Goal: Transaction & Acquisition: Purchase product/service

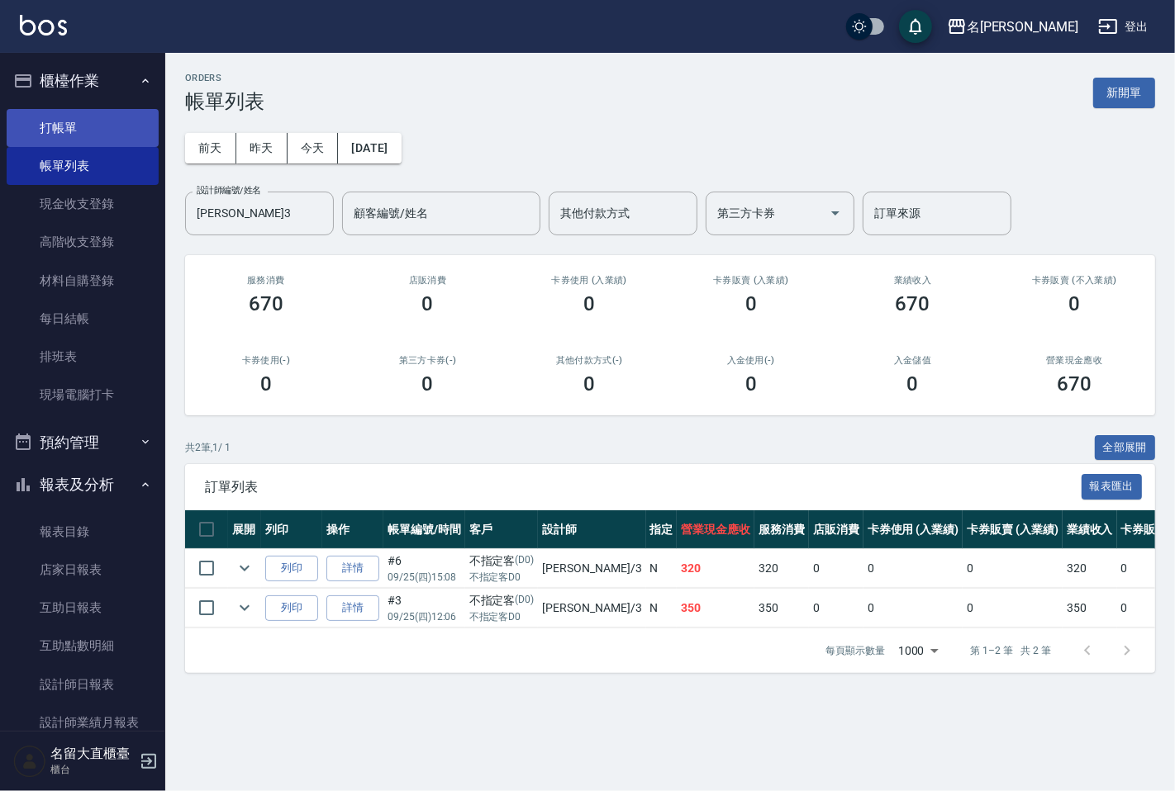
click at [88, 139] on link "打帳單" at bounding box center [83, 128] width 152 height 38
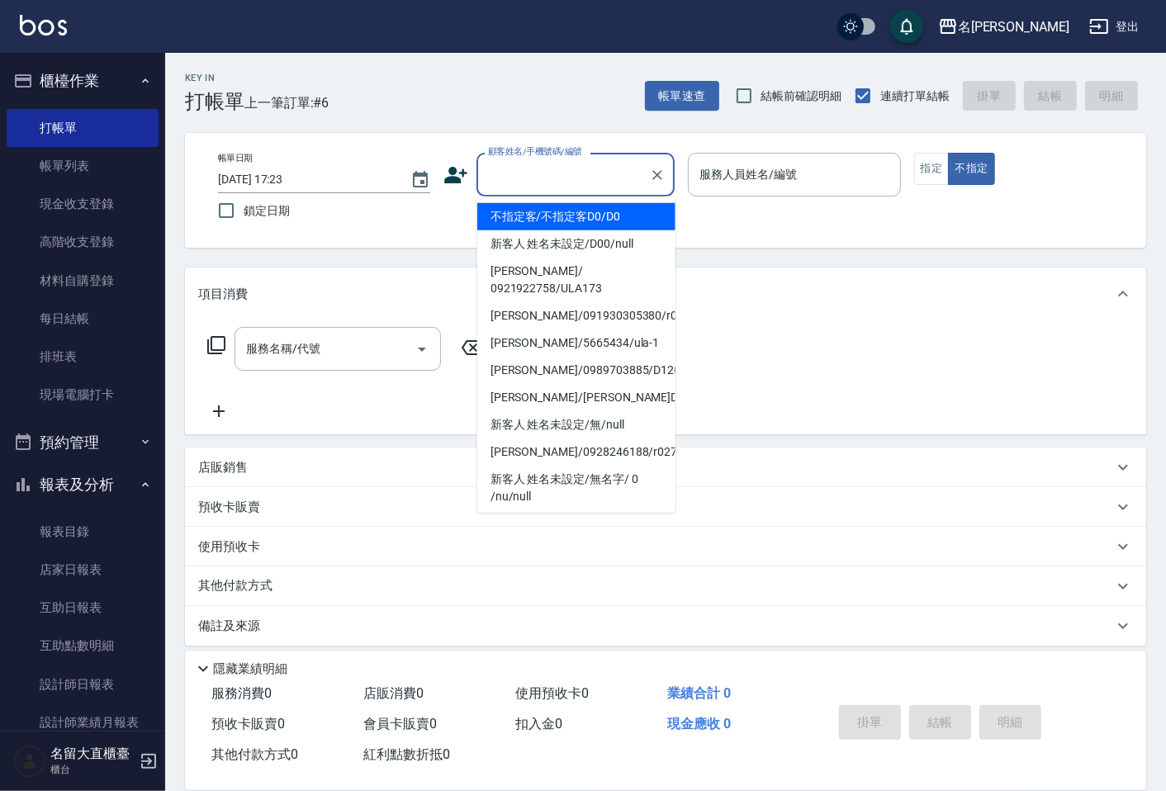
click at [501, 168] on input "顧客姓名/手機號碼/編號" at bounding box center [563, 174] width 159 height 29
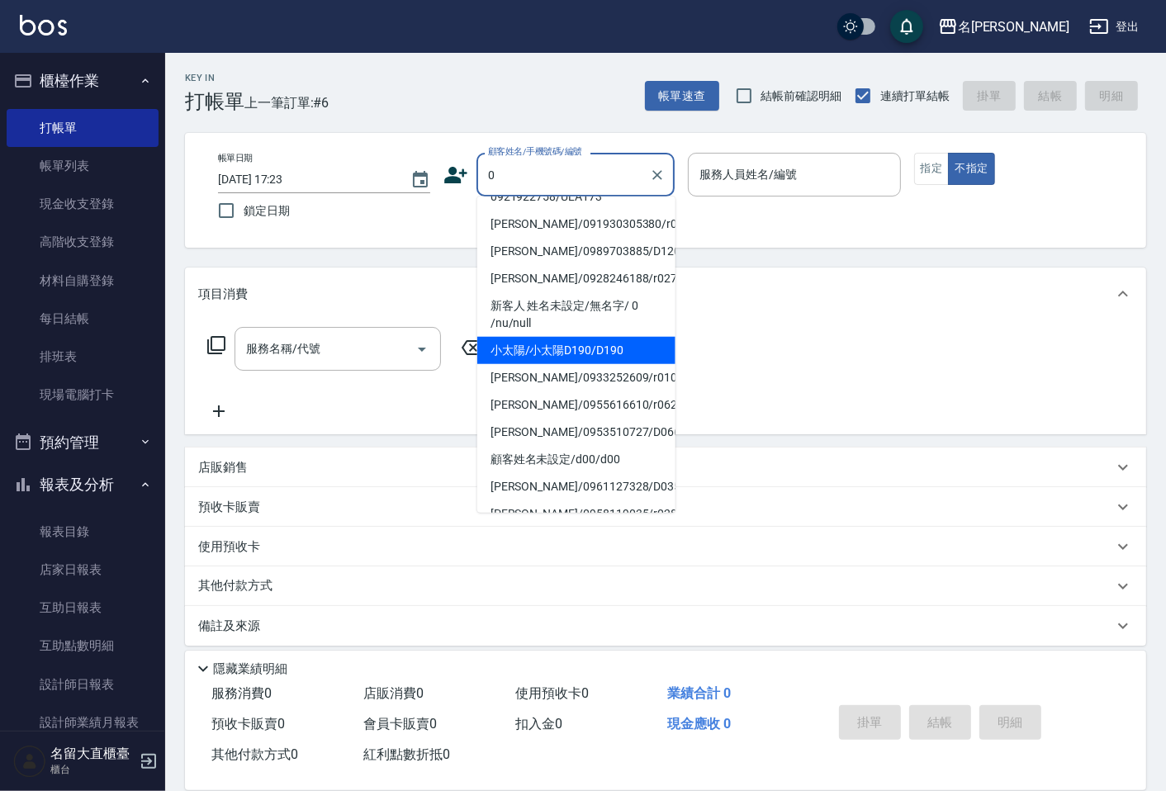
scroll to position [183, 0]
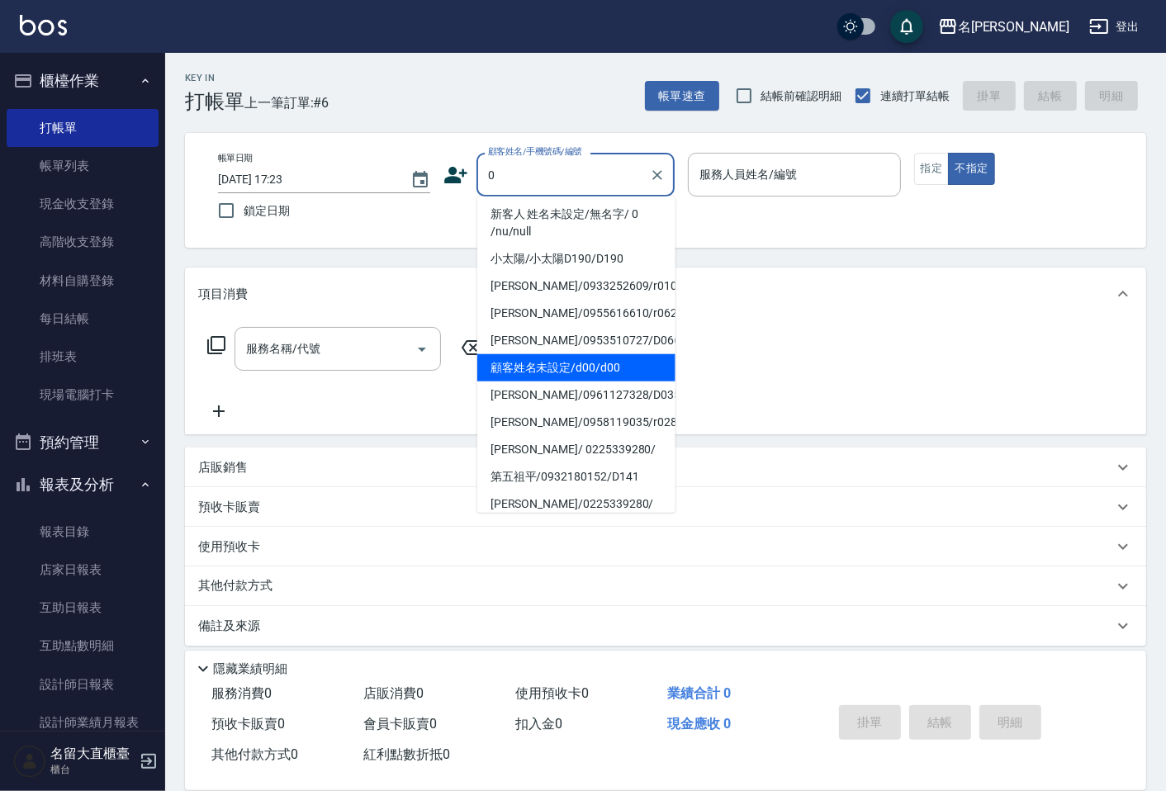
click at [565, 354] on li "顧客姓名未設定/d00/d00" at bounding box center [576, 367] width 198 height 27
type input "顧客姓名未設定/d00/d00"
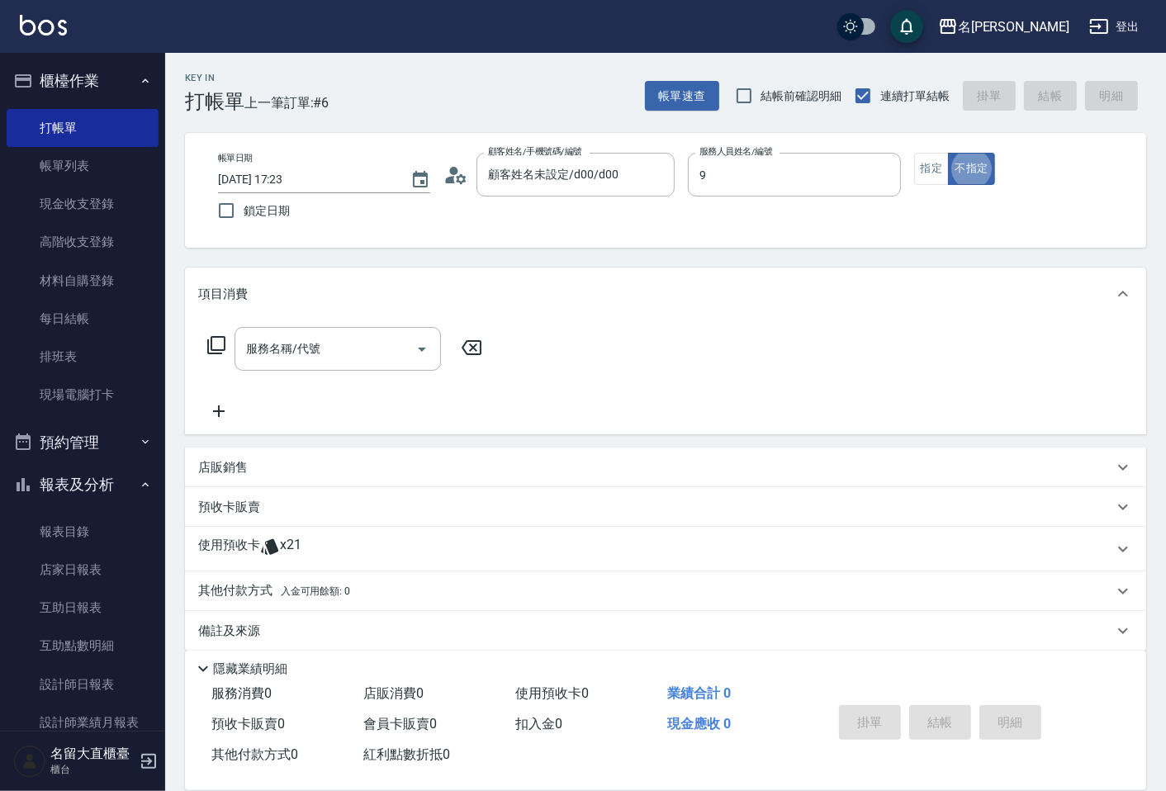
type input "Bear-9"
type button "false"
drag, startPoint x: 221, startPoint y: 341, endPoint x: 221, endPoint y: 358, distance: 16.5
click at [223, 355] on div "服務名稱/代號 服務名稱/代號" at bounding box center [345, 349] width 294 height 44
click at [217, 349] on icon at bounding box center [216, 345] width 20 height 20
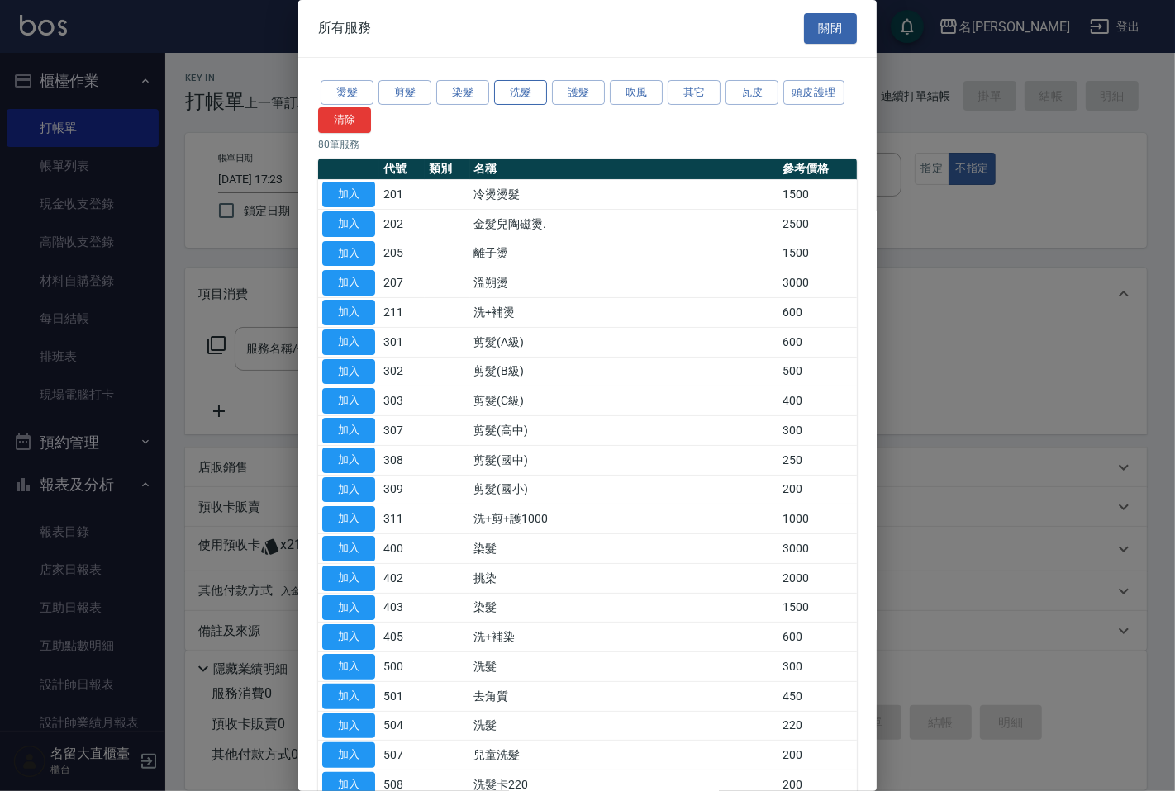
click at [521, 88] on button "洗髮" at bounding box center [520, 93] width 53 height 26
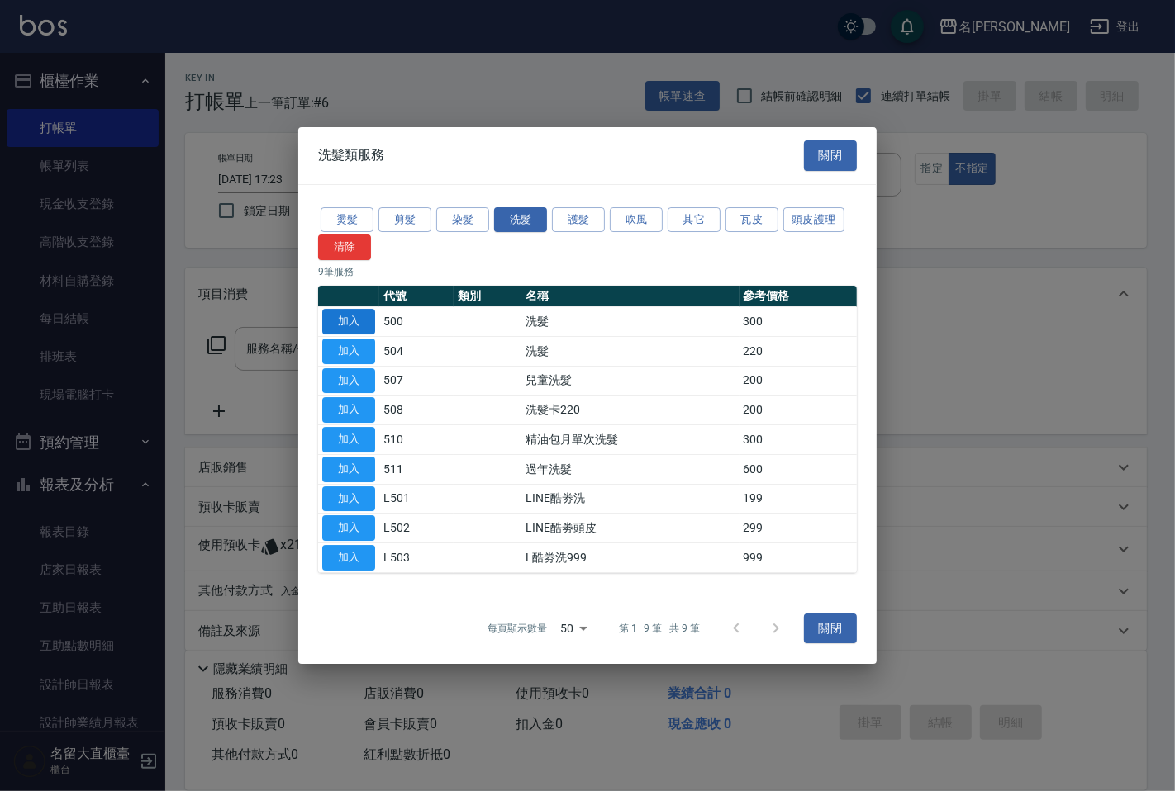
drag, startPoint x: 353, startPoint y: 311, endPoint x: 308, endPoint y: 311, distance: 44.6
click at [353, 311] on button "加入" at bounding box center [348, 322] width 53 height 26
type input "洗髮(500)"
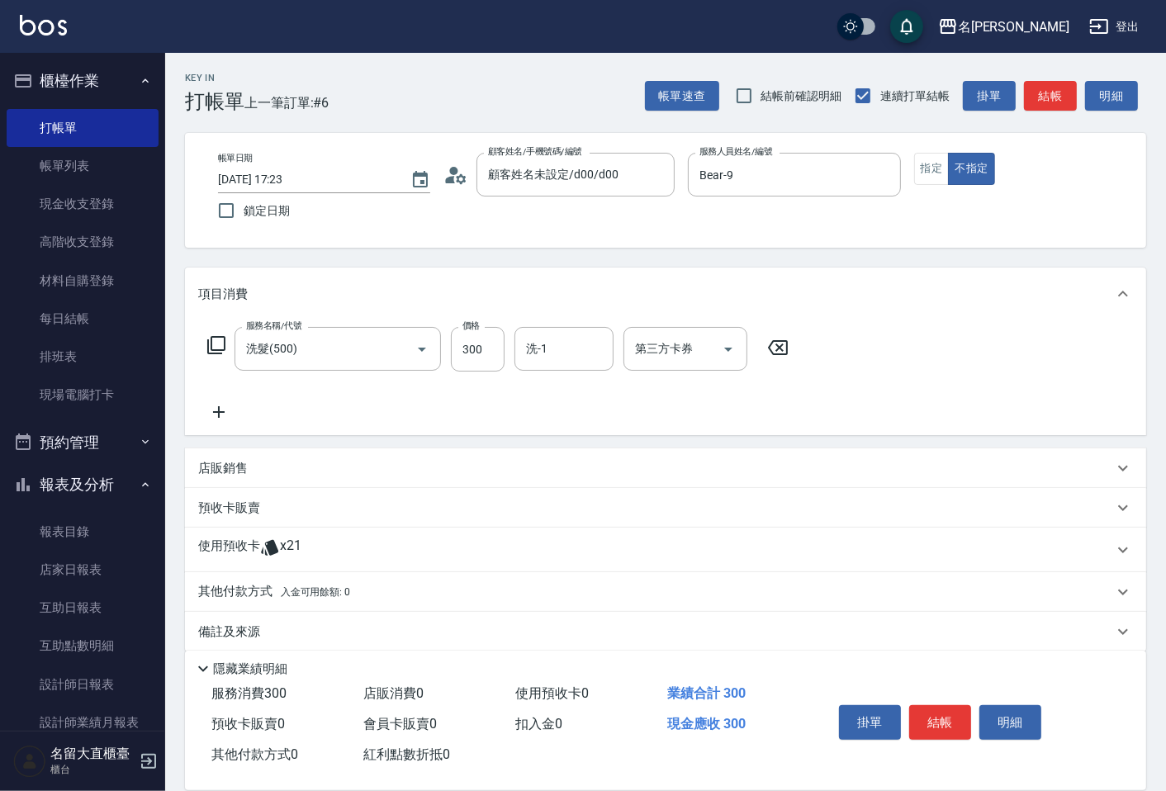
click at [208, 344] on icon at bounding box center [216, 345] width 18 height 18
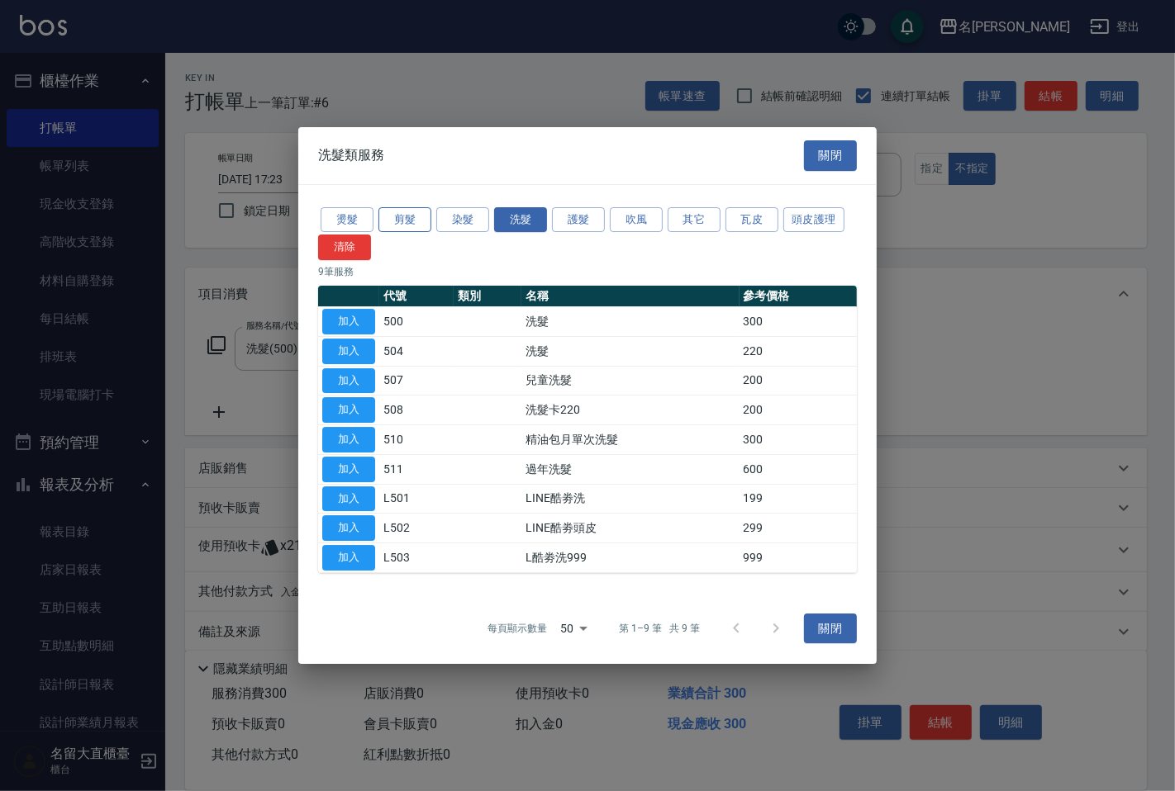
click at [399, 213] on button "剪髮" at bounding box center [404, 220] width 53 height 26
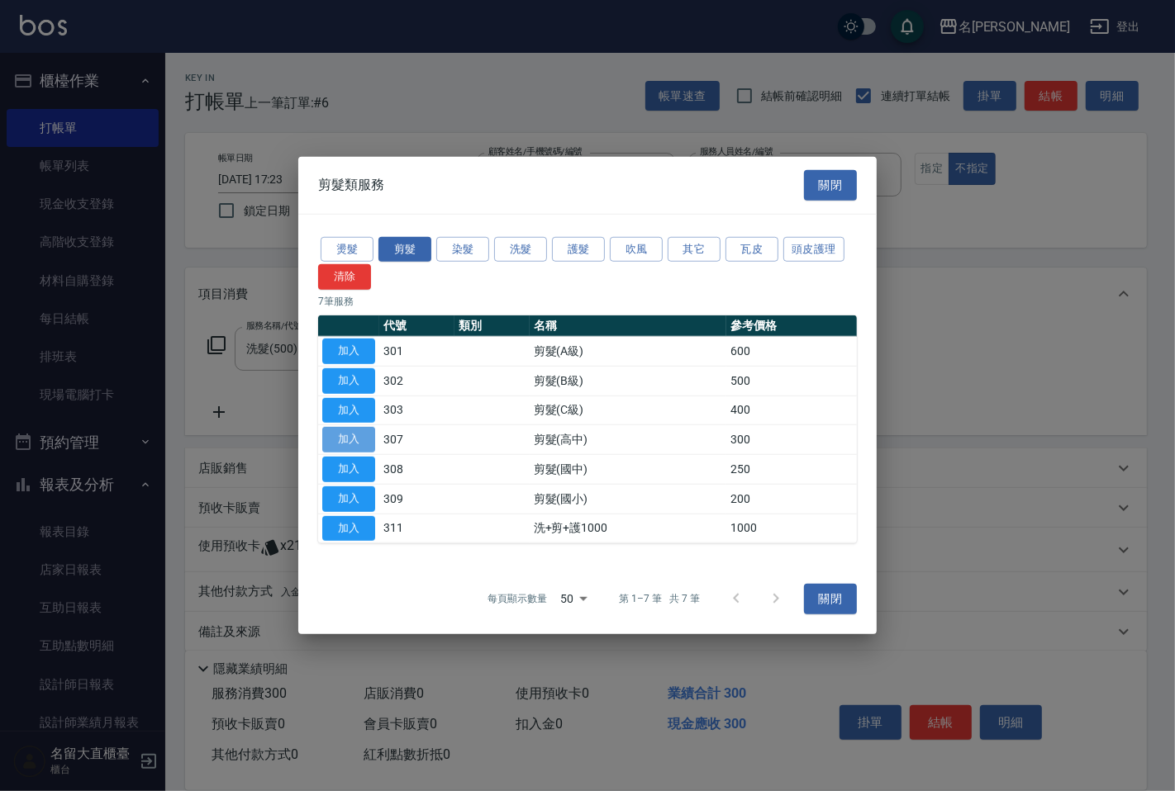
click at [350, 435] on button "加入" at bounding box center [348, 440] width 53 height 26
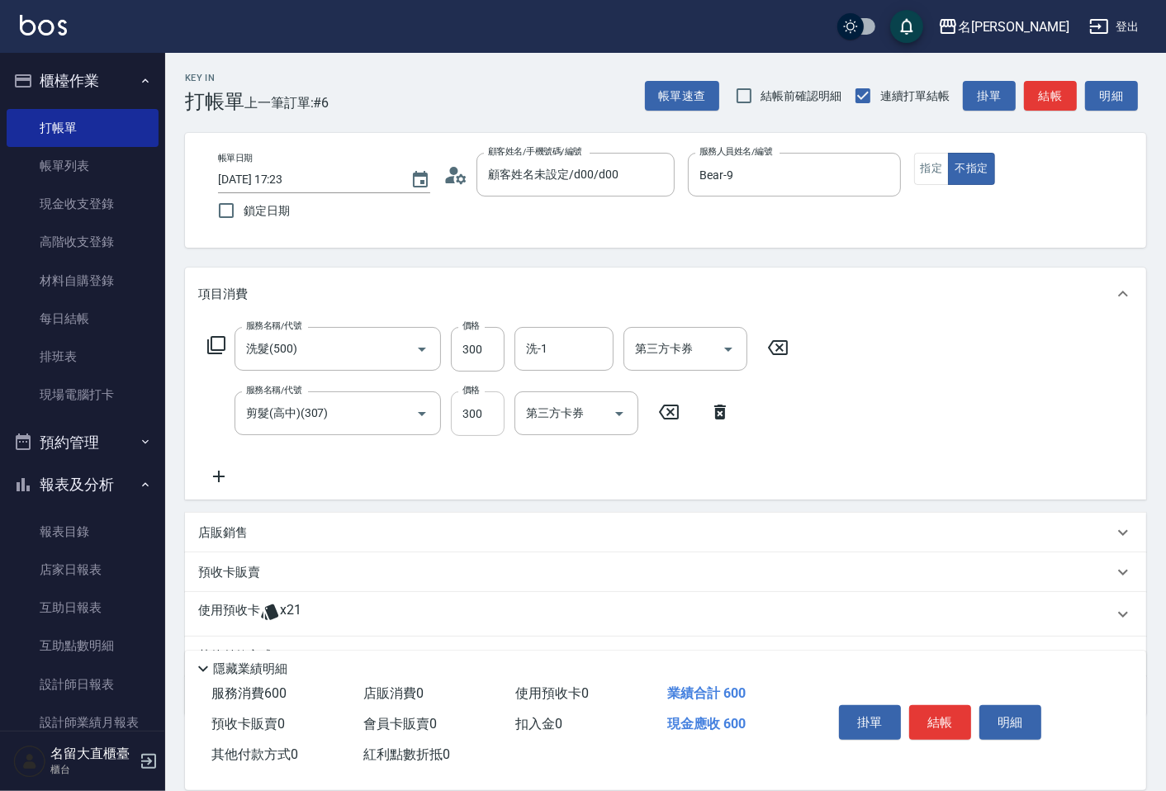
click at [479, 409] on input "300" at bounding box center [478, 414] width 54 height 45
type input "350"
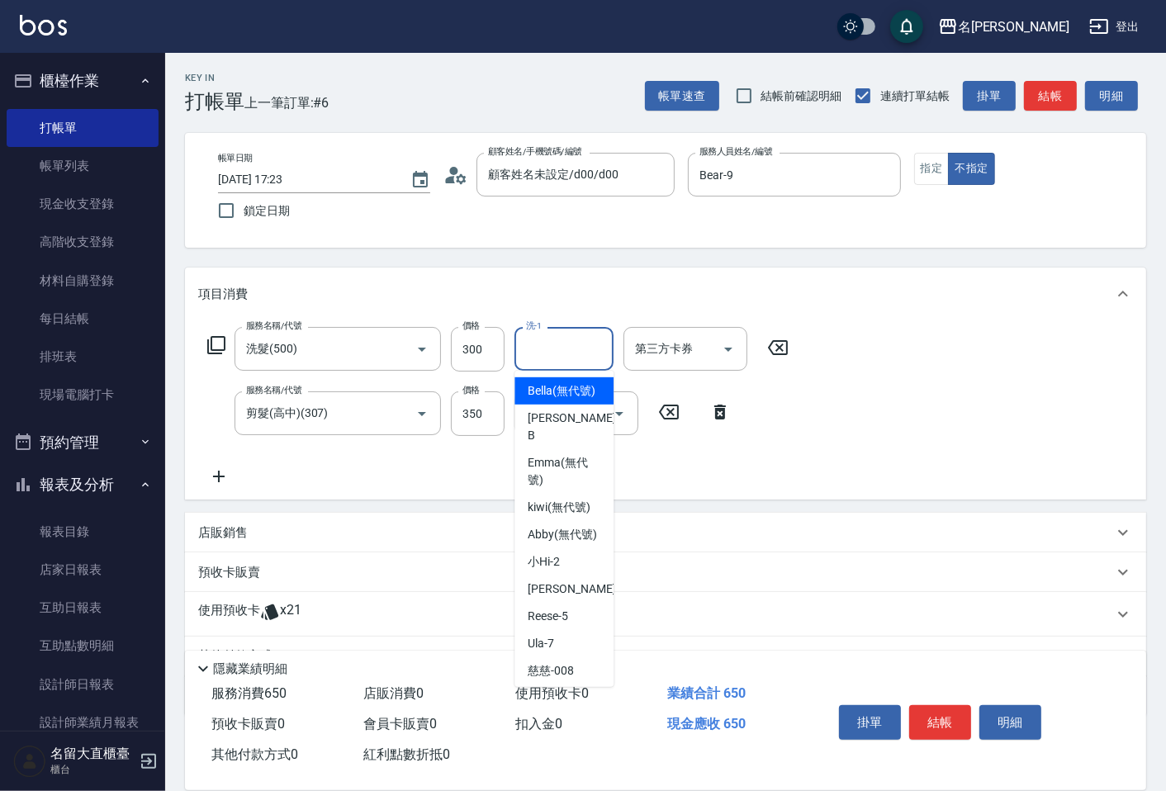
click at [550, 345] on input "洗-1" at bounding box center [564, 349] width 84 height 29
type input "2"
click at [543, 388] on span "欣柔 -017" at bounding box center [551, 390] width 46 height 17
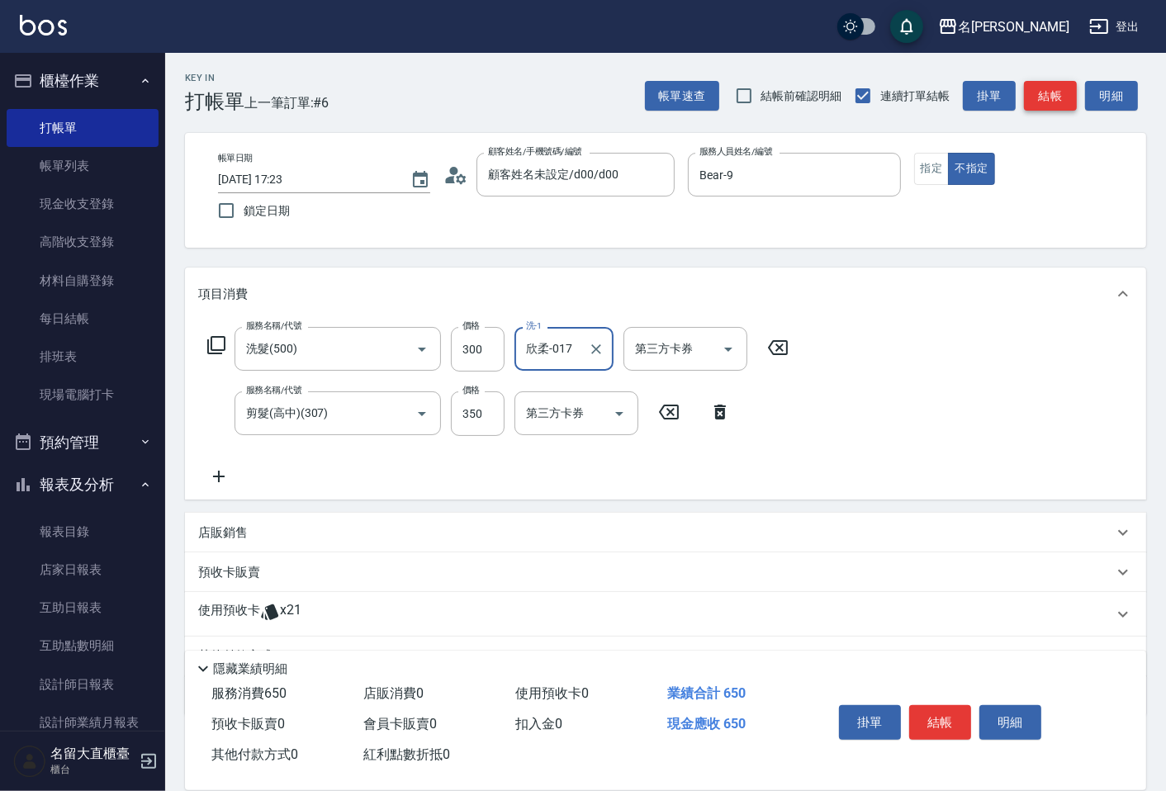
type input "欣柔-017"
click at [1054, 88] on button "結帳" at bounding box center [1050, 96] width 53 height 31
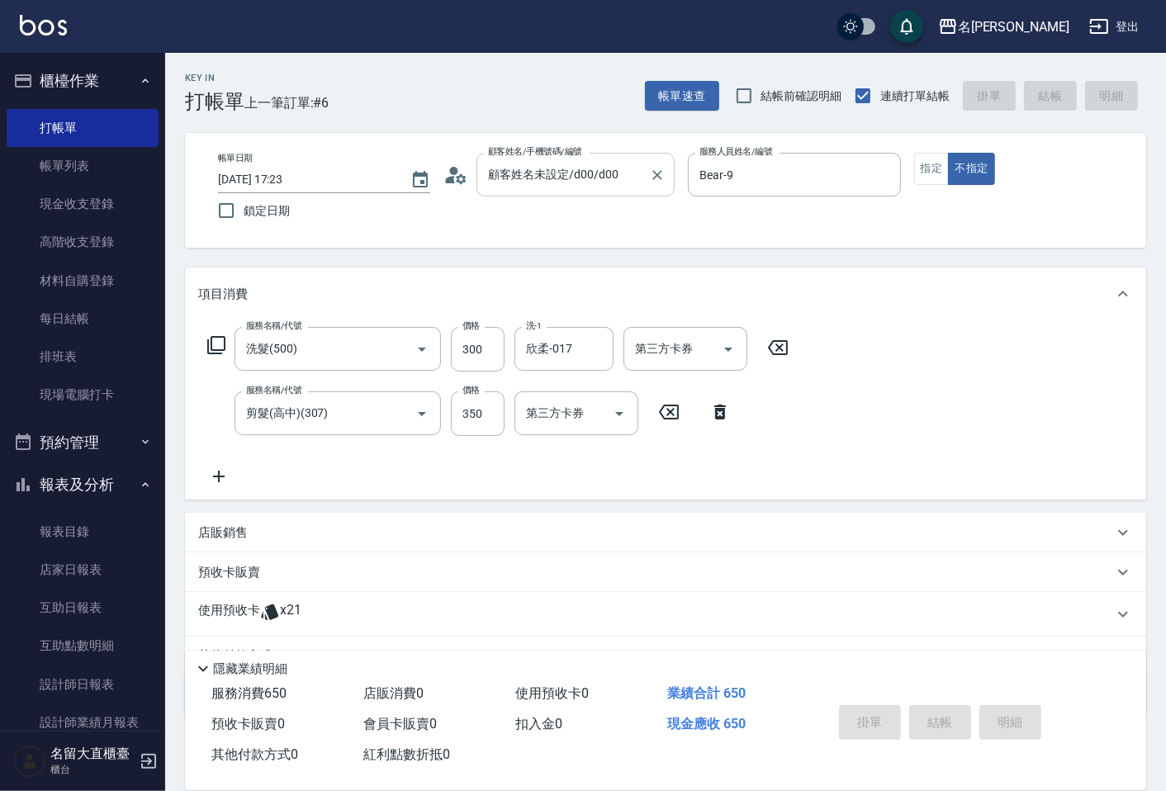
type input "[DATE] 17:25"
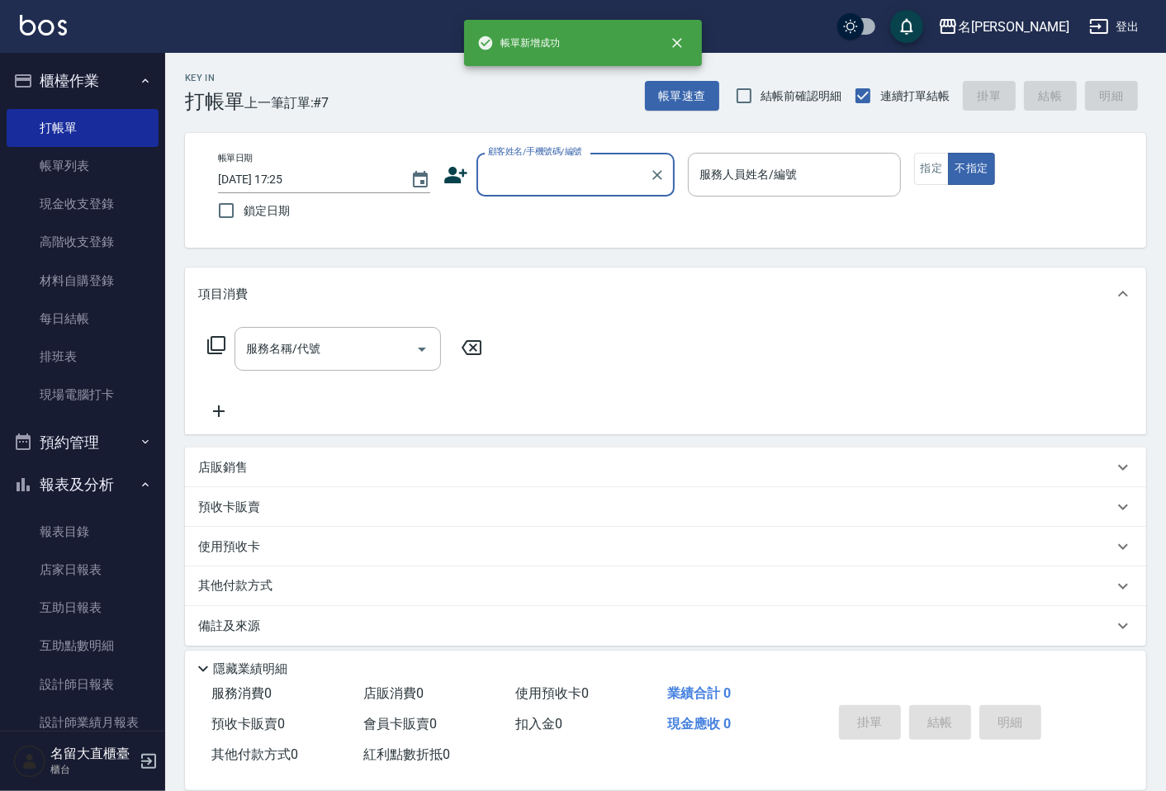
click at [535, 175] on input "顧客姓名/手機號碼/編號" at bounding box center [563, 174] width 159 height 29
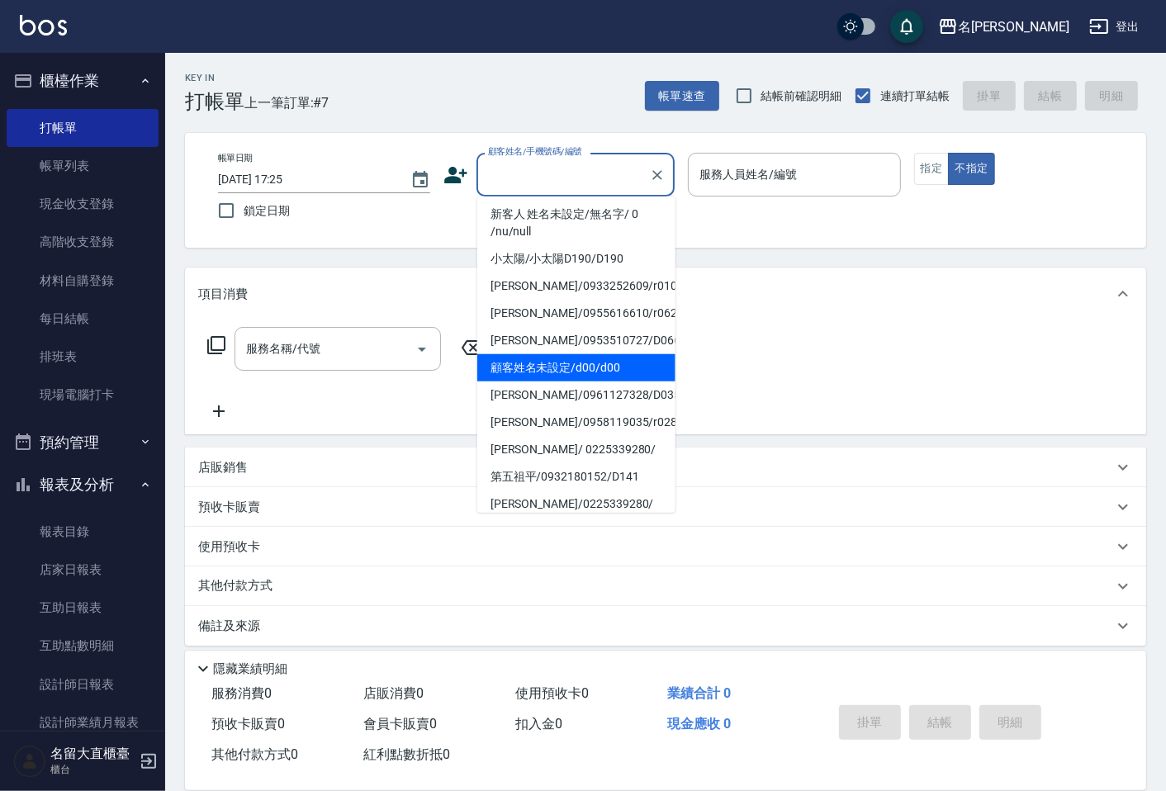
click at [554, 354] on li "顧客姓名未設定/d00/d00" at bounding box center [576, 367] width 198 height 27
type input "顧客姓名未設定/d00/d00"
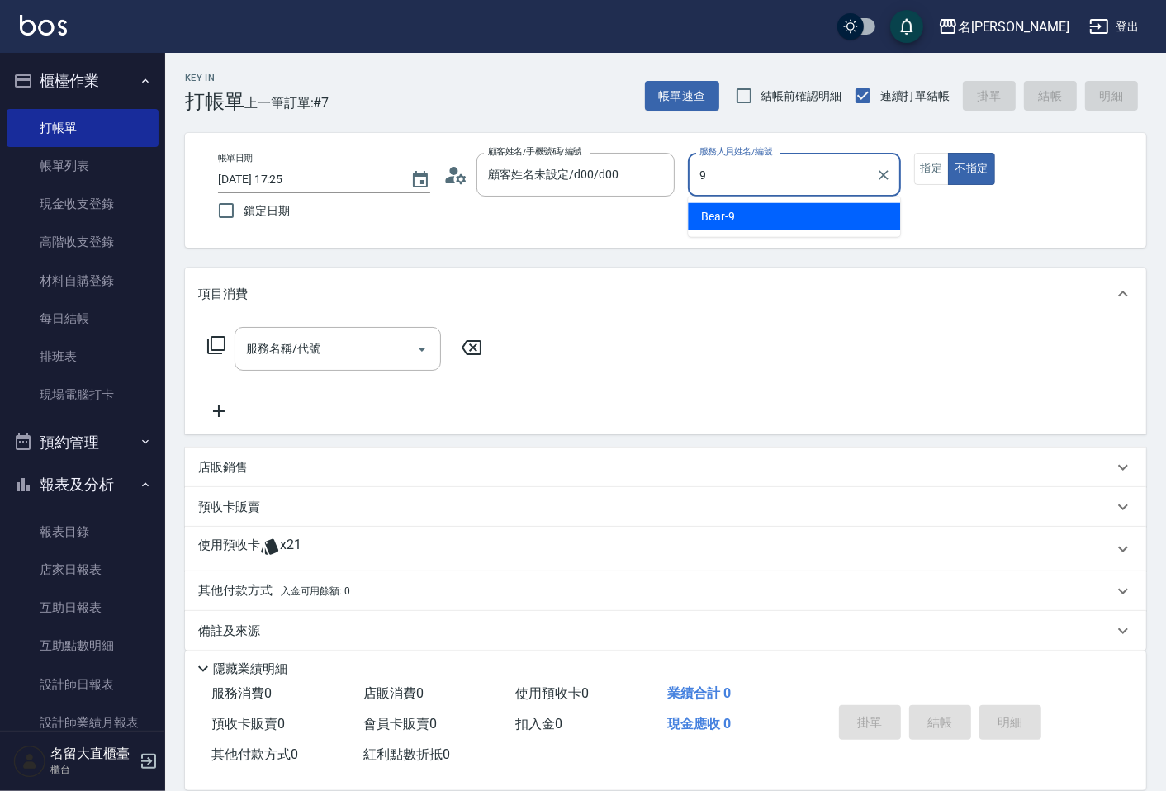
type input "Bear-9"
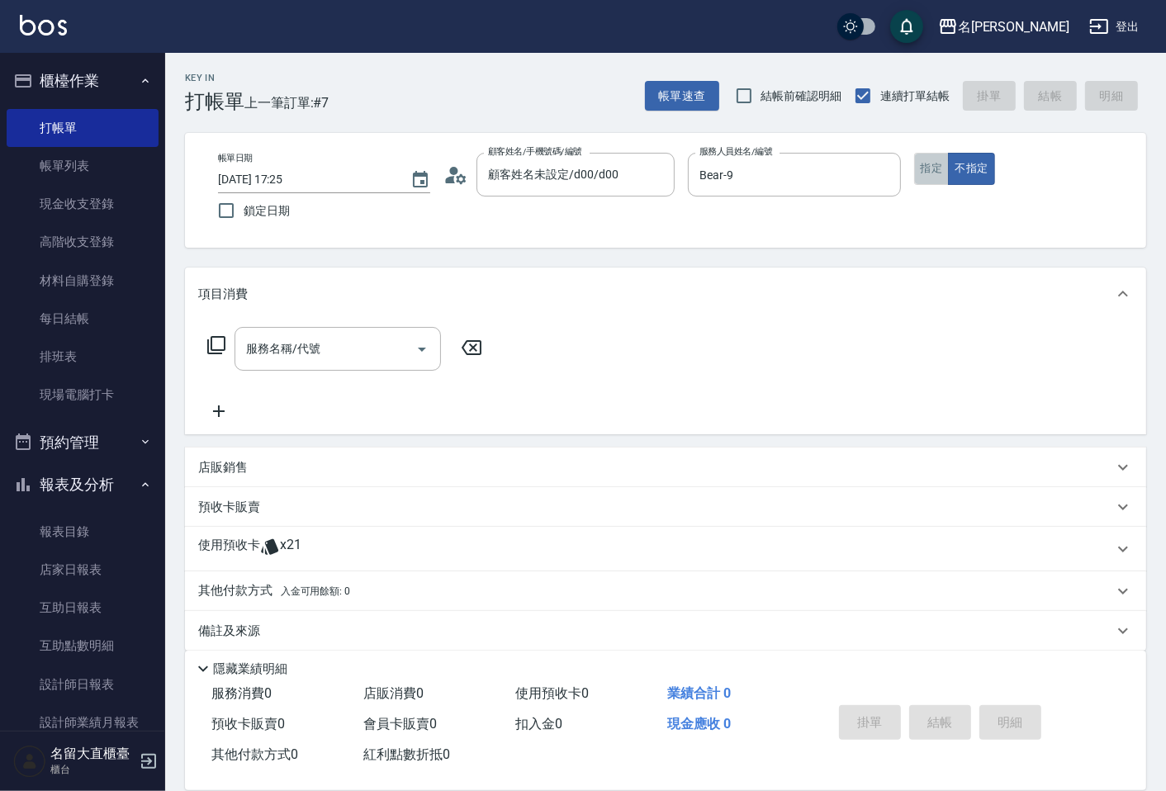
click at [921, 164] on button "指定" at bounding box center [932, 169] width 36 height 32
click at [220, 342] on icon at bounding box center [216, 345] width 20 height 20
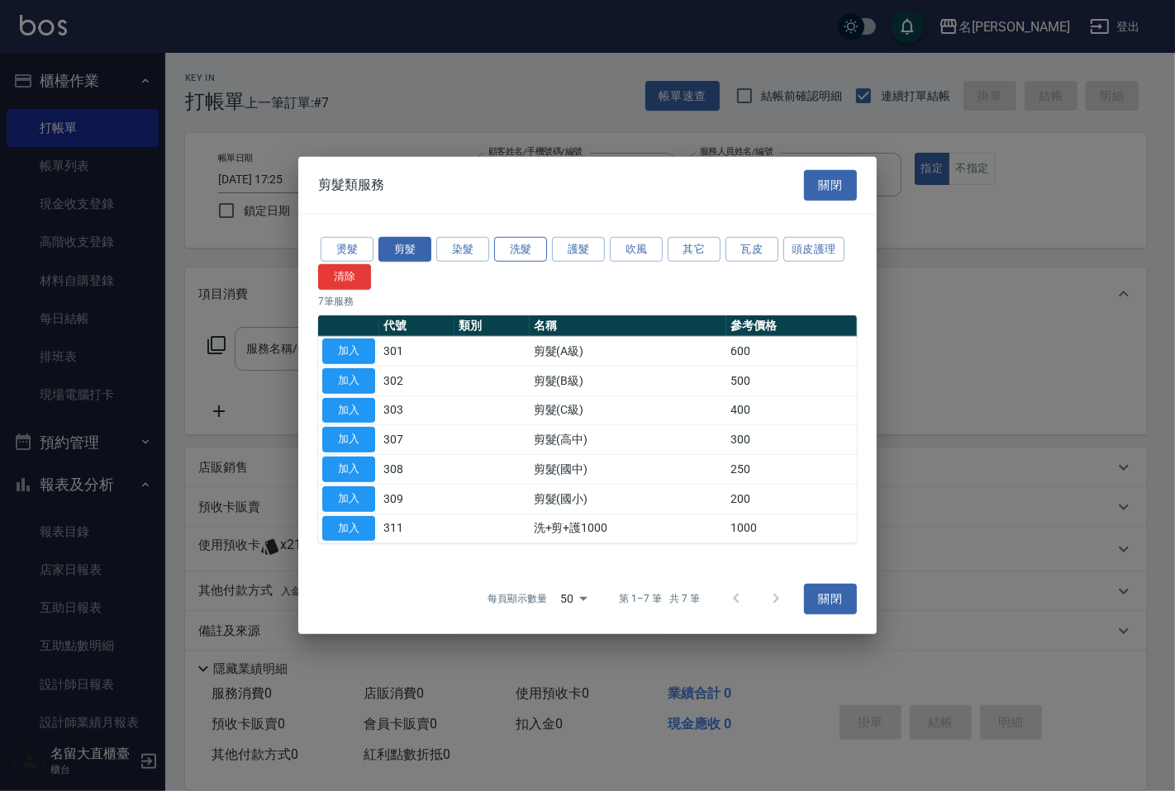
click at [496, 248] on button "洗髮" at bounding box center [520, 249] width 53 height 26
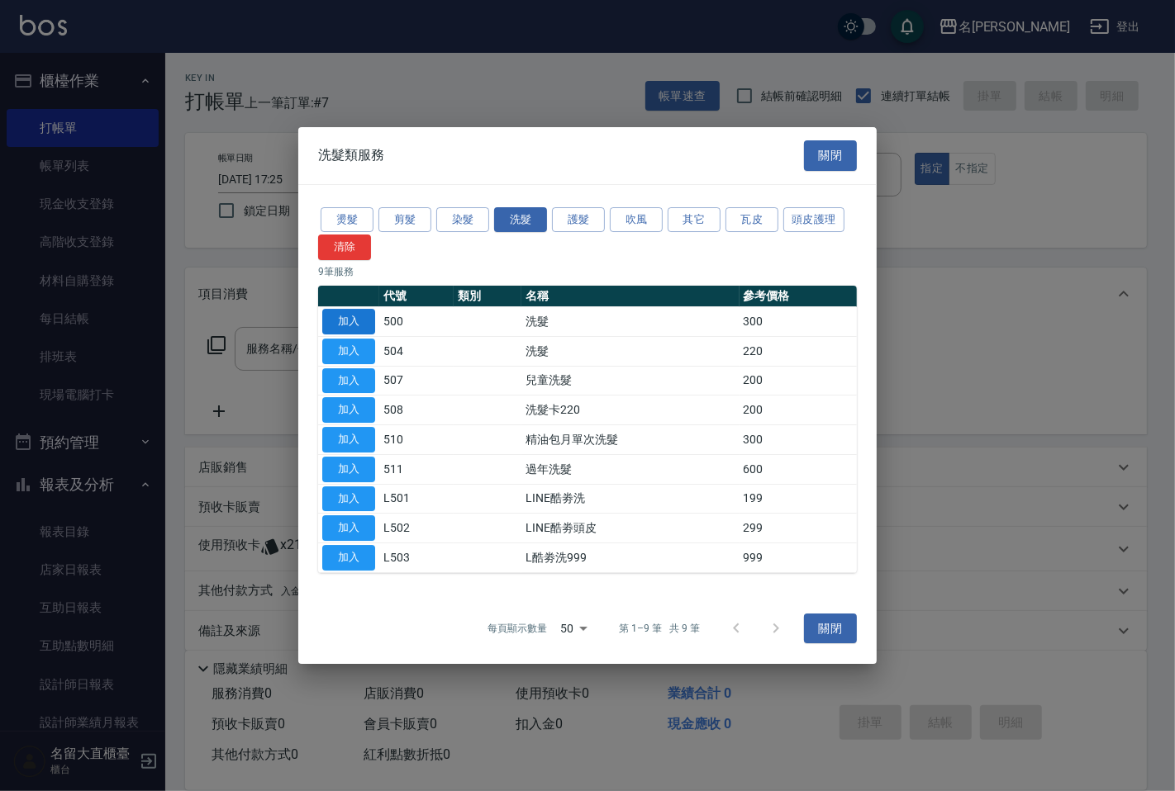
click at [350, 318] on button "加入" at bounding box center [348, 322] width 53 height 26
type input "洗髮(500)"
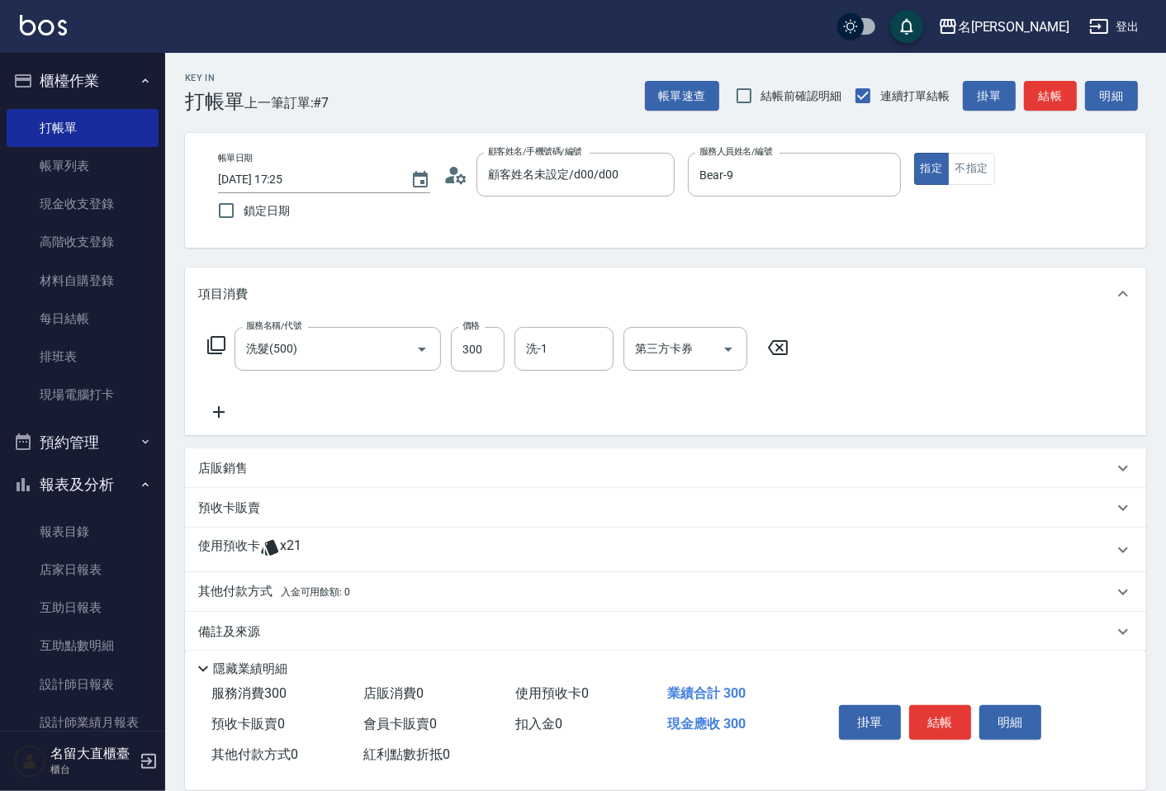
click at [211, 348] on icon at bounding box center [216, 345] width 18 height 18
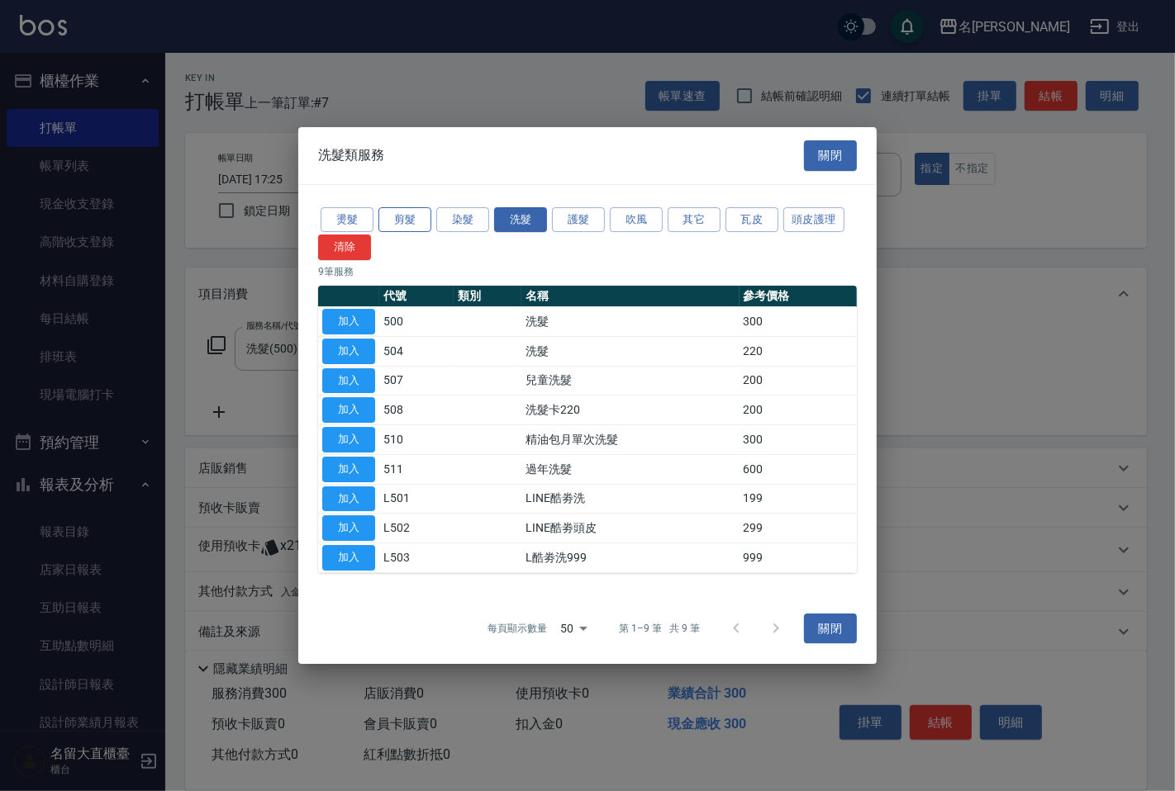
click at [400, 212] on button "剪髮" at bounding box center [404, 220] width 53 height 26
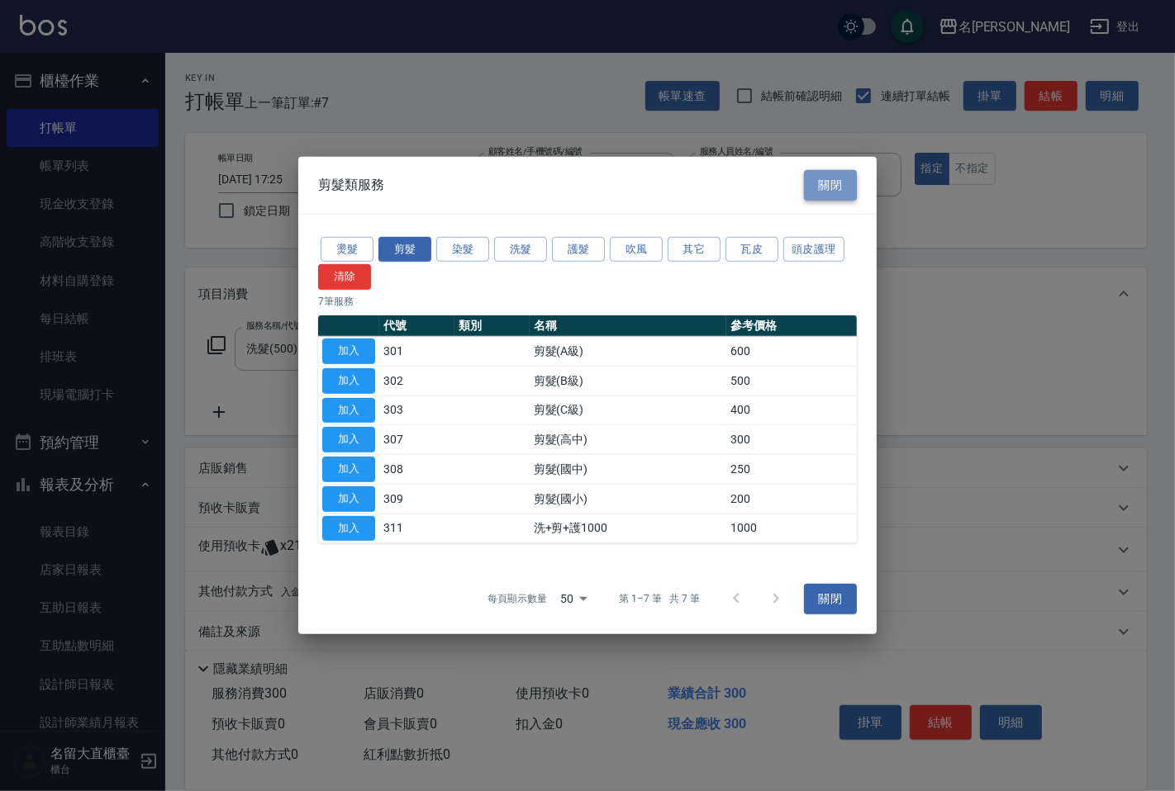
click at [821, 178] on button "關閉" at bounding box center [830, 185] width 53 height 31
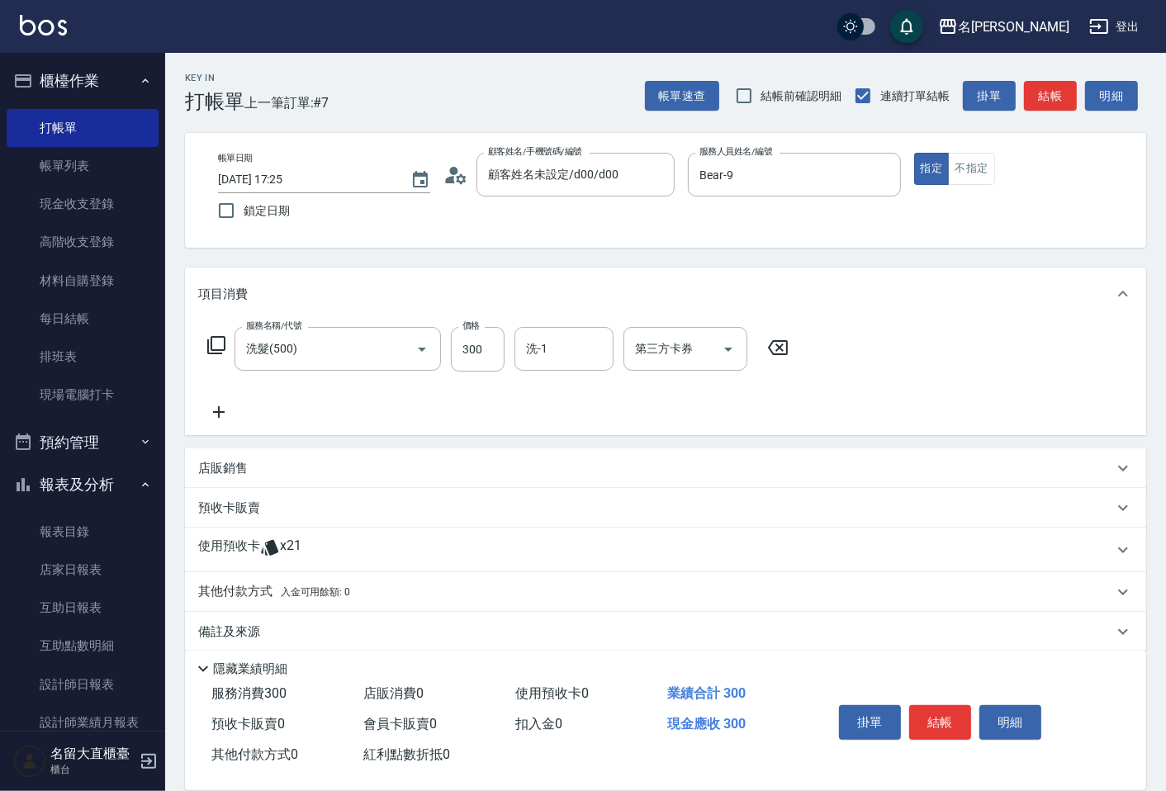
click at [782, 339] on icon at bounding box center [777, 348] width 41 height 20
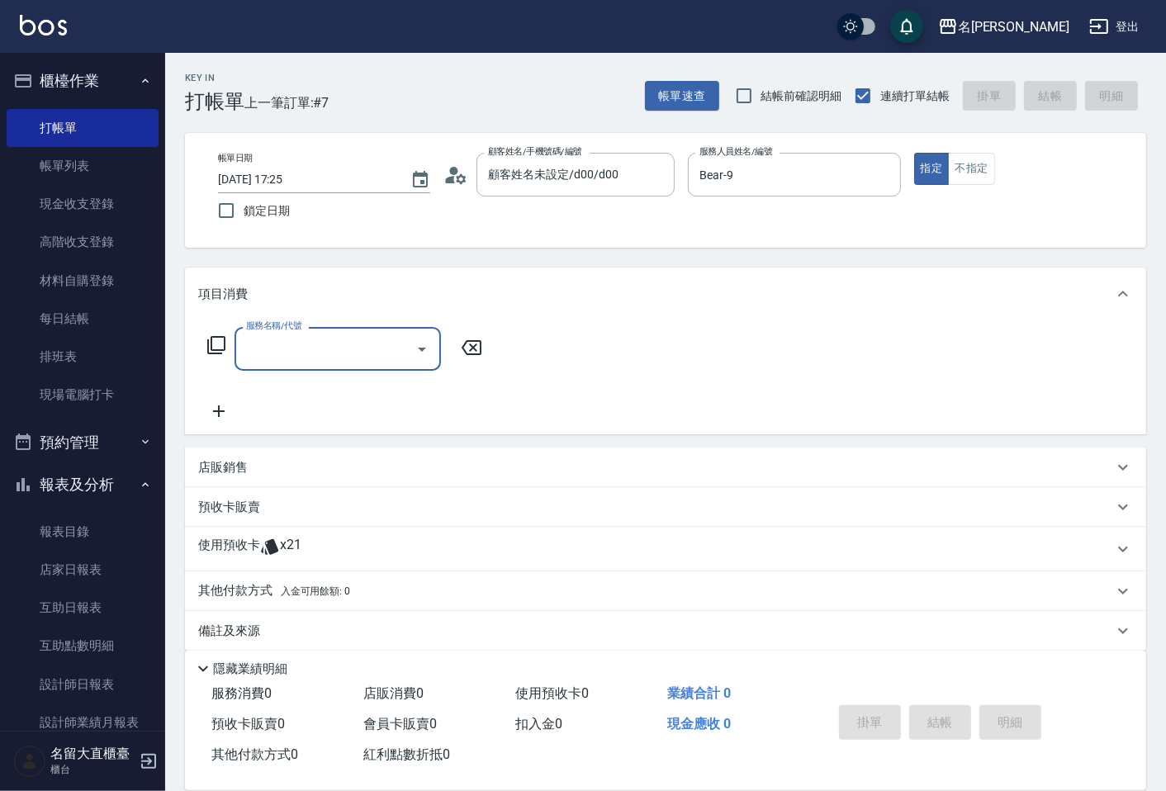
click at [209, 345] on icon at bounding box center [216, 345] width 20 height 20
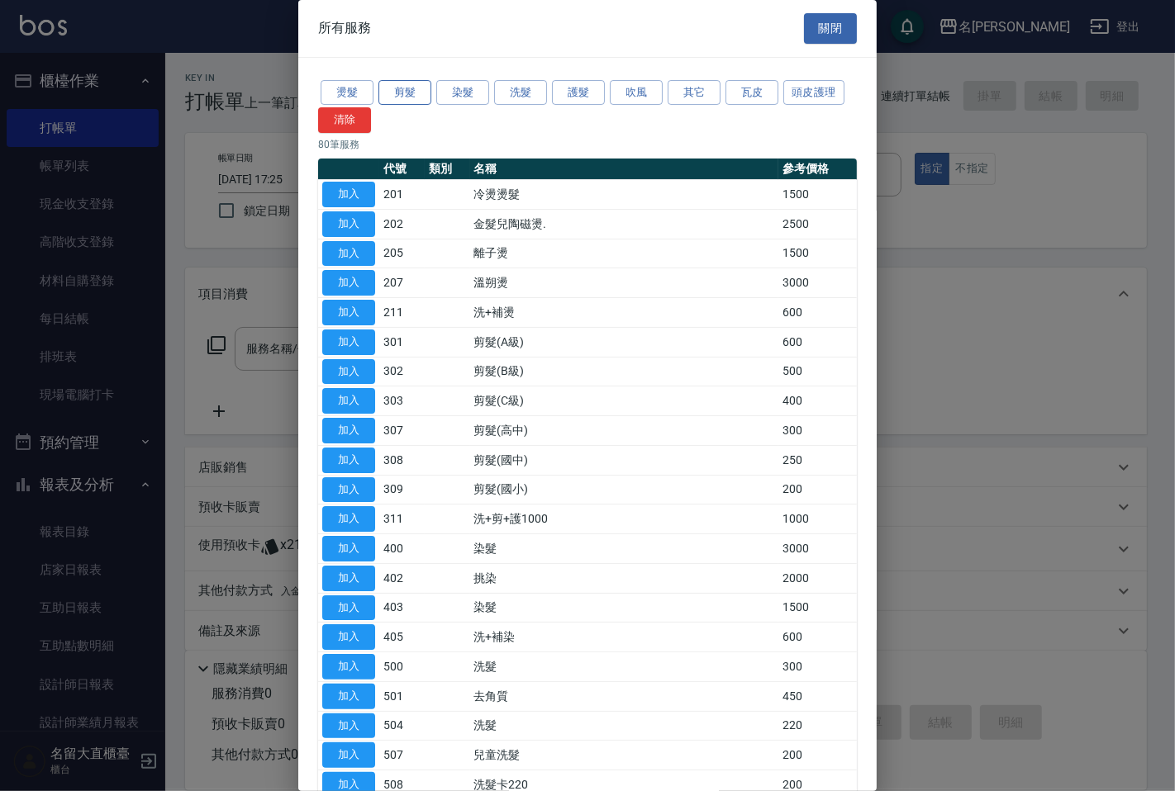
click at [392, 91] on button "剪髮" at bounding box center [404, 93] width 53 height 26
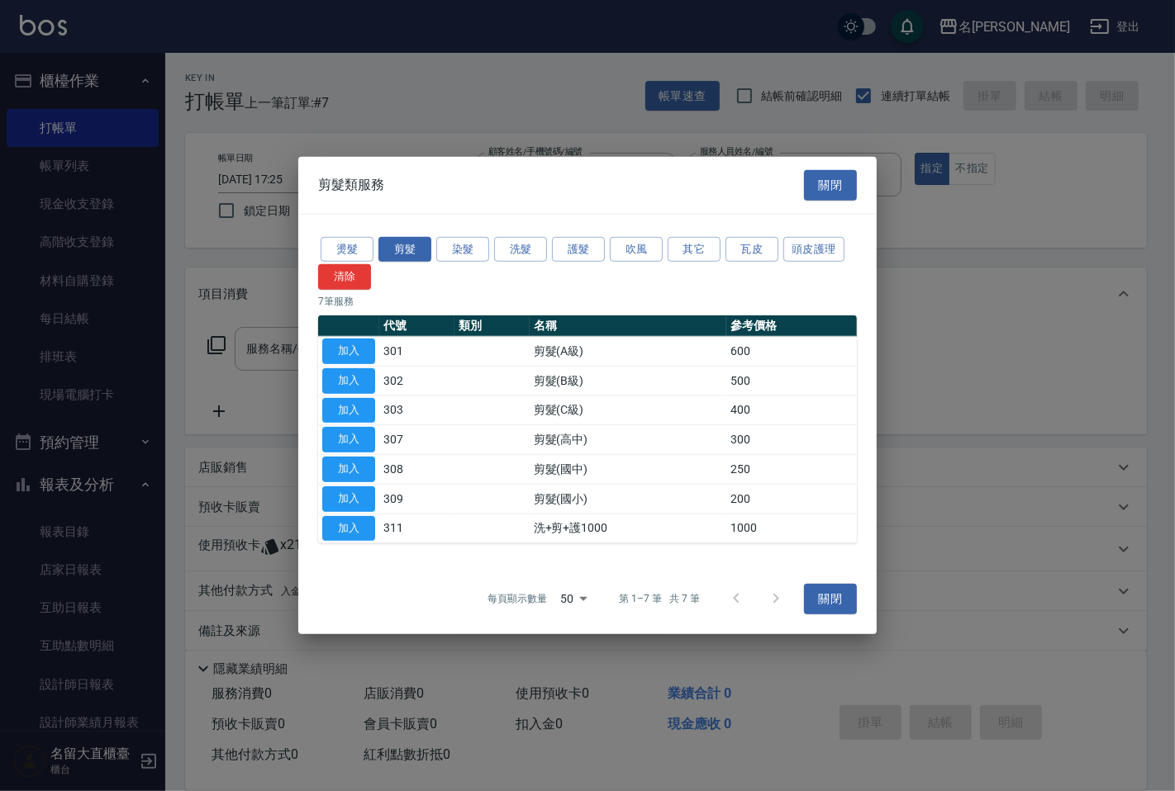
click at [350, 406] on button "加入" at bounding box center [348, 410] width 53 height 26
type input "剪髮(C級)(303)"
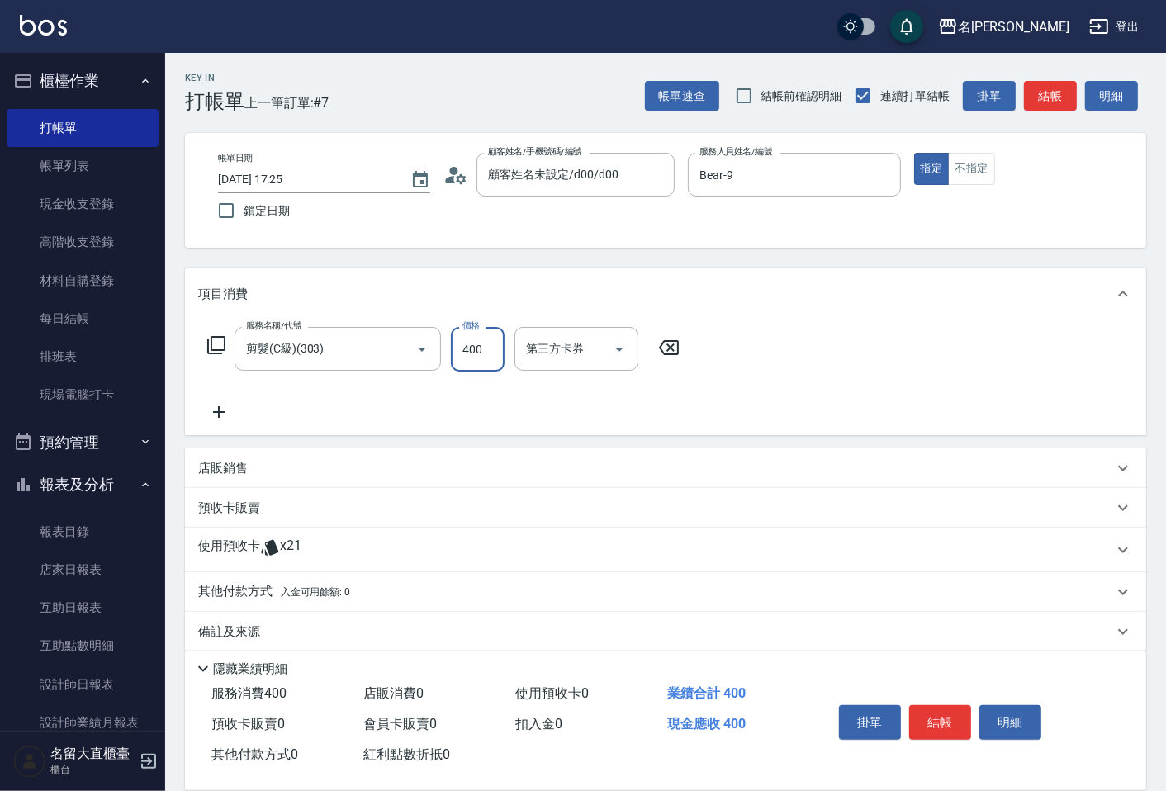
click at [479, 348] on input "400" at bounding box center [478, 349] width 54 height 45
type input "500"
click at [1044, 94] on button "結帳" at bounding box center [1050, 96] width 53 height 31
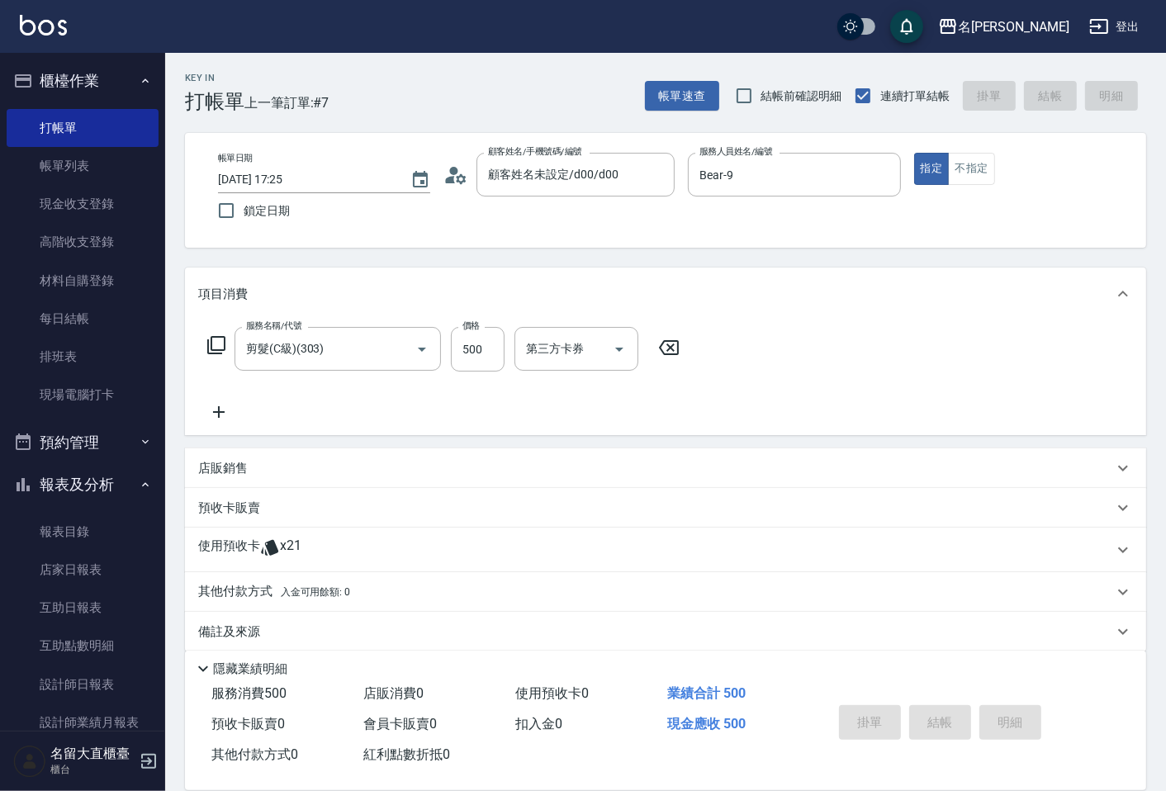
type input "[DATE] 17:26"
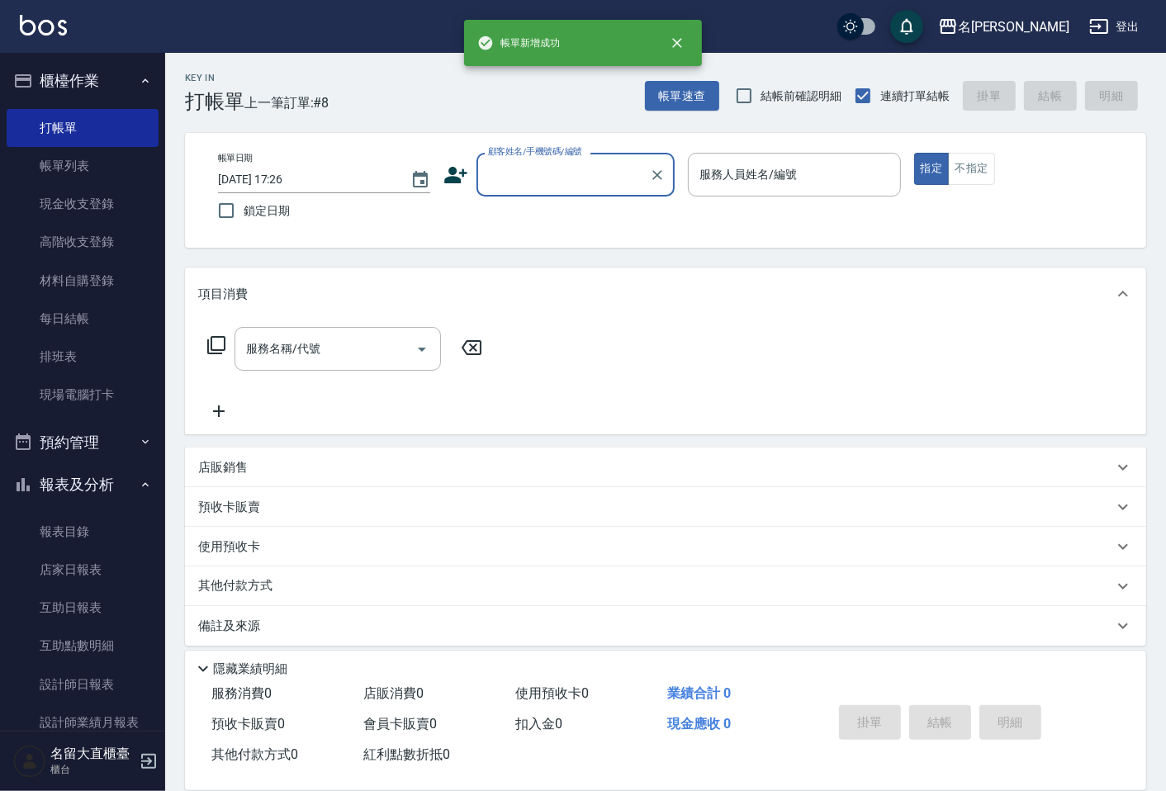
click at [531, 178] on input "顧客姓名/手機號碼/編號" at bounding box center [563, 174] width 159 height 29
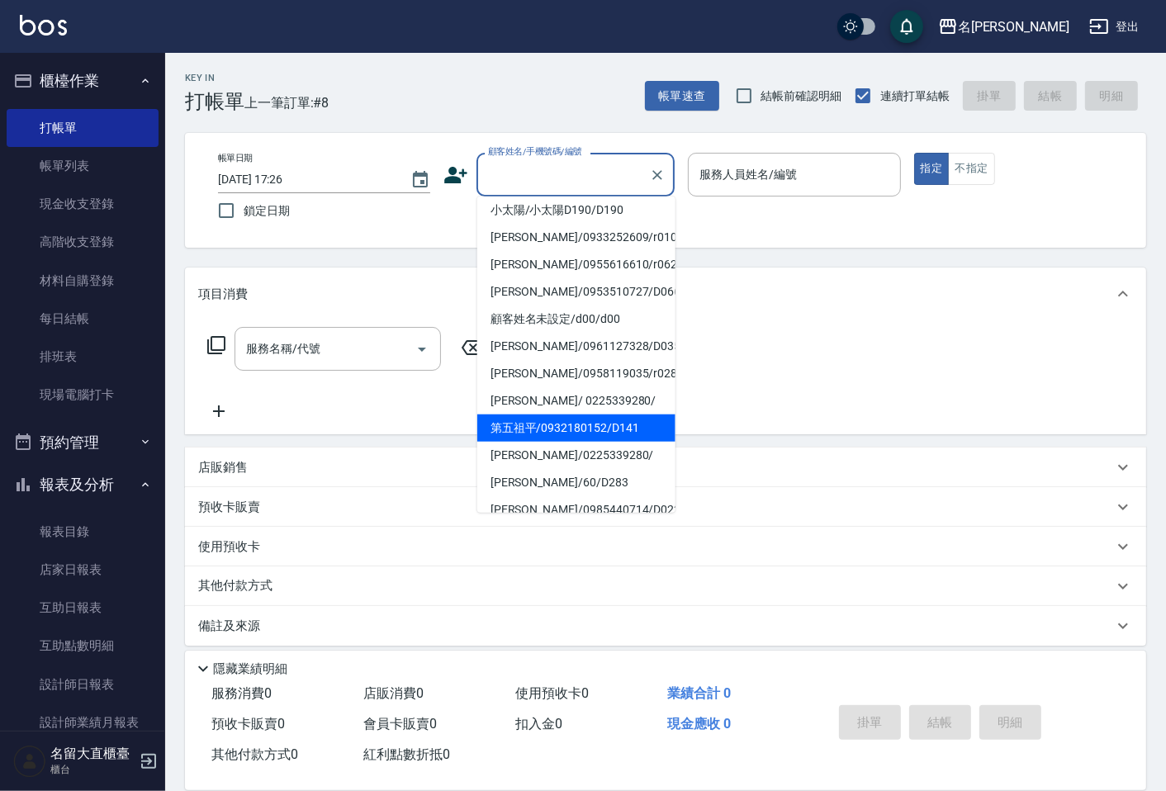
scroll to position [259, 0]
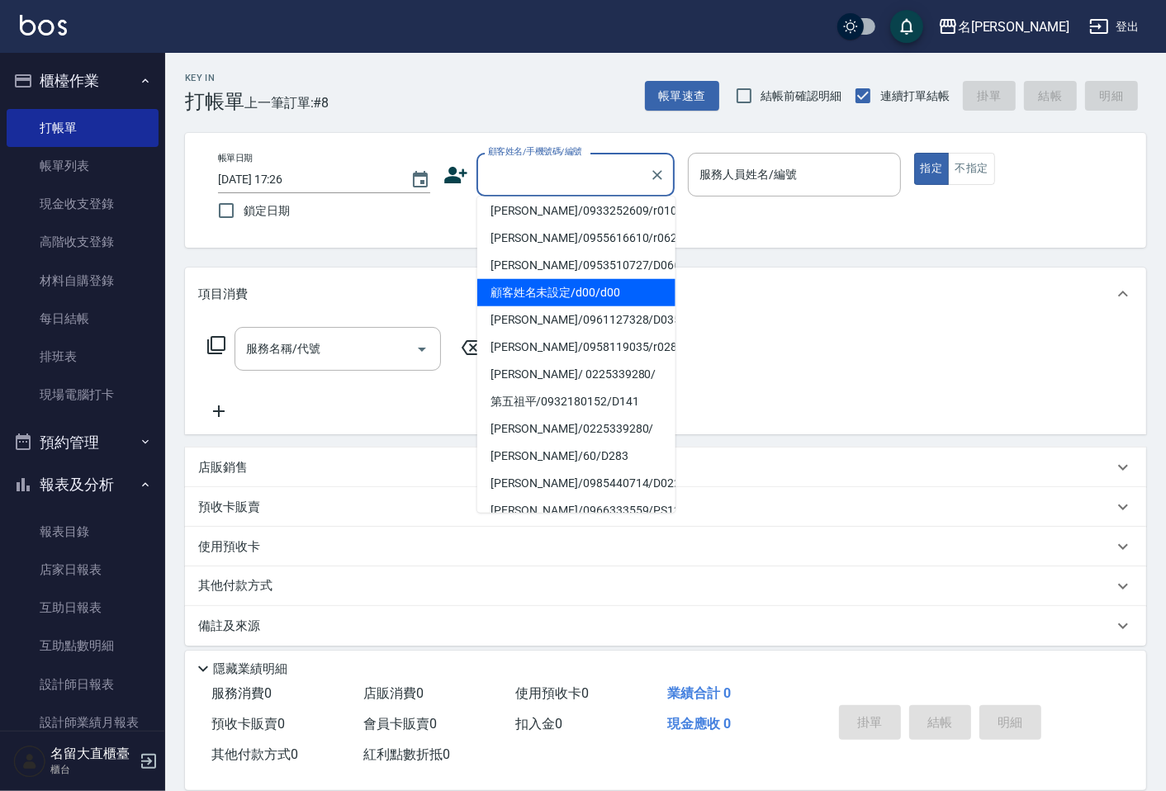
click at [572, 279] on li "顧客姓名未設定/d00/d00" at bounding box center [576, 292] width 198 height 27
type input "顧客姓名未設定/d00/d00"
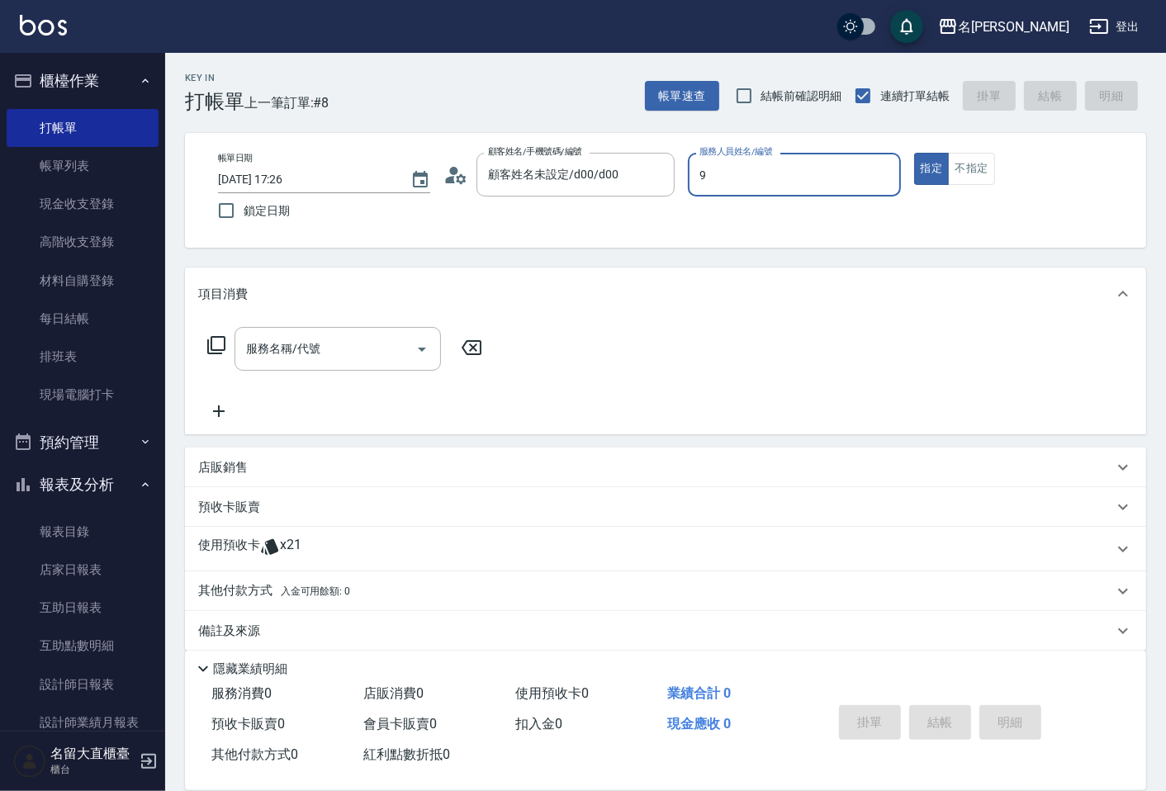
type input "Bear-9"
type button "true"
click at [211, 349] on icon at bounding box center [216, 345] width 18 height 18
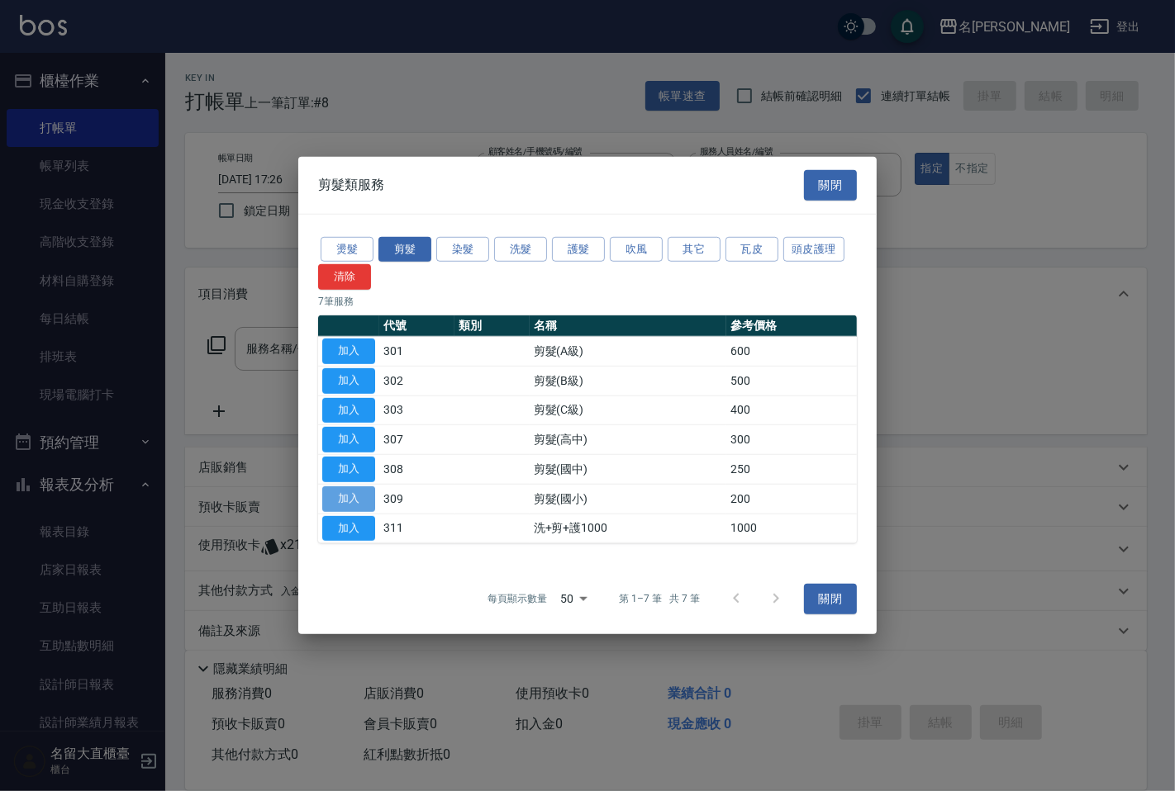
click at [349, 489] on button "加入" at bounding box center [348, 499] width 53 height 26
type input "剪髮(國小)(309)"
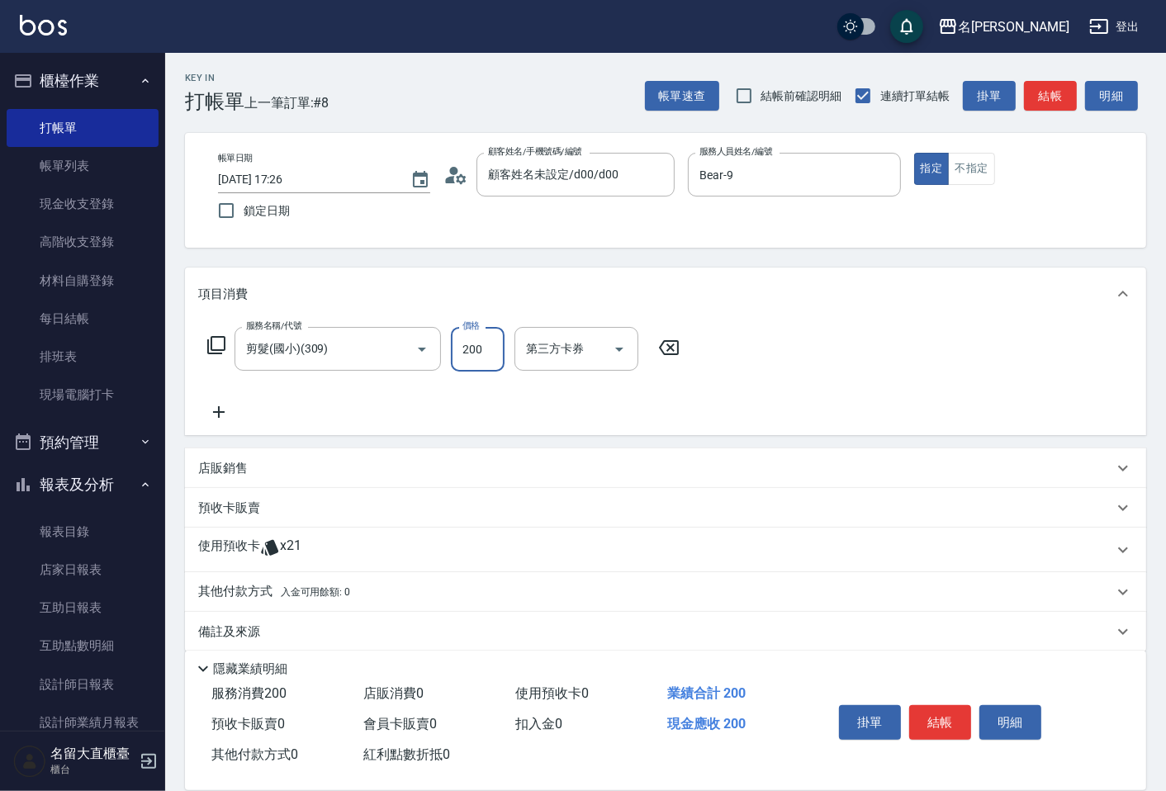
click at [479, 349] on input "200" at bounding box center [478, 349] width 54 height 45
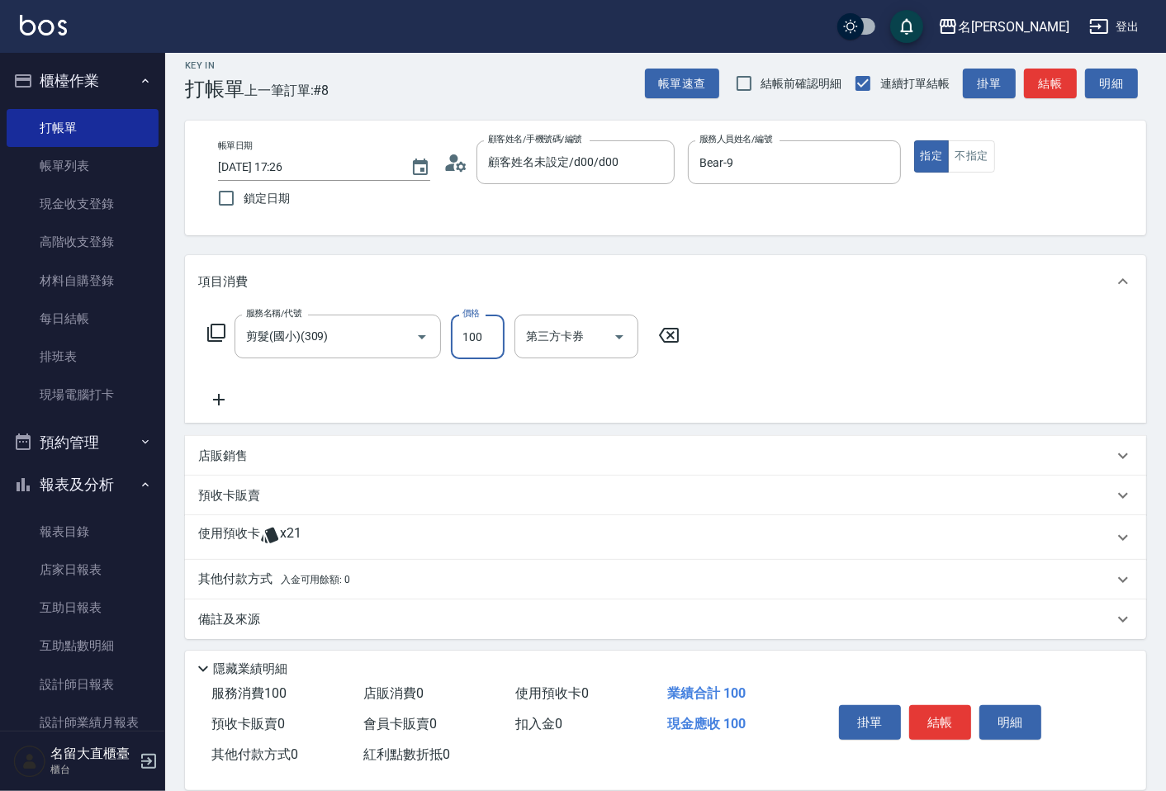
scroll to position [17, 0]
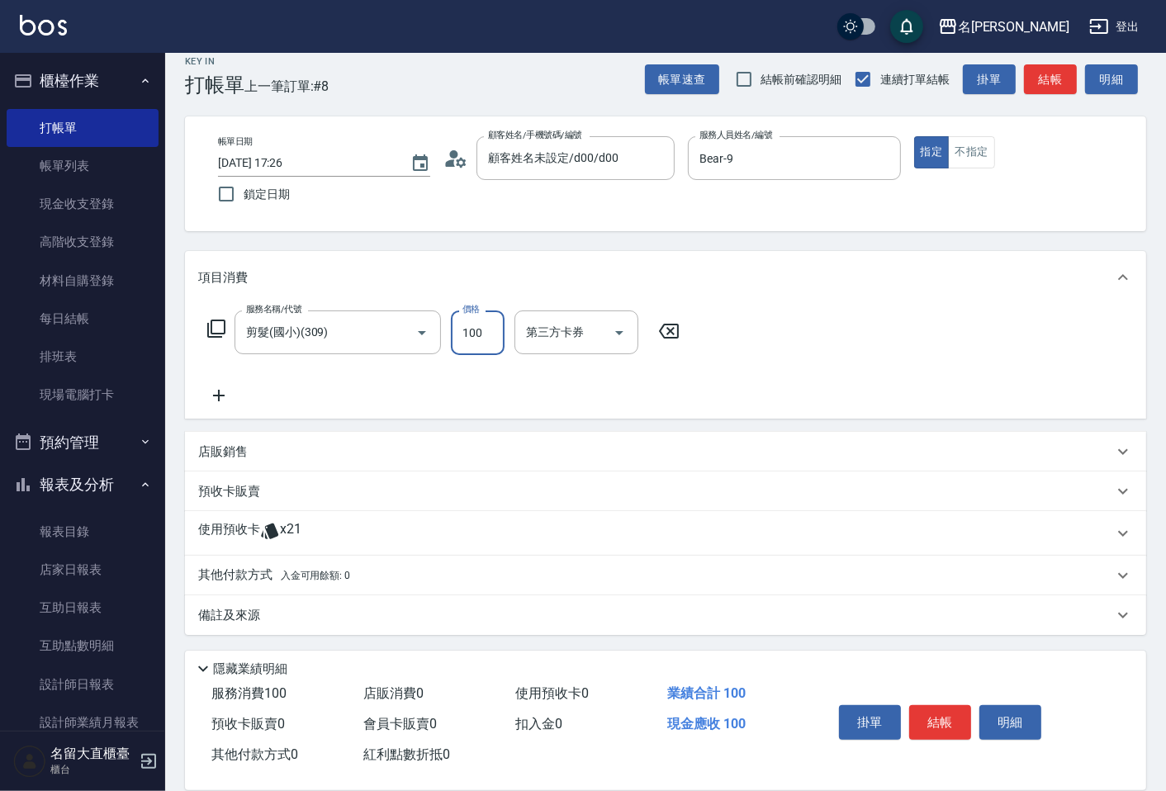
type input "100"
click at [236, 579] on p "其他付款方式 入金可用餘額: 0" at bounding box center [274, 576] width 152 height 18
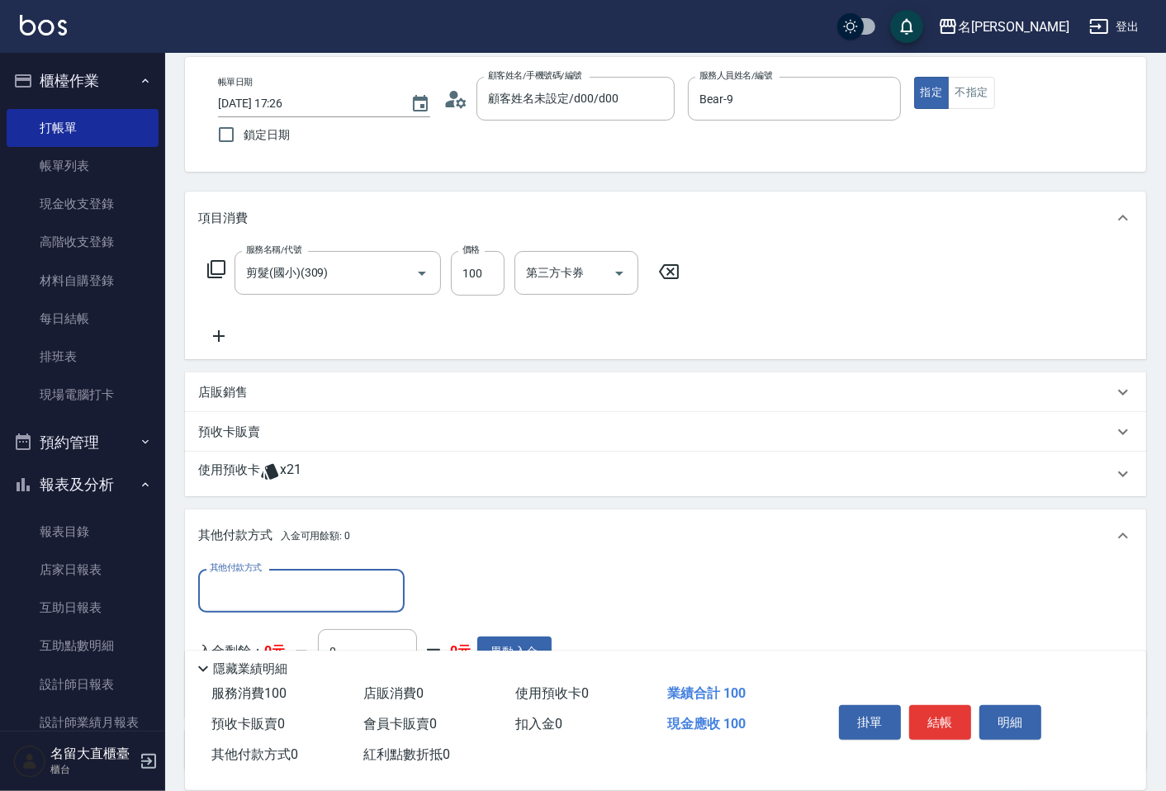
scroll to position [108, 0]
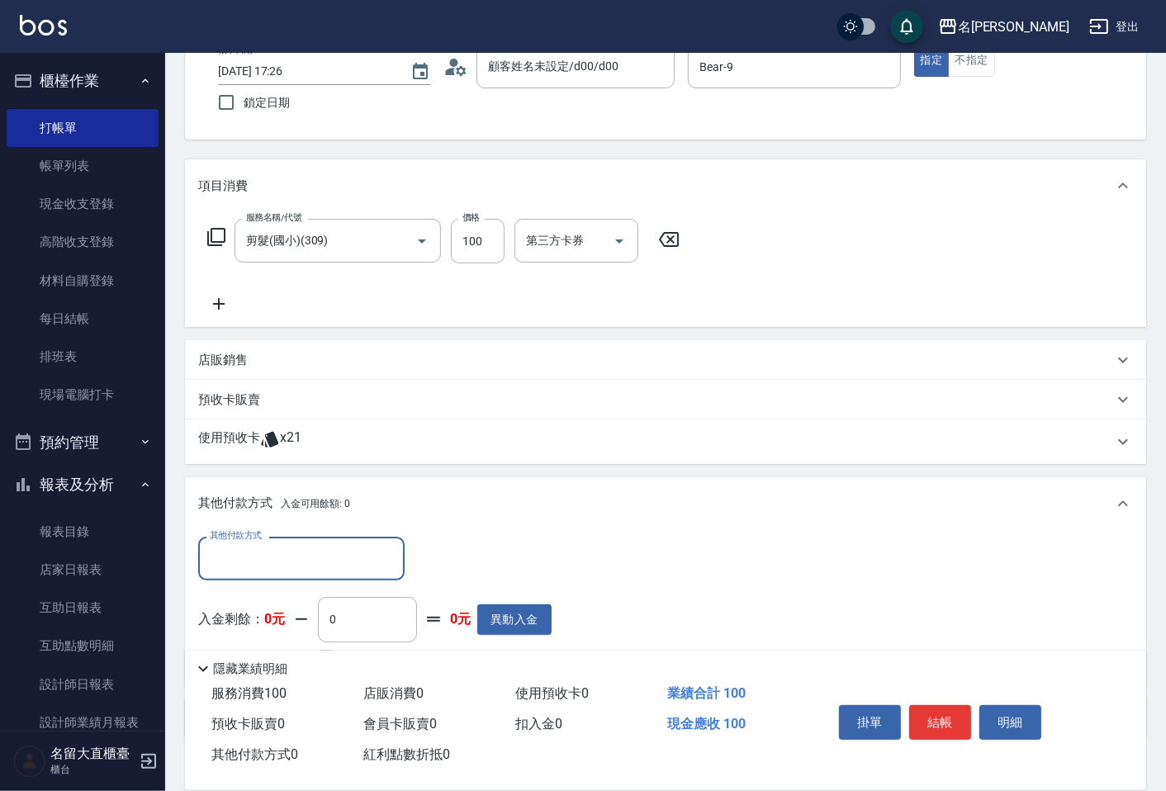
click at [302, 567] on input "其他付款方式" at bounding box center [302, 558] width 192 height 29
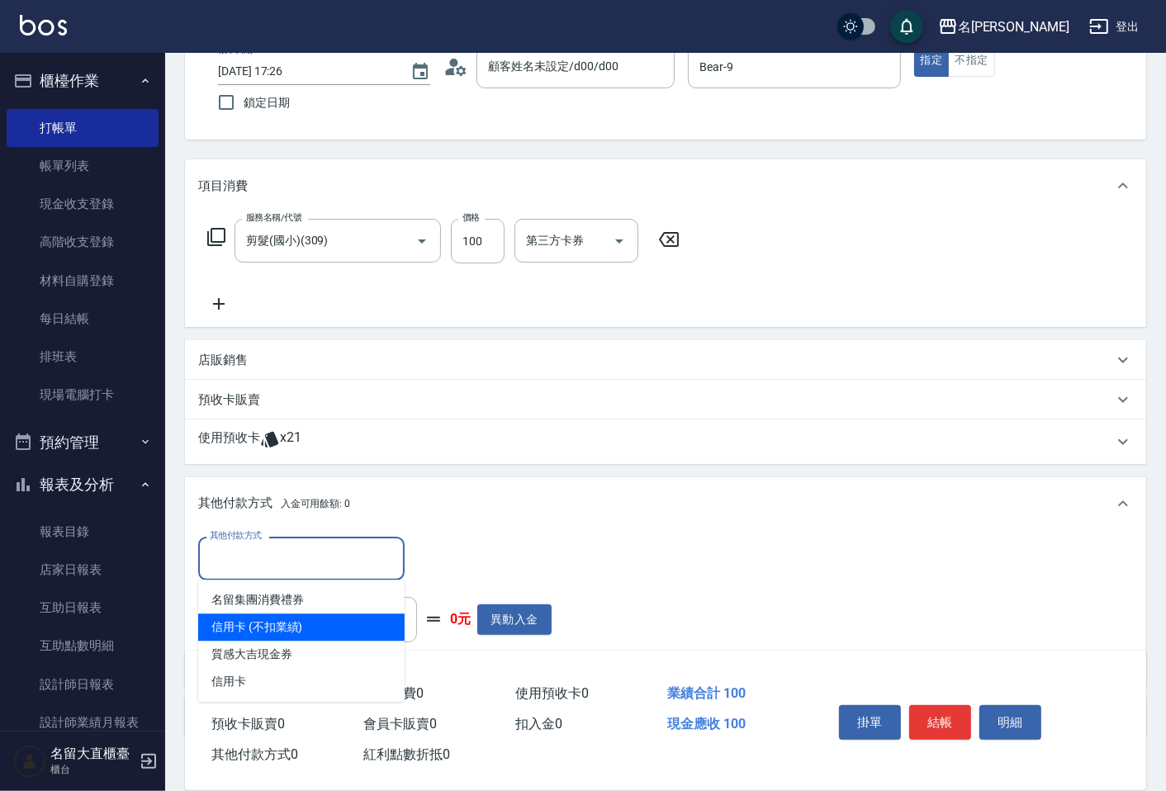
click at [273, 628] on span "信用卡 (不扣業績)" at bounding box center [301, 627] width 206 height 27
type input "信用卡 (不扣業績)"
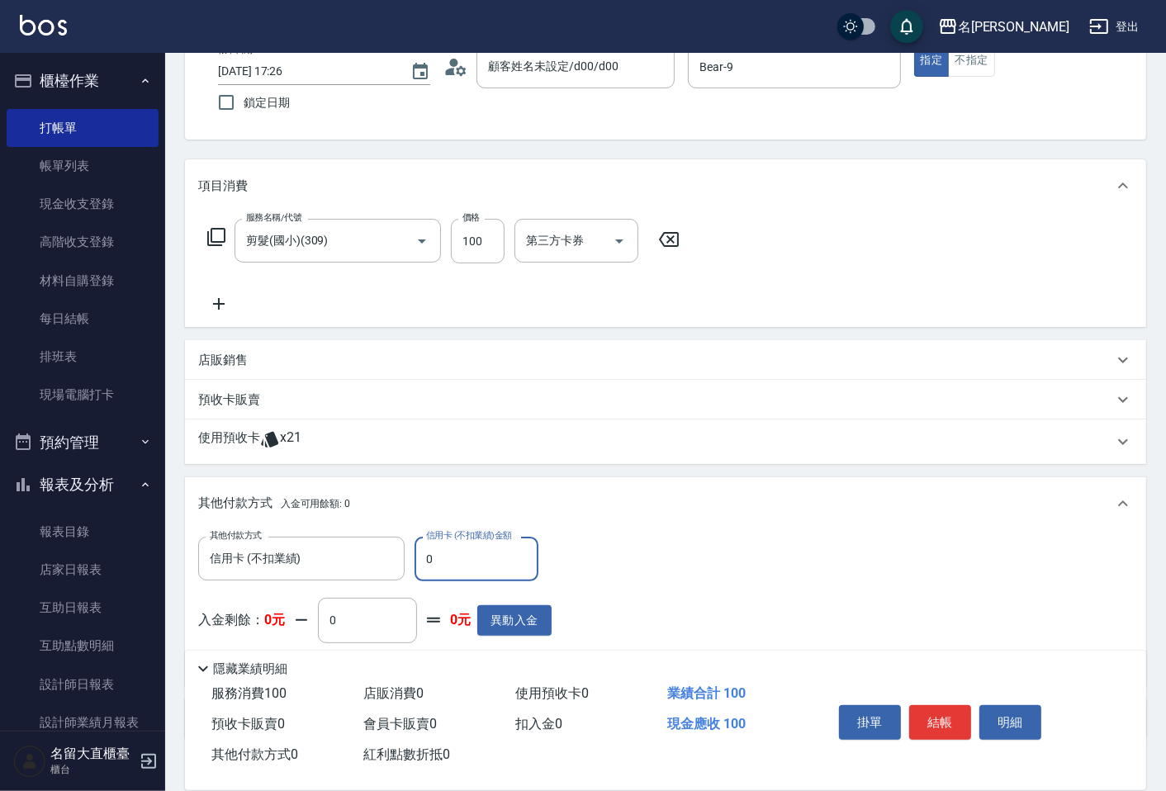
click at [475, 556] on input "0" at bounding box center [477, 559] width 124 height 45
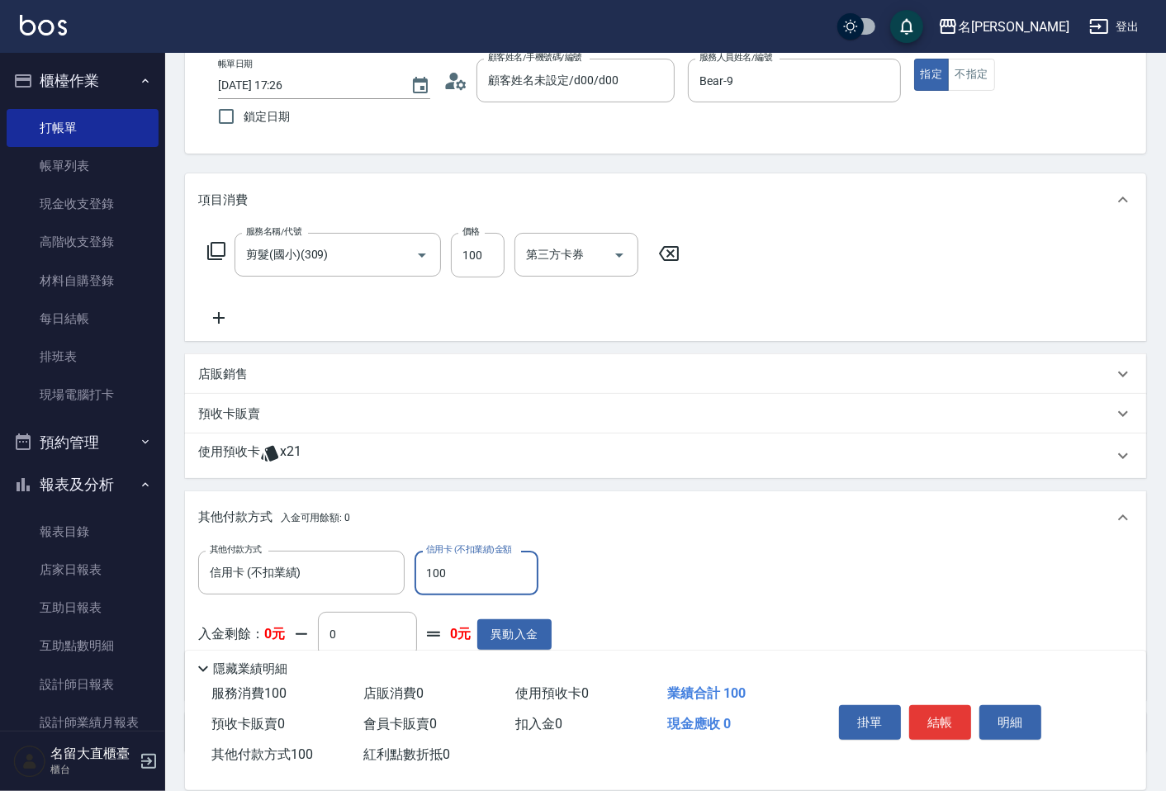
scroll to position [0, 0]
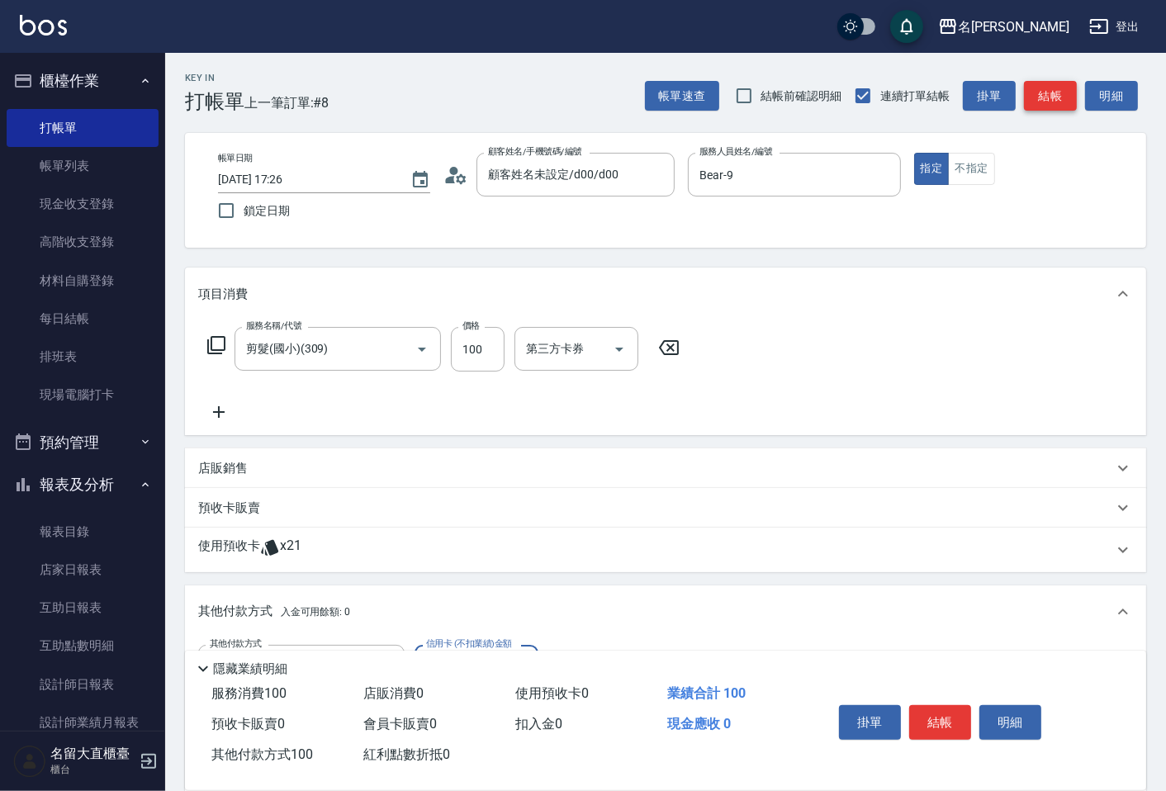
type input "100"
click at [1049, 100] on button "結帳" at bounding box center [1050, 96] width 53 height 31
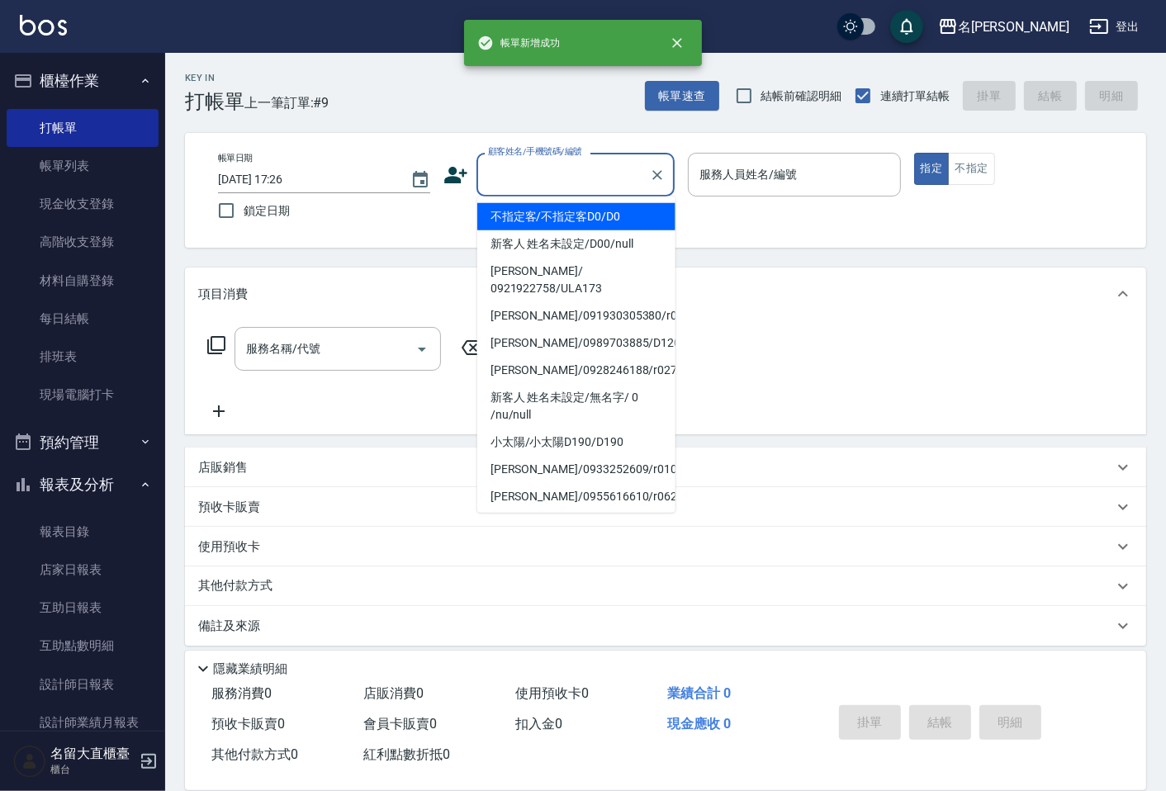
drag, startPoint x: 554, startPoint y: 169, endPoint x: 558, endPoint y: 182, distance: 13.1
click at [554, 168] on input "顧客姓名/手機號碼/編號" at bounding box center [563, 174] width 159 height 29
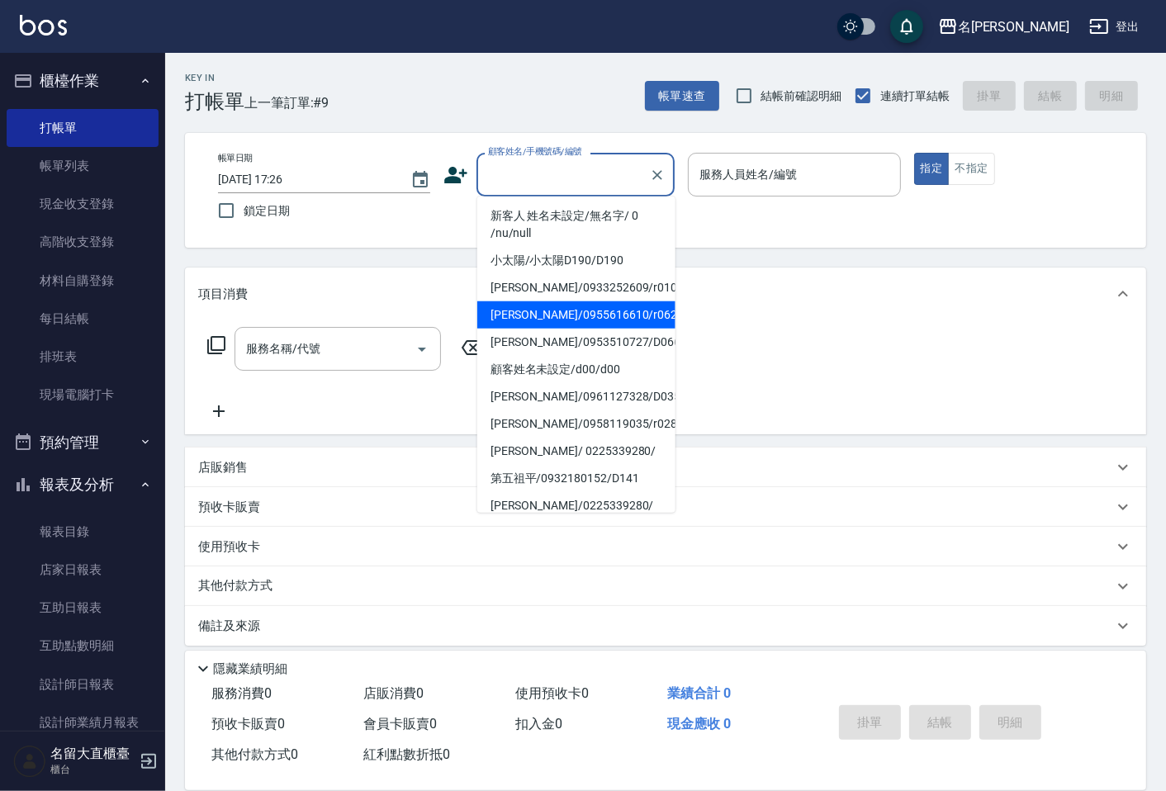
scroll to position [183, 0]
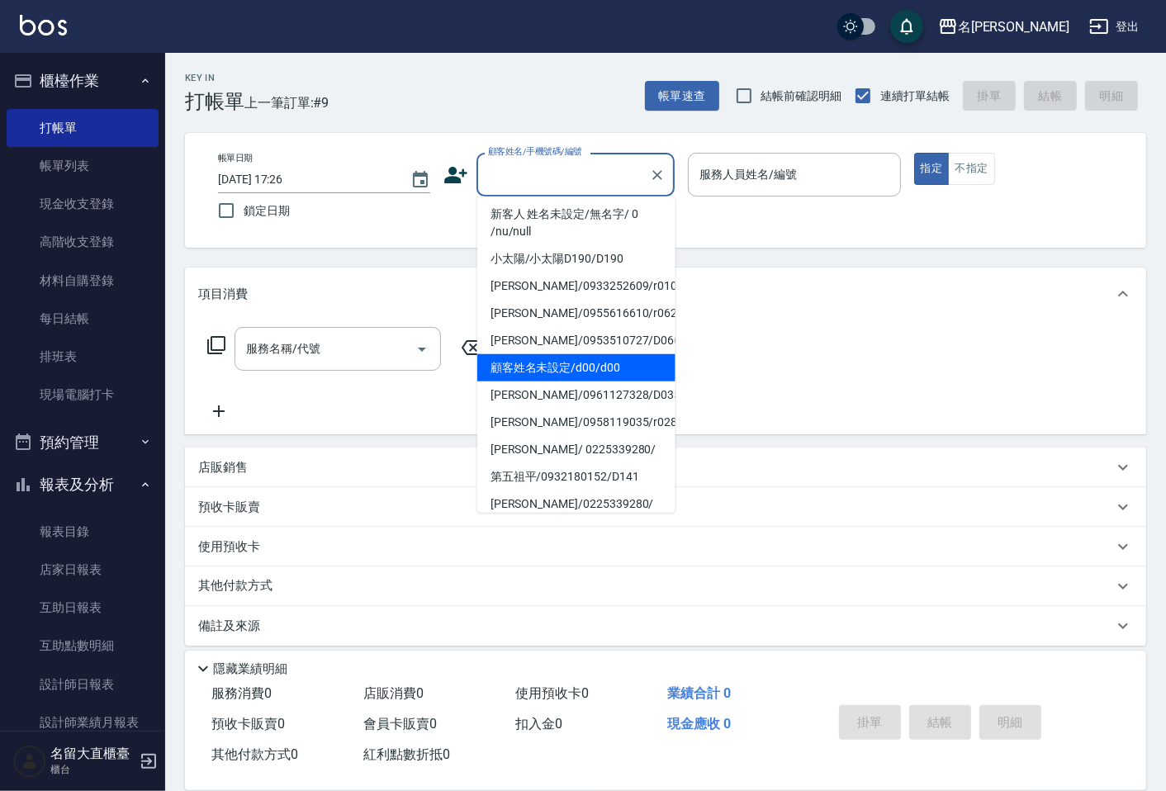
click at [545, 354] on li "顧客姓名未設定/d00/d00" at bounding box center [576, 367] width 198 height 27
type input "顧客姓名未設定/d00/d00"
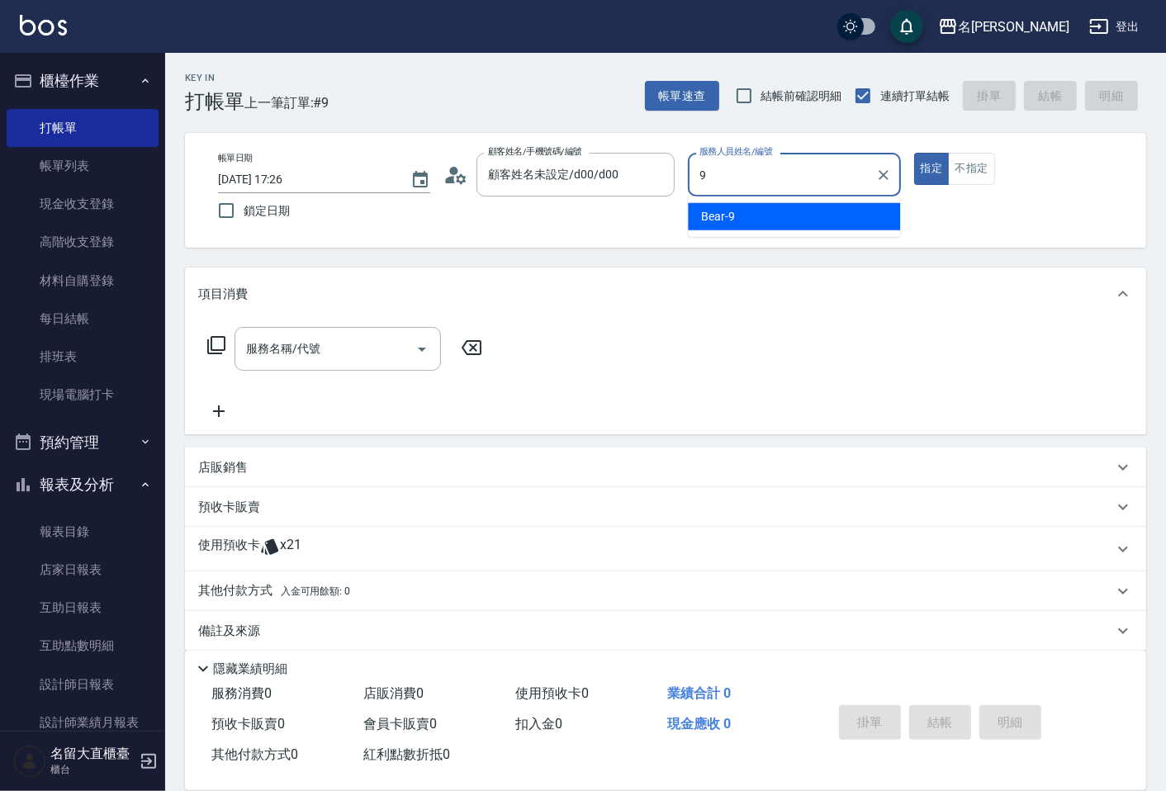
type input "Bear-9"
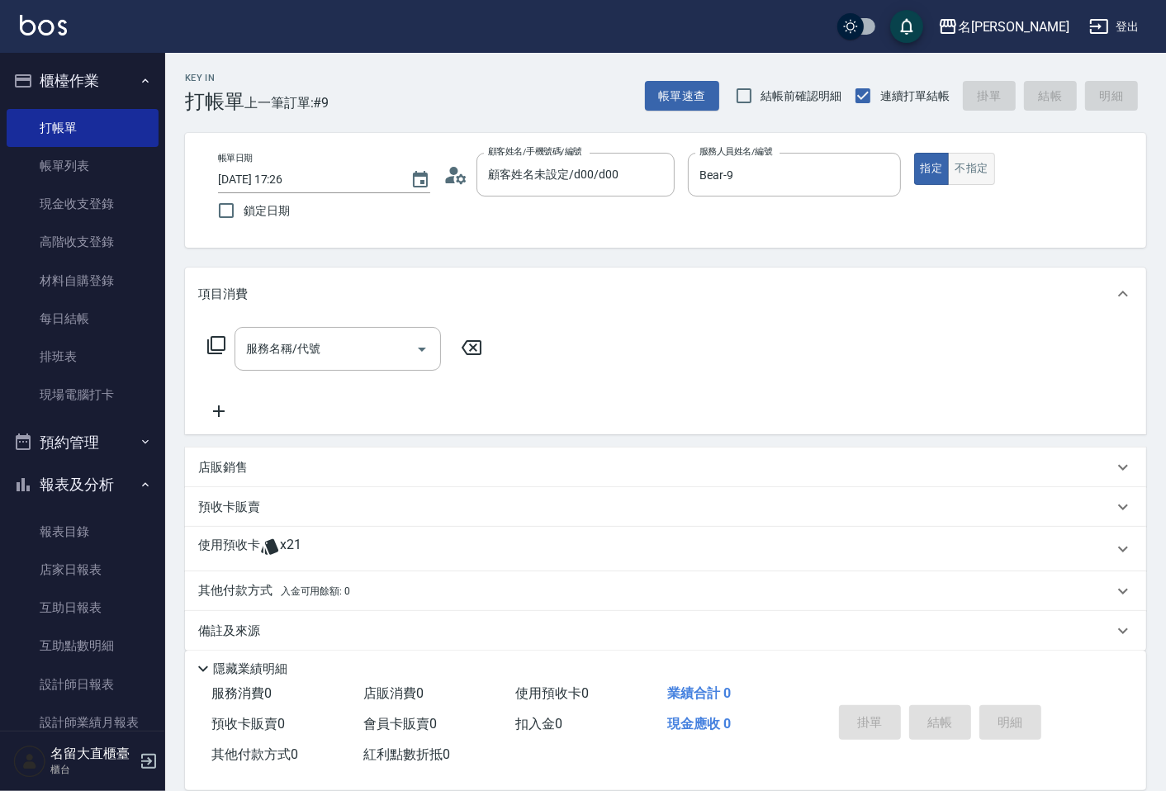
click at [977, 165] on button "不指定" at bounding box center [971, 169] width 46 height 32
drag, startPoint x: 930, startPoint y: 155, endPoint x: 879, endPoint y: 176, distance: 55.2
click at [929, 155] on button "指定" at bounding box center [932, 169] width 36 height 32
click at [216, 343] on icon at bounding box center [216, 345] width 20 height 20
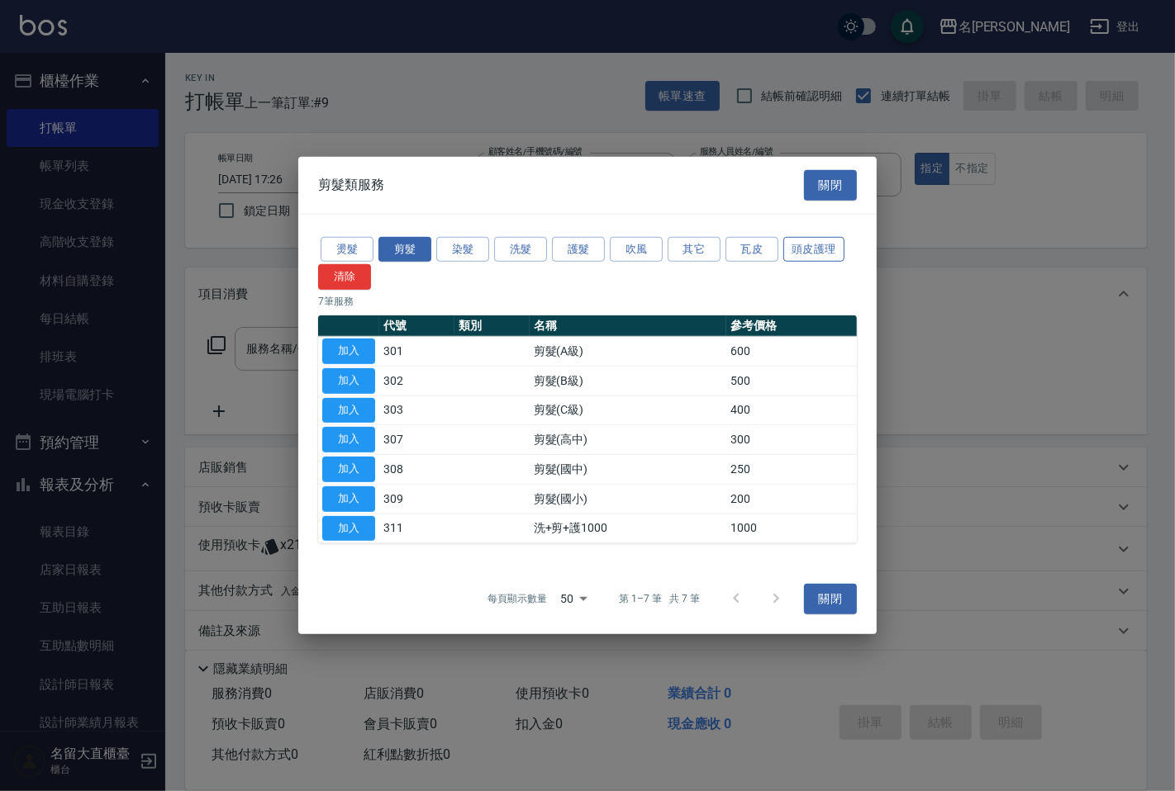
click at [823, 244] on button "頭皮護理" at bounding box center [813, 249] width 61 height 26
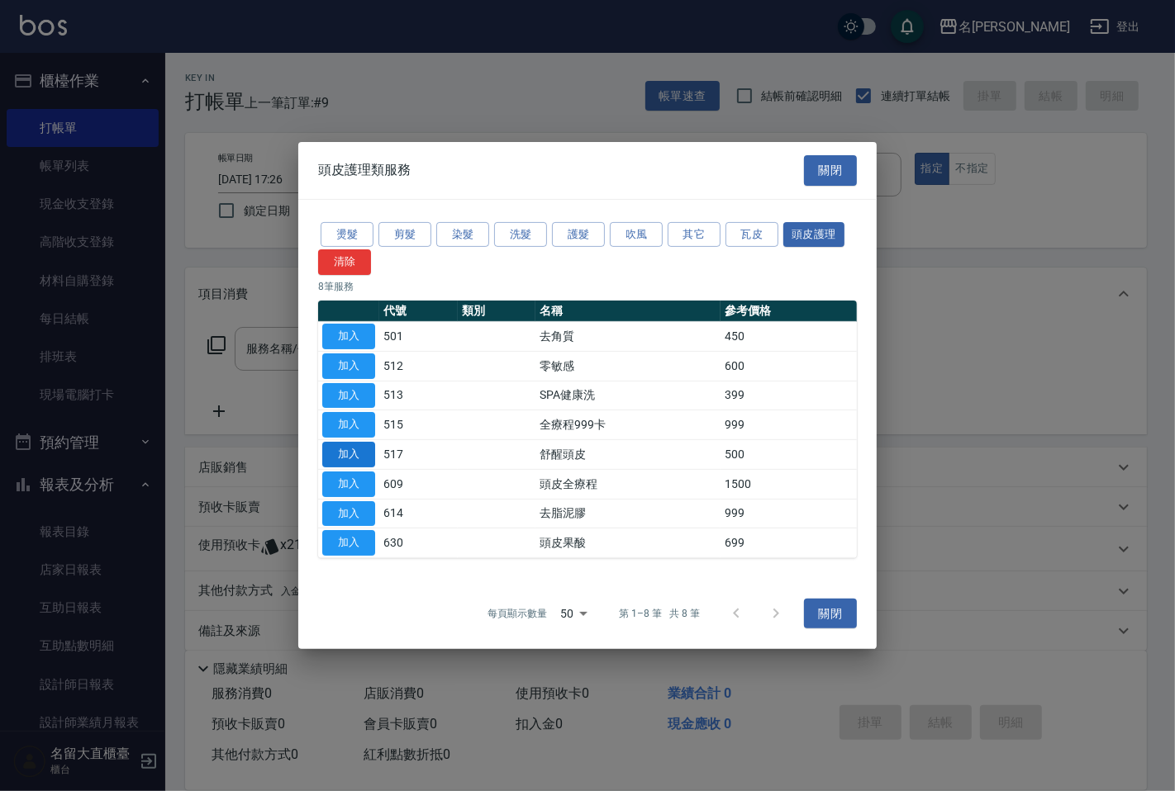
click at [347, 455] on button "加入" at bounding box center [348, 455] width 53 height 26
type input "舒醒頭皮(517)"
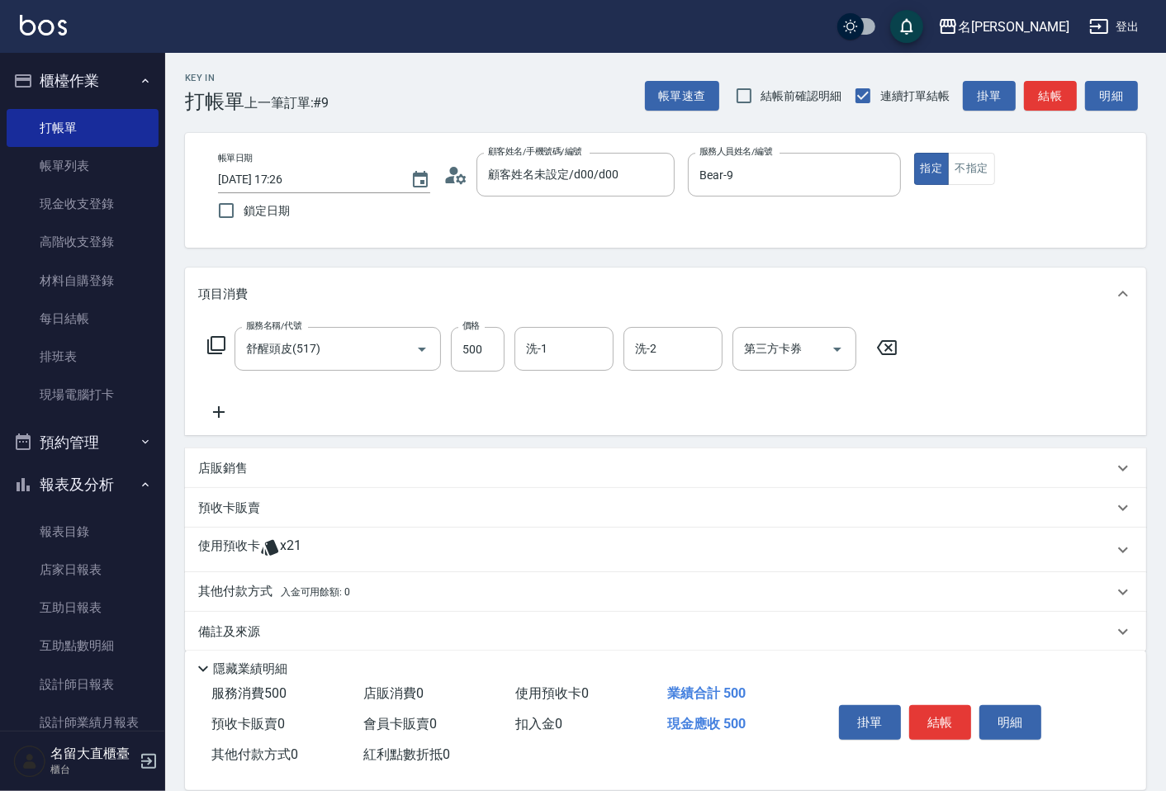
click at [211, 343] on icon at bounding box center [216, 345] width 18 height 18
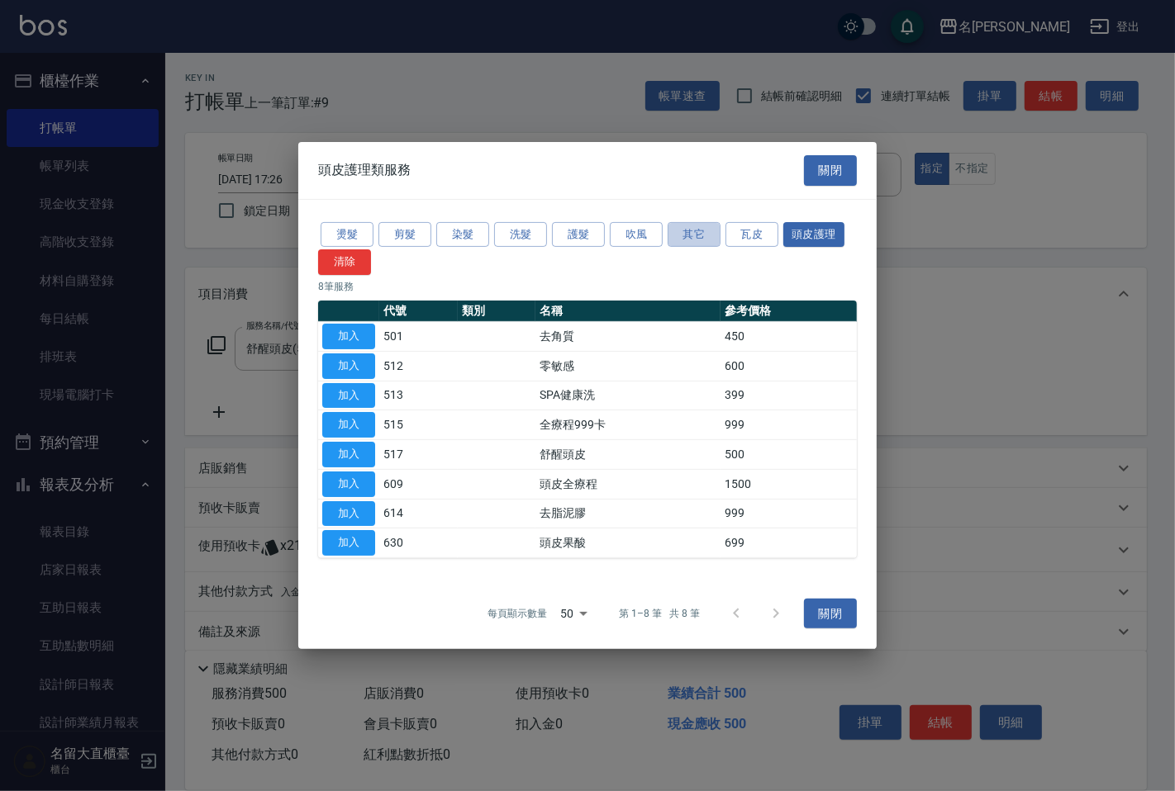
drag, startPoint x: 702, startPoint y: 233, endPoint x: 634, endPoint y: 269, distance: 77.6
click at [703, 233] on button "其它" at bounding box center [693, 234] width 53 height 26
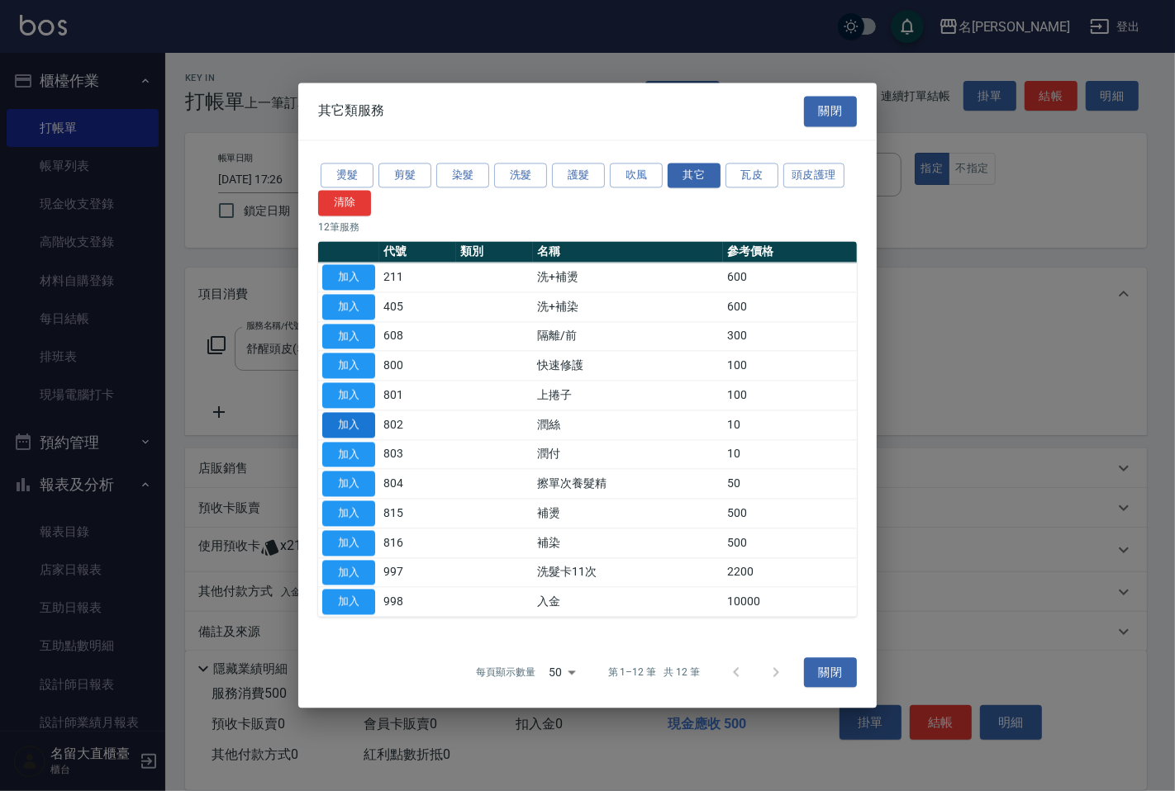
click at [355, 425] on button "加入" at bounding box center [348, 425] width 53 height 26
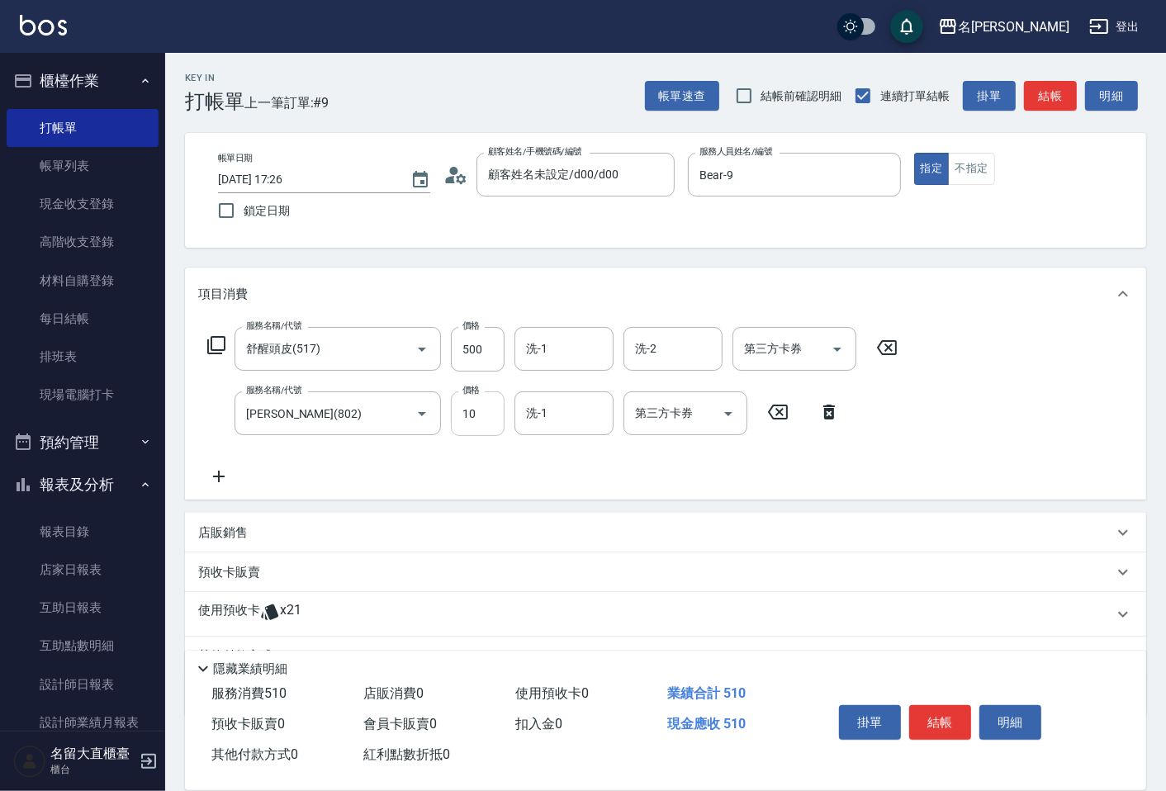
click at [493, 405] on input "10" at bounding box center [478, 414] width 54 height 45
type input "20"
click at [484, 351] on input "500" at bounding box center [478, 349] width 54 height 45
type input "600"
click at [1055, 93] on button "結帳" at bounding box center [1050, 96] width 53 height 31
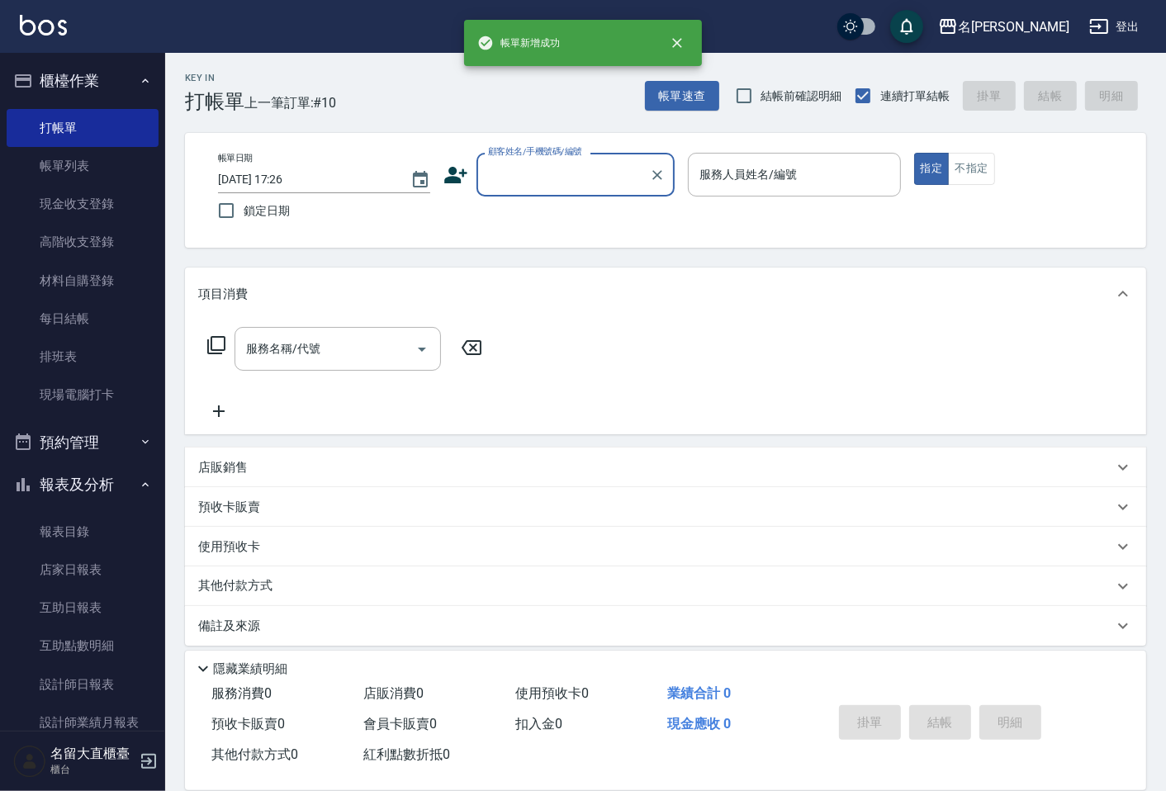
click at [580, 169] on input "顧客姓名/手機號碼/編號" at bounding box center [563, 174] width 159 height 29
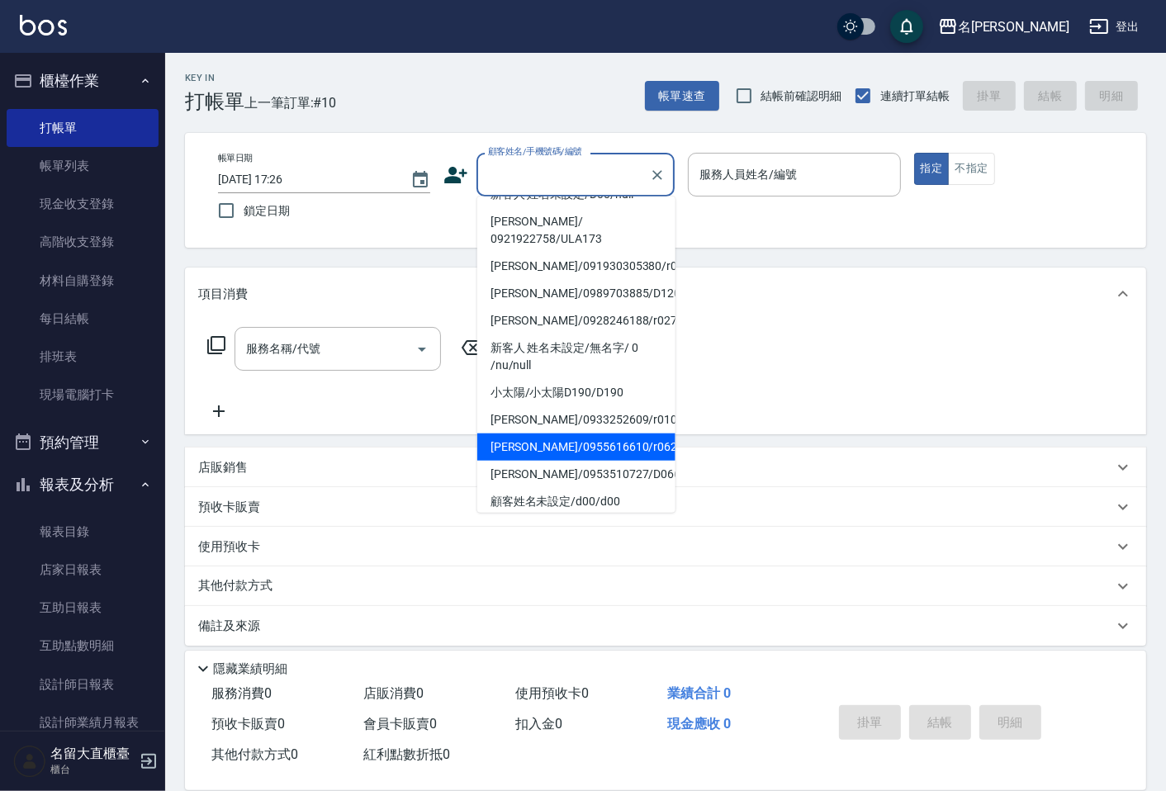
scroll to position [92, 0]
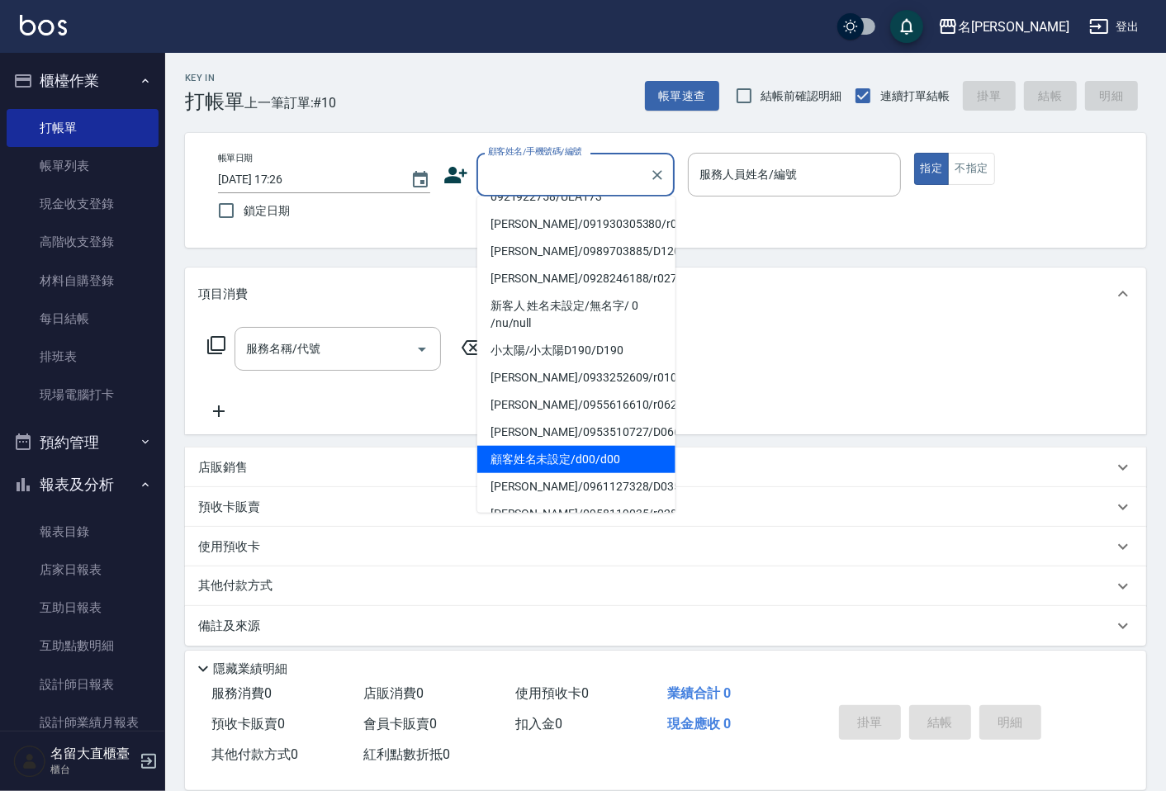
click at [534, 446] on li "顧客姓名未設定/d00/d00" at bounding box center [576, 459] width 198 height 27
type input "顧客姓名未設定/d00/d00"
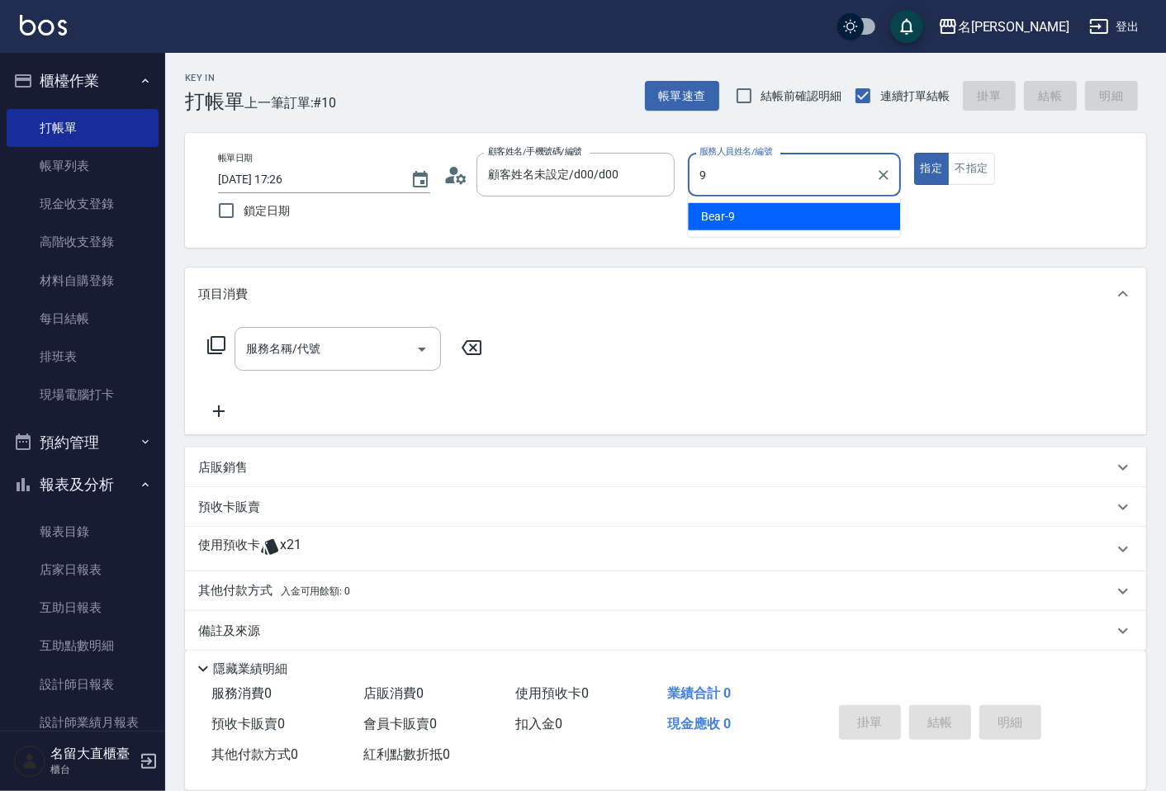
type input "Bear-9"
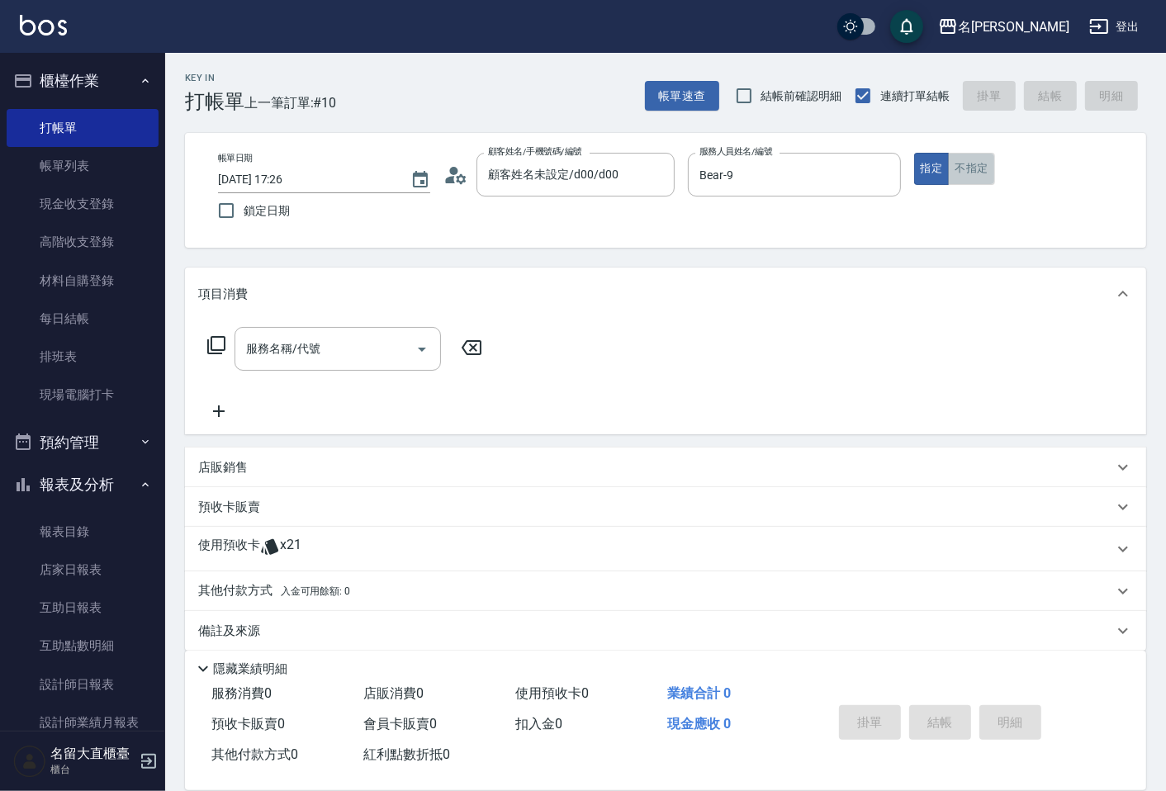
click at [970, 170] on button "不指定" at bounding box center [971, 169] width 46 height 32
click at [202, 336] on div "服務名稱/代號 服務名稱/代號" at bounding box center [345, 349] width 294 height 44
click at [208, 340] on icon at bounding box center [216, 345] width 18 height 18
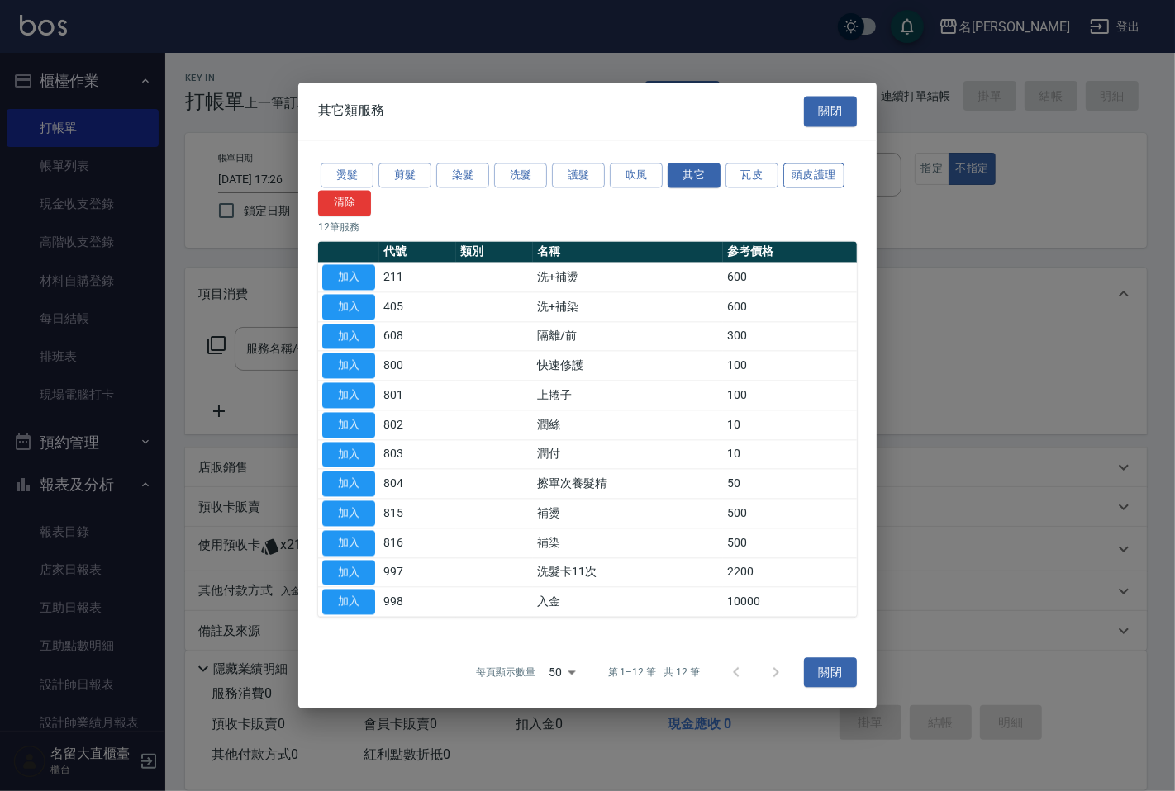
click at [812, 180] on button "頭皮護理" at bounding box center [813, 176] width 61 height 26
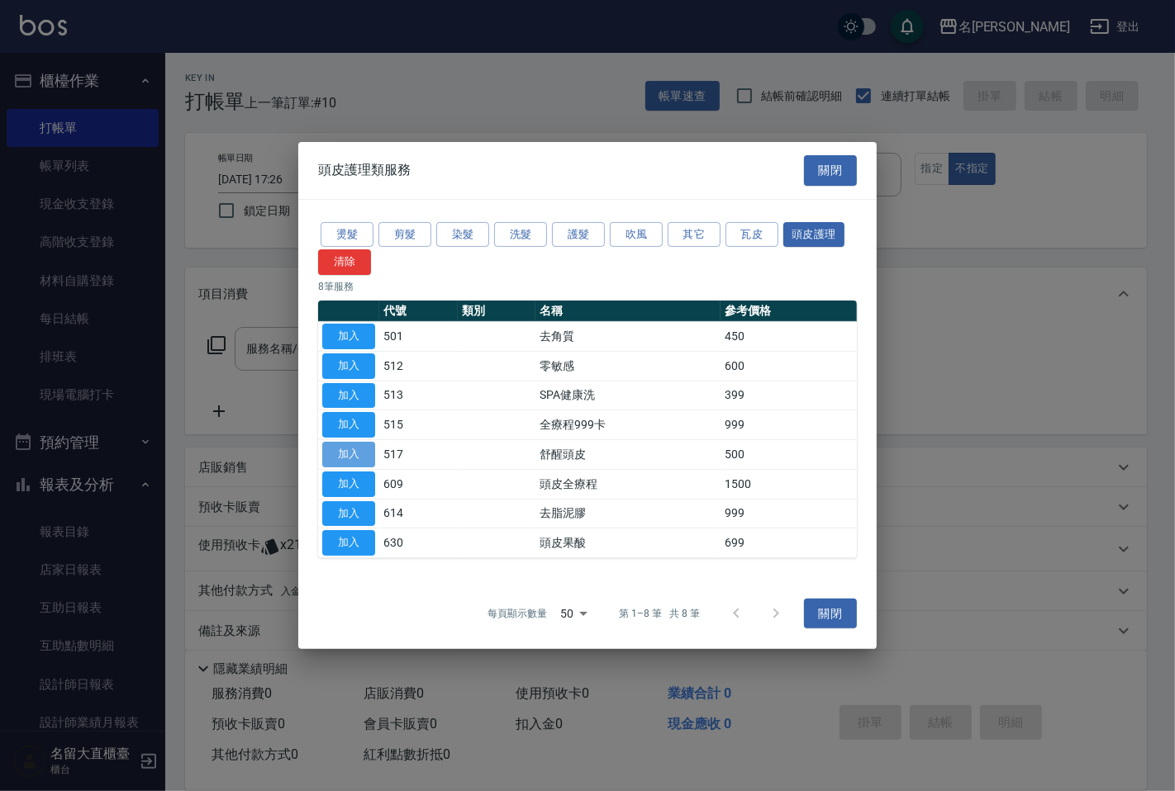
drag, startPoint x: 358, startPoint y: 454, endPoint x: 298, endPoint y: 420, distance: 69.6
click at [358, 453] on button "加入" at bounding box center [348, 455] width 53 height 26
type input "舒醒頭皮(517)"
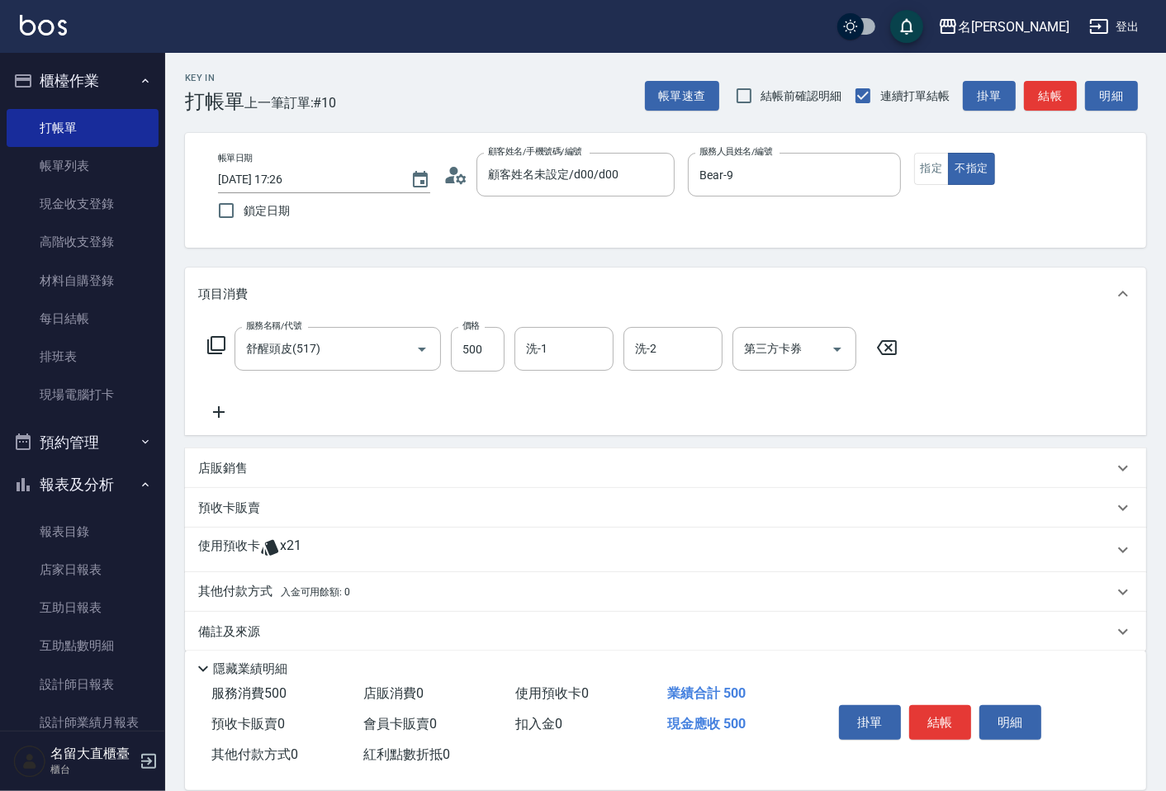
click at [219, 342] on icon at bounding box center [216, 345] width 20 height 20
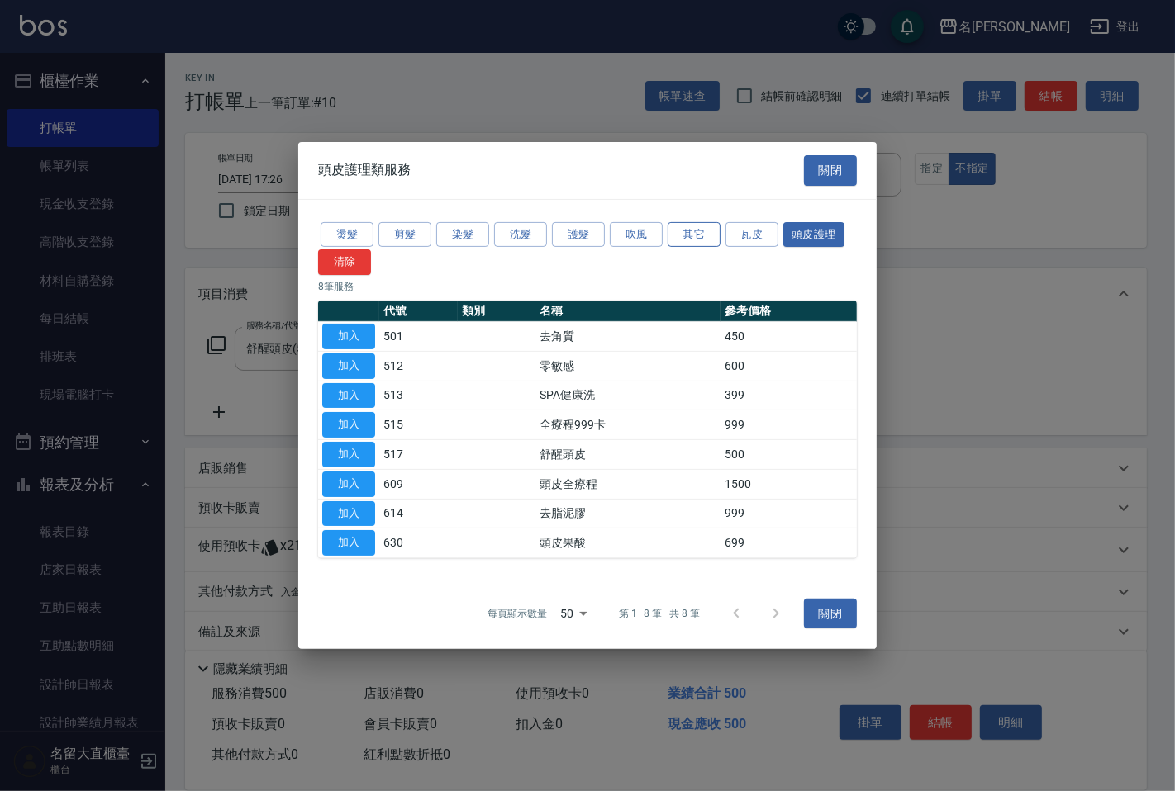
click at [682, 233] on button "其它" at bounding box center [693, 234] width 53 height 26
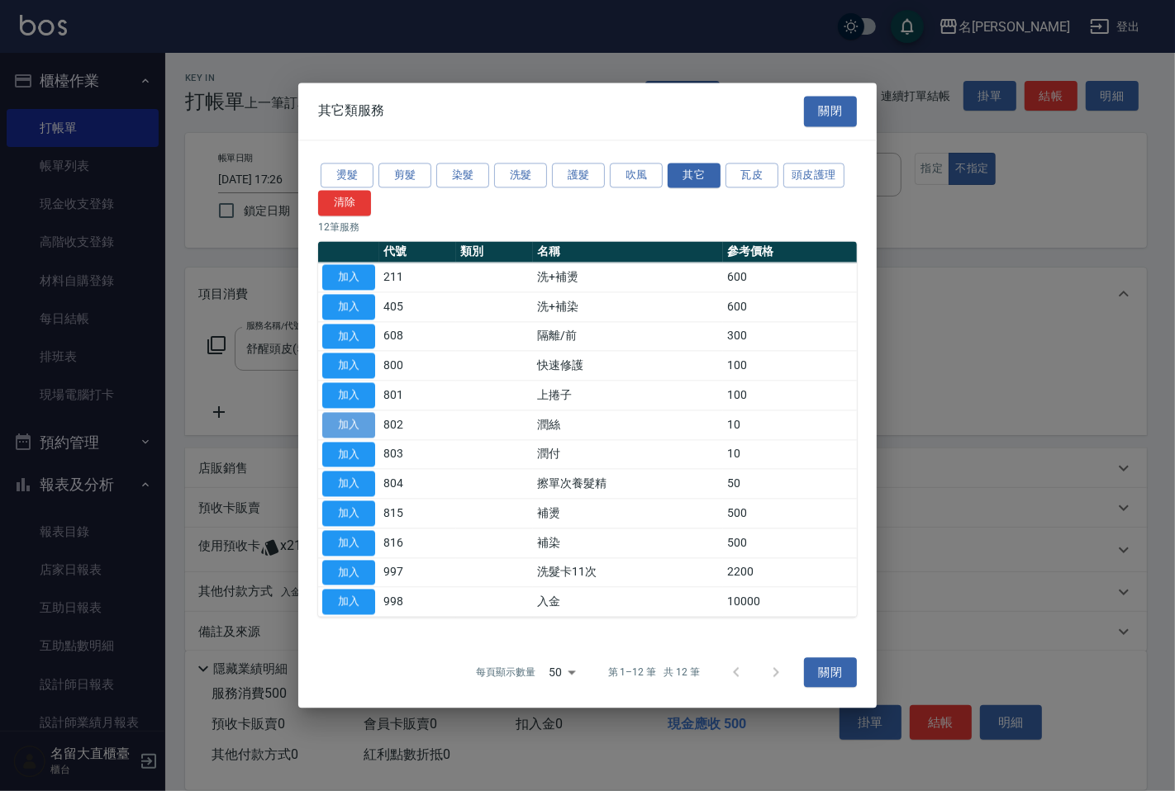
click at [361, 425] on button "加入" at bounding box center [348, 425] width 53 height 26
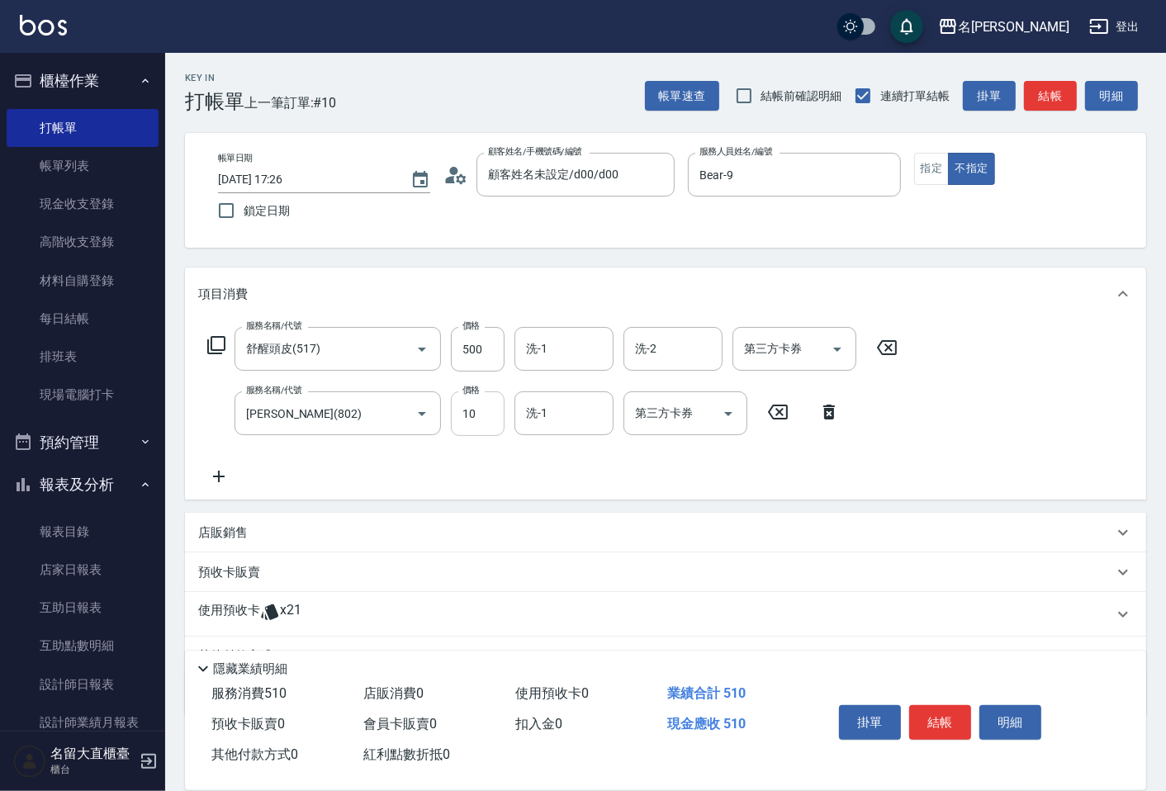
click at [461, 424] on input "10" at bounding box center [478, 414] width 54 height 45
type input "20"
click at [491, 344] on input "500" at bounding box center [478, 349] width 54 height 45
type input "600"
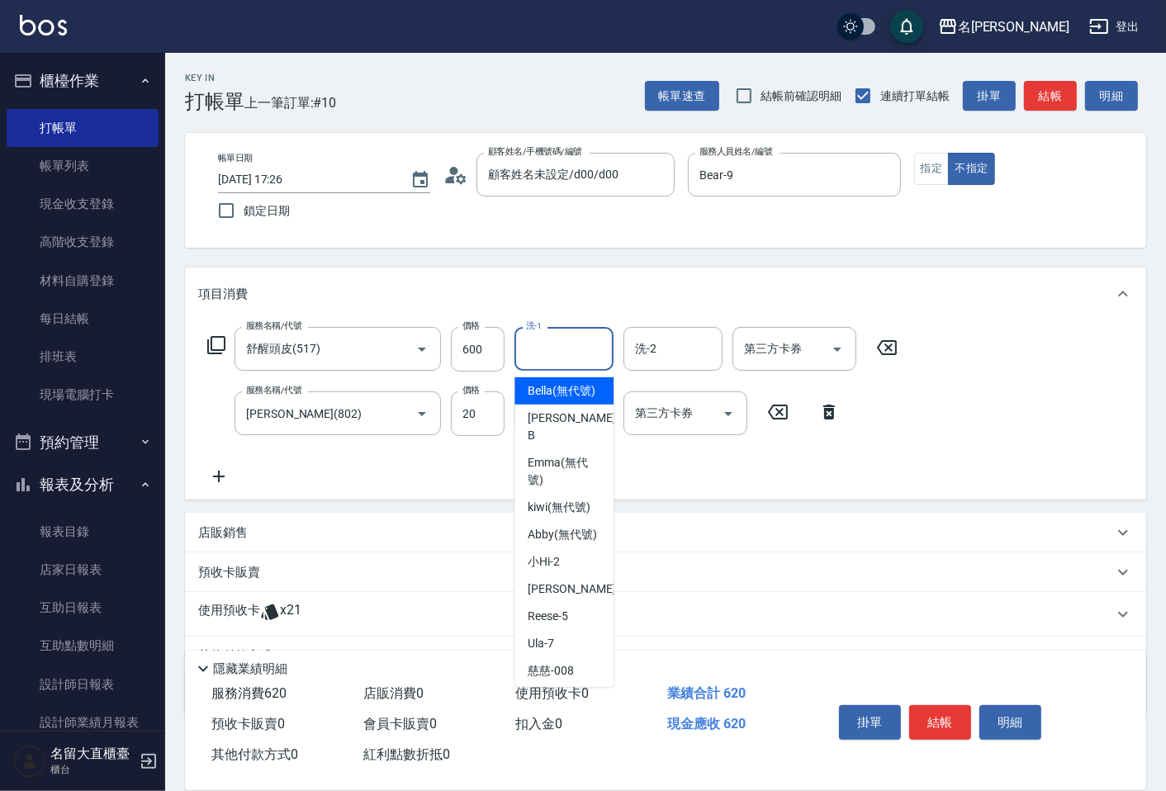
click at [548, 344] on input "洗-1" at bounding box center [564, 349] width 84 height 29
click at [540, 383] on span "欣柔 -017" at bounding box center [551, 390] width 46 height 17
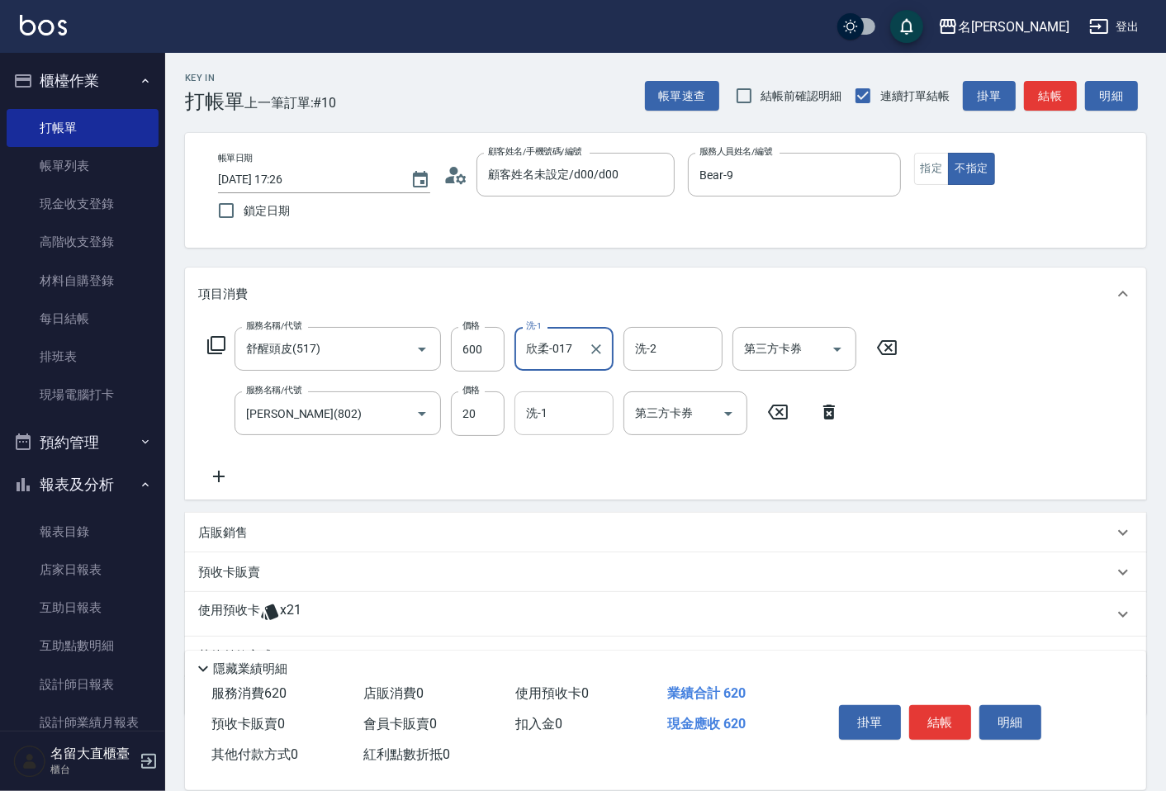
type input "欣柔-017"
click at [530, 405] on input "洗-1" at bounding box center [564, 413] width 84 height 29
drag, startPoint x: 541, startPoint y: 451, endPoint x: 930, endPoint y: 167, distance: 481.7
click at [541, 450] on span "欣柔 -017" at bounding box center [551, 456] width 46 height 17
type input "欣柔-017"
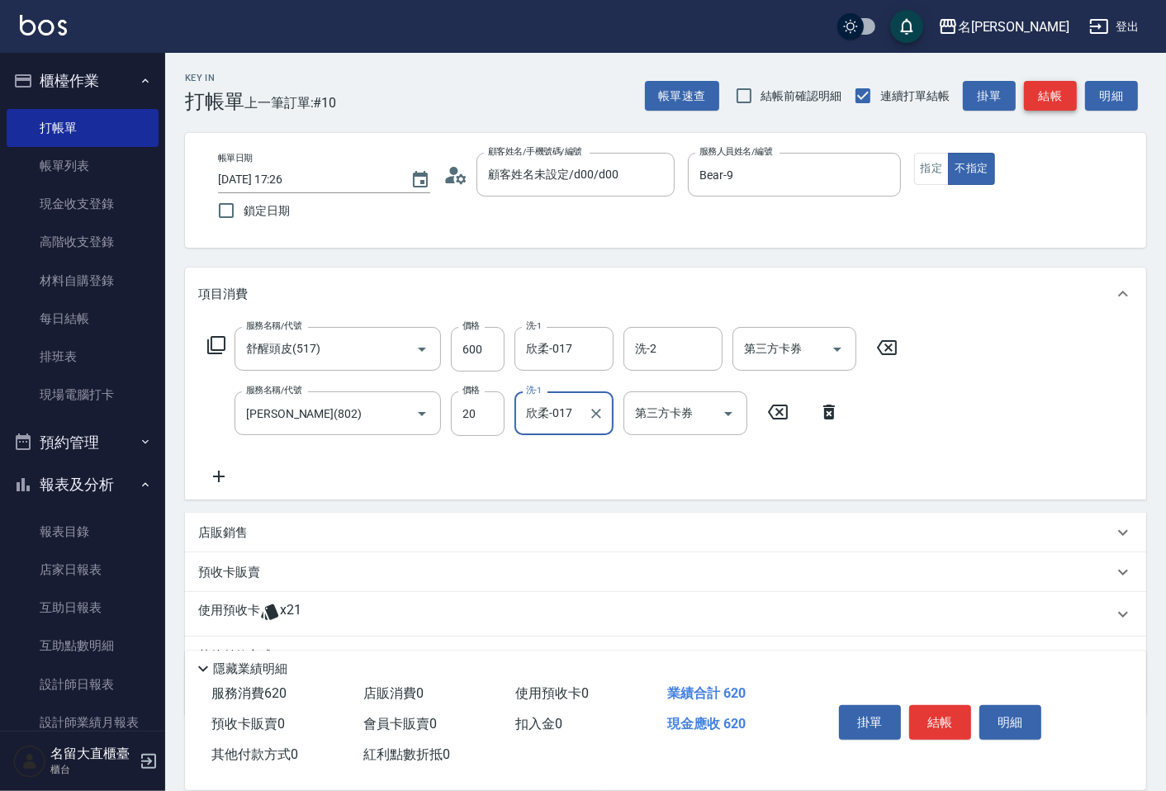
click at [1034, 92] on button "結帳" at bounding box center [1050, 96] width 53 height 31
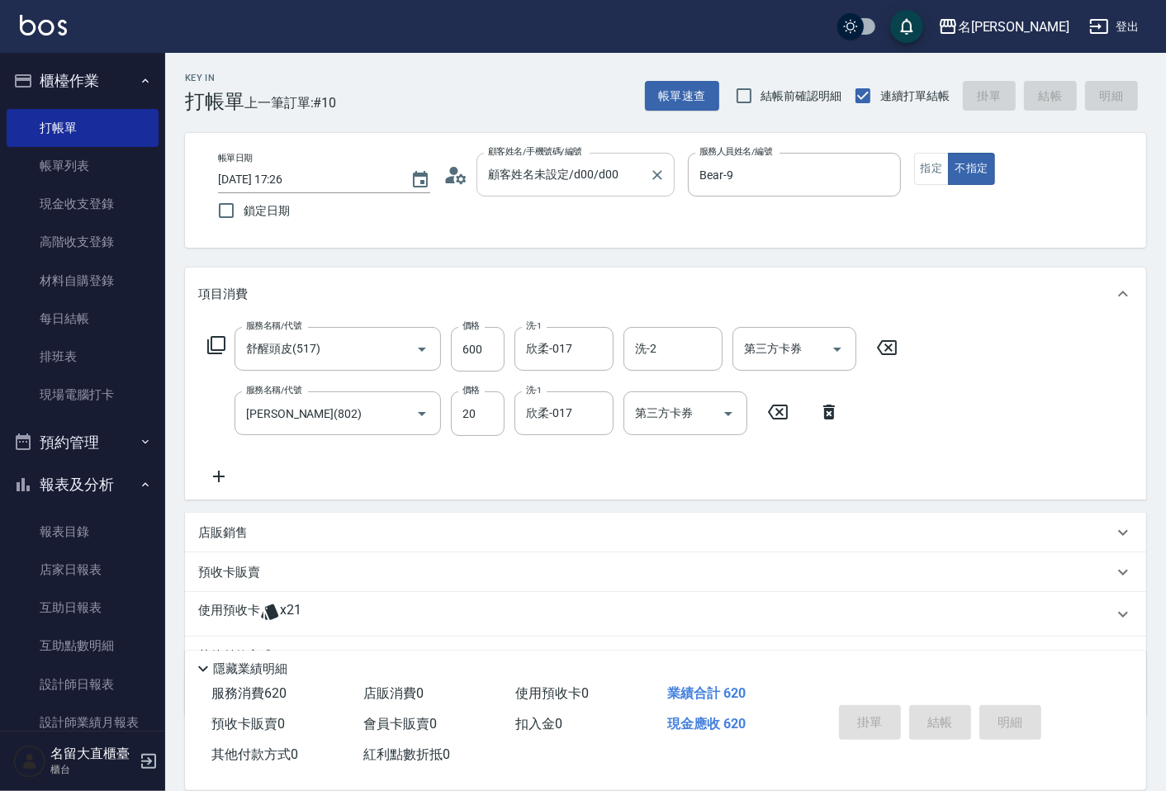
type input "[DATE] 17:27"
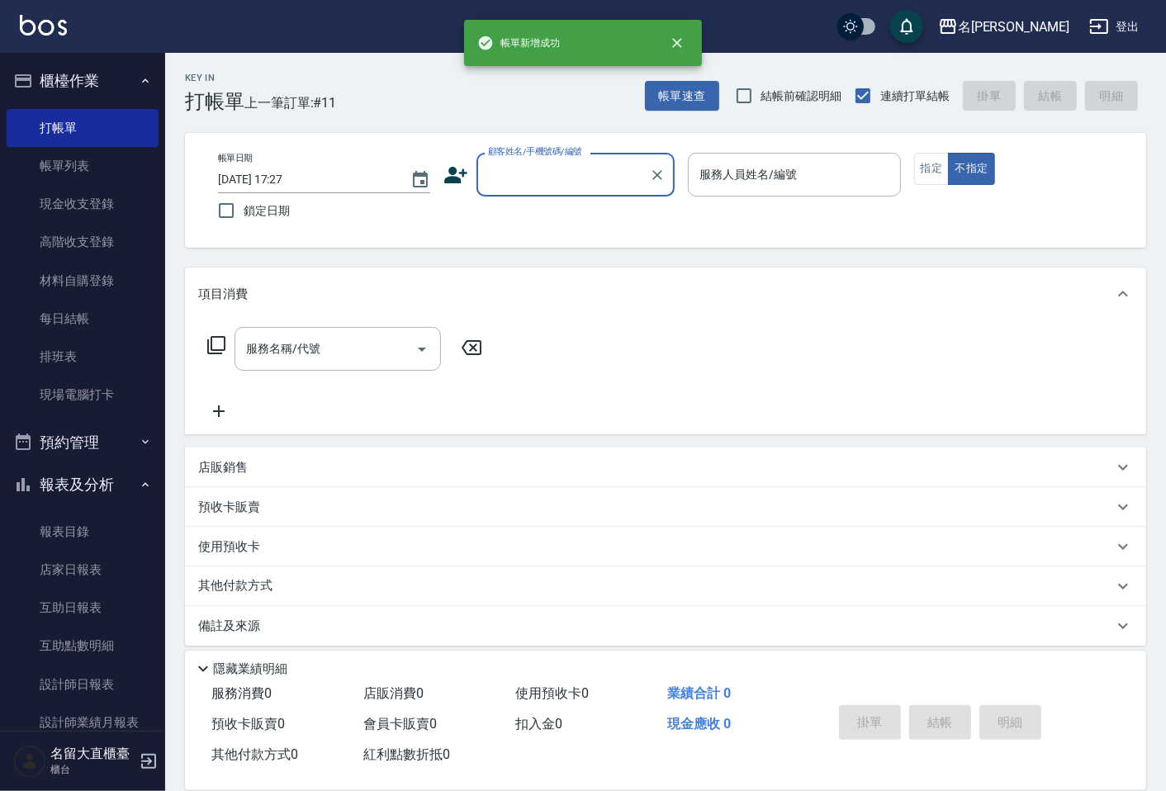
click at [532, 174] on input "顧客姓名/手機號碼/編號" at bounding box center [563, 174] width 159 height 29
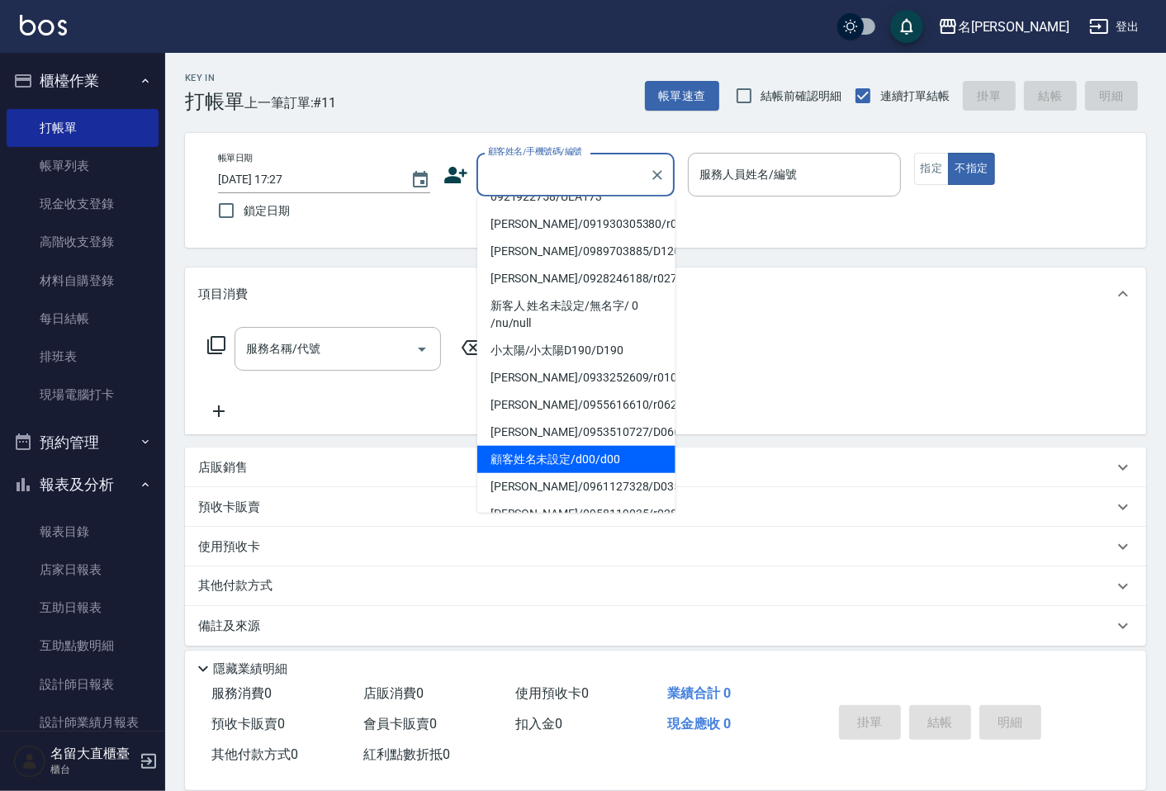
click at [539, 446] on li "顧客姓名未設定/d00/d00" at bounding box center [576, 459] width 198 height 27
type input "顧客姓名未設定/d00/d00"
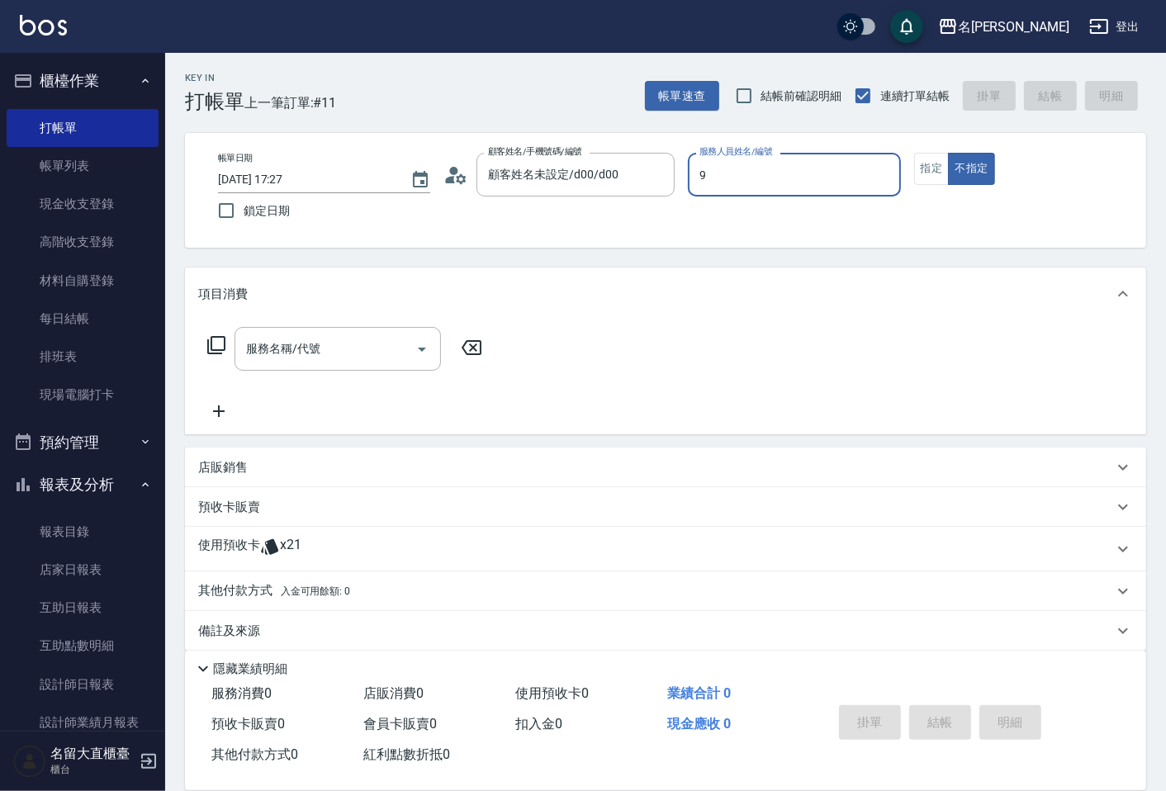
type input "Bear-9"
click at [221, 340] on icon at bounding box center [216, 345] width 20 height 20
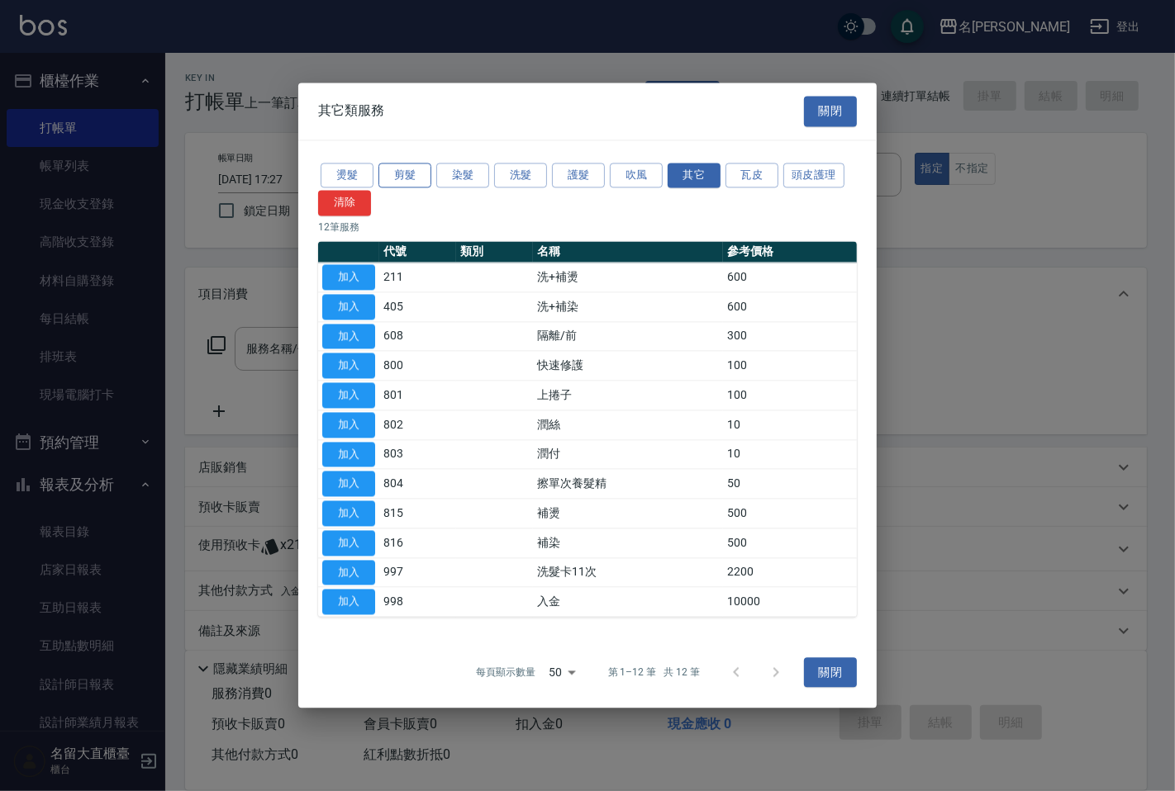
click at [418, 175] on button "剪髮" at bounding box center [404, 176] width 53 height 26
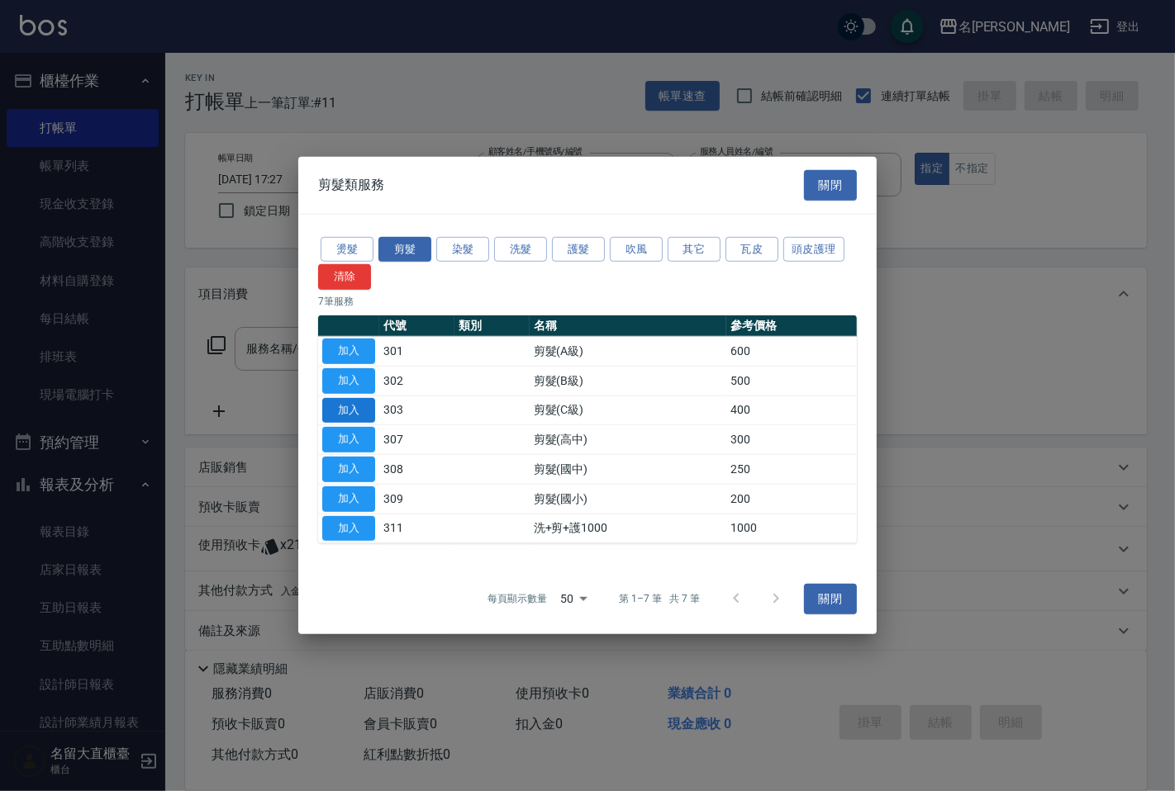
click at [347, 406] on button "加入" at bounding box center [348, 410] width 53 height 26
type input "剪髮(C級)(303)"
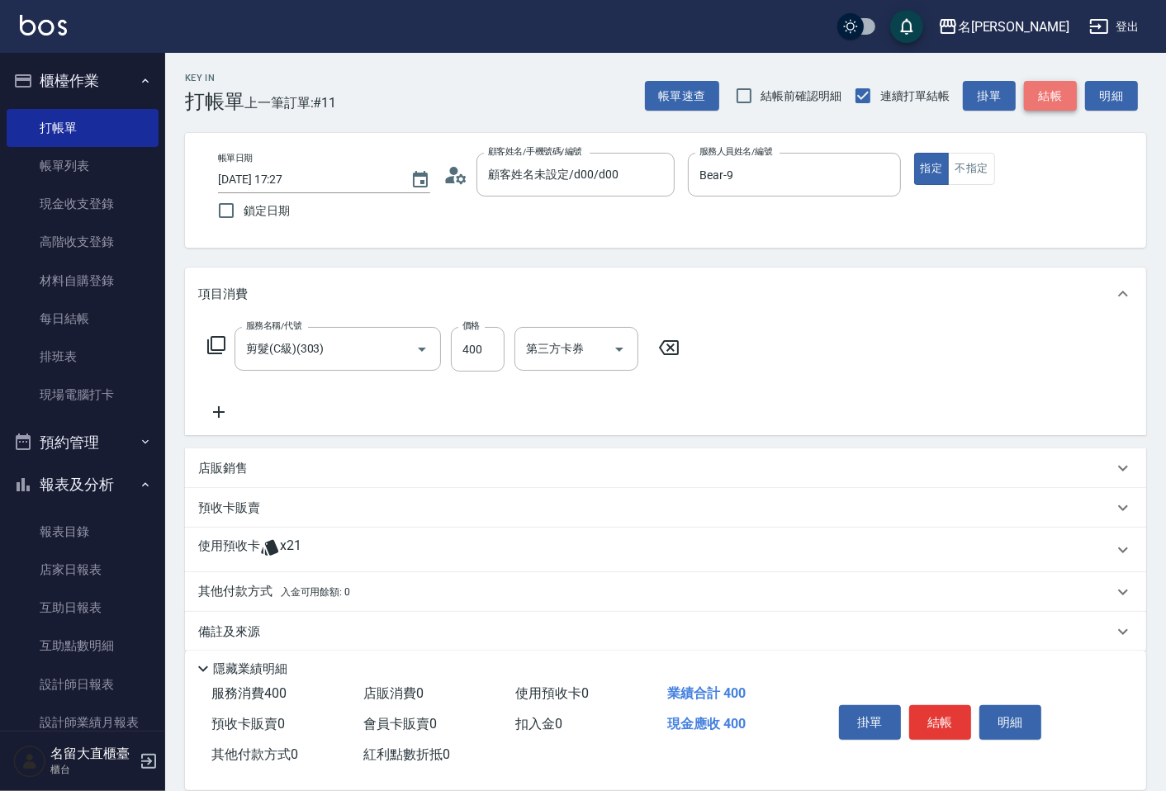
click at [1049, 94] on button "結帳" at bounding box center [1050, 96] width 53 height 31
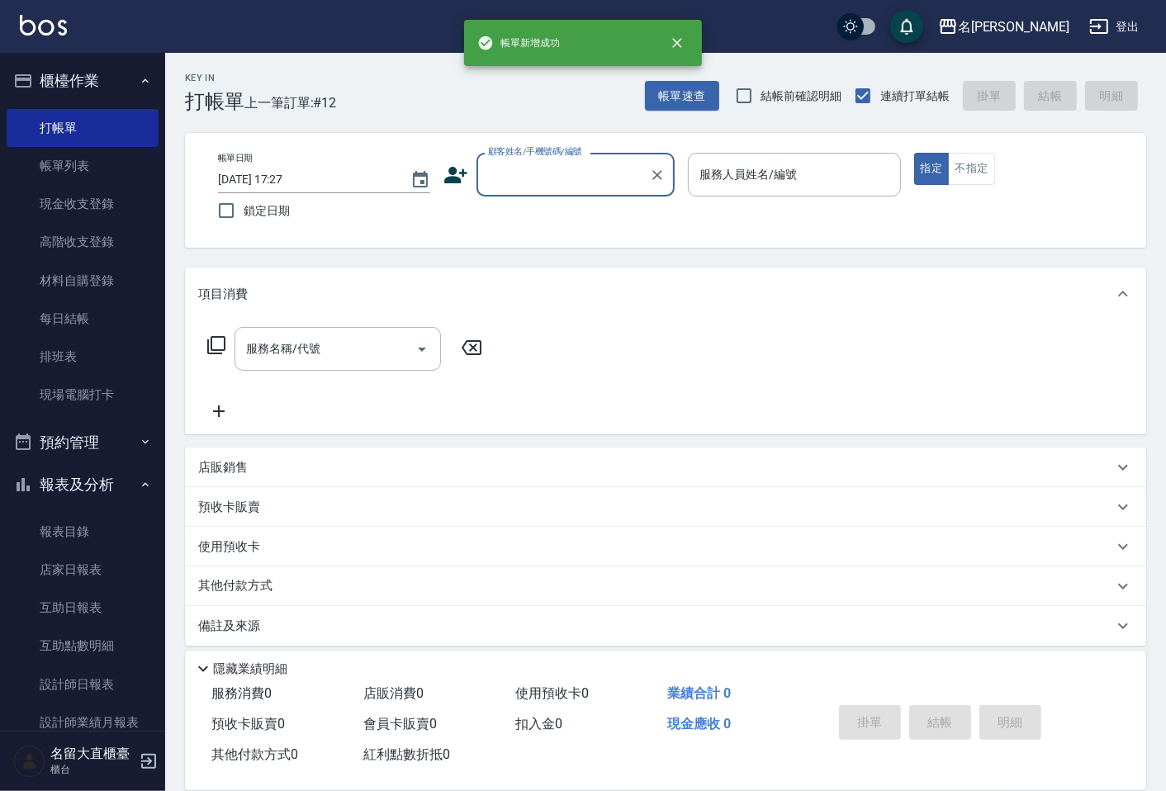
click at [563, 177] on input "顧客姓名/手機號碼/編號" at bounding box center [563, 174] width 159 height 29
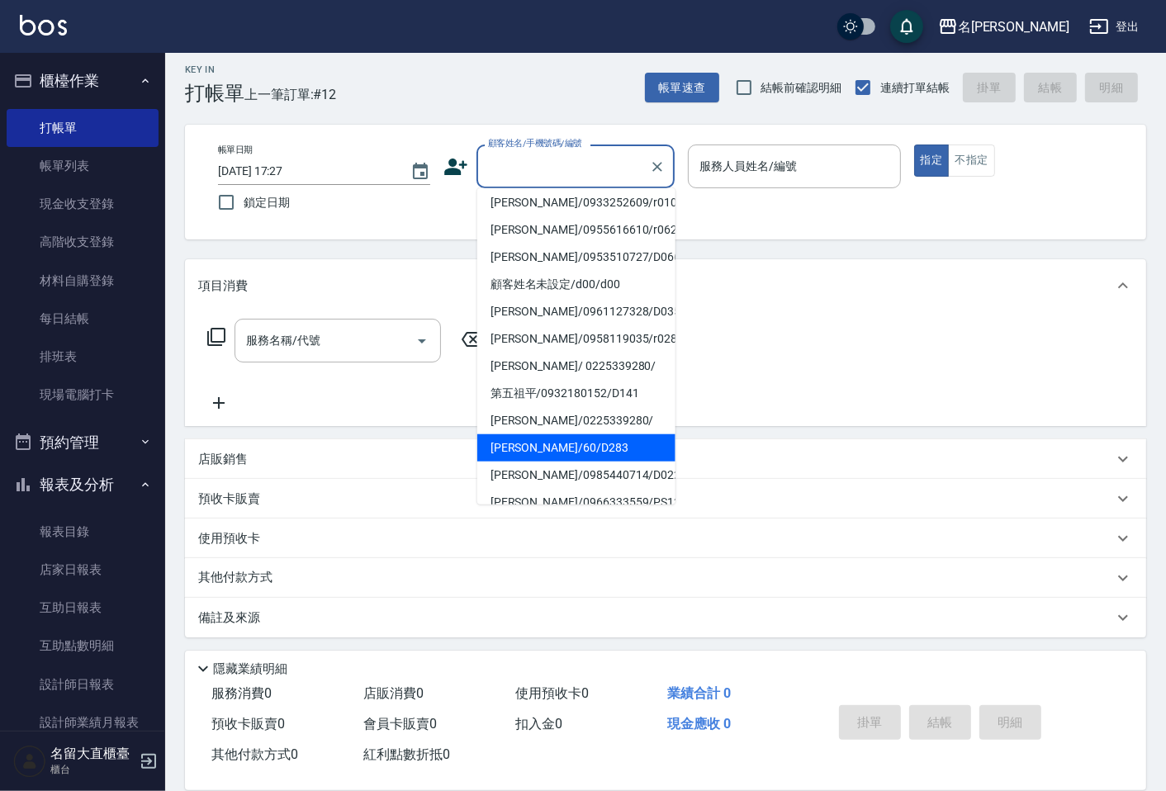
scroll to position [11, 0]
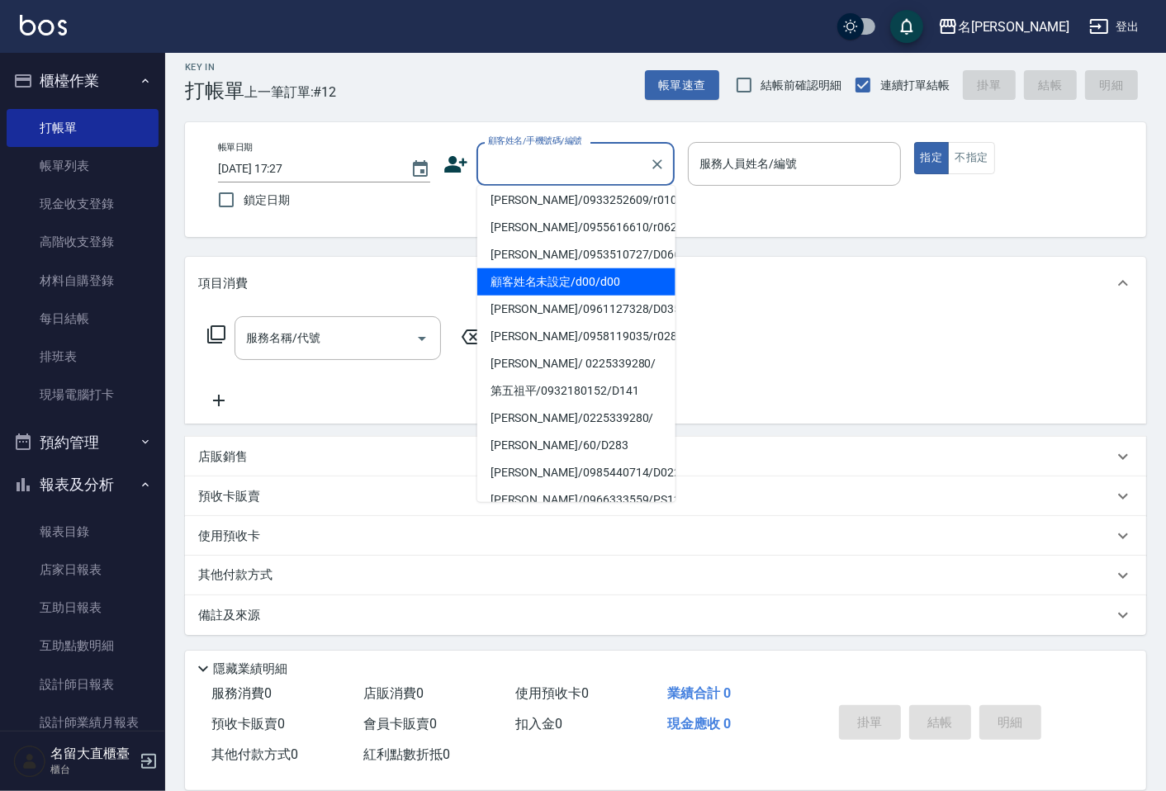
click at [583, 268] on li "顧客姓名未設定/d00/d00" at bounding box center [576, 281] width 198 height 27
type input "顧客姓名未設定/d00/d00"
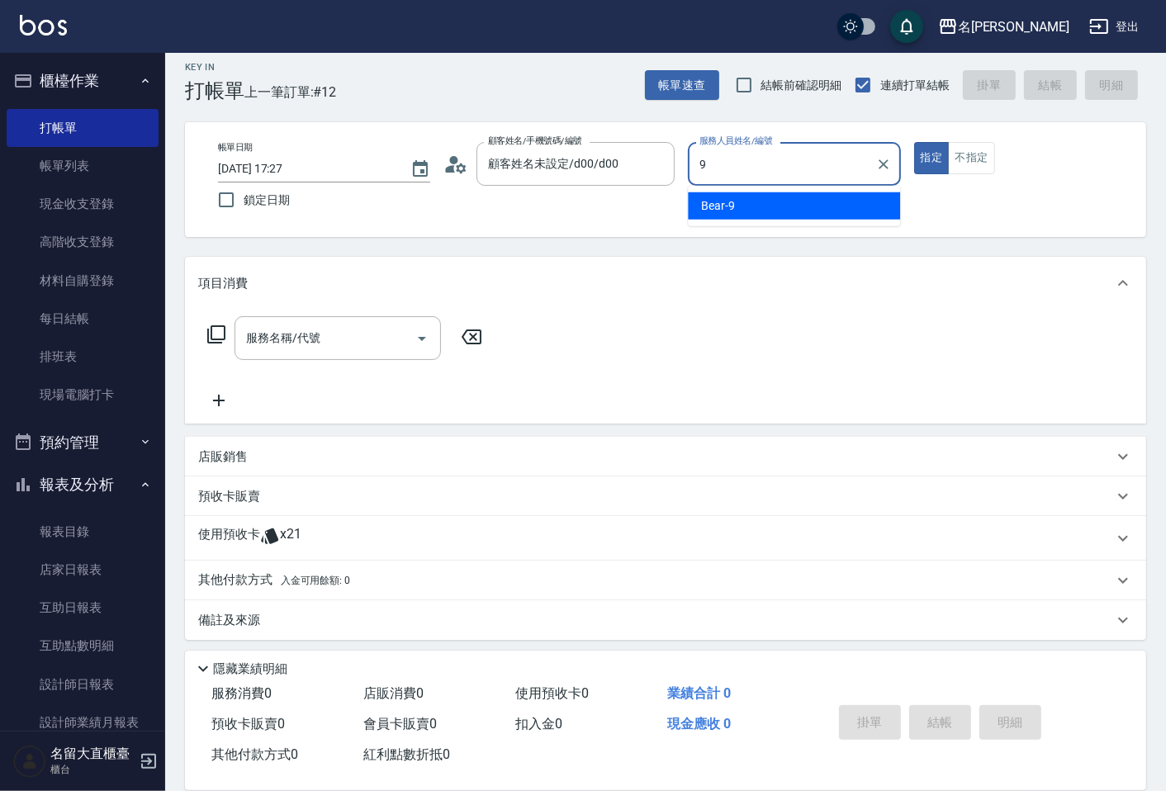
type input "Bear-9"
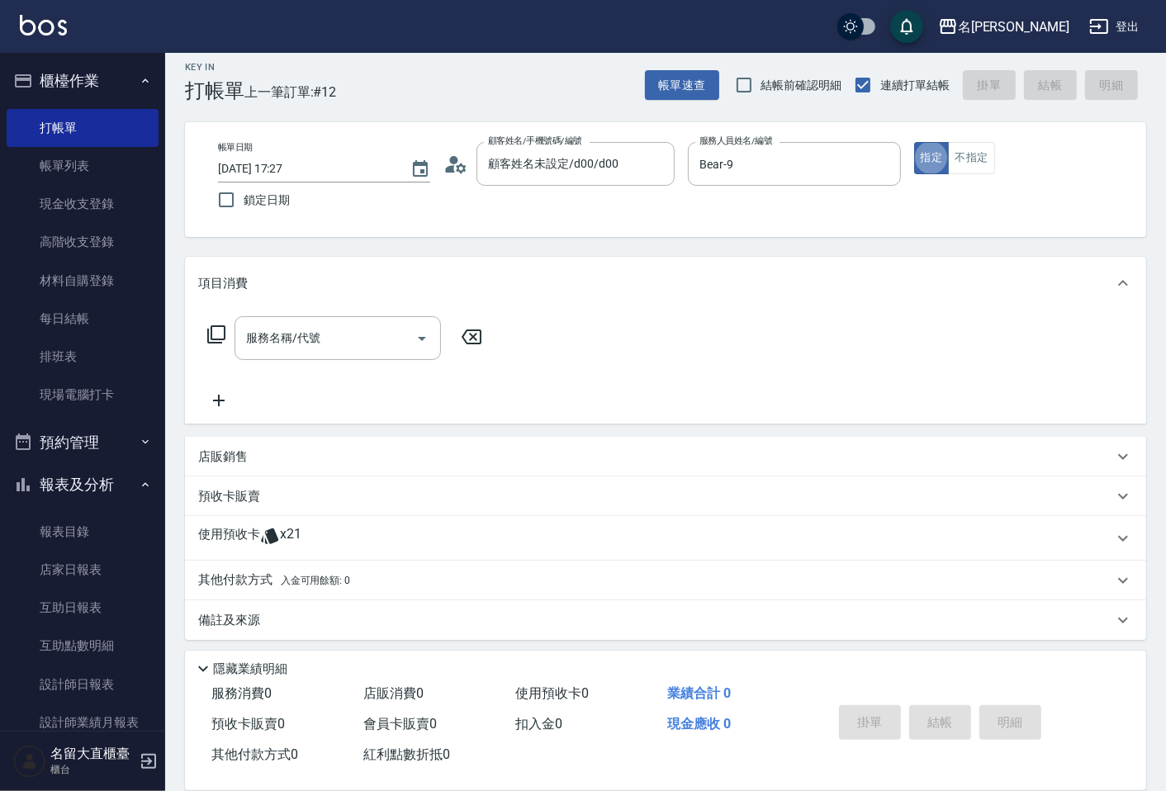
click at [221, 332] on icon at bounding box center [216, 335] width 20 height 20
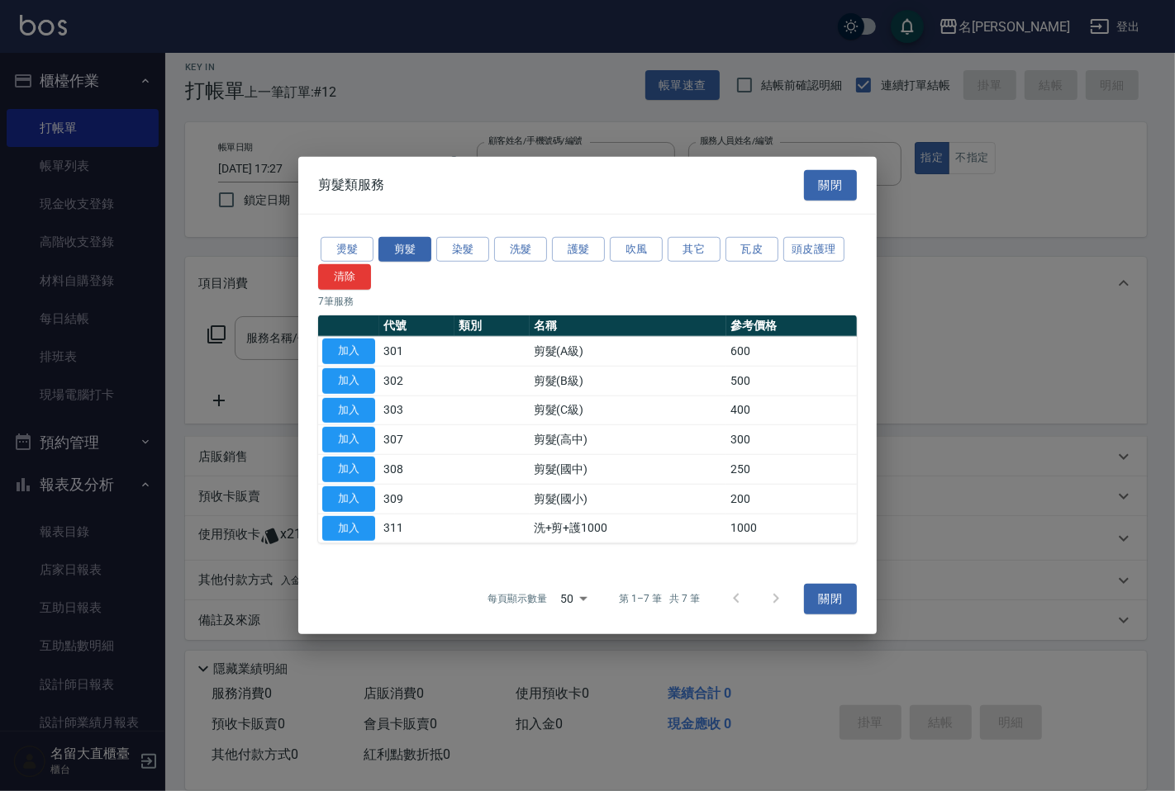
click at [515, 234] on div "燙髮 剪髮 染髮 洗髮 護髮 吹風 其它 瓦皮 頭皮護理 清除" at bounding box center [587, 262] width 539 height 56
click at [501, 257] on button "洗髮" at bounding box center [520, 249] width 53 height 26
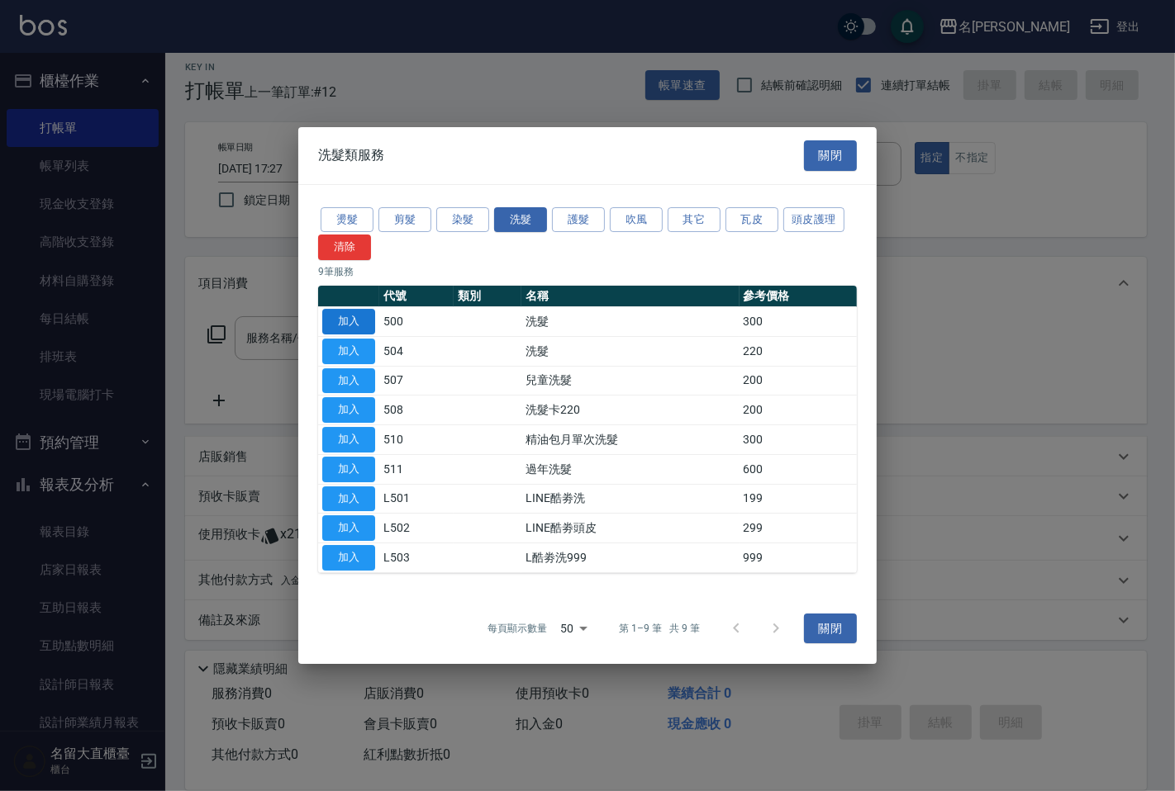
click at [358, 323] on button "加入" at bounding box center [348, 322] width 53 height 26
type input "洗髮(500)"
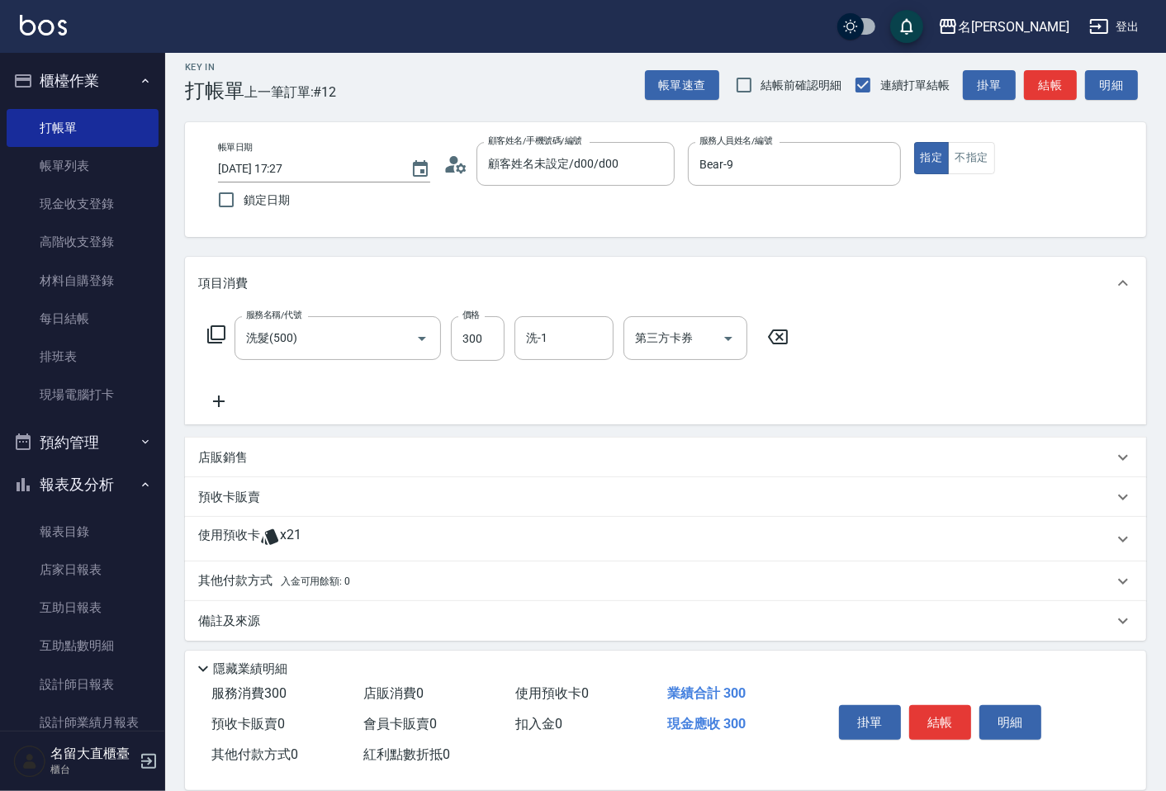
click at [210, 332] on icon at bounding box center [216, 335] width 20 height 20
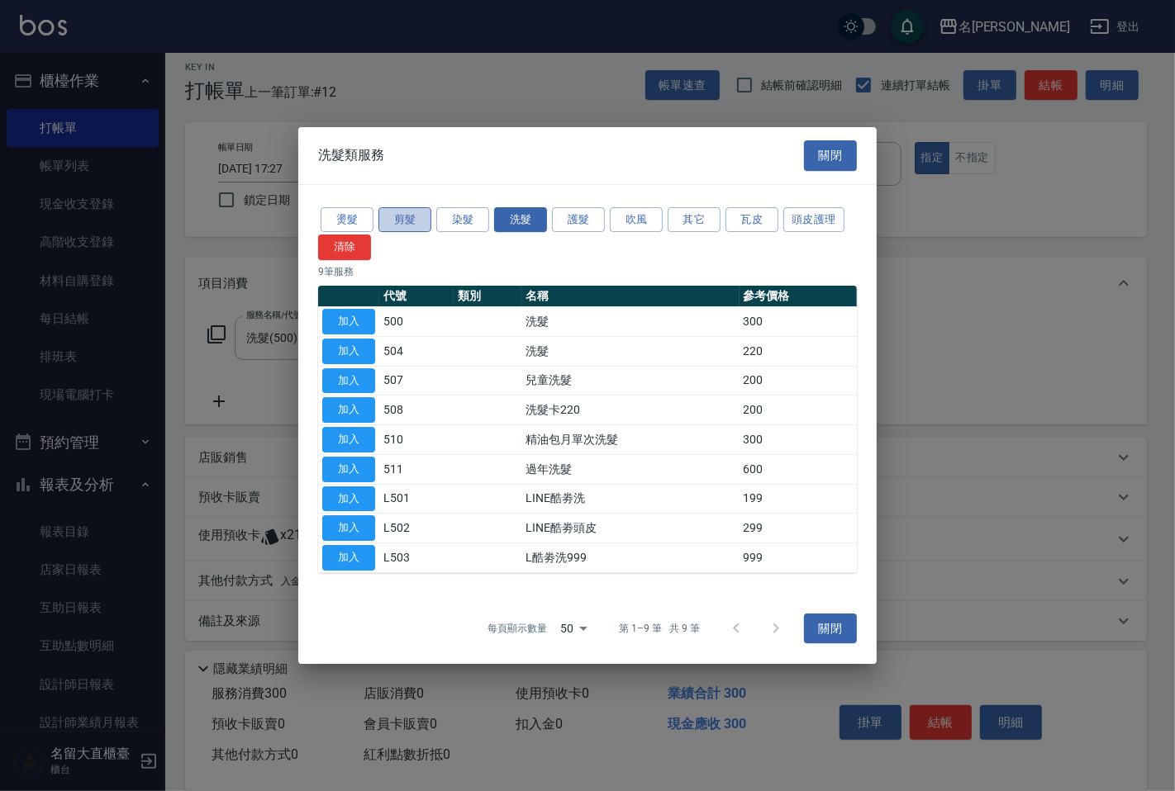
click at [409, 213] on button "剪髮" at bounding box center [404, 220] width 53 height 26
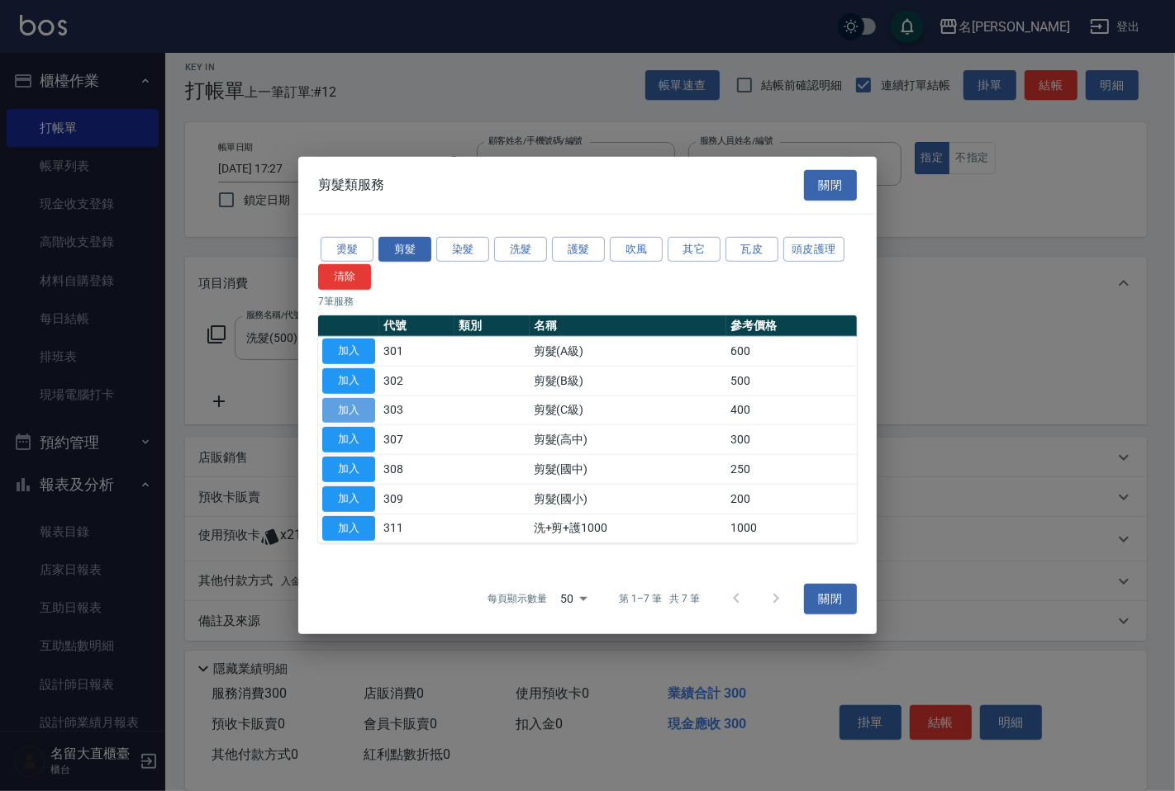
click at [359, 409] on button "加入" at bounding box center [348, 410] width 53 height 26
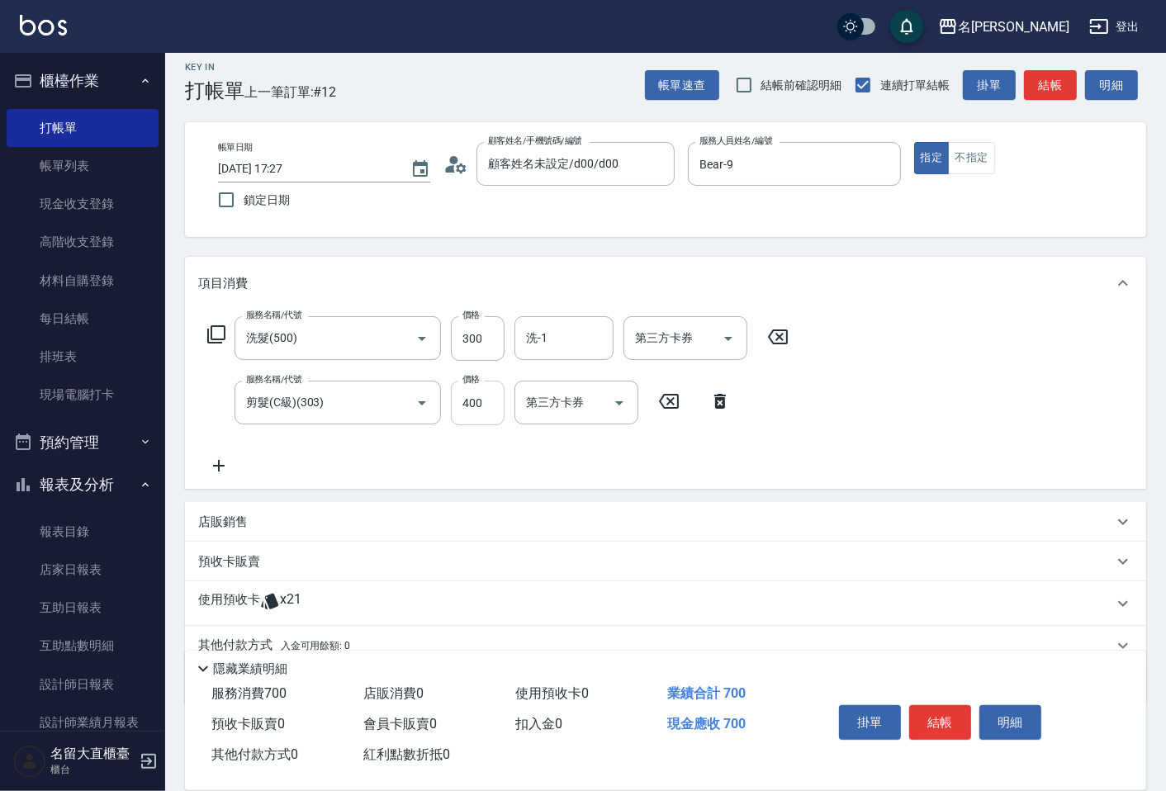
click at [464, 409] on input "400" at bounding box center [478, 403] width 54 height 45
click at [467, 415] on input "400" at bounding box center [478, 403] width 54 height 45
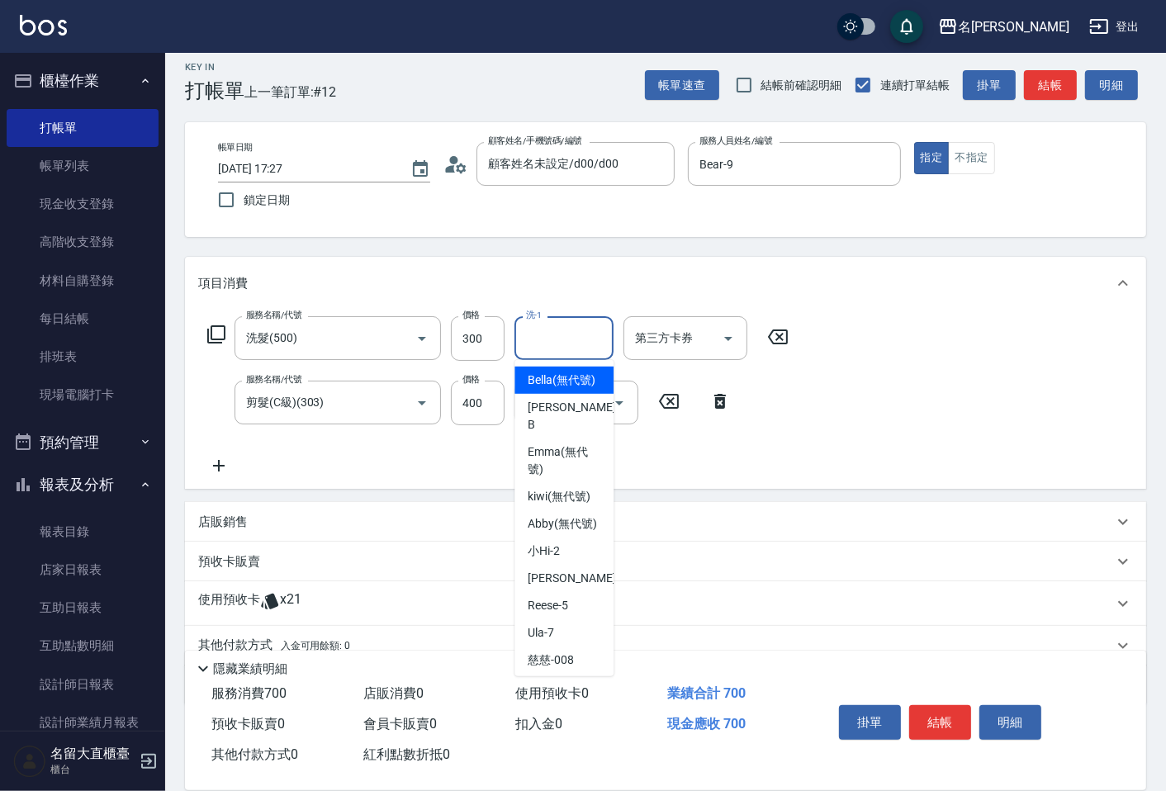
click at [552, 339] on input "洗-1" at bounding box center [564, 338] width 84 height 29
click at [537, 377] on span "欣柔 -017" at bounding box center [551, 380] width 46 height 17
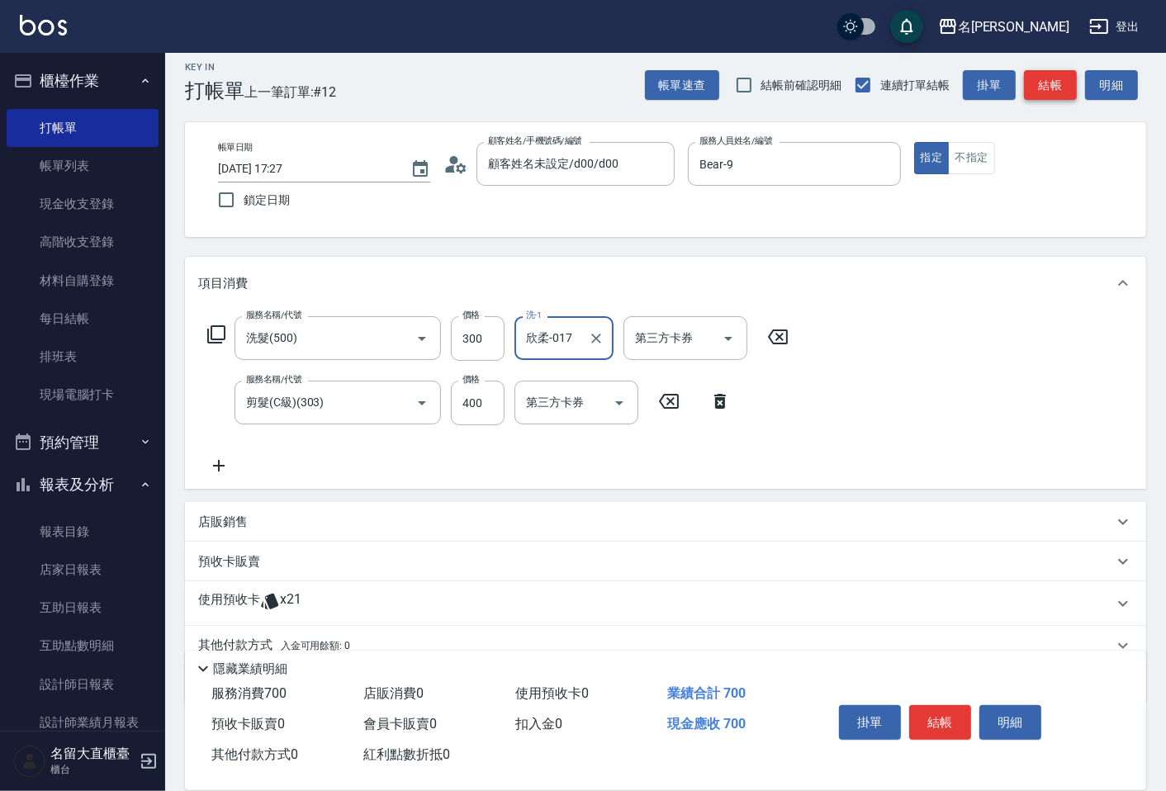
type input "欣柔-017"
click at [1051, 70] on button "結帳" at bounding box center [1050, 85] width 53 height 31
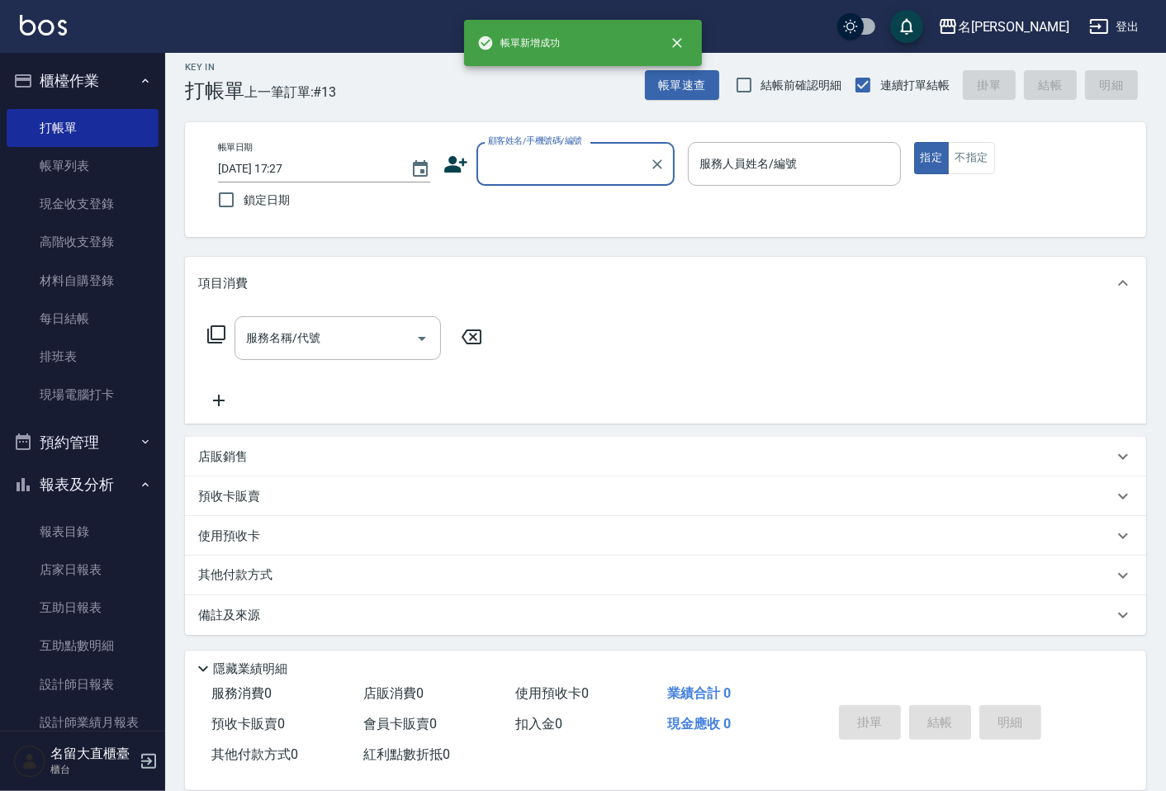
click at [539, 173] on input "顧客姓名/手機號碼/編號" at bounding box center [563, 164] width 159 height 29
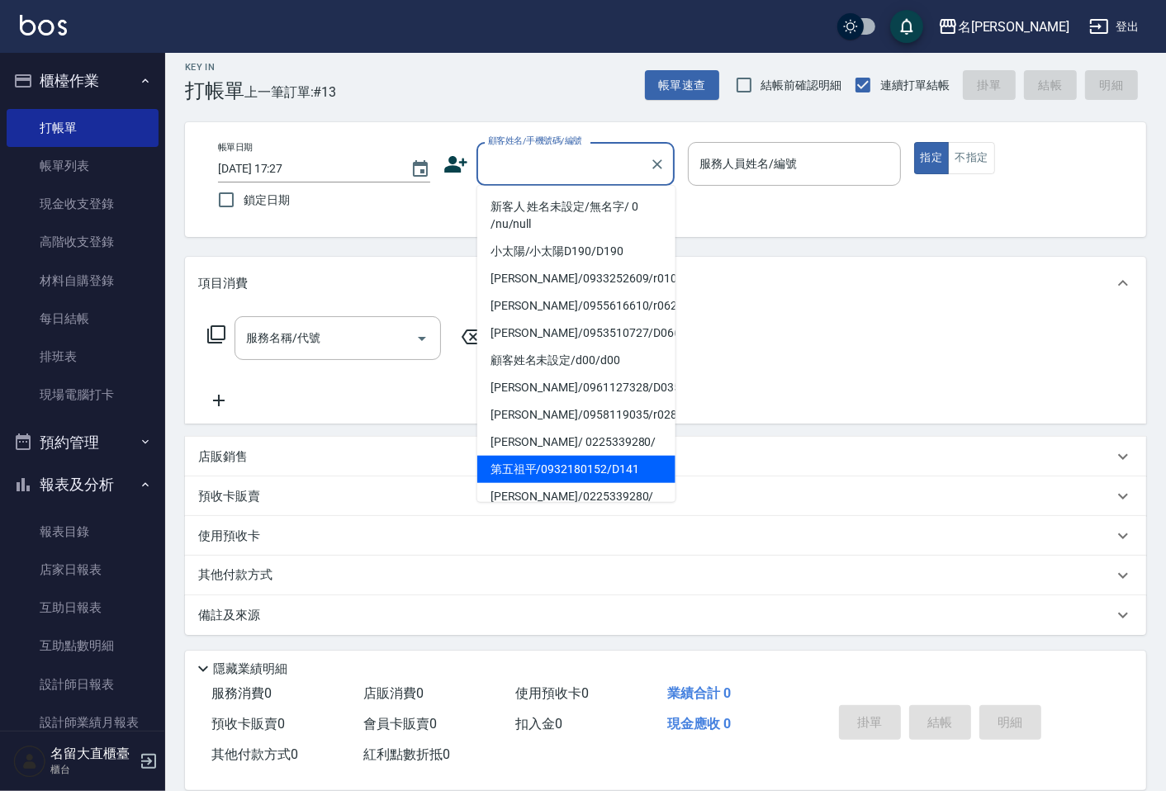
scroll to position [75, 0]
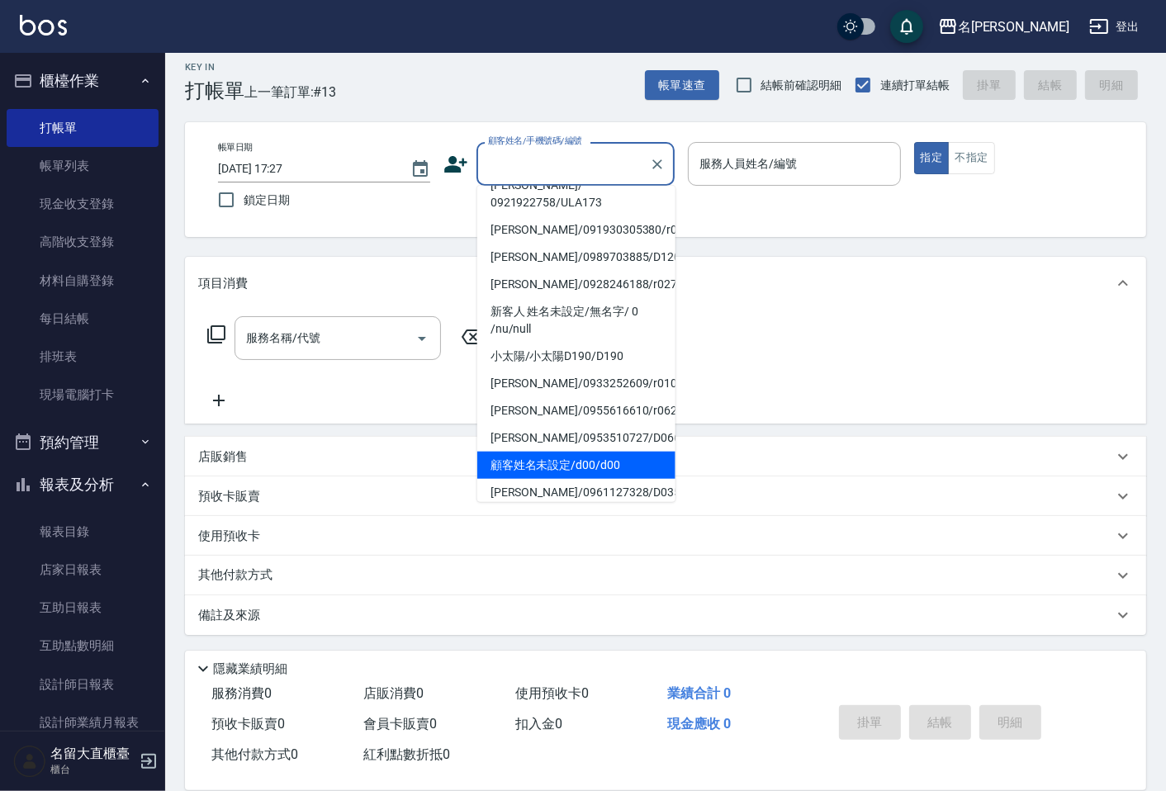
click at [570, 452] on li "顧客姓名未設定/d00/d00" at bounding box center [576, 465] width 198 height 27
type input "顧客姓名未設定/d00/d00"
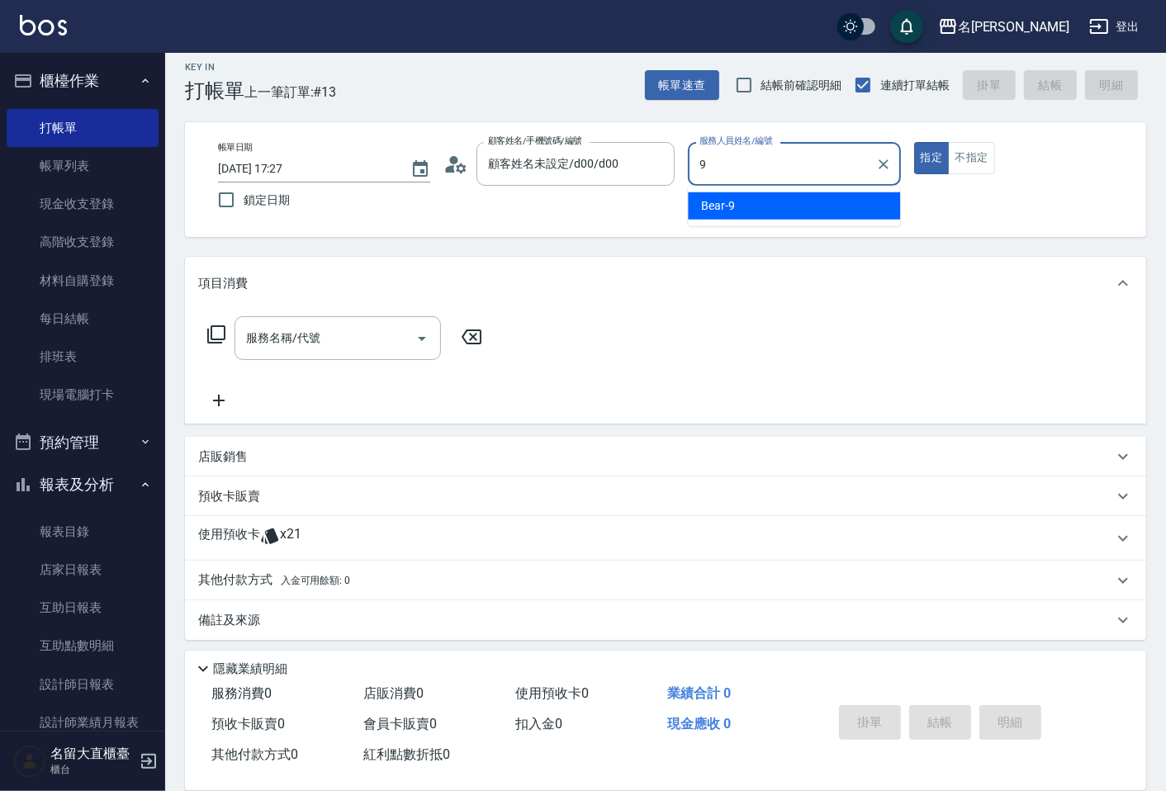
type input "Bear-9"
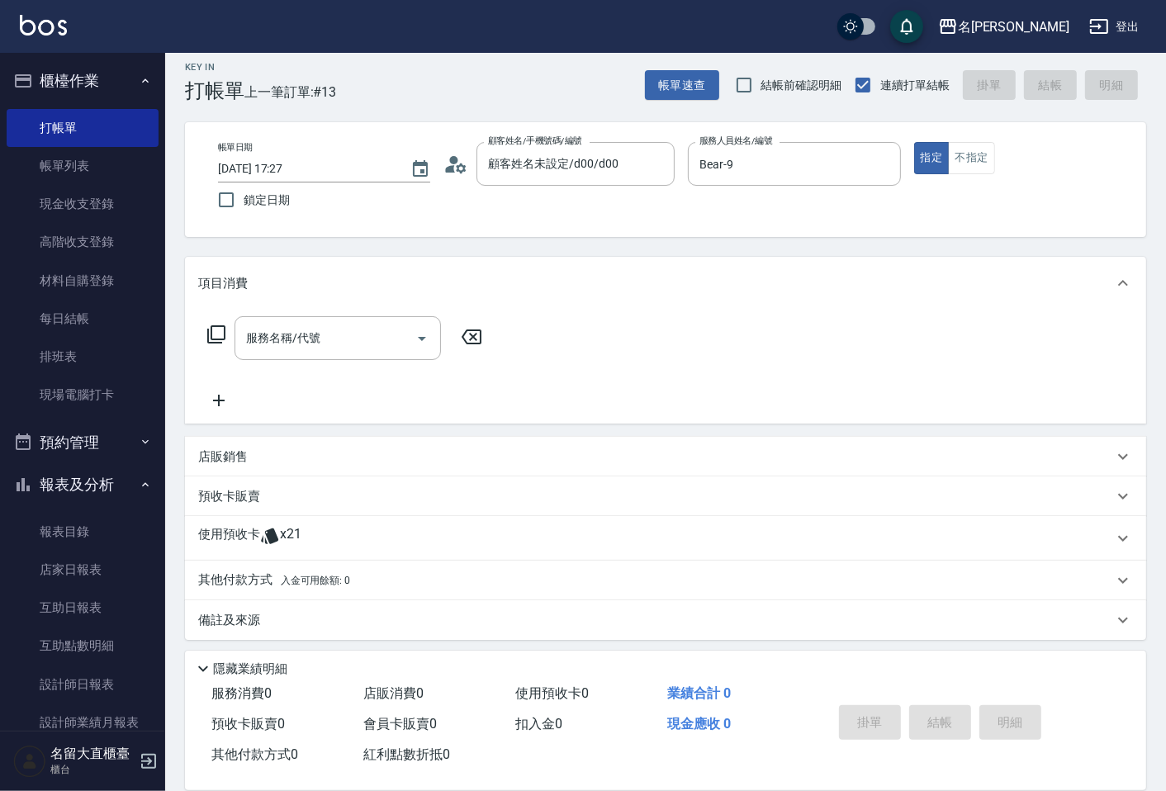
click at [212, 330] on icon at bounding box center [216, 335] width 20 height 20
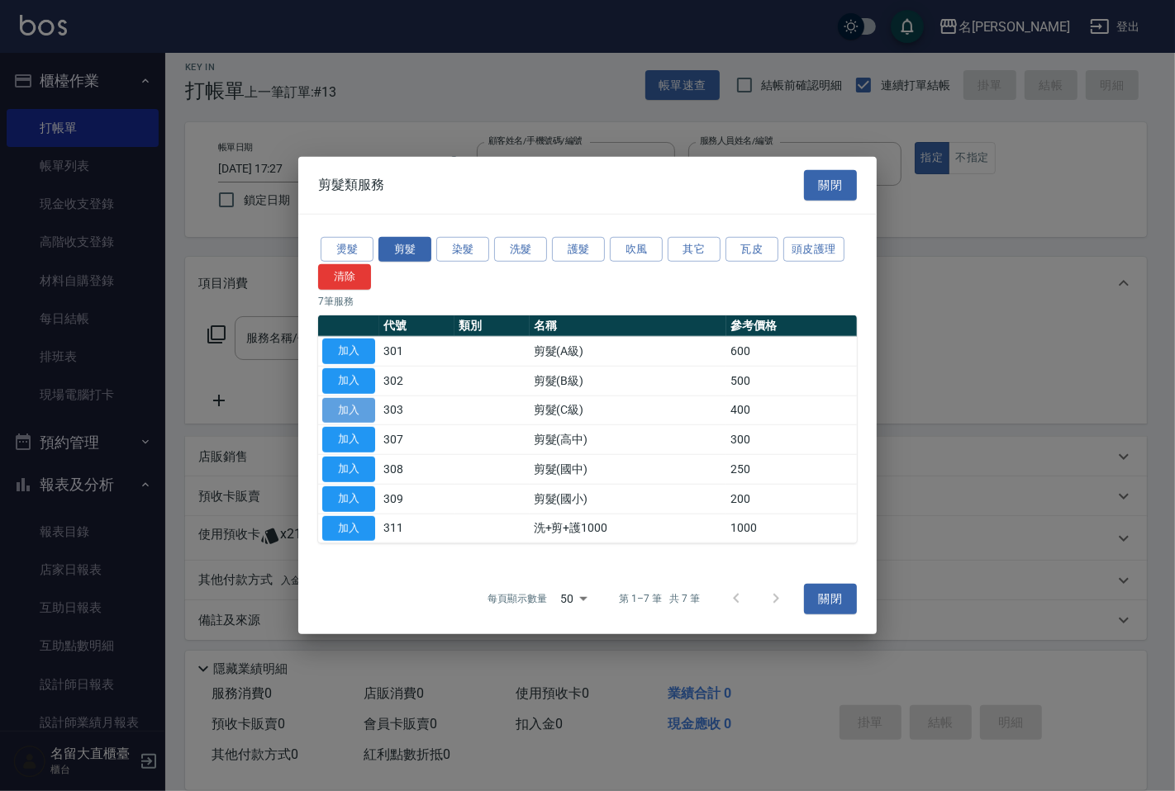
click at [360, 409] on button "加入" at bounding box center [348, 410] width 53 height 26
type input "剪髮(C級)(303)"
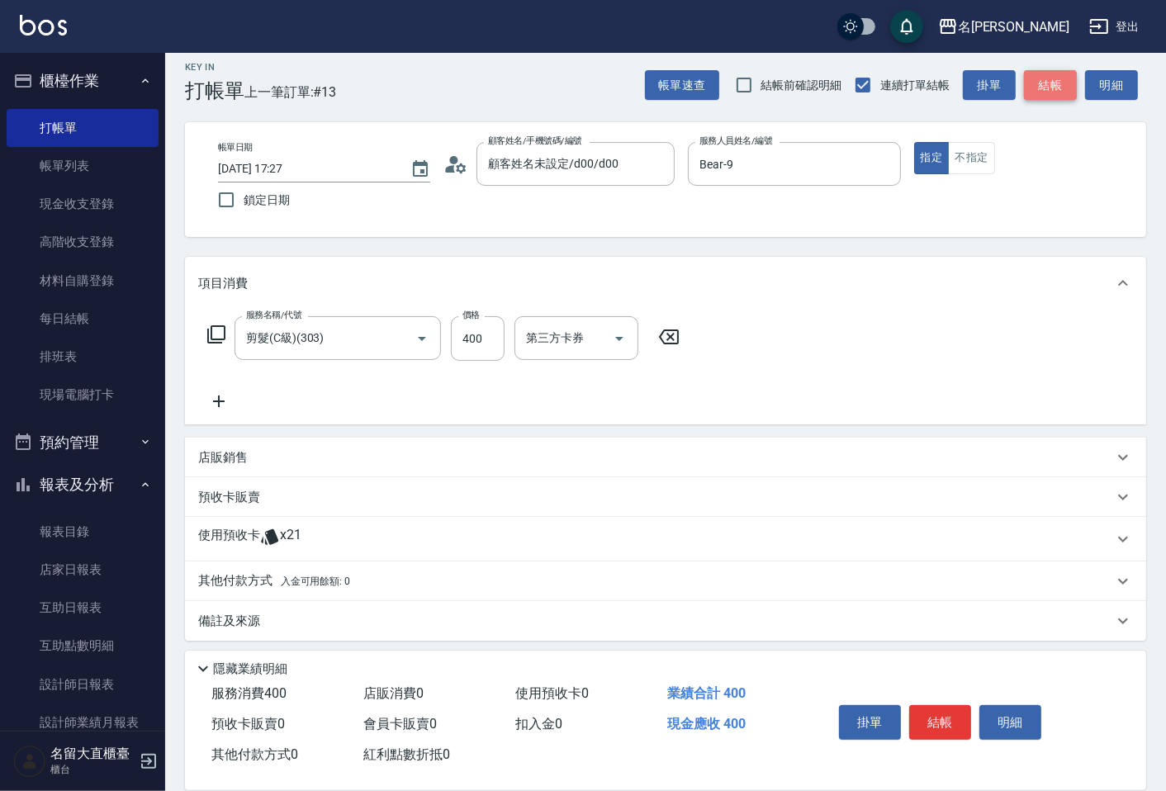
click at [1044, 78] on button "結帳" at bounding box center [1050, 85] width 53 height 31
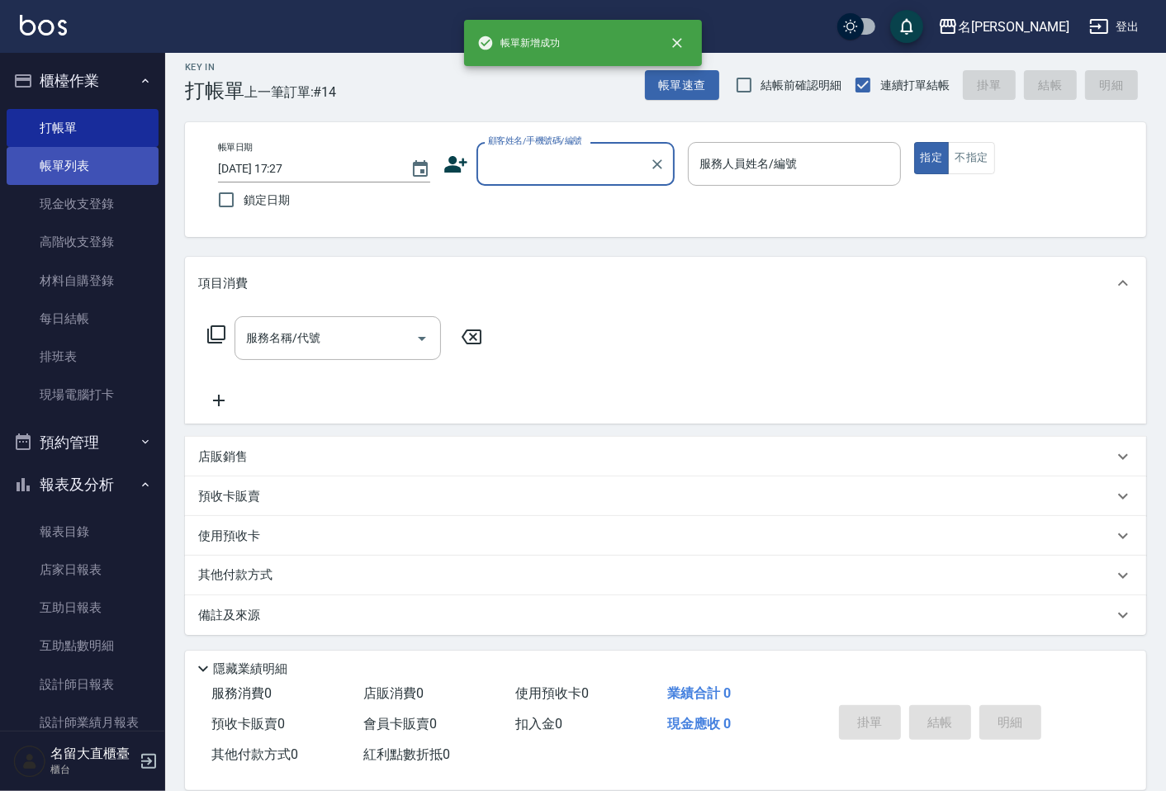
click at [59, 160] on link "帳單列表" at bounding box center [83, 166] width 152 height 38
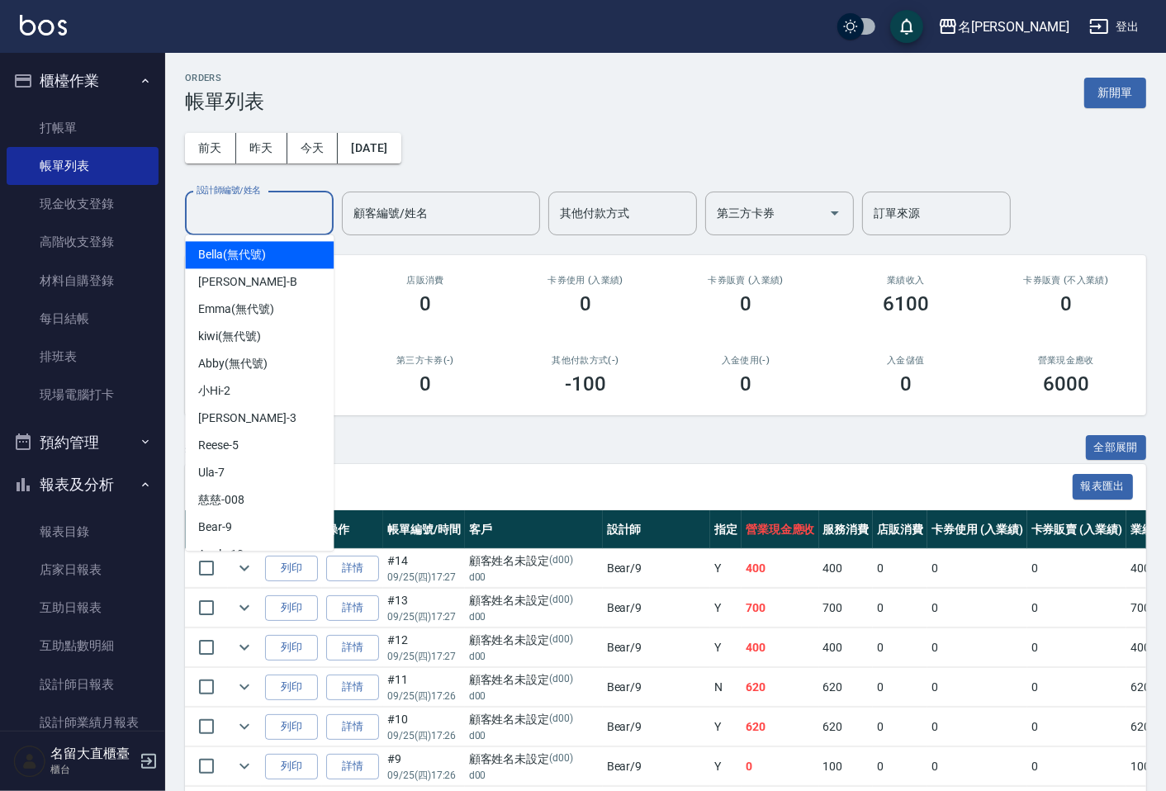
click at [244, 211] on input "設計師編號/姓名" at bounding box center [259, 213] width 134 height 29
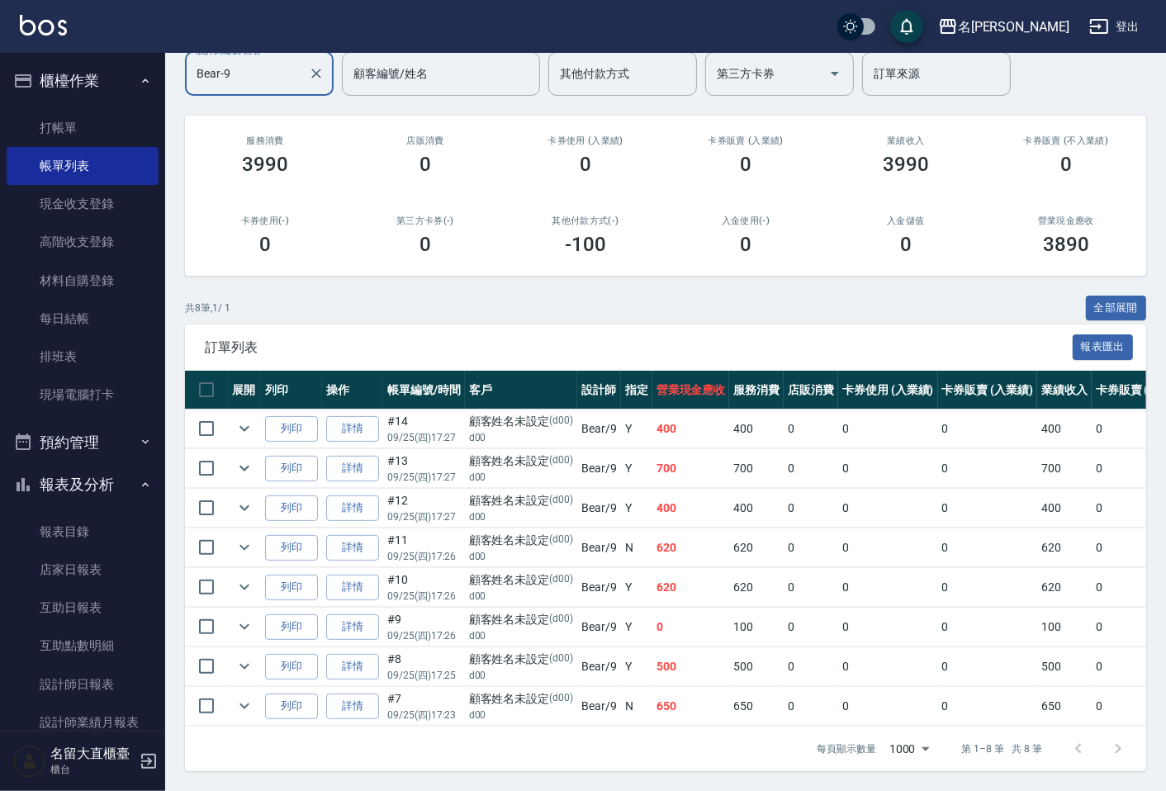
scroll to position [154, 0]
type input "Bear-9"
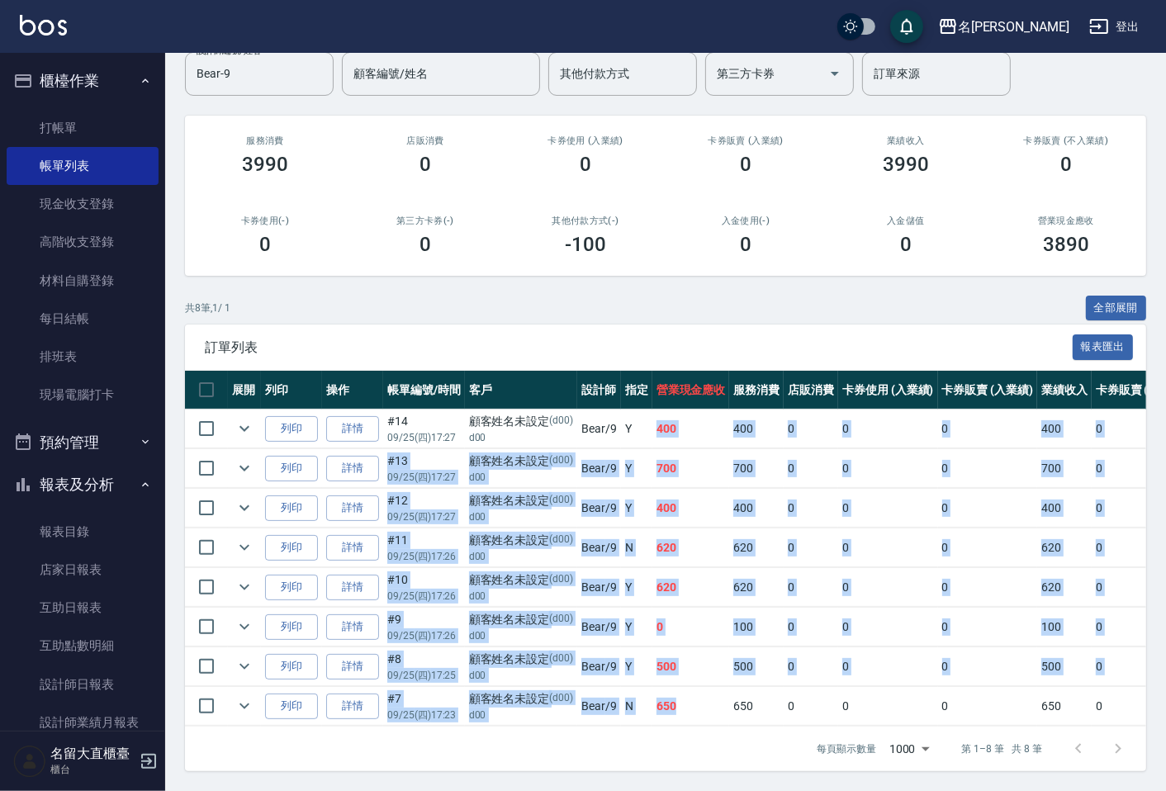
drag, startPoint x: 651, startPoint y: 410, endPoint x: 691, endPoint y: 702, distance: 295.1
click at [691, 702] on tbody "列印 詳情 #14 09/25 (四) 17:27 顧客姓名未設定 (d00) d00 Bear /9 Y 400 400 0 0 0 400 0 0 0 0…" at bounding box center [889, 568] width 1408 height 317
click at [691, 700] on td "650" at bounding box center [692, 706] width 78 height 39
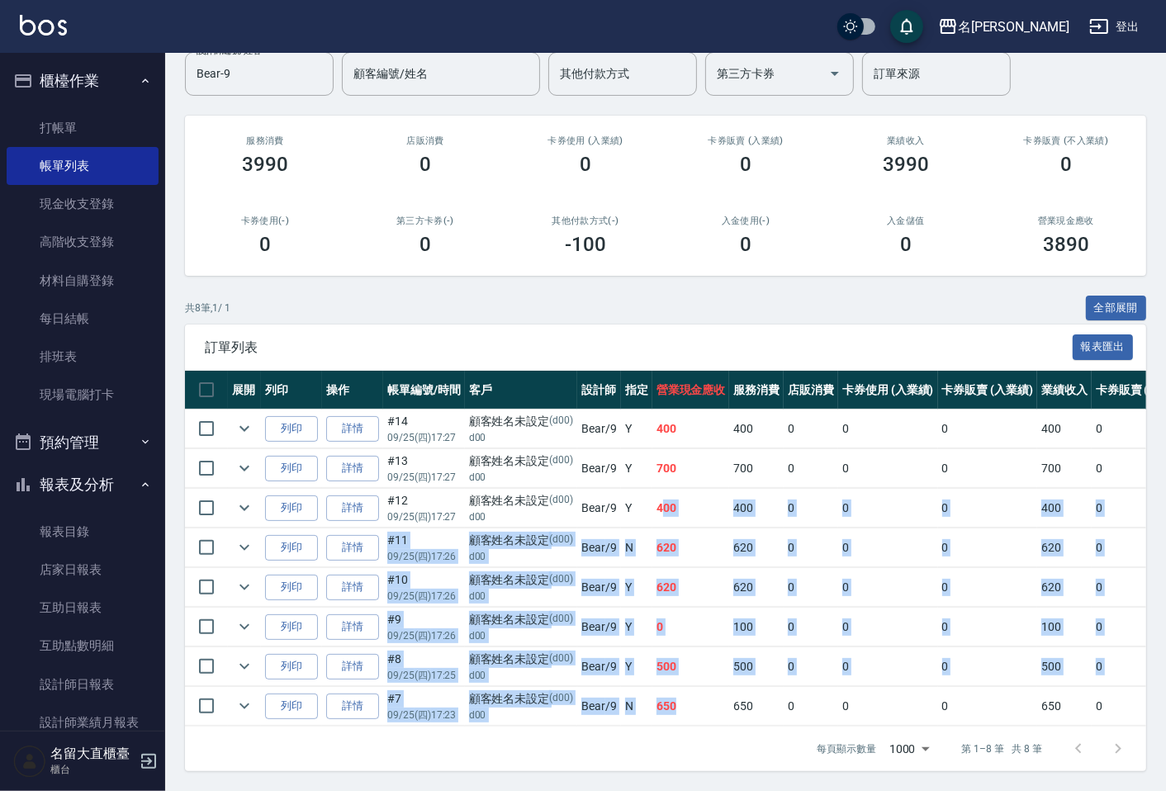
drag, startPoint x: 673, startPoint y: 674, endPoint x: 653, endPoint y: 455, distance: 219.8
click at [656, 463] on tbody "列印 詳情 #14 09/25 (四) 17:27 顧客姓名未設定 (d00) d00 Bear /9 Y 400 400 0 0 0 400 0 0 0 0…" at bounding box center [889, 568] width 1408 height 317
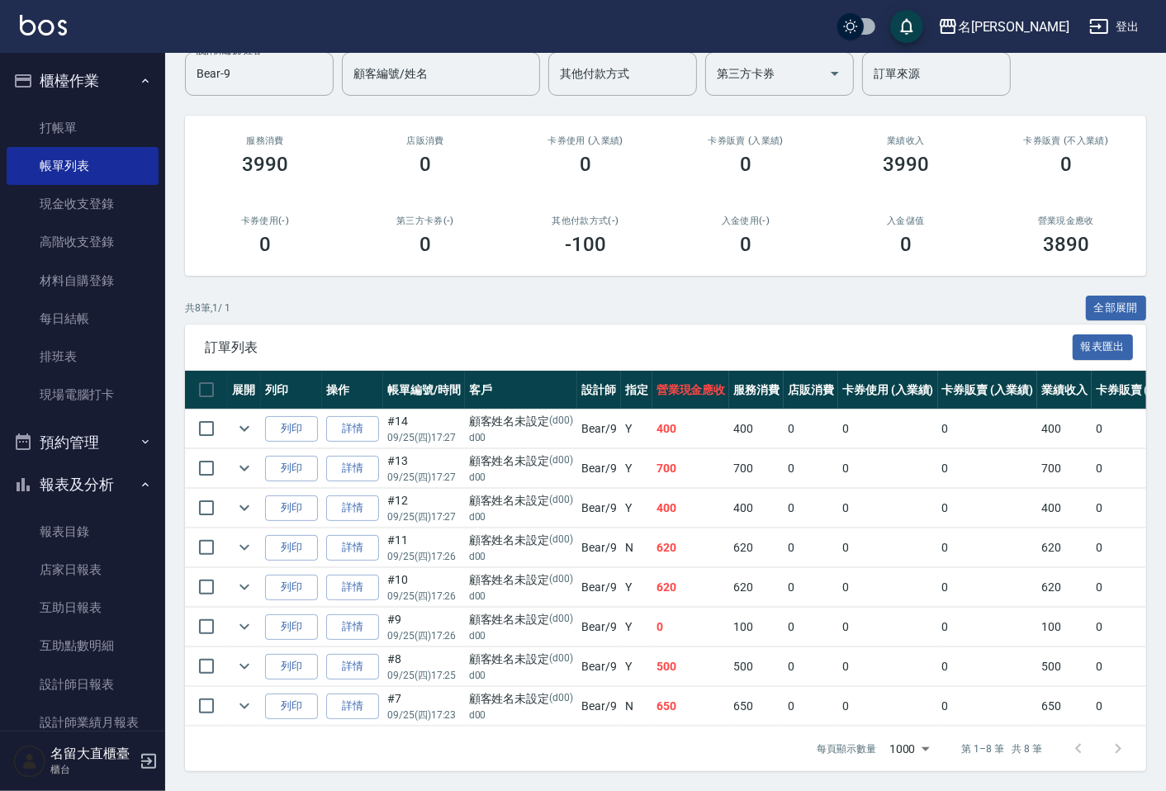
click at [621, 418] on td "Y" at bounding box center [636, 429] width 31 height 39
click at [581, 410] on td "Bear /9" at bounding box center [599, 429] width 44 height 39
click at [577, 413] on td "Bear /9" at bounding box center [599, 429] width 44 height 39
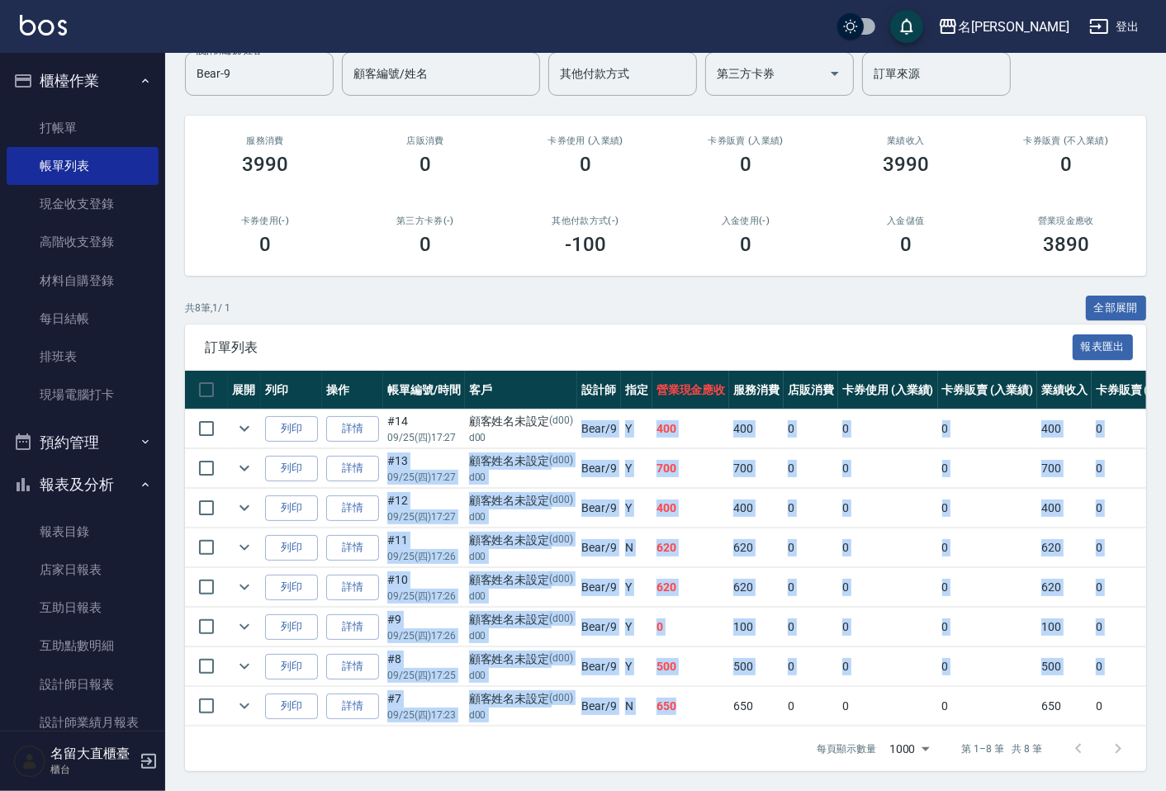
drag, startPoint x: 581, startPoint y: 411, endPoint x: 684, endPoint y: 688, distance: 295.3
click at [684, 688] on tbody "列印 詳情 #14 09/25 (四) 17:27 顧客姓名未設定 (d00) d00 Bear /9 Y 400 400 0 0 0 400 0 0 0 0…" at bounding box center [889, 568] width 1408 height 317
click at [684, 688] on td "650" at bounding box center [692, 706] width 78 height 39
drag, startPoint x: 686, startPoint y: 695, endPoint x: 592, endPoint y: 414, distance: 296.7
click at [592, 414] on tbody "列印 詳情 #14 09/25 (四) 17:27 顧客姓名未設定 (d00) d00 Bear /9 Y 400 400 0 0 0 400 0 0 0 0…" at bounding box center [889, 568] width 1408 height 317
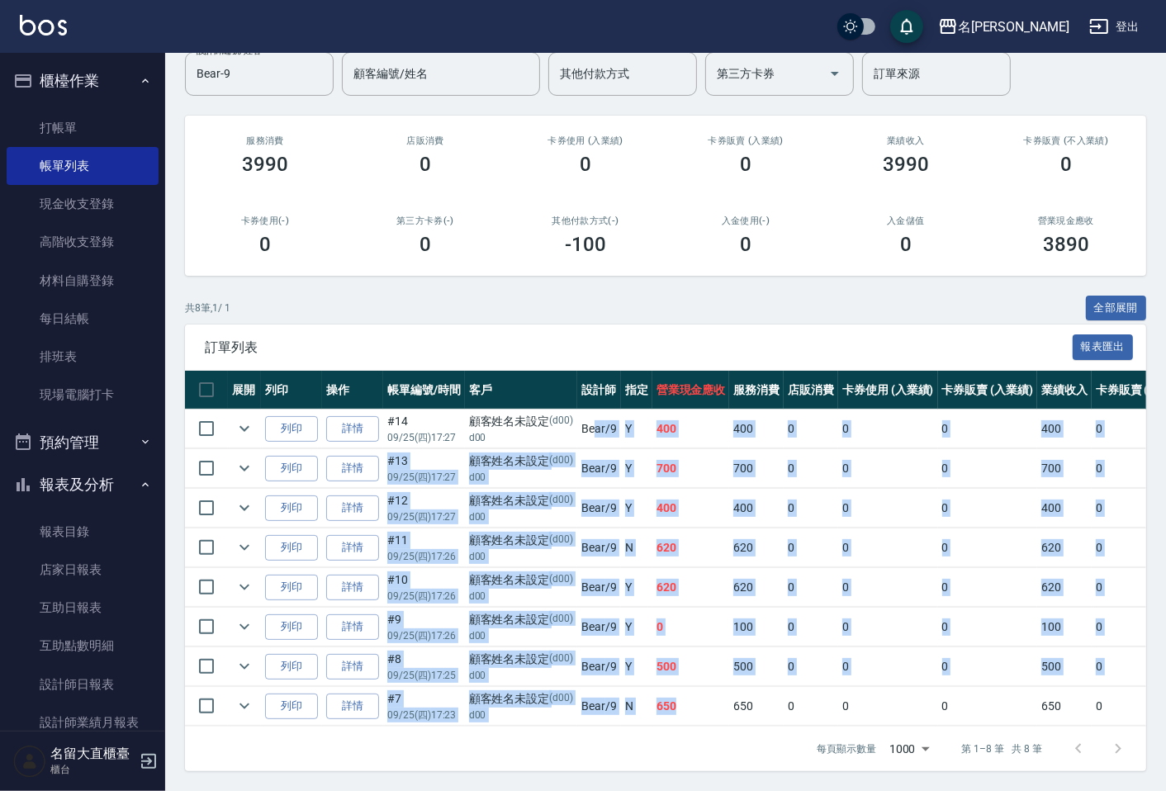
click at [592, 414] on td "Bear /9" at bounding box center [599, 429] width 44 height 39
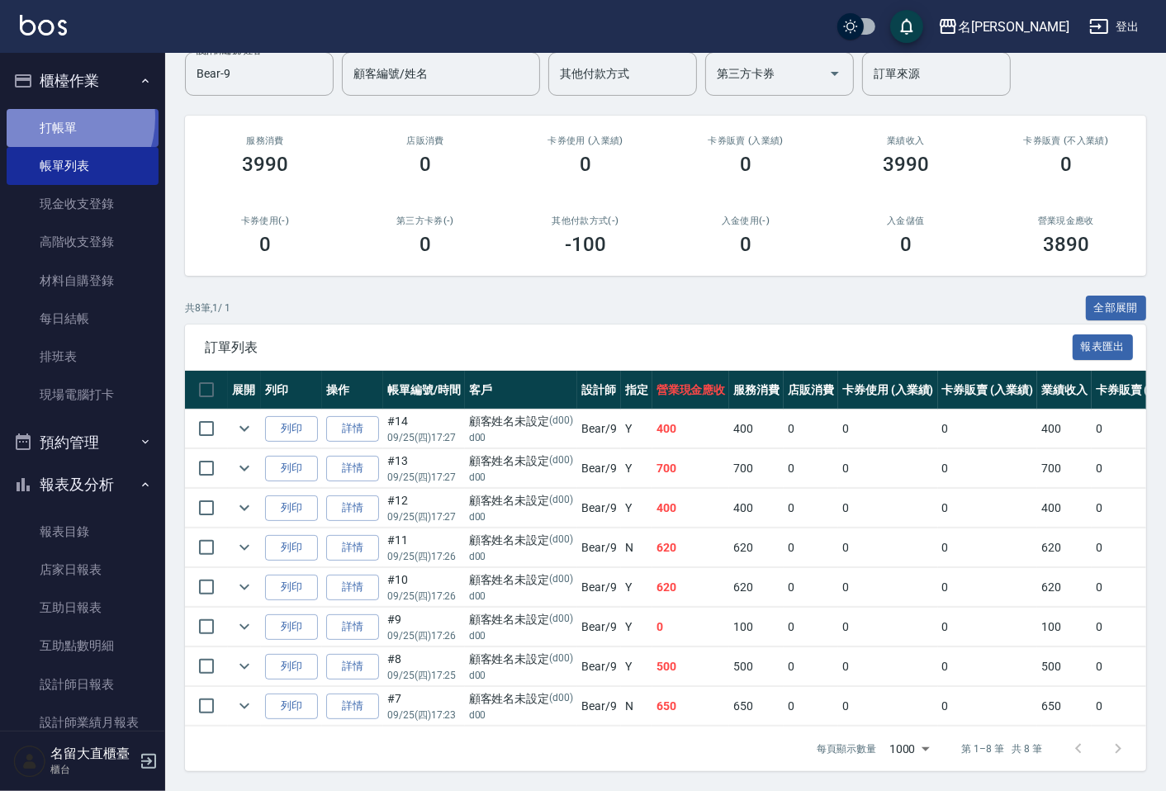
click at [53, 117] on link "打帳單" at bounding box center [83, 128] width 152 height 38
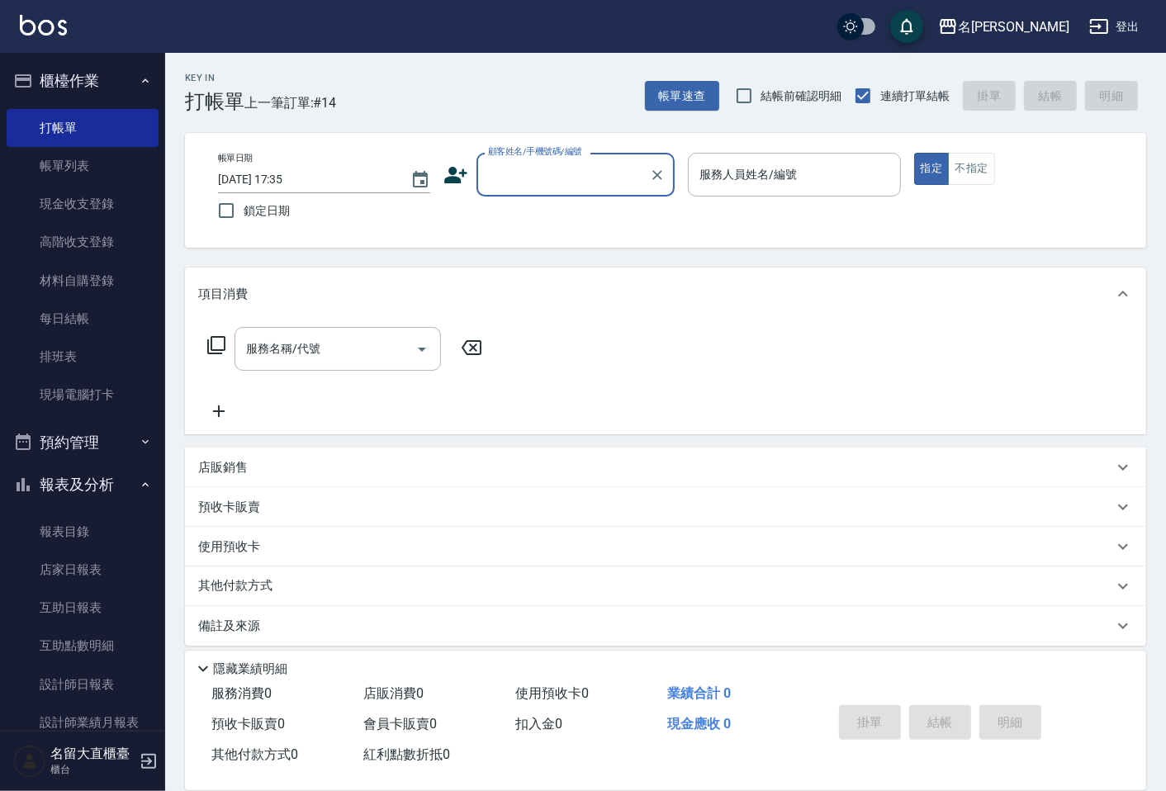
click at [558, 175] on input "顧客姓名/手機號碼/編號" at bounding box center [563, 174] width 159 height 29
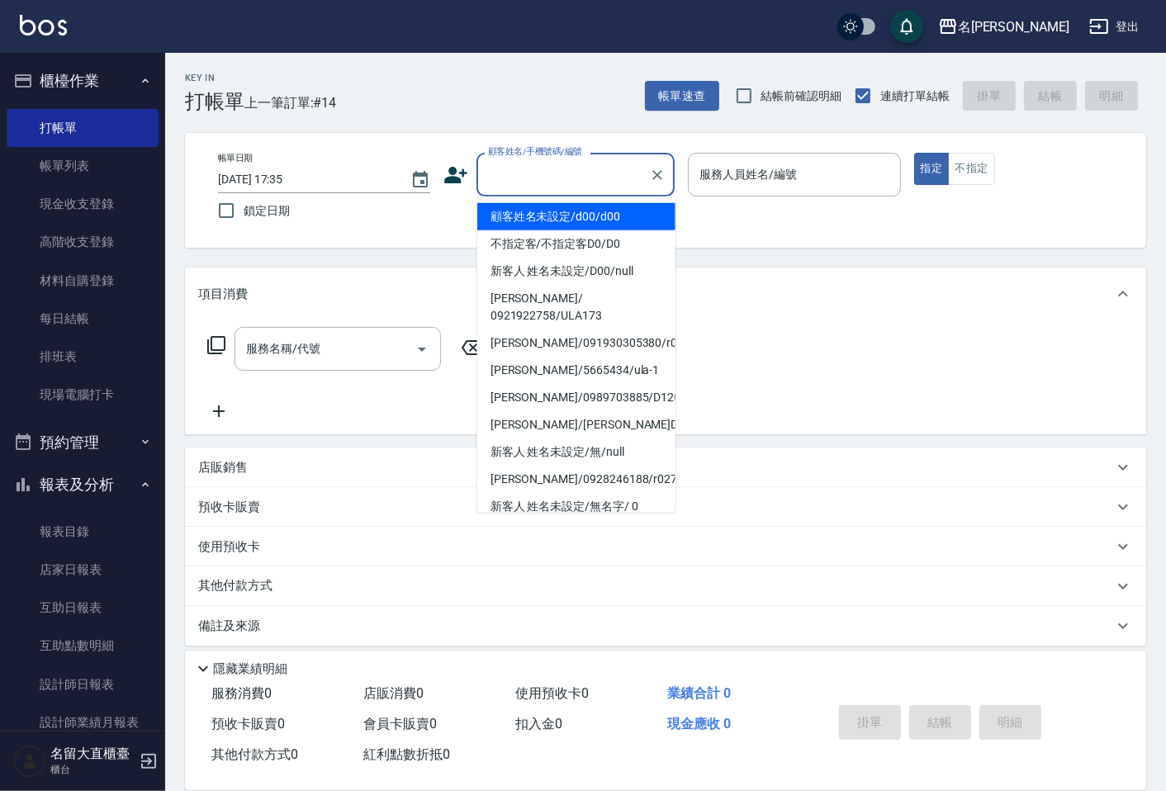
click at [572, 218] on li "顧客姓名未設定/d00/d00" at bounding box center [576, 216] width 198 height 27
type input "顧客姓名未設定/d00/d00"
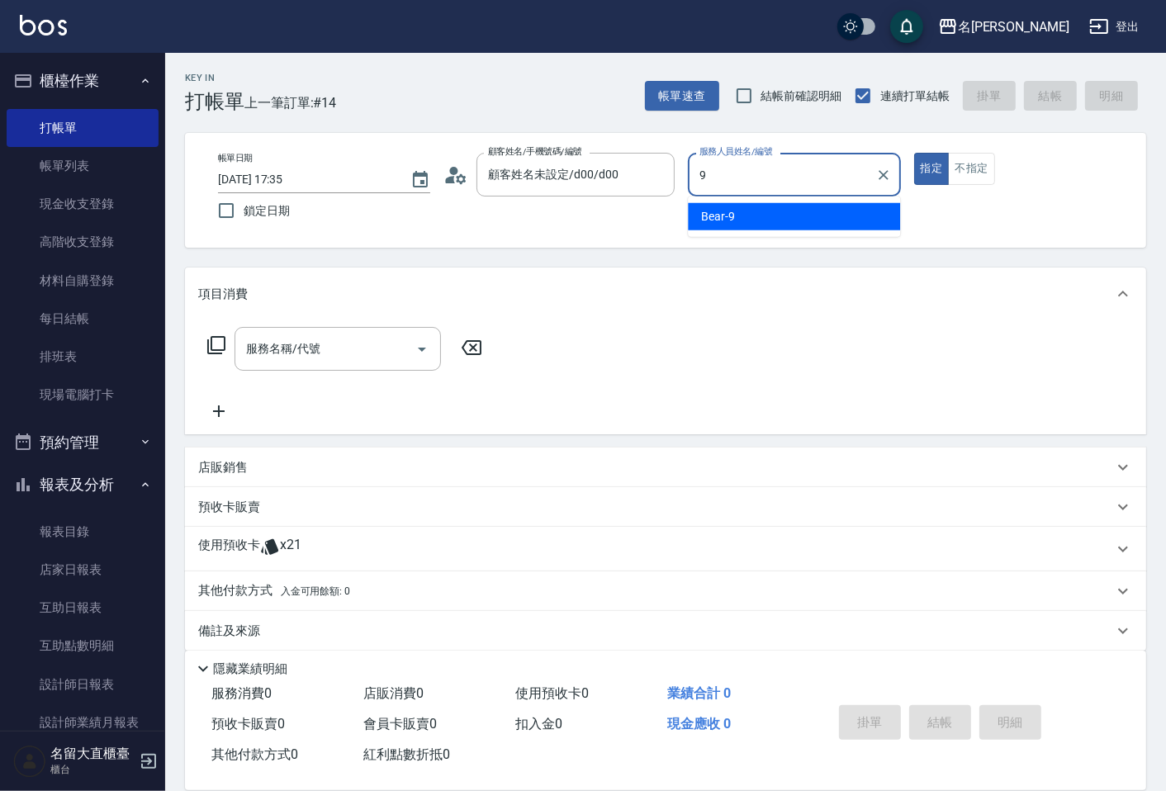
type input "Bear-9"
type button "true"
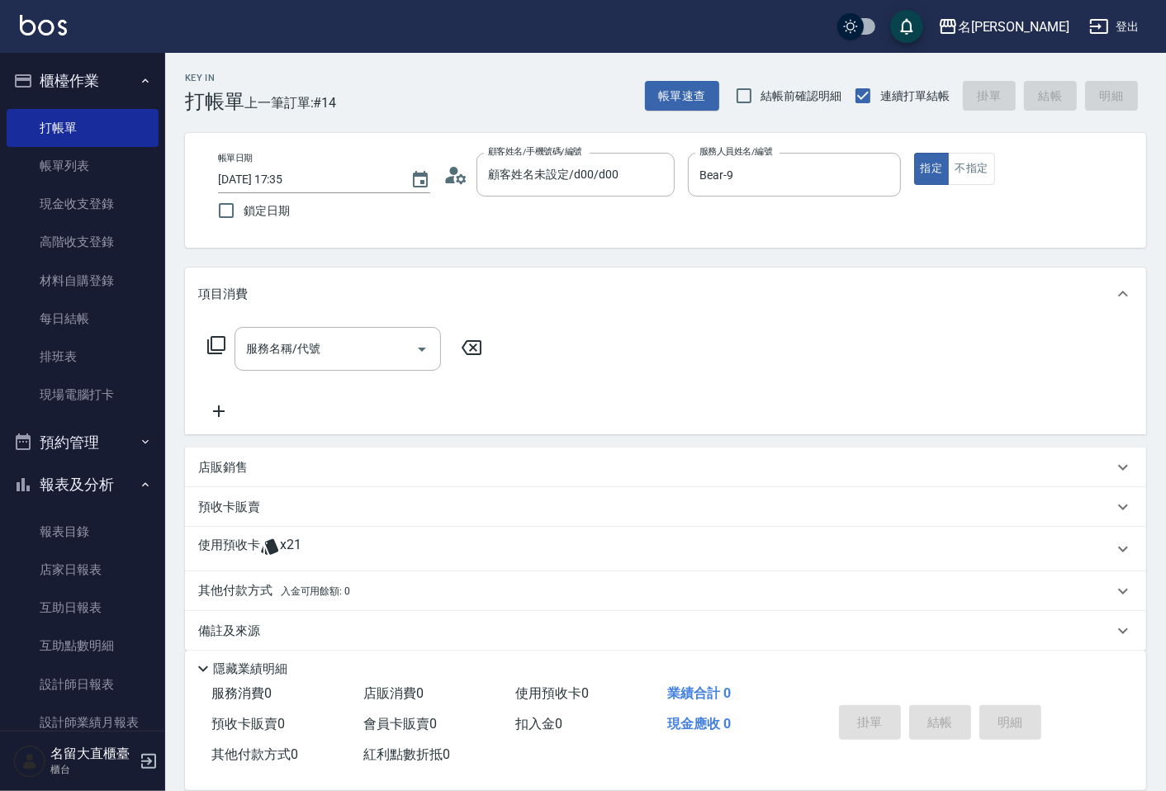
click at [221, 344] on icon at bounding box center [216, 345] width 20 height 20
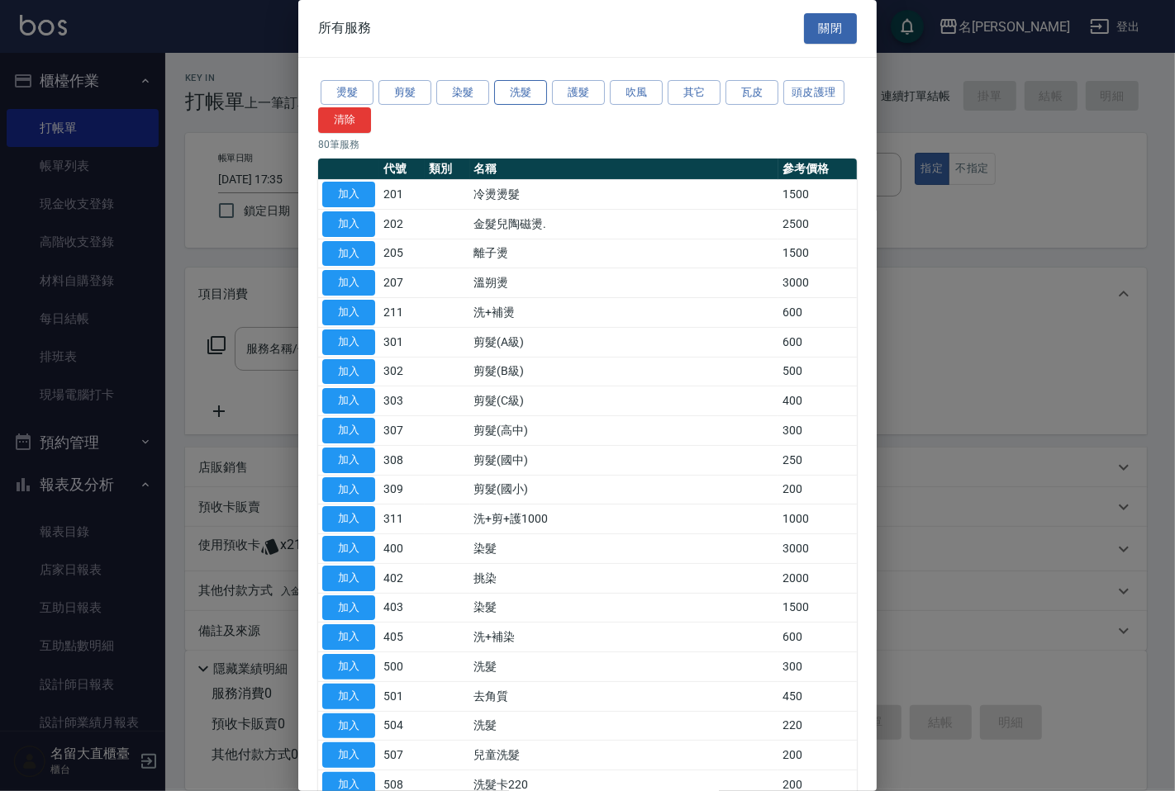
click at [514, 83] on button "洗髮" at bounding box center [520, 93] width 53 height 26
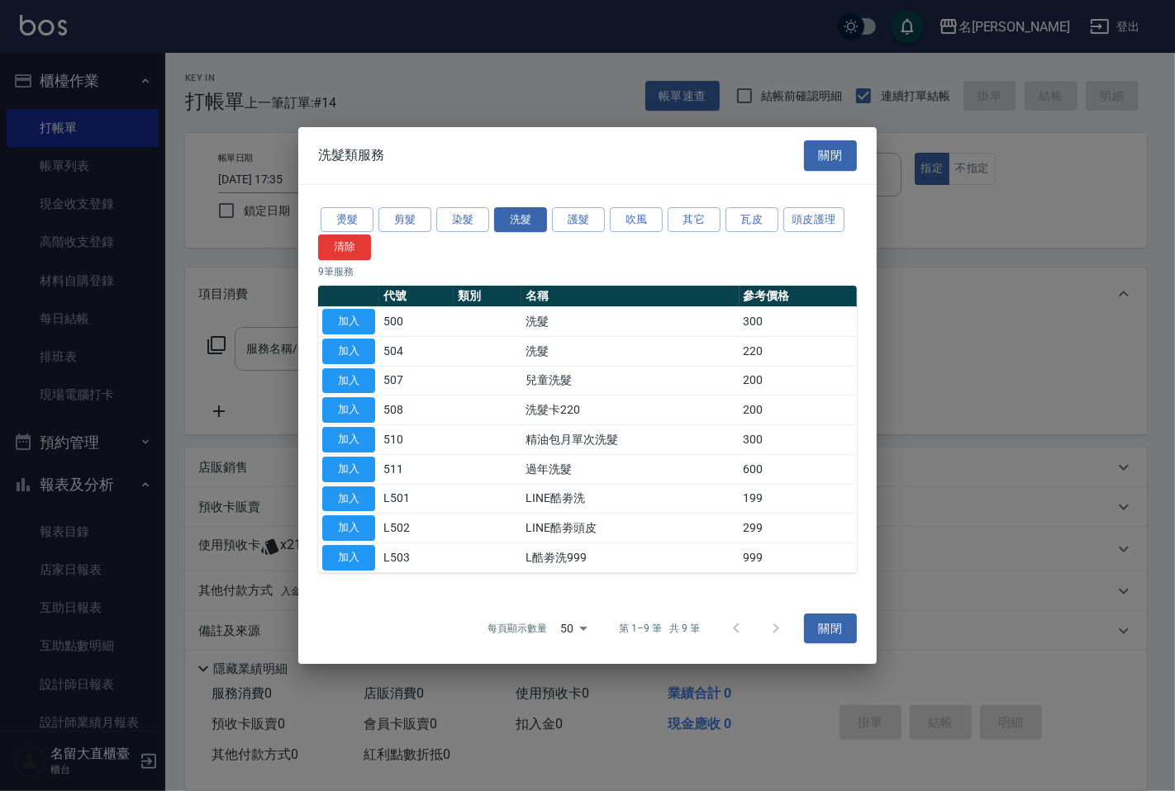
click at [353, 314] on button "加入" at bounding box center [348, 322] width 53 height 26
type input "洗髮(500)"
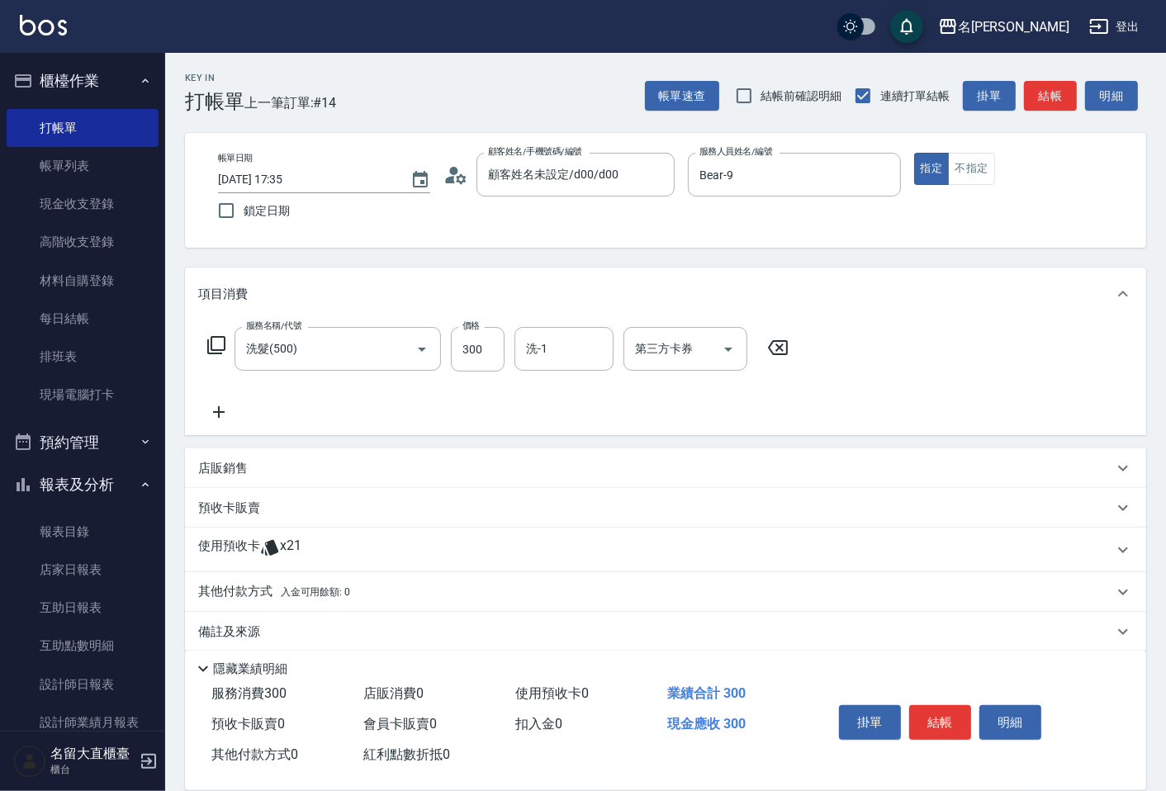
click at [217, 349] on icon at bounding box center [216, 345] width 18 height 18
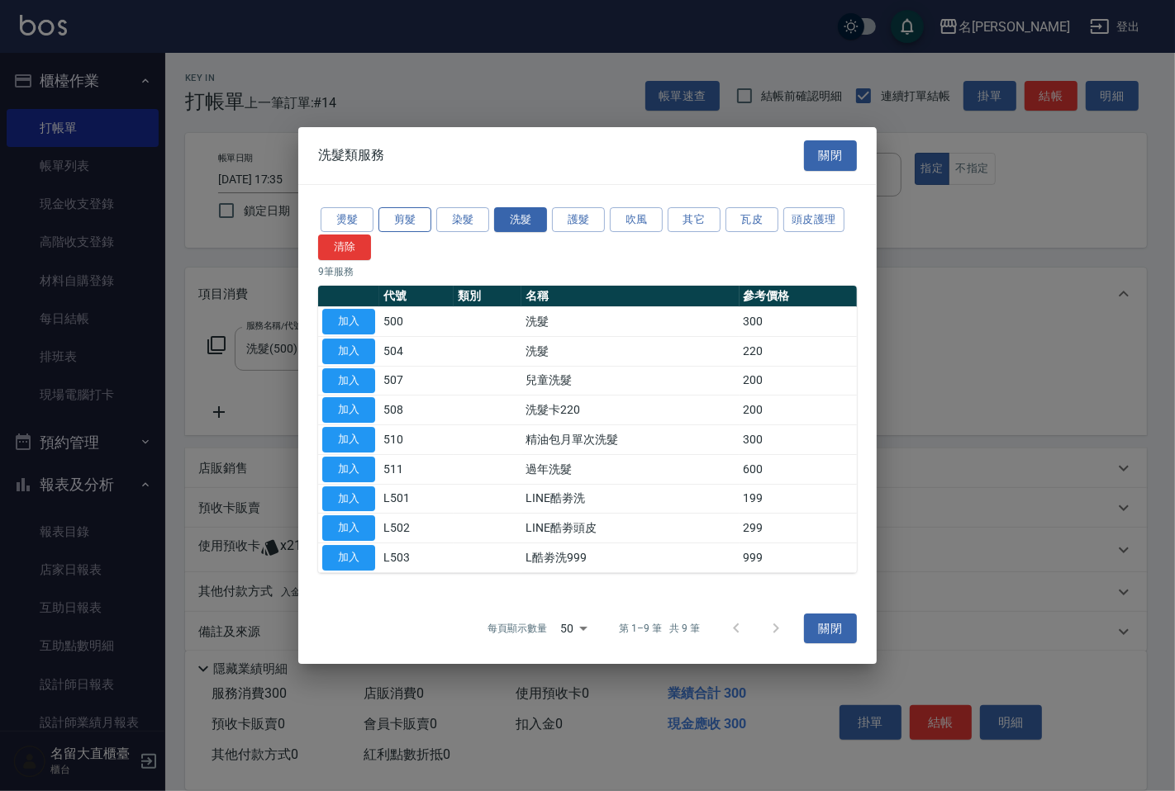
click at [409, 217] on button "剪髮" at bounding box center [404, 220] width 53 height 26
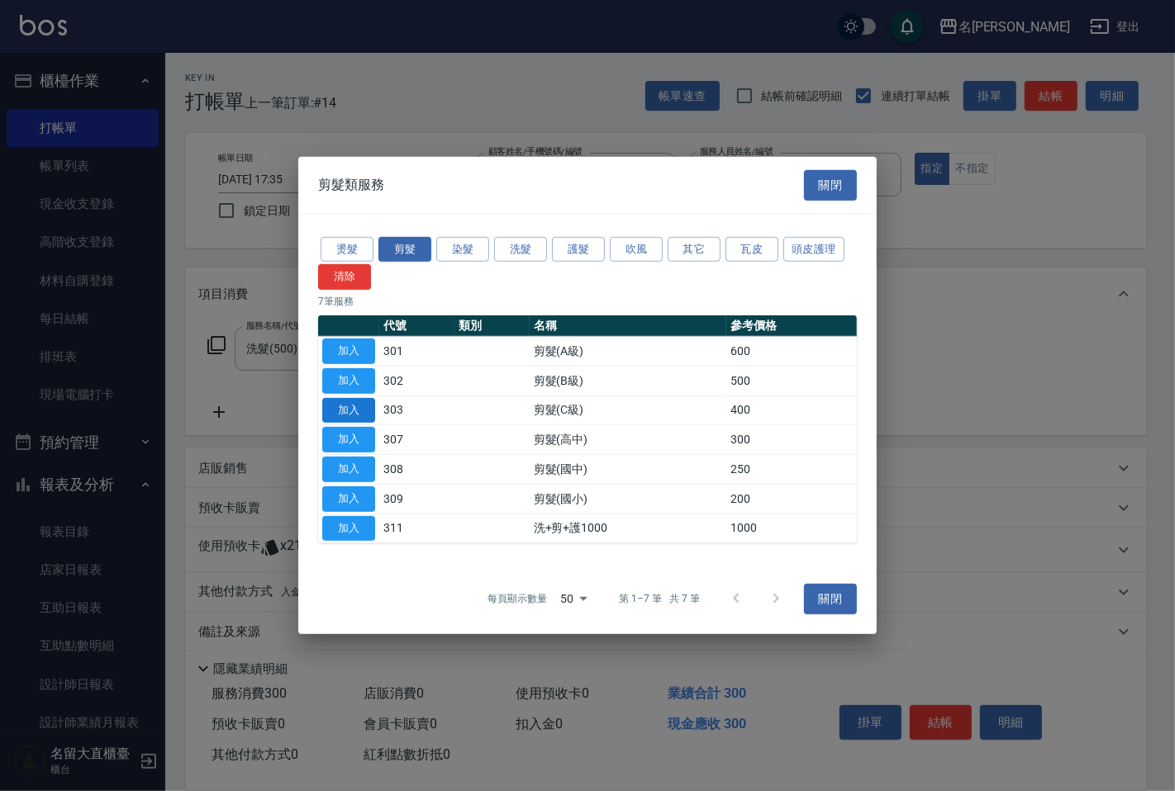
click at [357, 407] on button "加入" at bounding box center [348, 410] width 53 height 26
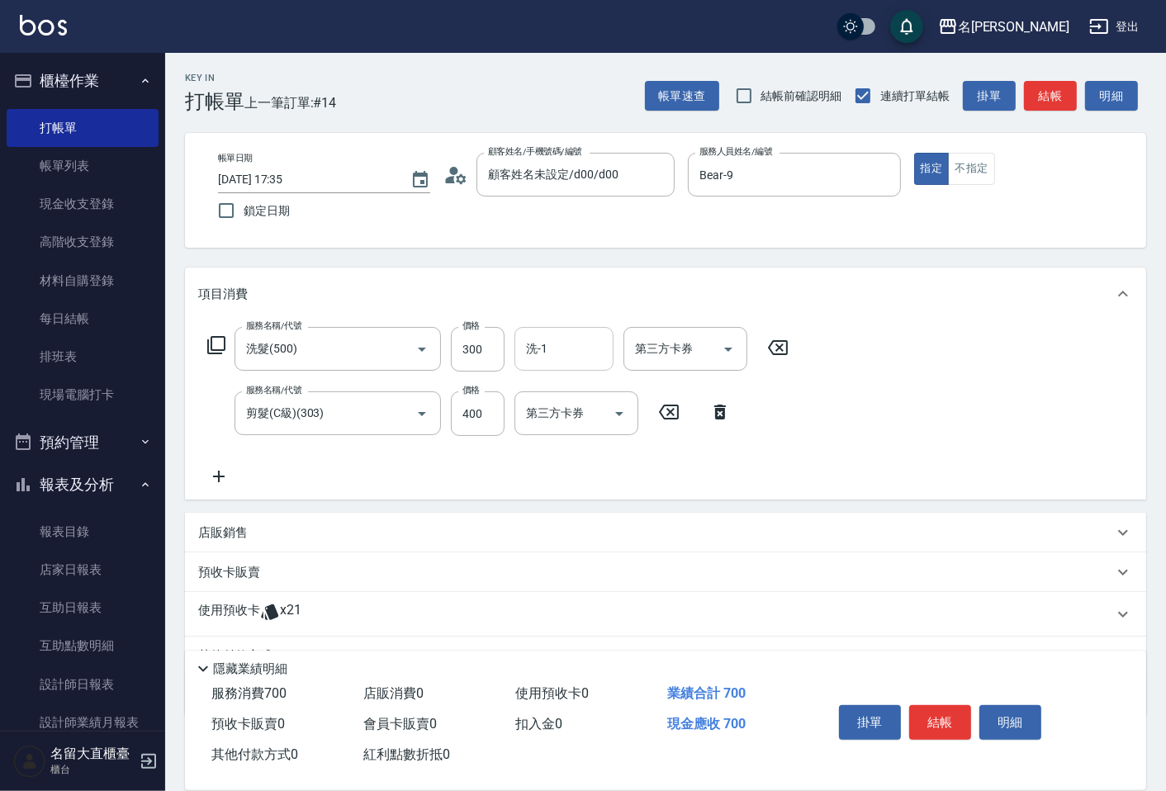
click at [539, 353] on input "洗-1" at bounding box center [564, 349] width 84 height 29
type input "2"
click at [534, 391] on span "欣柔 -017" at bounding box center [551, 390] width 46 height 17
type input "欣柔-017"
click at [1061, 88] on button "結帳" at bounding box center [1050, 96] width 53 height 31
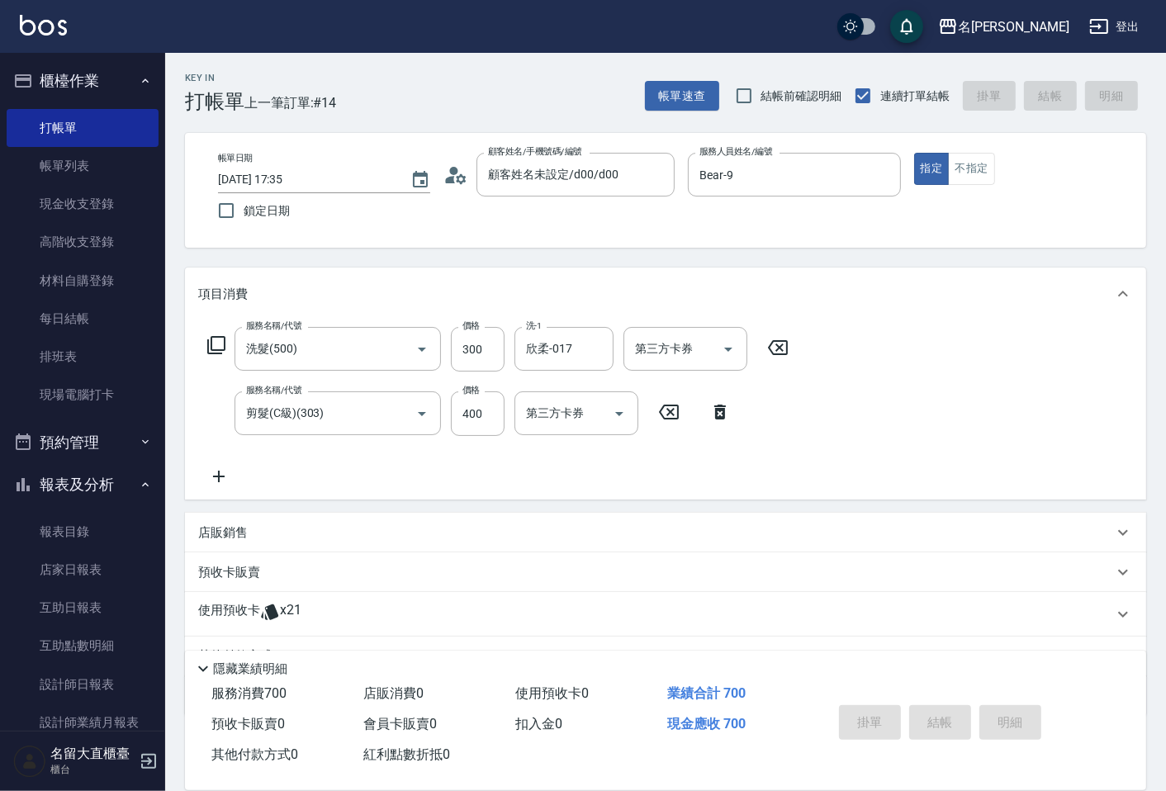
type input "[DATE] 17:36"
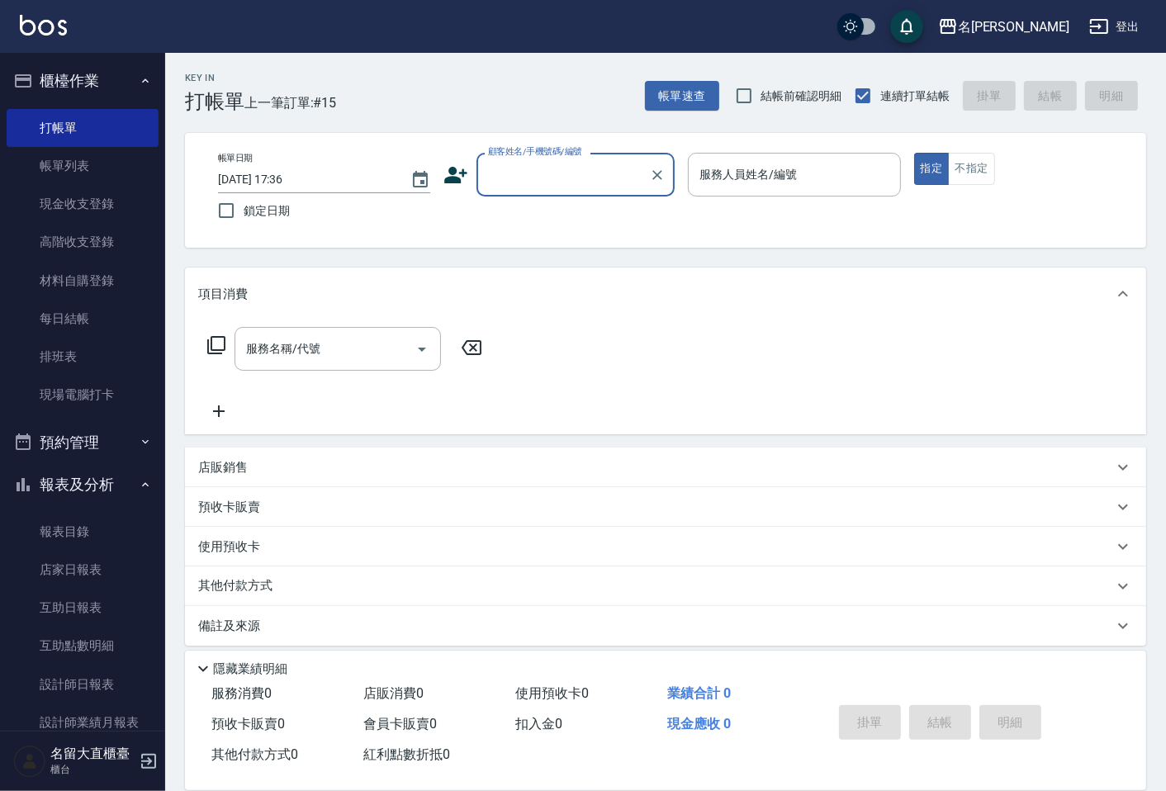
click at [518, 174] on input "顧客姓名/手機號碼/編號" at bounding box center [563, 174] width 159 height 29
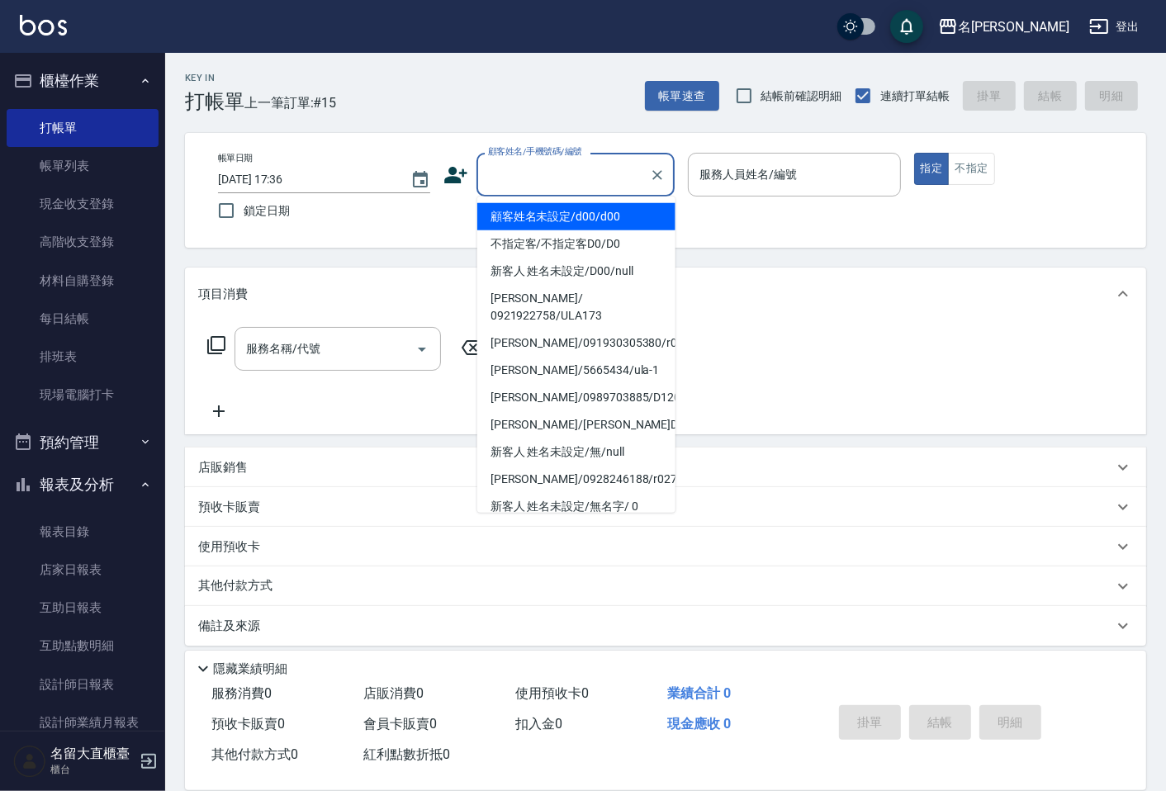
click at [548, 211] on li "顧客姓名未設定/d00/d00" at bounding box center [576, 216] width 198 height 27
type input "顧客姓名未設定/d00/d00"
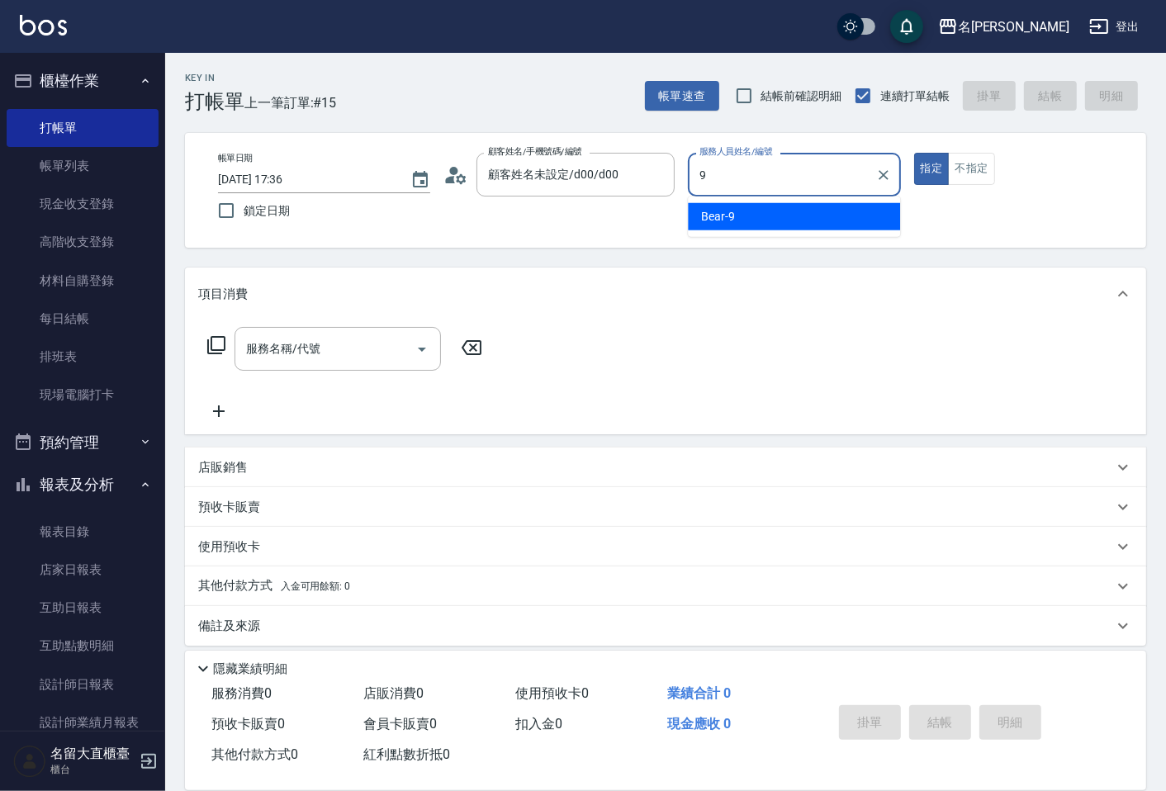
type input "Bear-9"
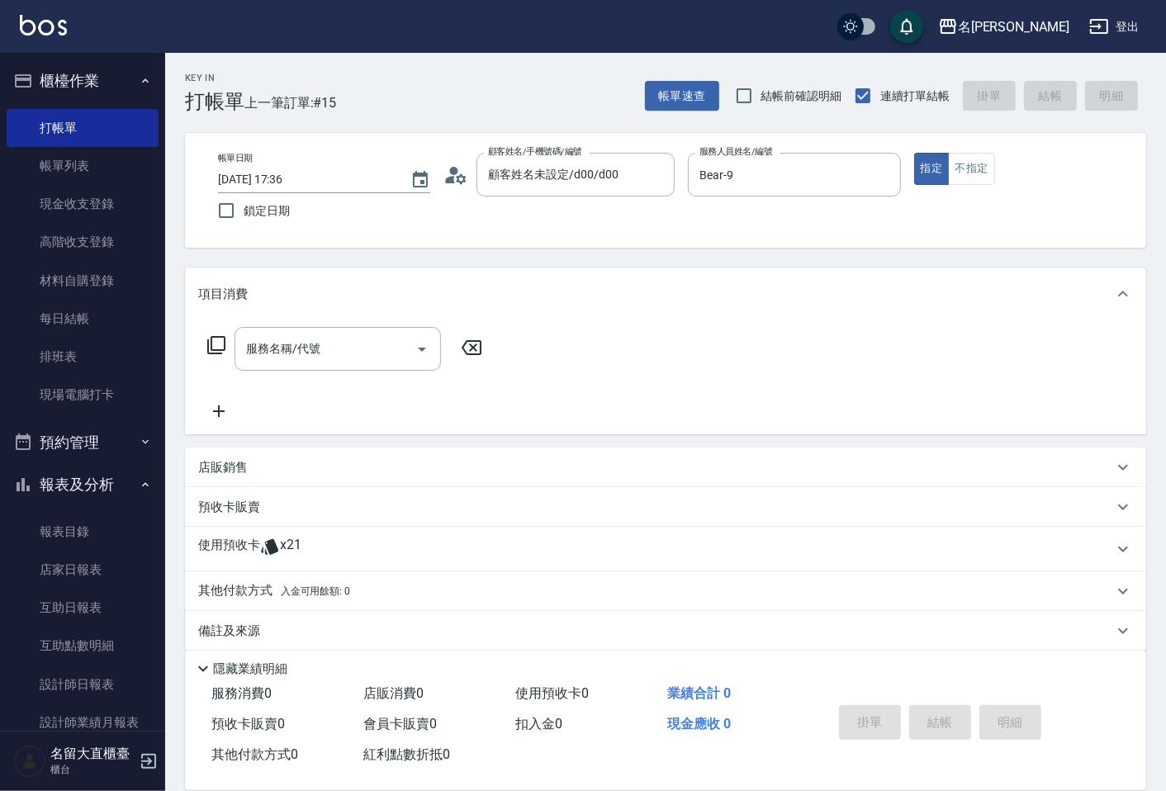
click at [210, 349] on icon at bounding box center [216, 345] width 20 height 20
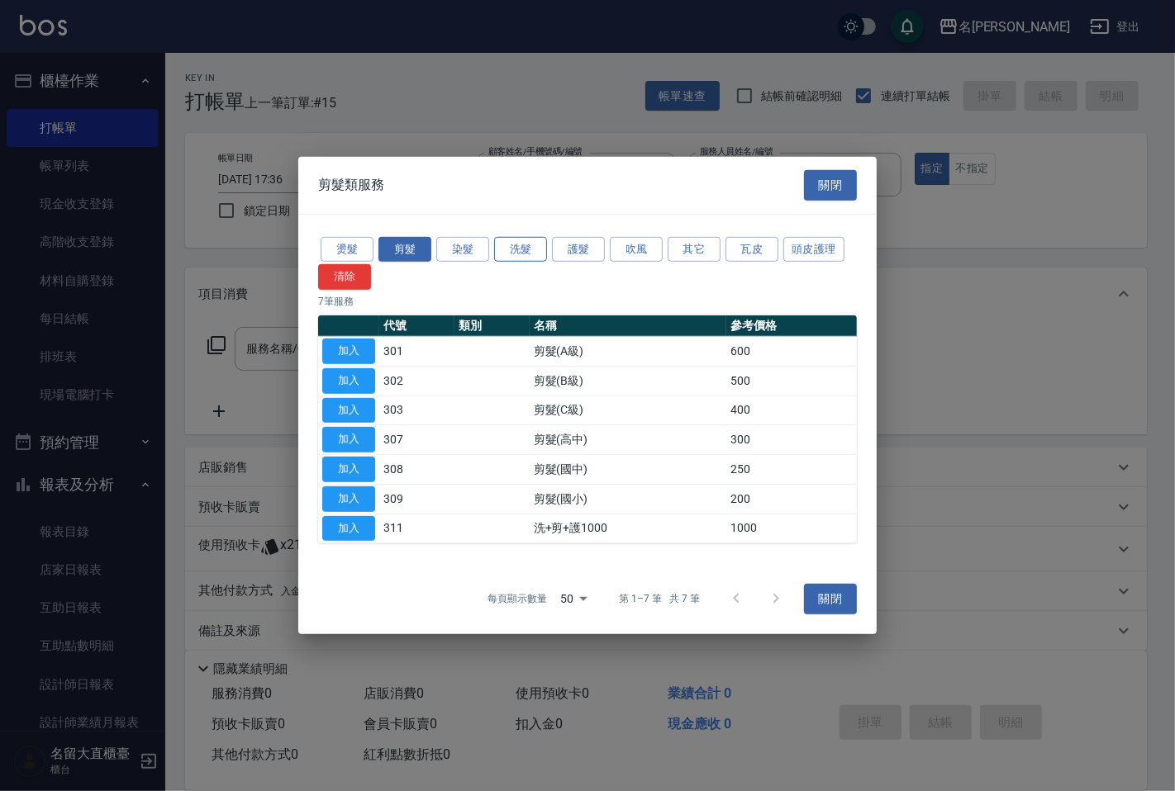
click at [520, 251] on button "洗髮" at bounding box center [520, 249] width 53 height 26
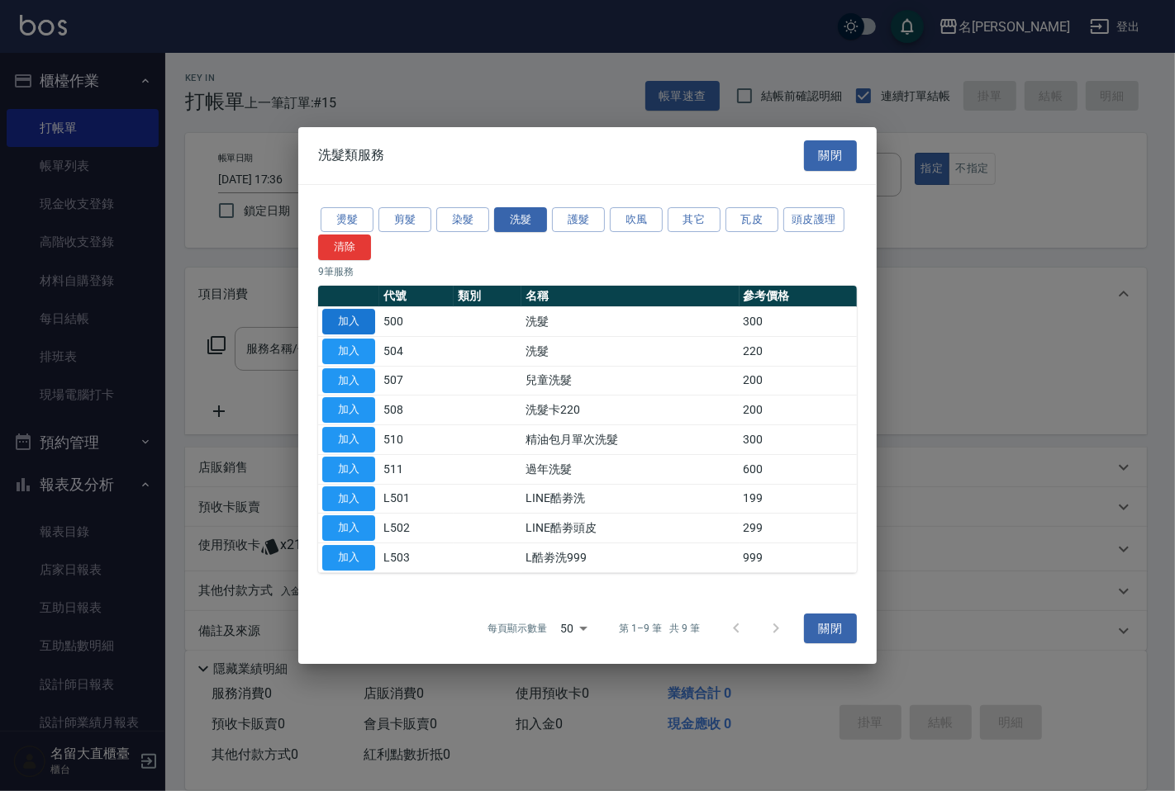
click at [336, 319] on button "加入" at bounding box center [348, 322] width 53 height 26
type input "洗髮(500)"
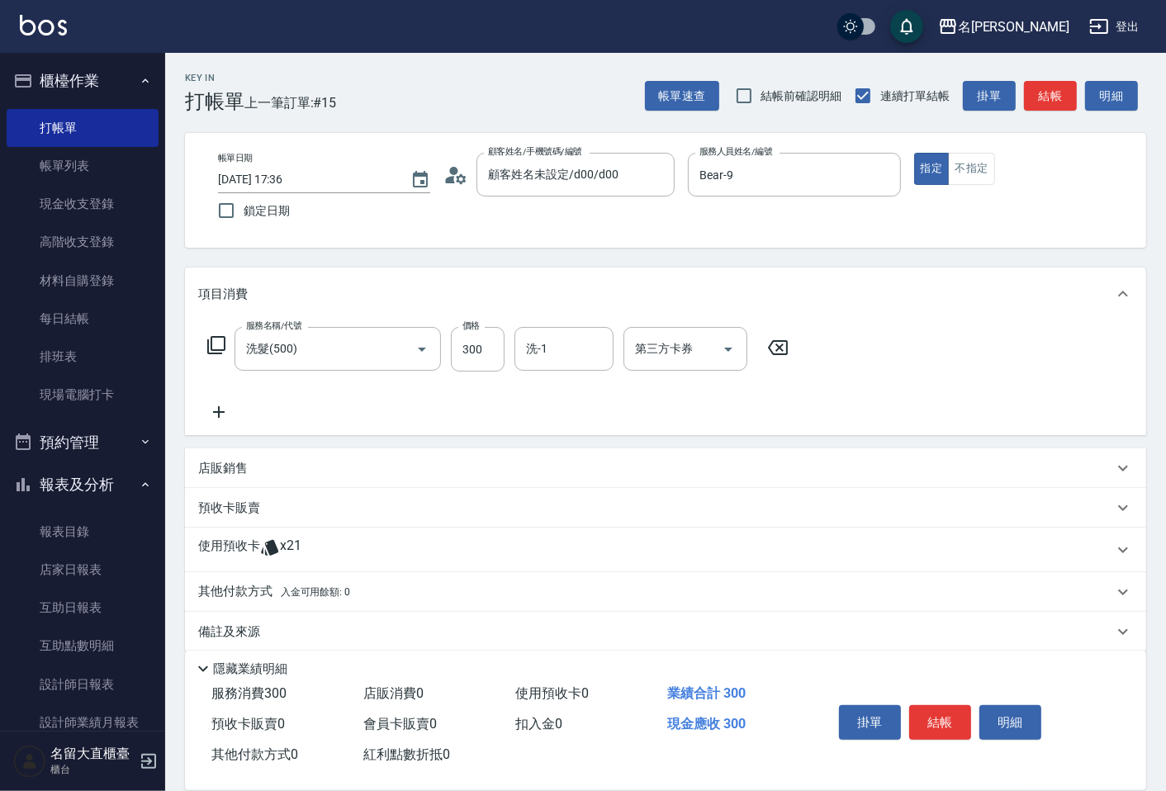
click at [212, 344] on icon at bounding box center [216, 345] width 20 height 20
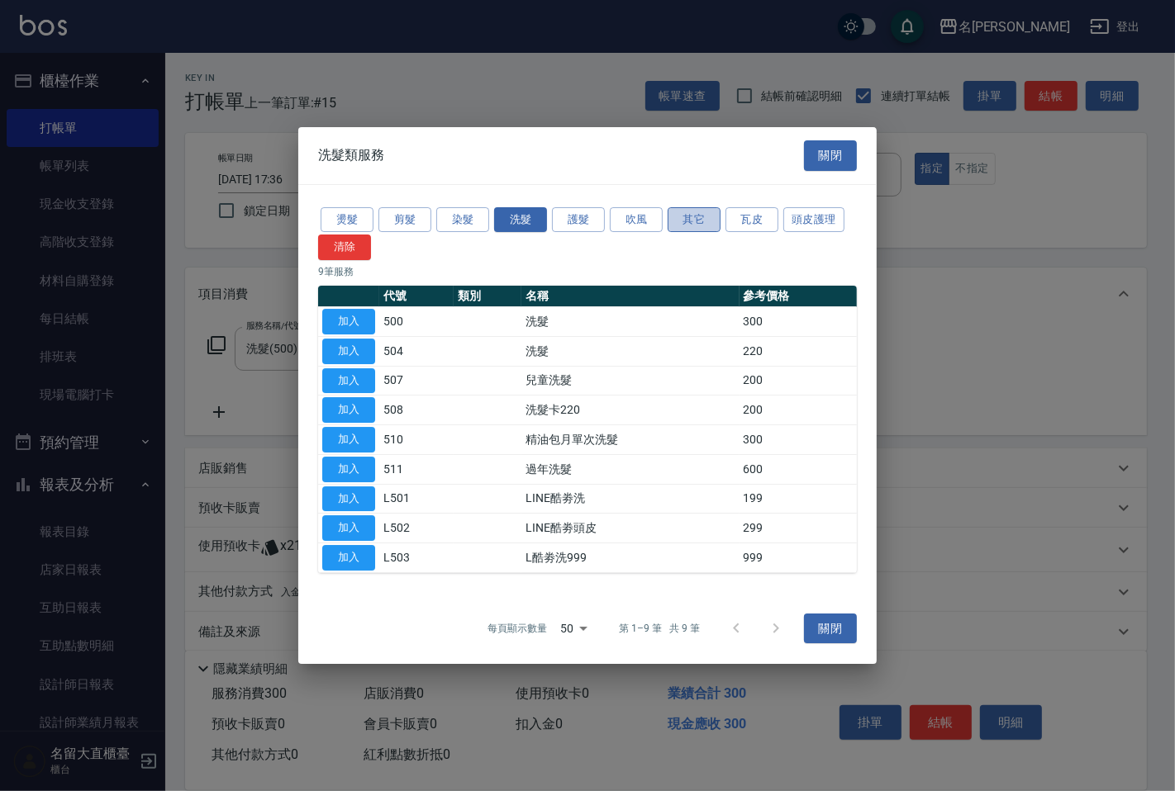
click at [688, 218] on button "其它" at bounding box center [693, 220] width 53 height 26
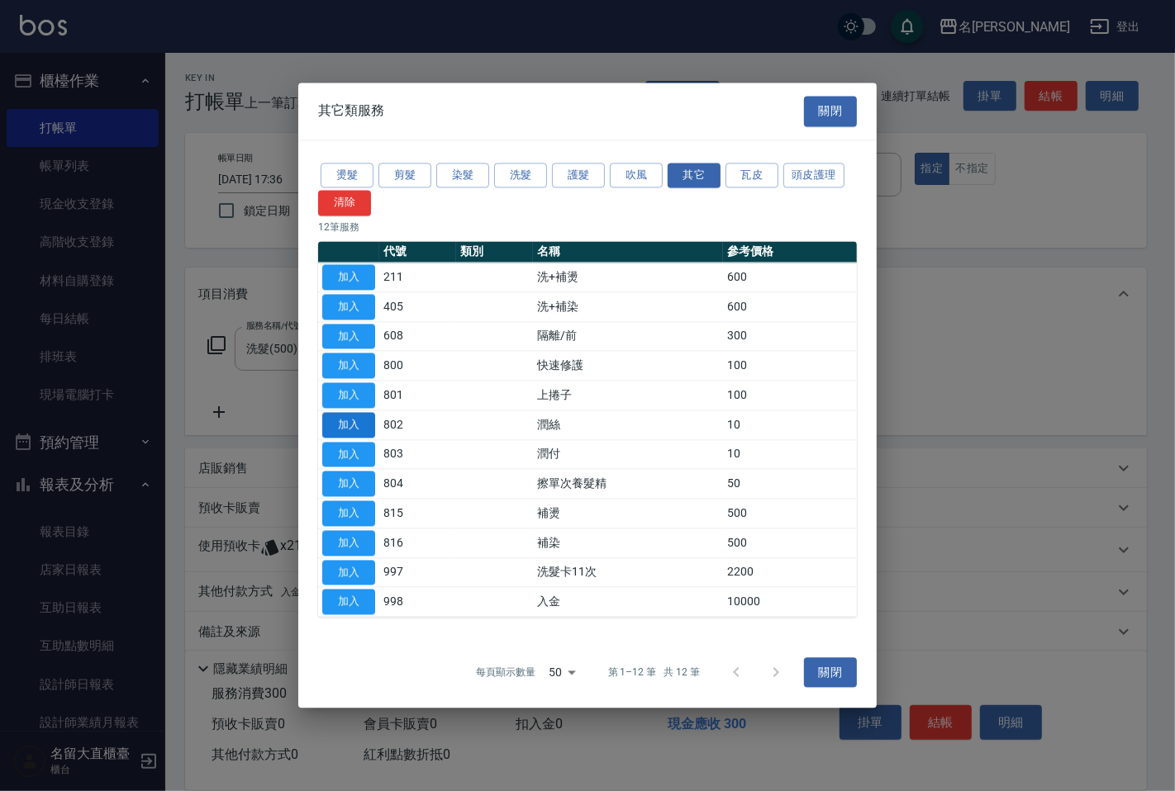
click at [365, 430] on button "加入" at bounding box center [348, 425] width 53 height 26
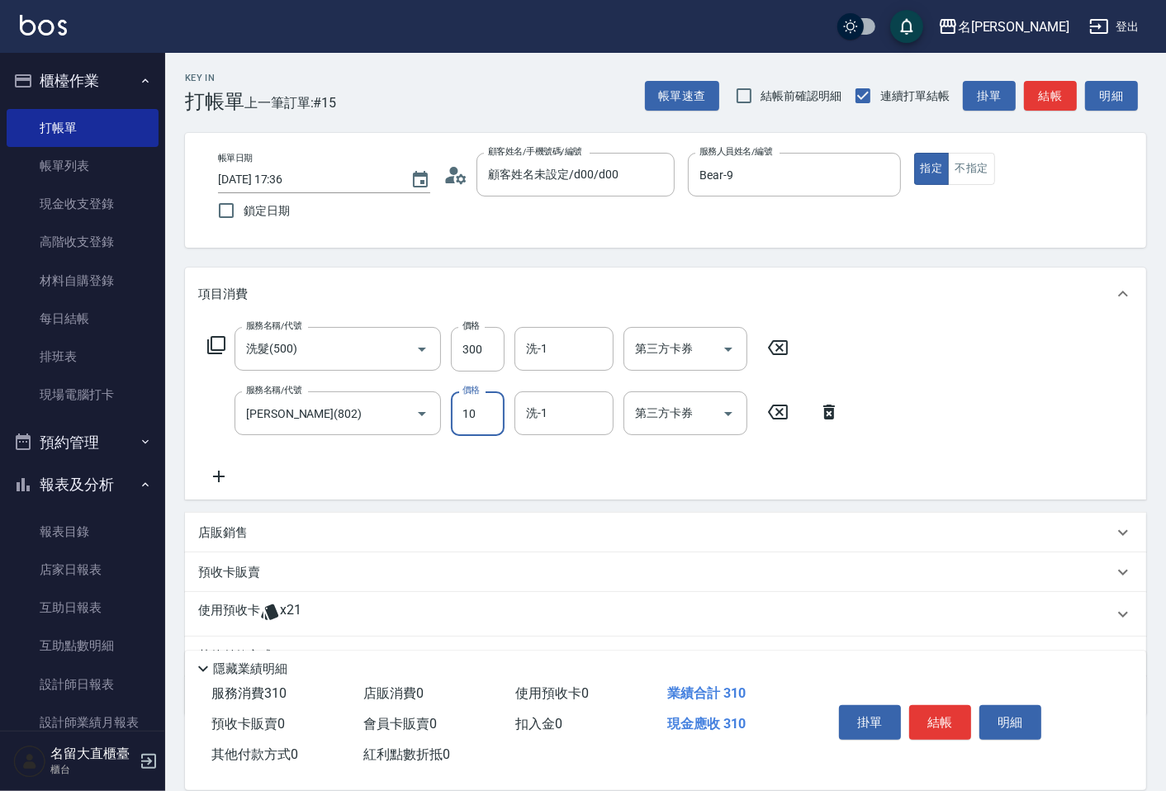
click at [482, 422] on input "10" at bounding box center [478, 414] width 54 height 45
type input "20"
click at [558, 355] on input "洗-1" at bounding box center [564, 349] width 84 height 29
click at [547, 390] on span "欣柔 -017" at bounding box center [551, 390] width 46 height 17
type input "欣柔-017"
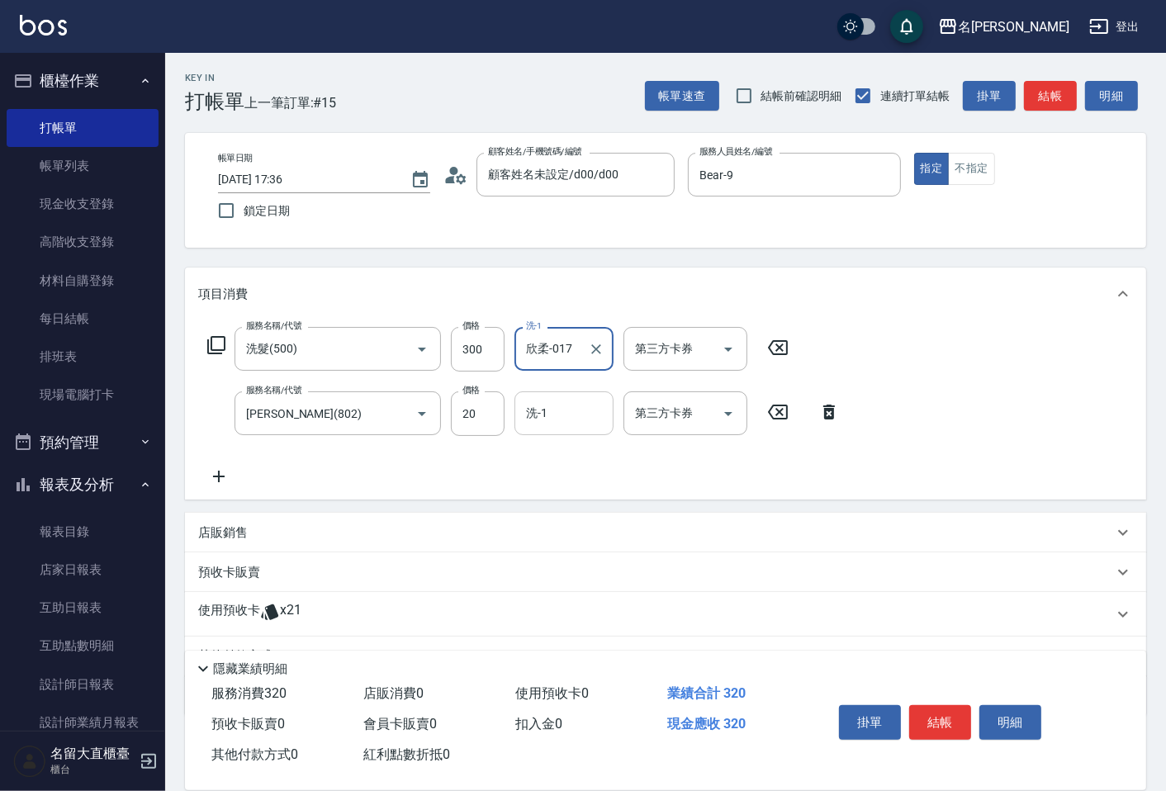
click at [548, 416] on input "洗-1" at bounding box center [564, 413] width 84 height 29
click at [541, 450] on span "欣柔 -017" at bounding box center [551, 456] width 46 height 17
type input "欣柔-017"
click at [1044, 97] on button "結帳" at bounding box center [1050, 96] width 53 height 31
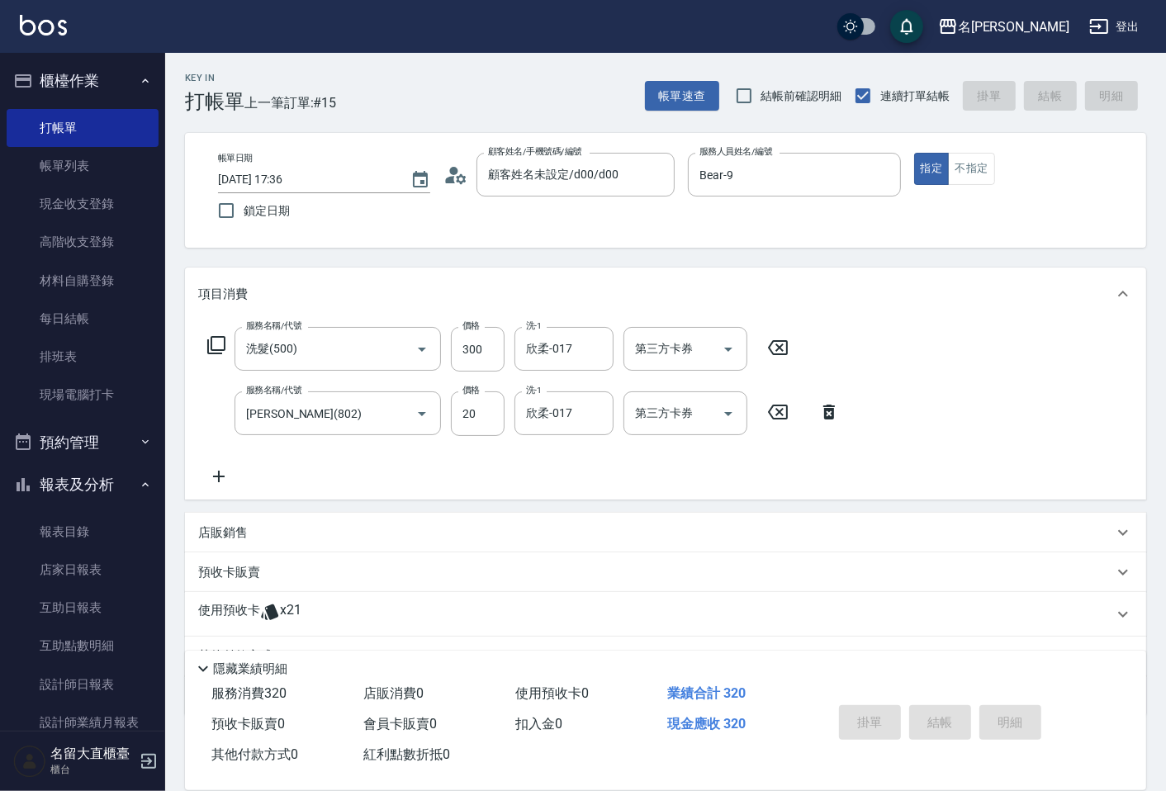
type input "[DATE] 17:40"
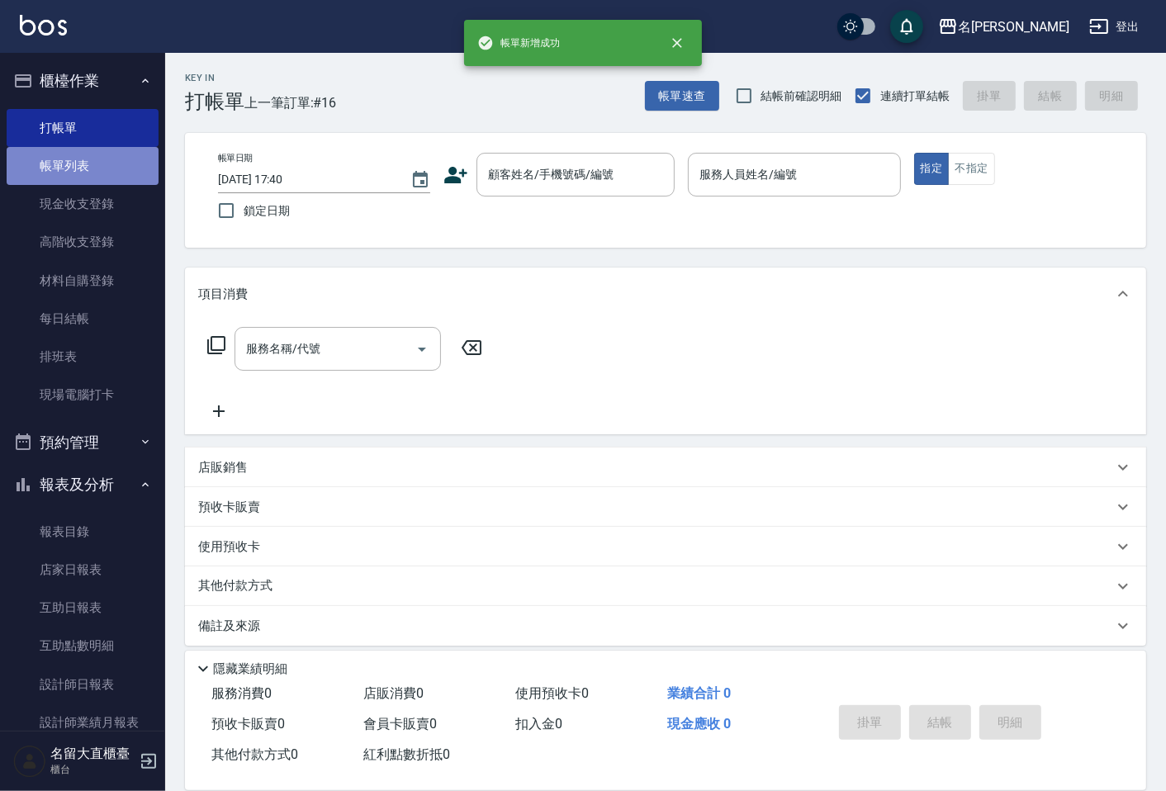
click at [86, 167] on link "帳單列表" at bounding box center [83, 166] width 152 height 38
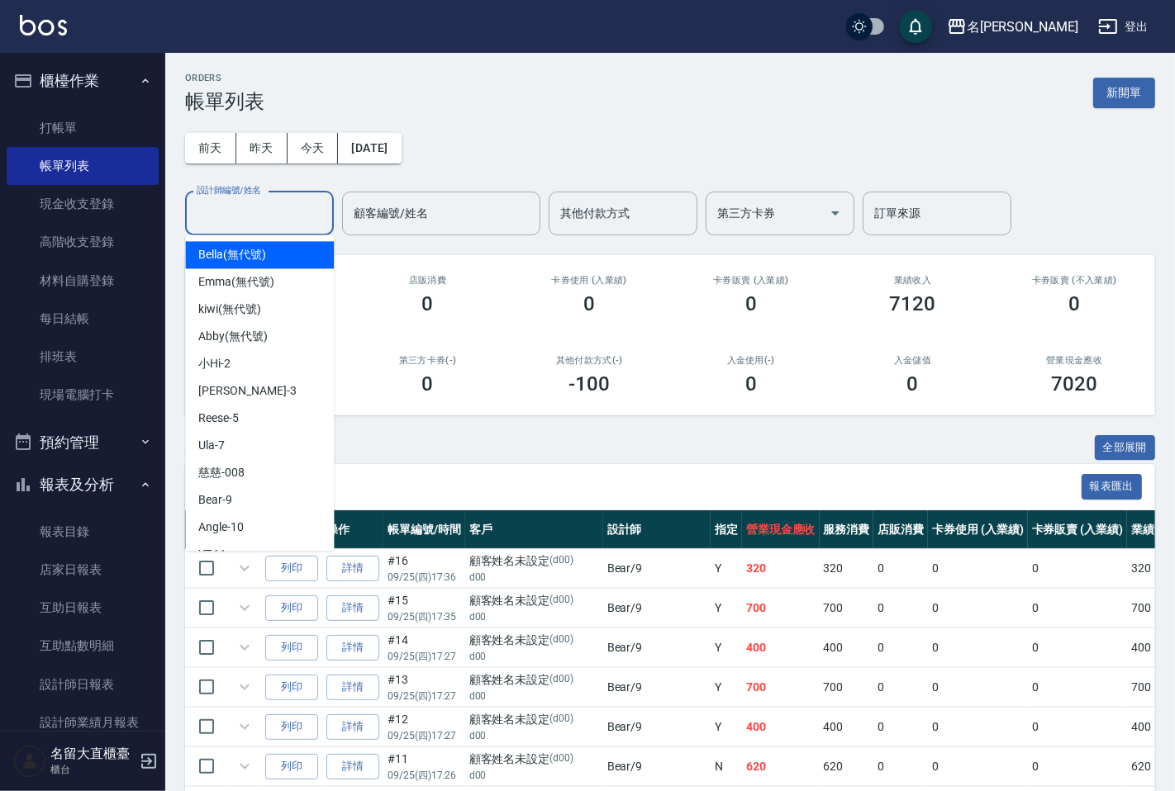
click at [251, 205] on input "設計師編號/姓名" at bounding box center [259, 213] width 134 height 29
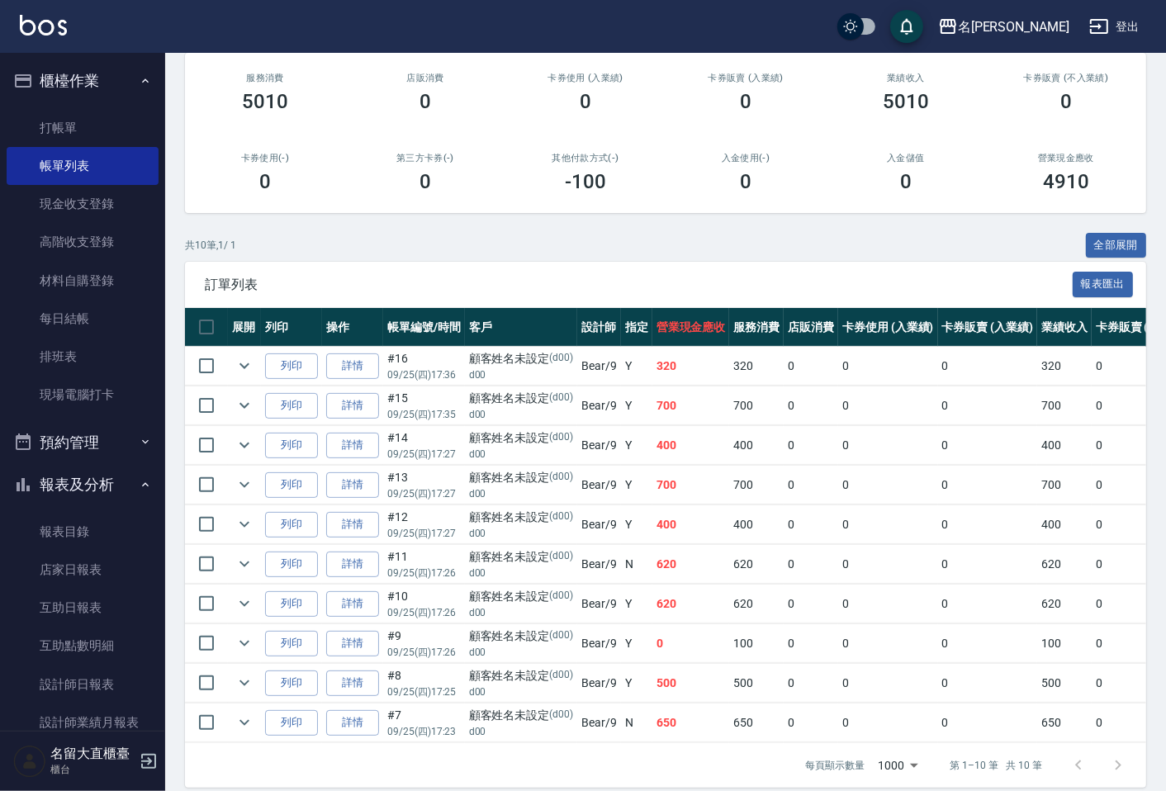
scroll to position [234, 0]
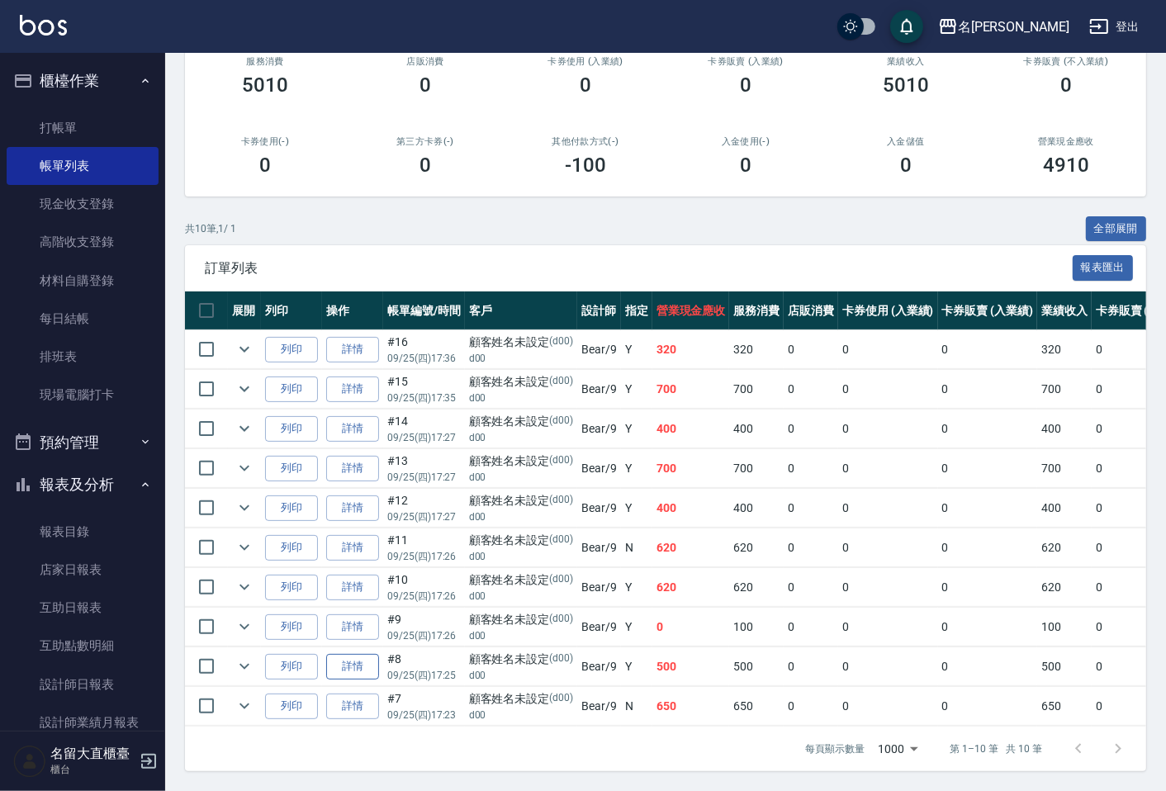
type input "Bear-9"
click at [359, 654] on link "詳情" at bounding box center [352, 667] width 53 height 26
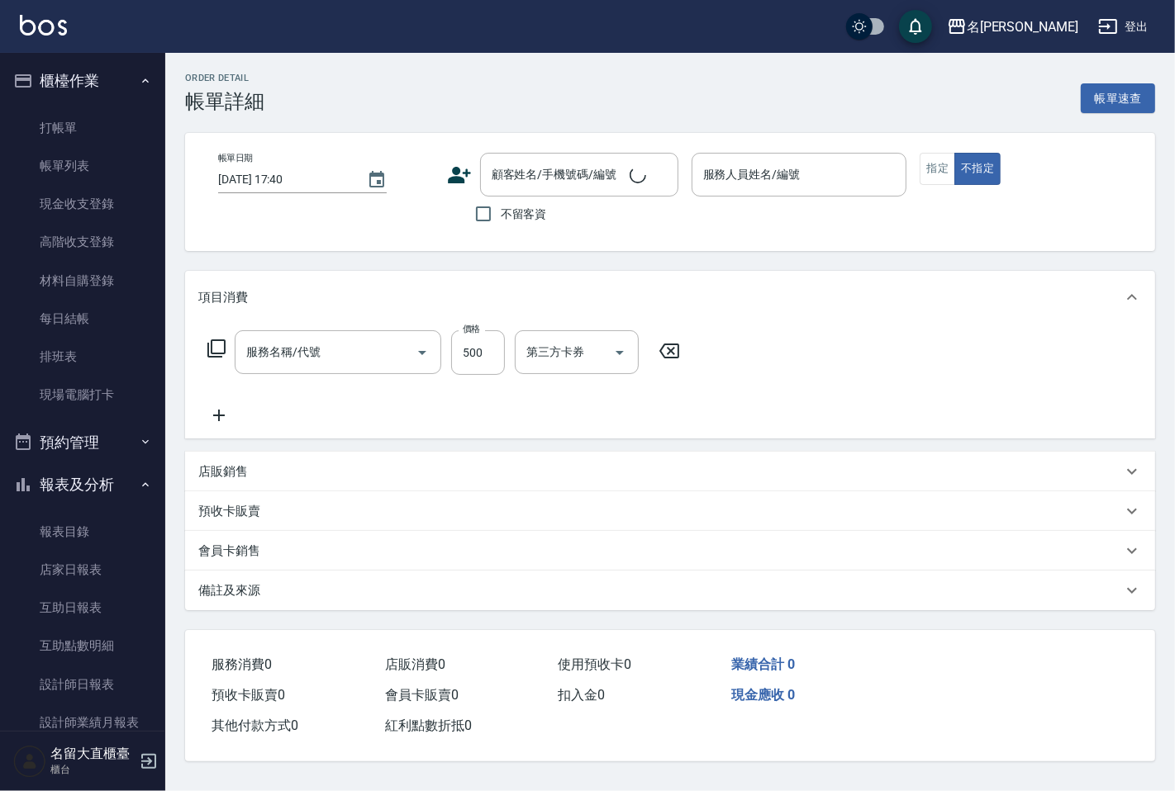
type input "[DATE] 17:25"
type input "Bear-9"
type input "剪髮(C級)(303)"
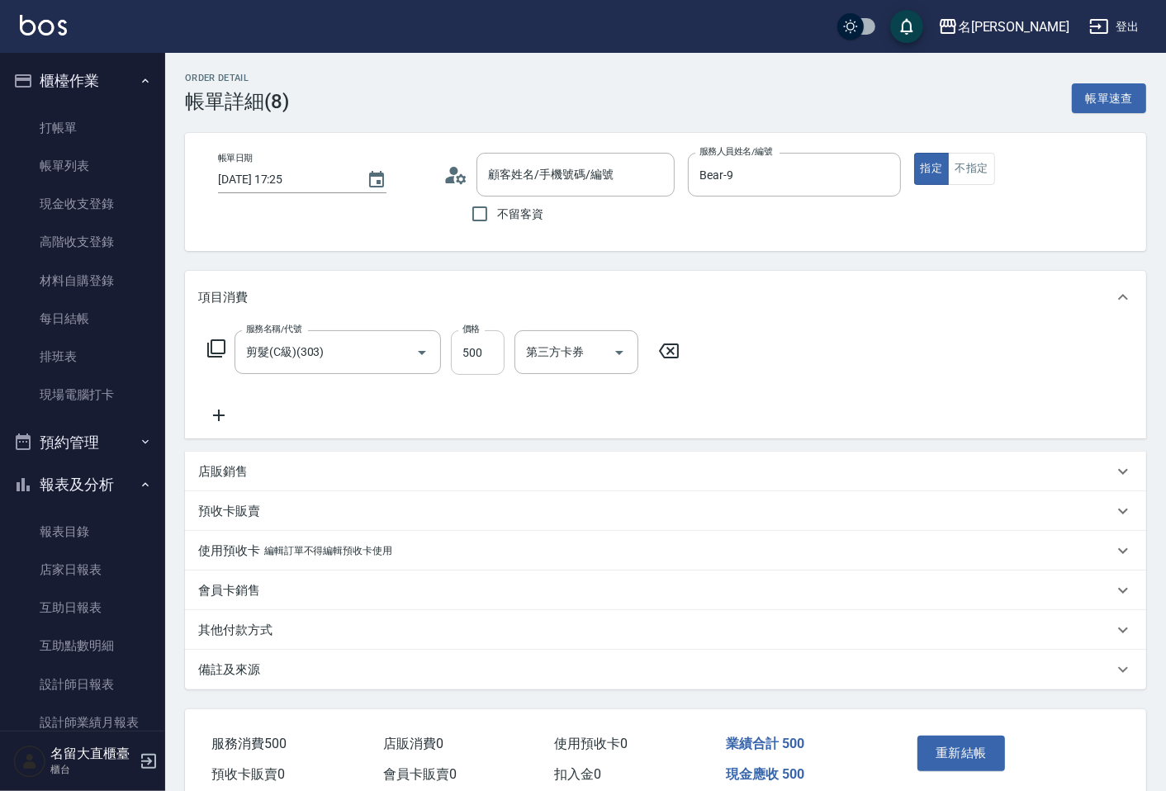
type input "顧客姓名未設定/d00/d00"
click at [483, 354] on input "500" at bounding box center [478, 352] width 54 height 45
type input "600"
click at [928, 758] on button "重新結帳" at bounding box center [962, 753] width 88 height 35
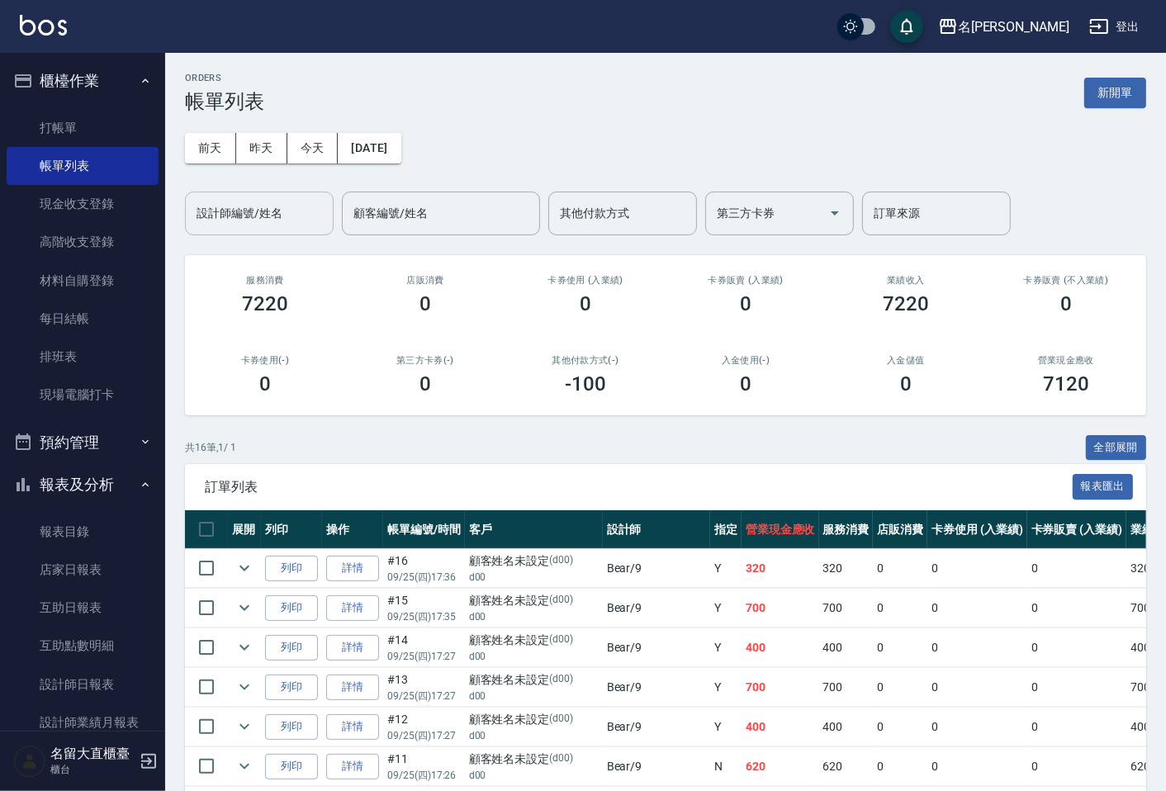
click at [278, 210] on input "設計師編號/姓名" at bounding box center [259, 213] width 134 height 29
type input "Bear-9"
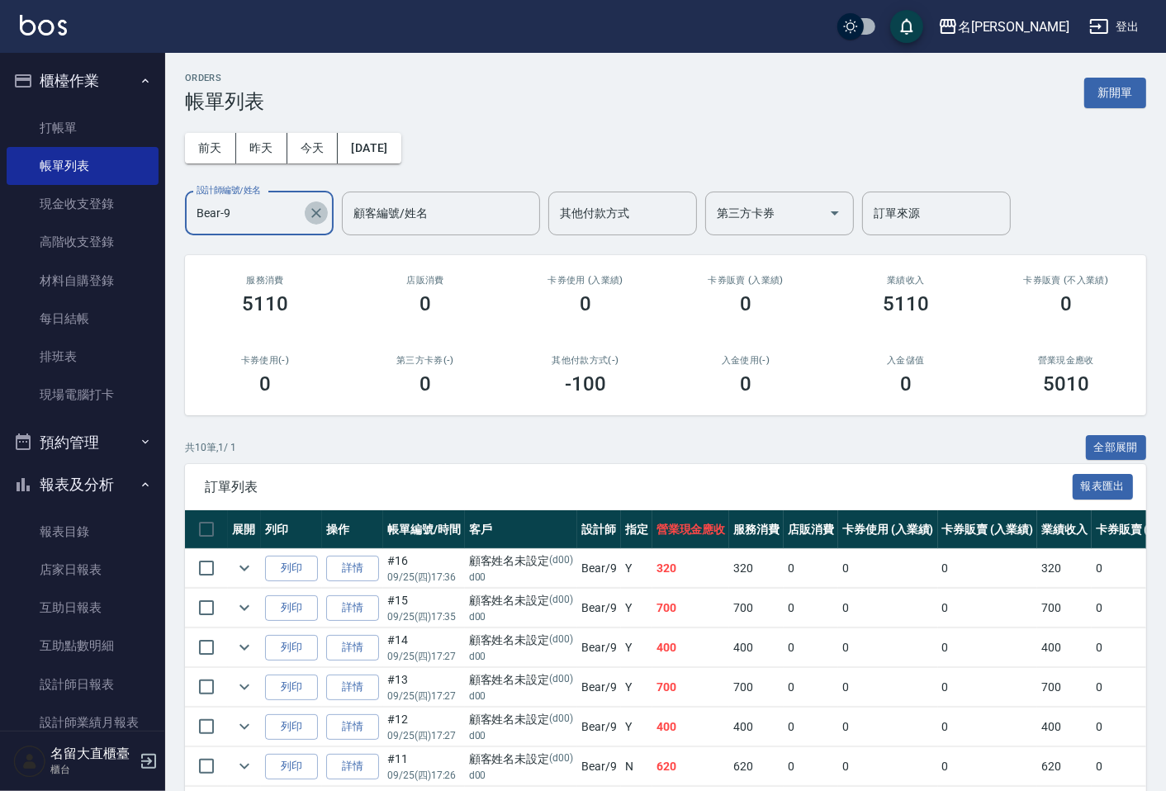
click at [311, 221] on icon "Clear" at bounding box center [316, 213] width 17 height 17
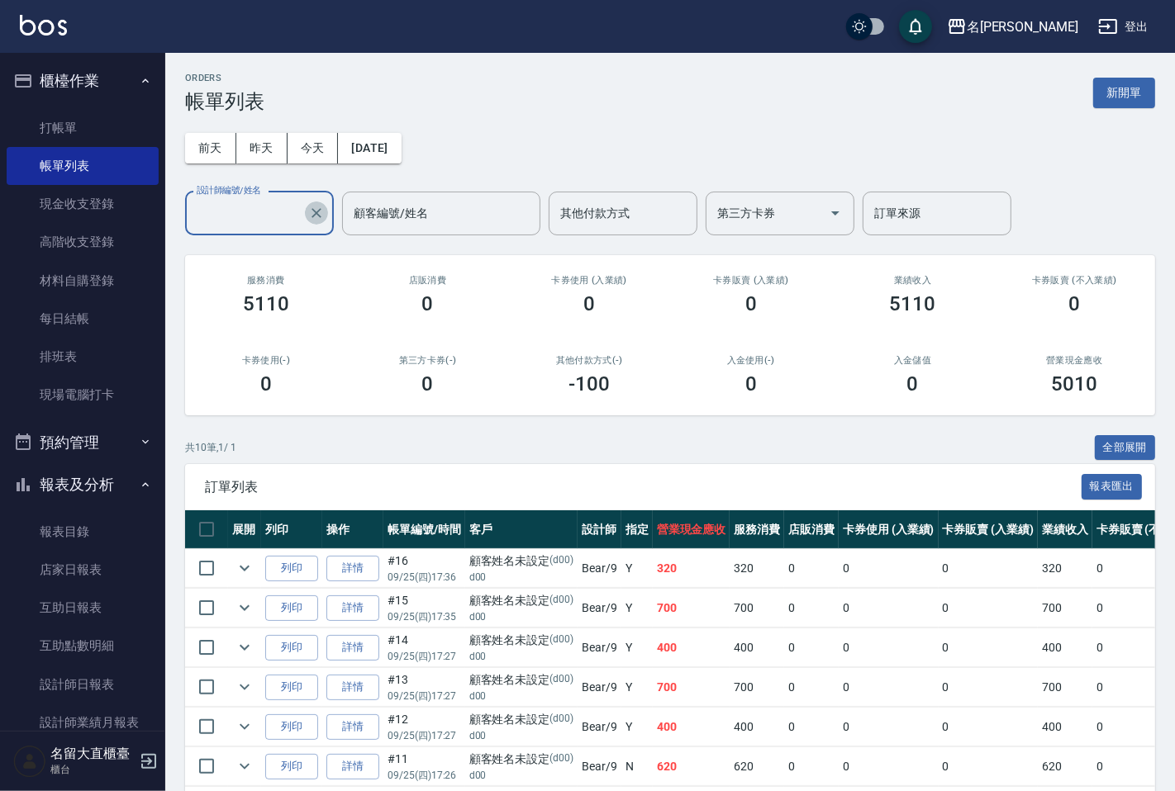
click at [271, 218] on input "設計師編號/姓名" at bounding box center [246, 213] width 109 height 29
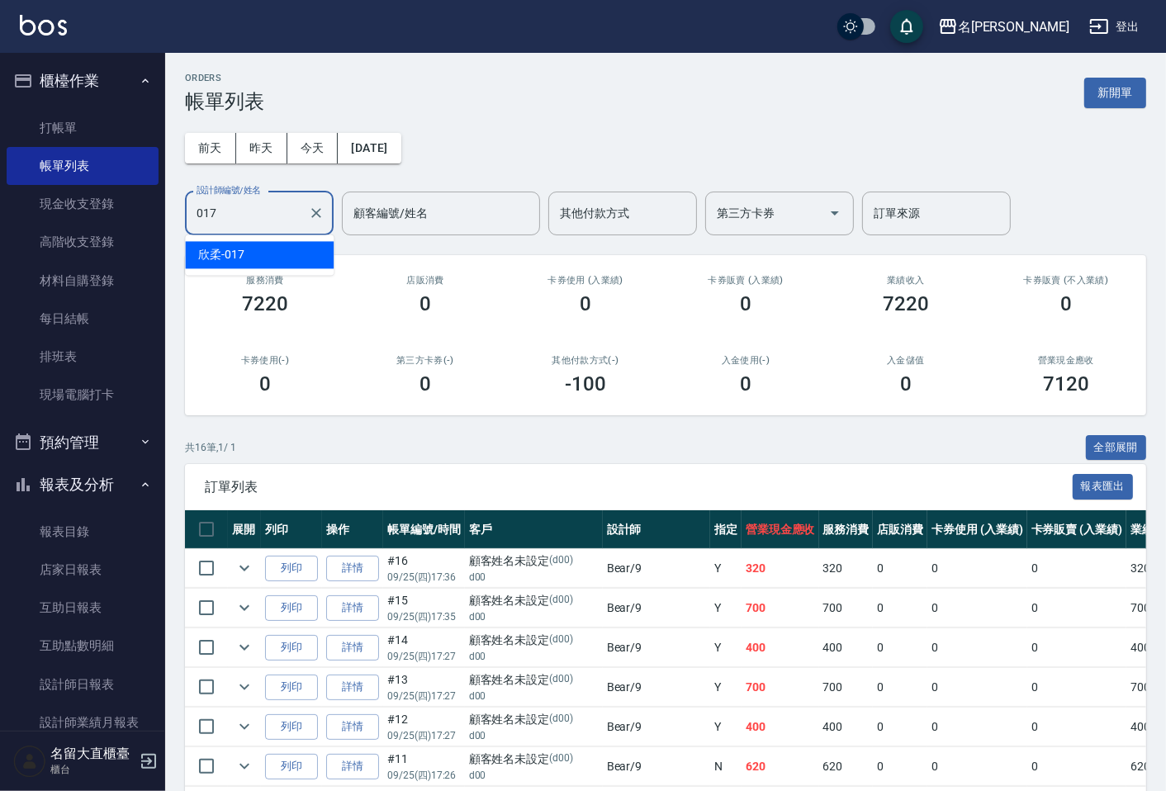
type input "欣柔-017"
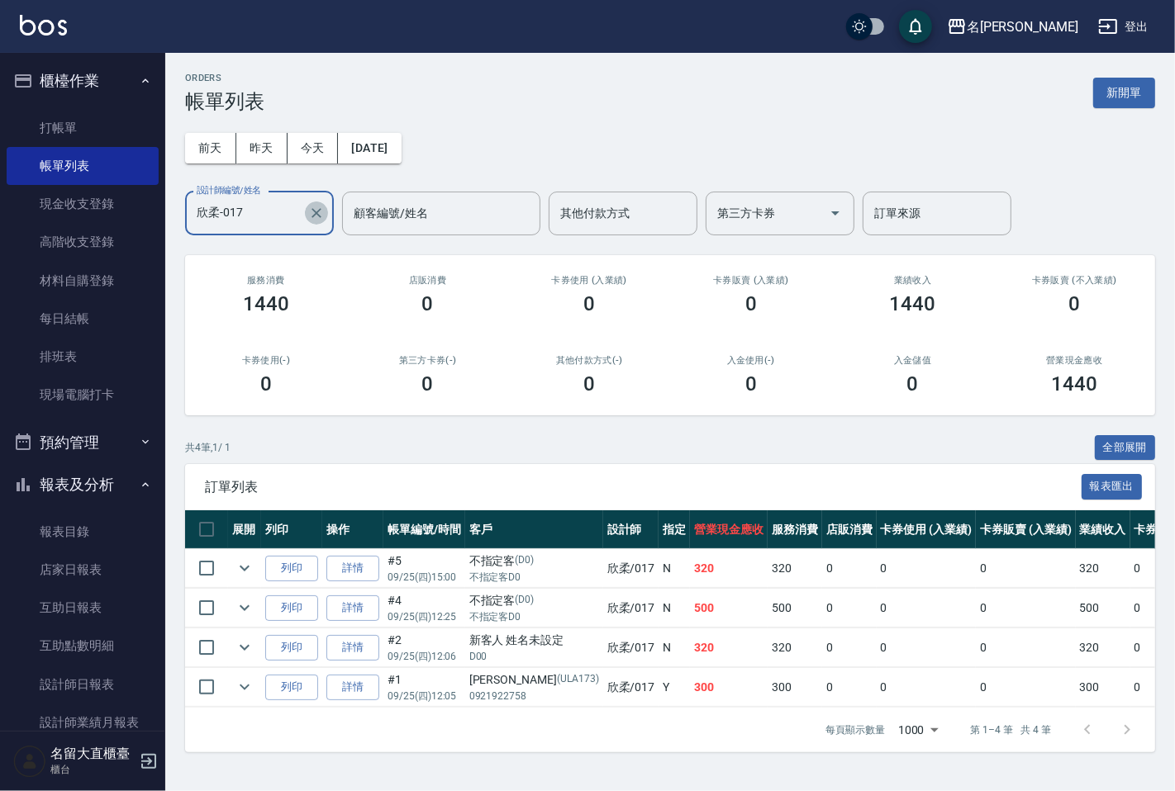
click at [314, 213] on icon "Clear" at bounding box center [316, 213] width 17 height 17
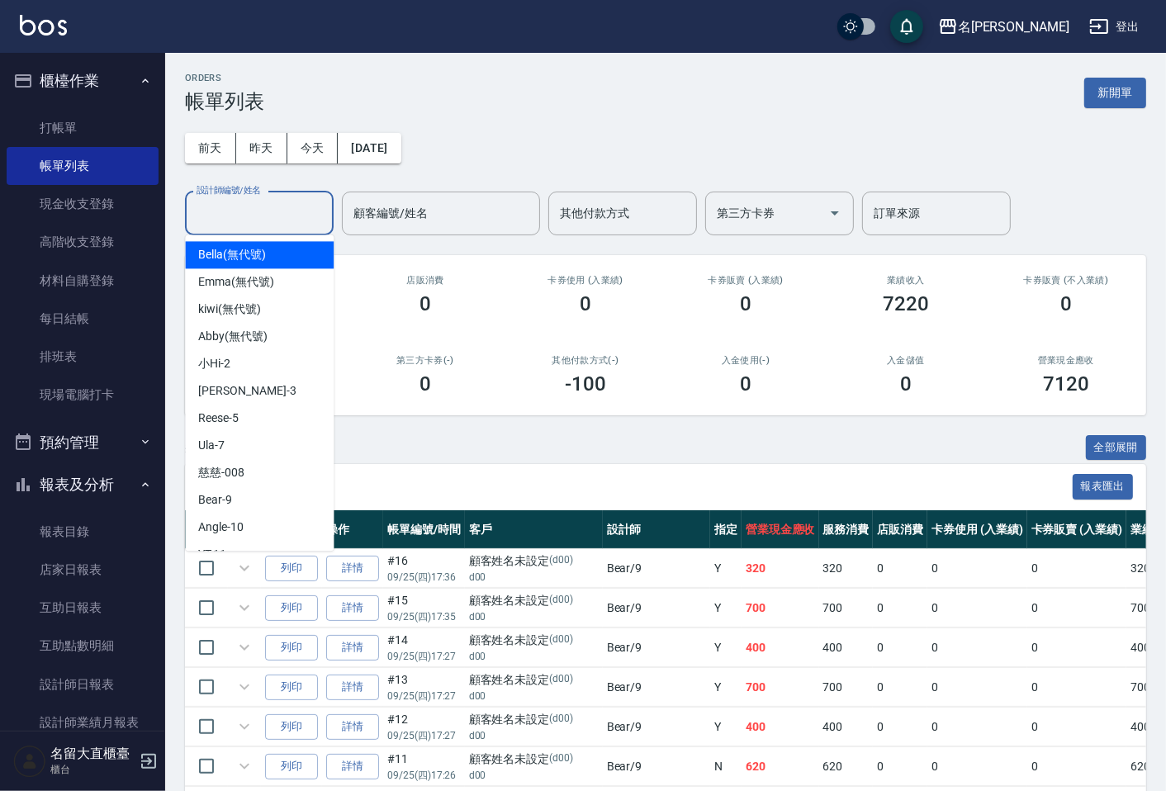
click at [287, 208] on input "設計師編號/姓名" at bounding box center [259, 213] width 134 height 29
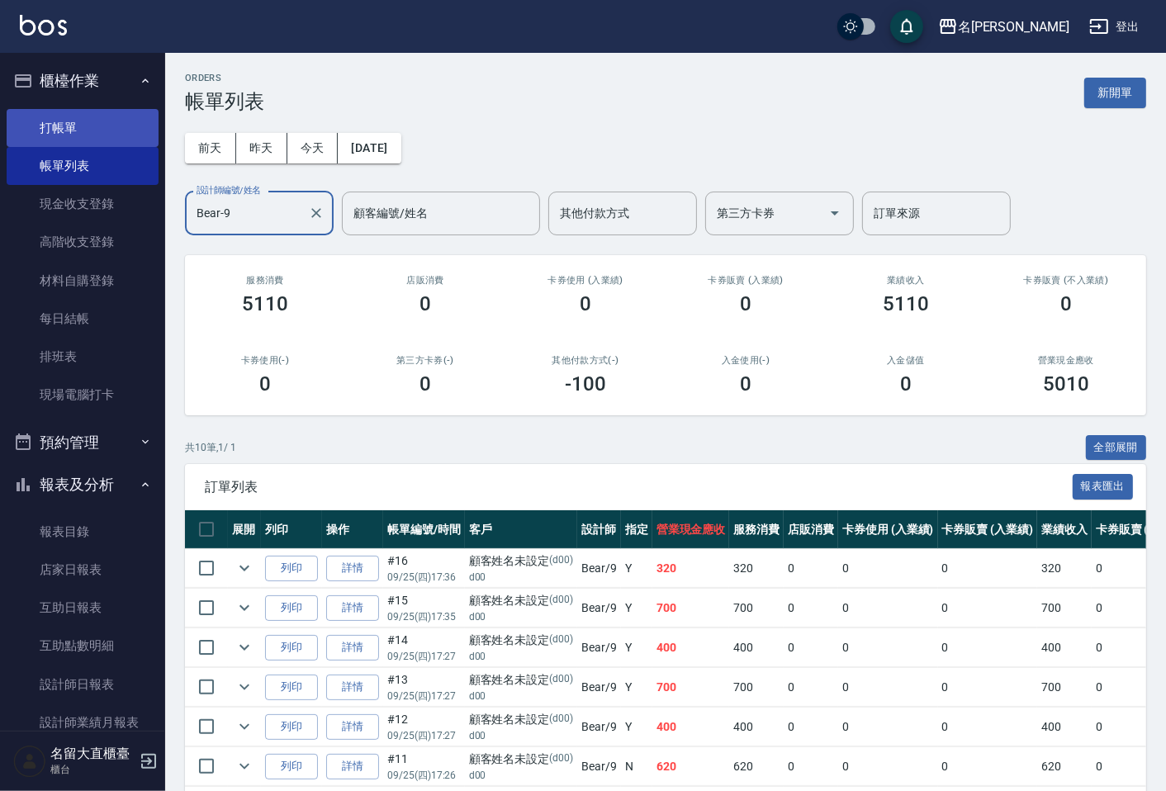
type input "Bear-9"
drag, startPoint x: 94, startPoint y: 116, endPoint x: 88, endPoint y: 125, distance: 10.8
click at [94, 116] on link "打帳單" at bounding box center [83, 128] width 152 height 38
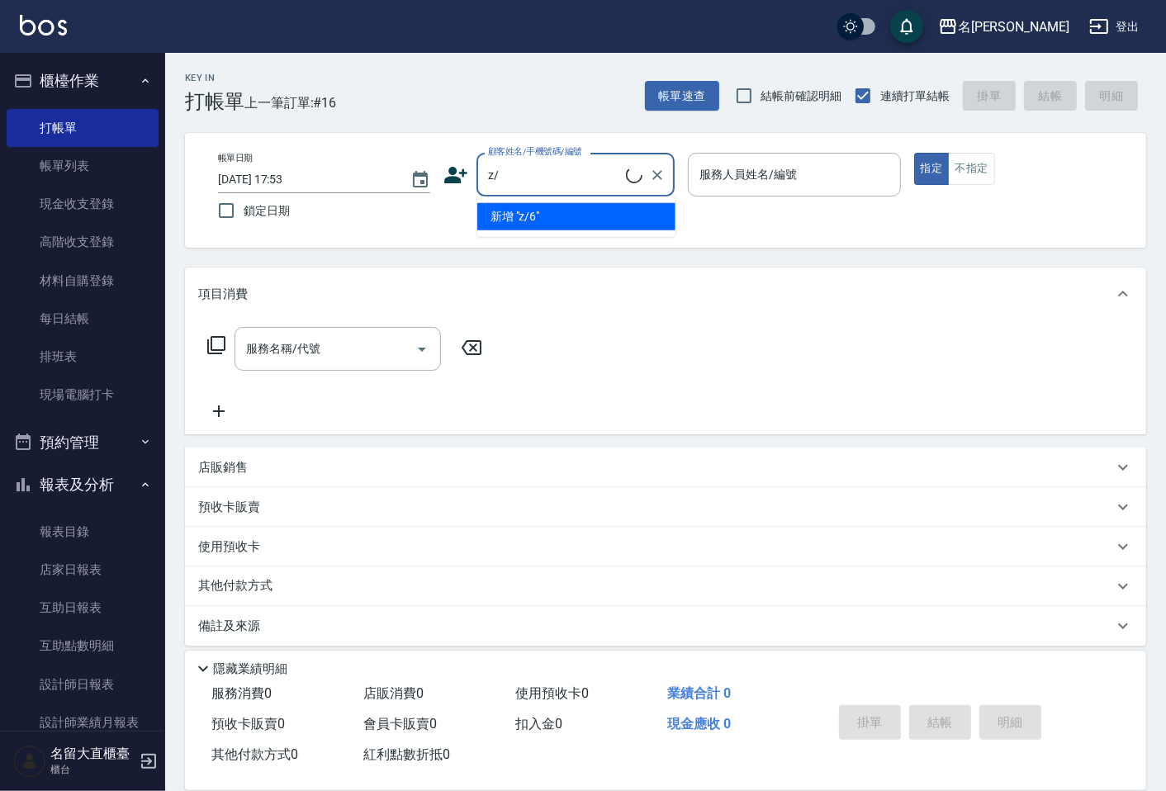
type input "z"
type input "[PERSON_NAME]/0919387731/D176"
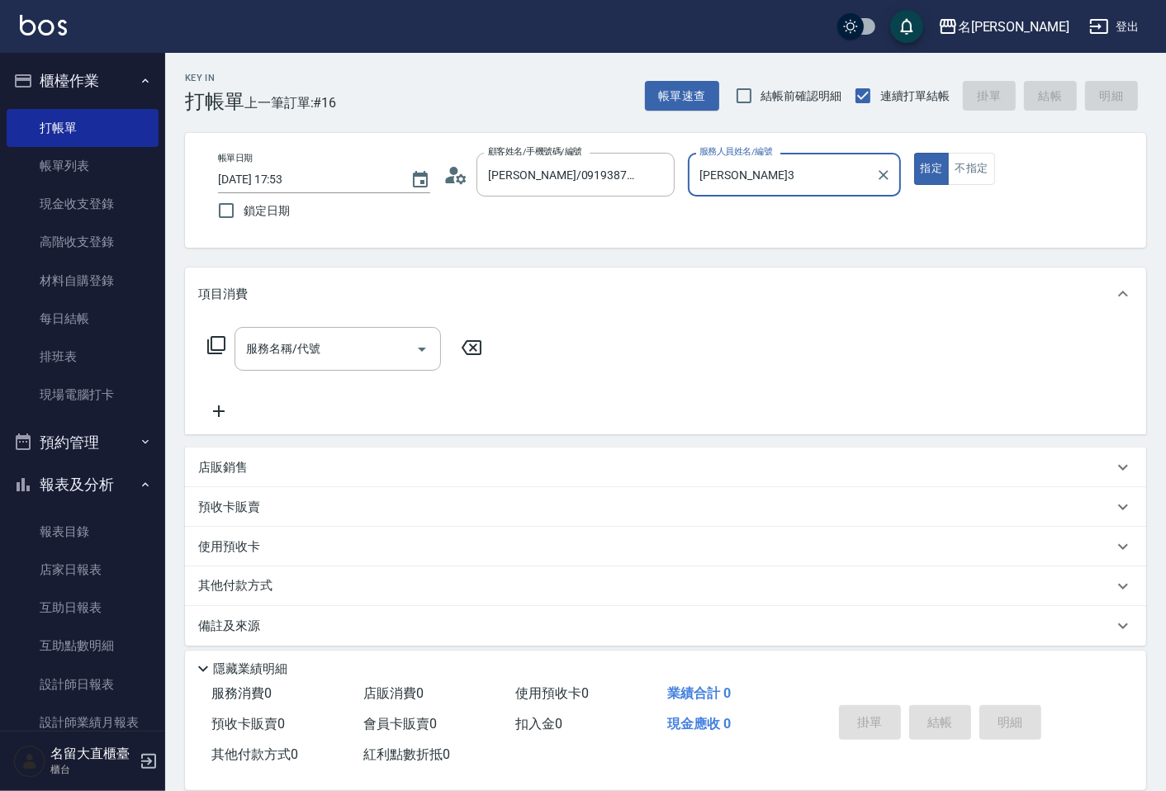
type input "[PERSON_NAME]3"
click at [914, 153] on button "指定" at bounding box center [932, 169] width 36 height 32
type button "true"
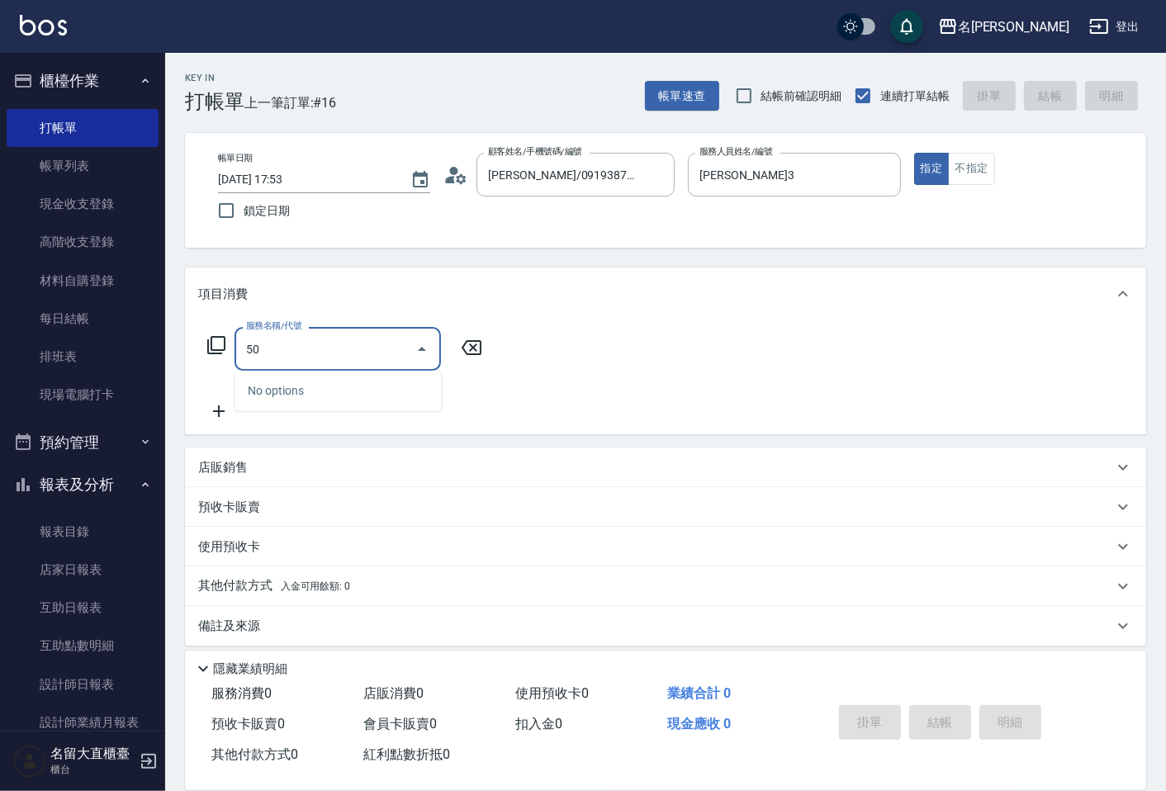
type input "5"
type input "去脂泥膠(614)"
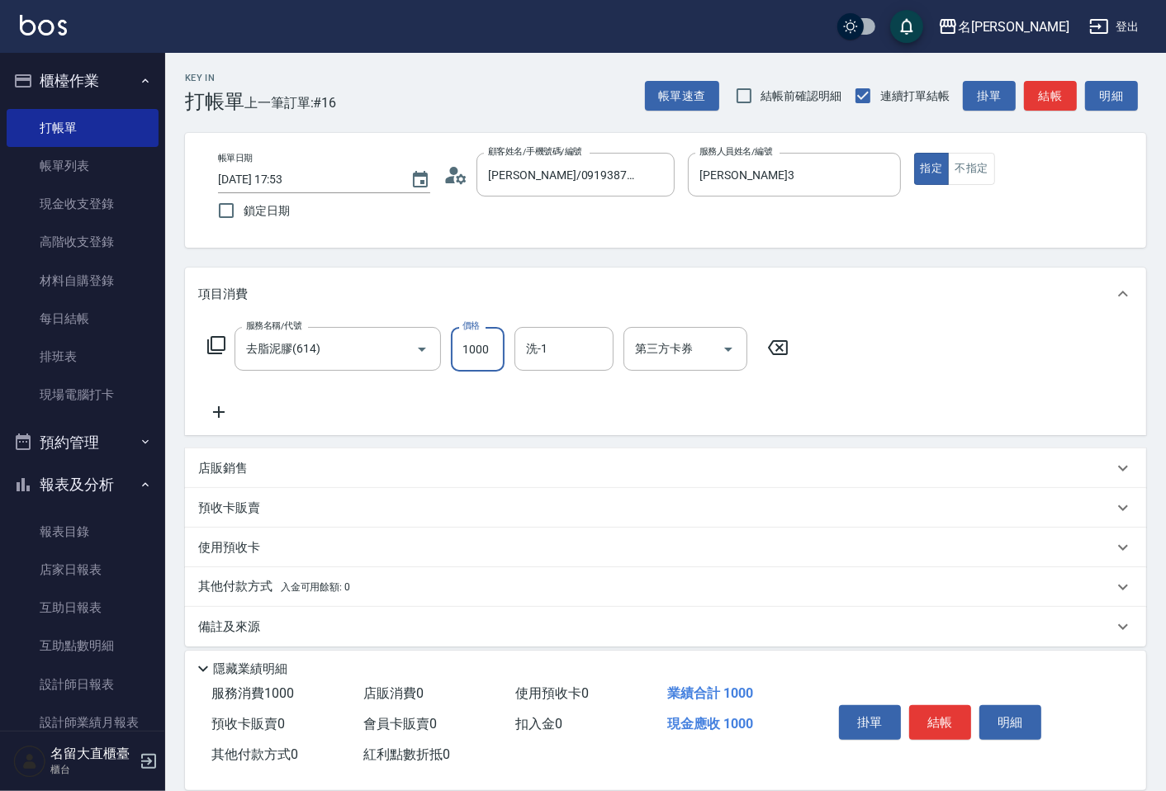
type input "1000"
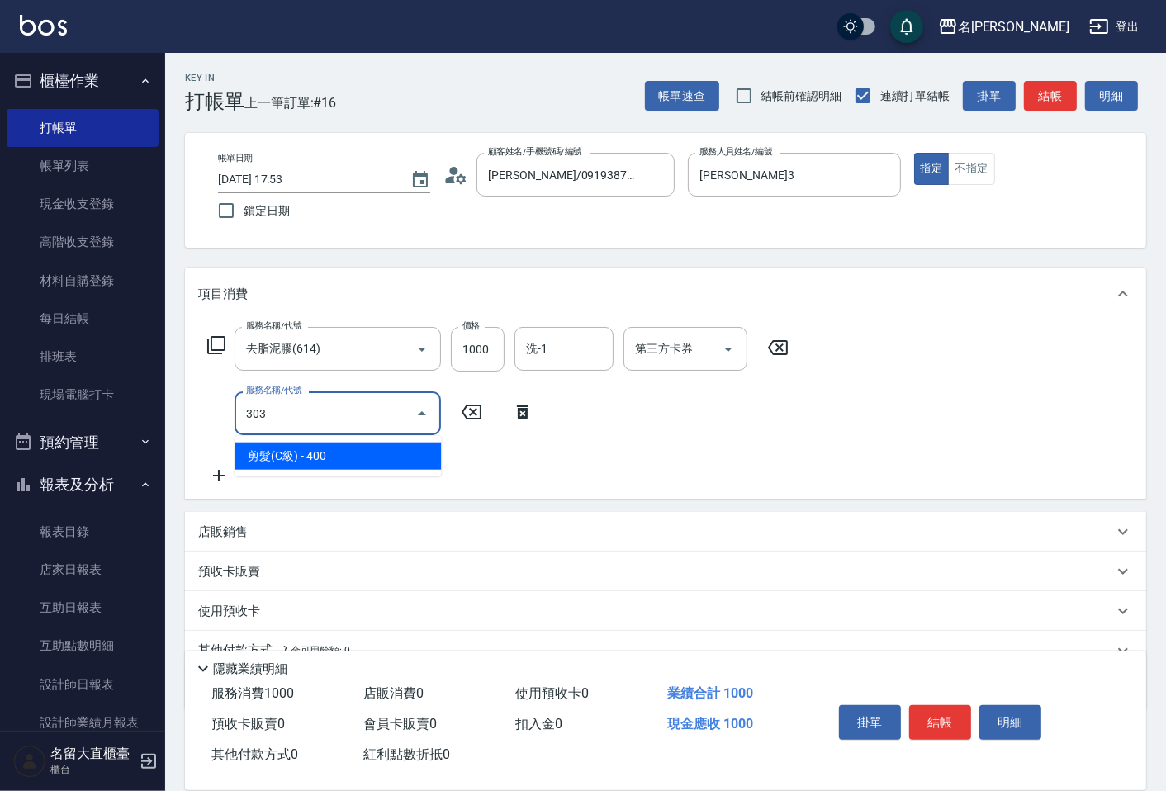
type input "剪髮(C級)(303)"
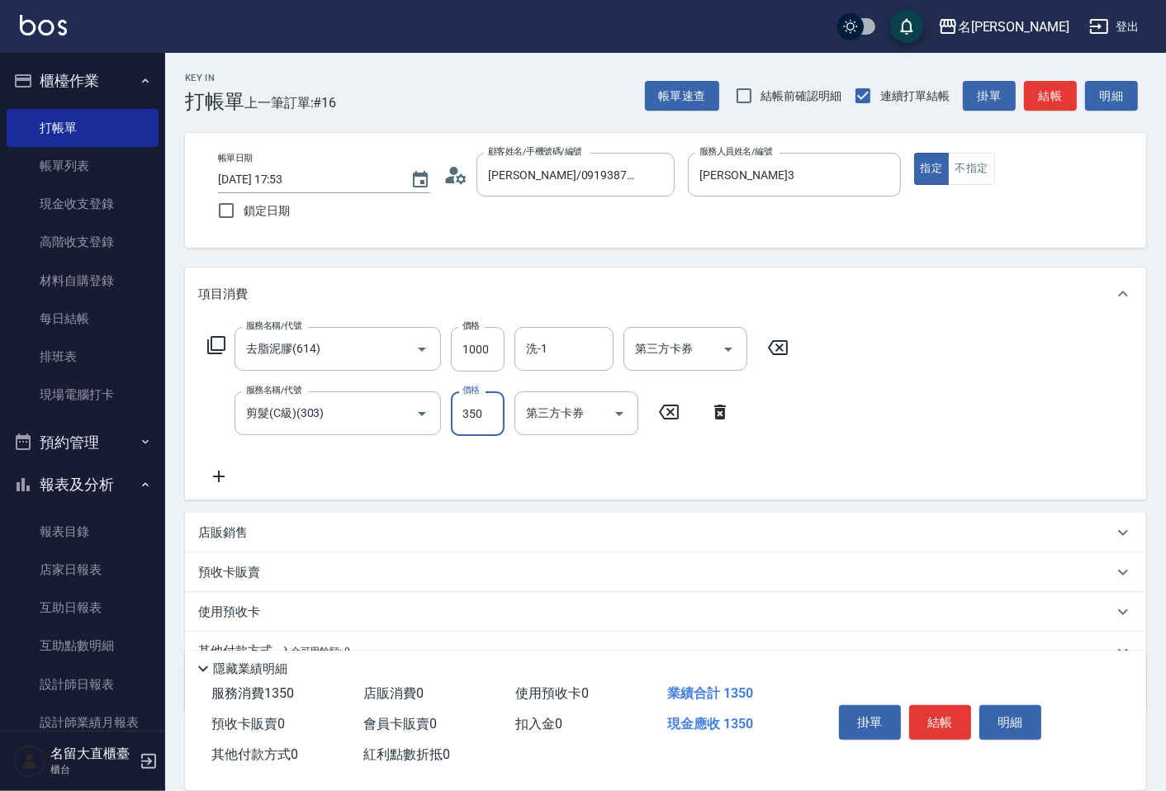
type input "350"
click at [929, 713] on button "結帳" at bounding box center [940, 722] width 62 height 35
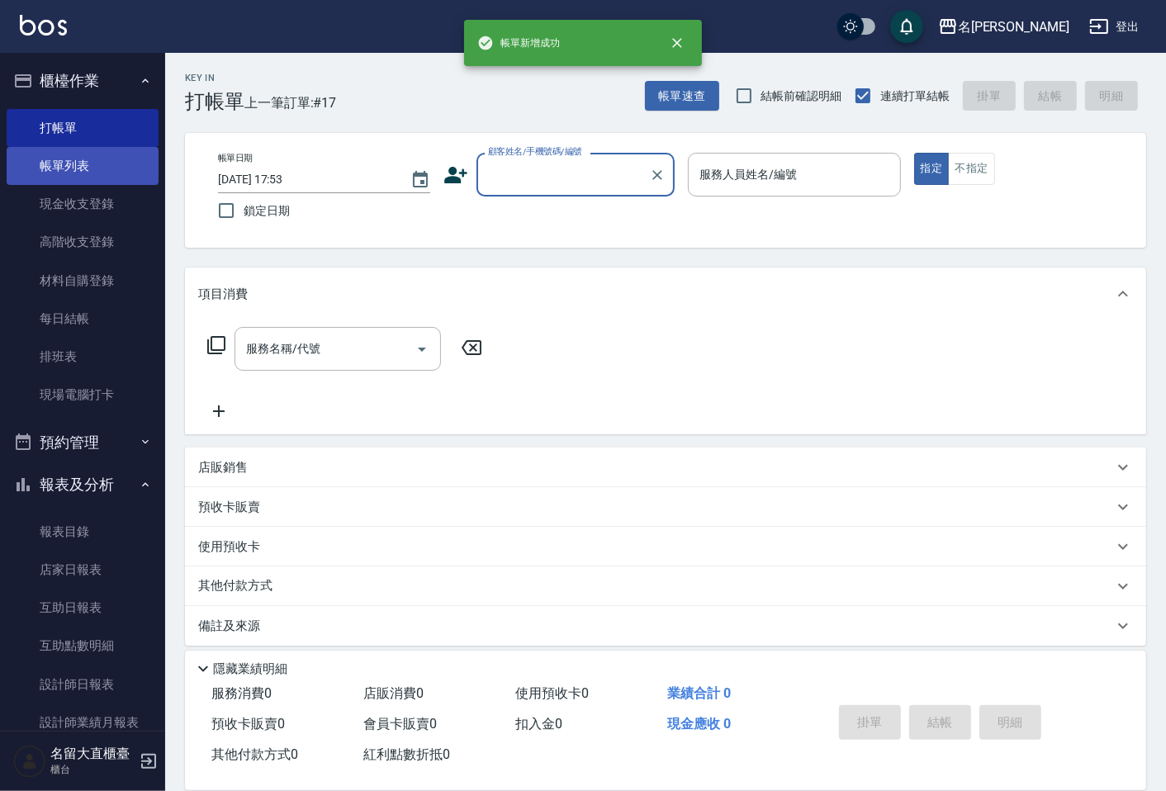
click at [130, 170] on link "帳單列表" at bounding box center [83, 166] width 152 height 38
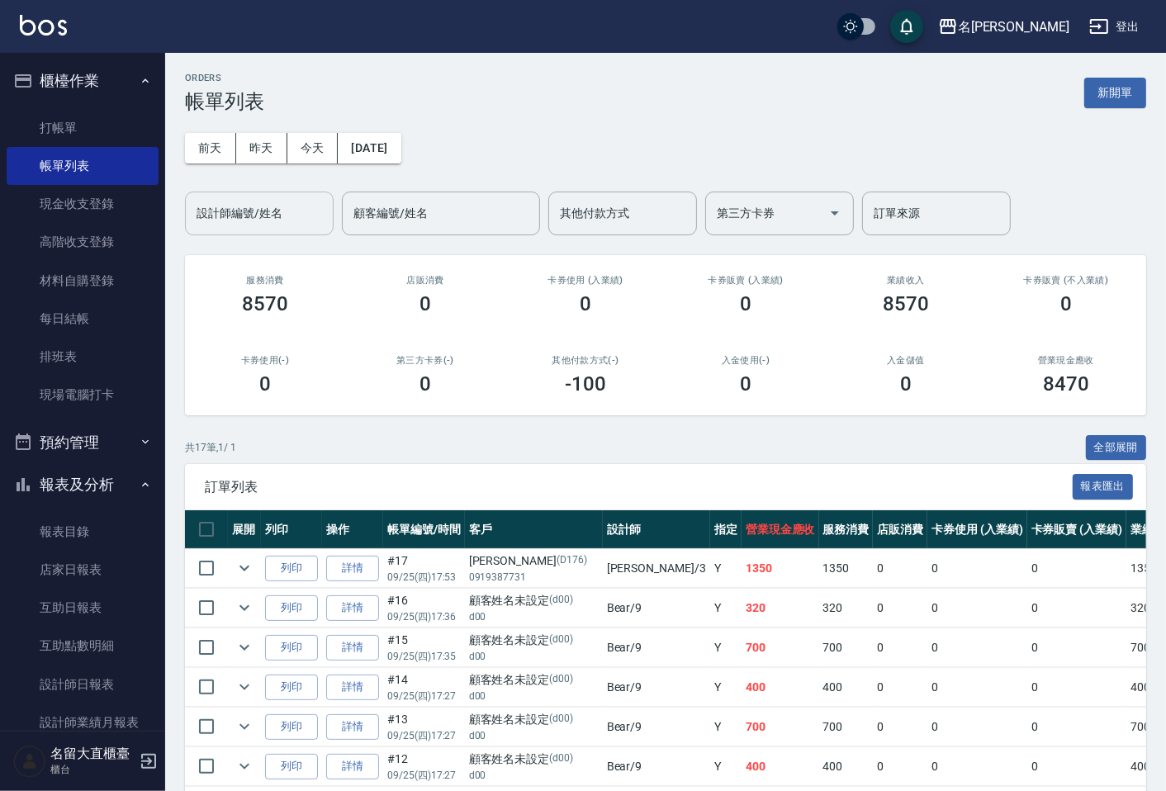
click at [262, 211] on input "設計師編號/姓名" at bounding box center [259, 213] width 134 height 29
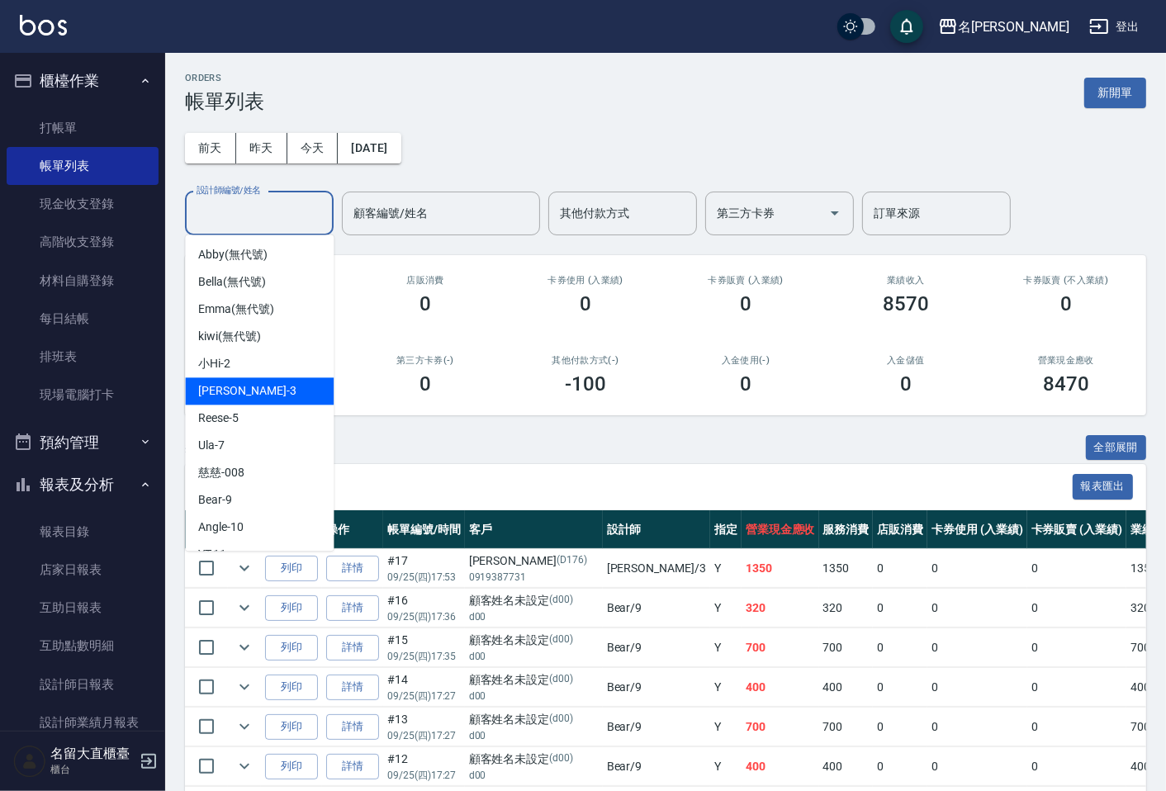
click at [238, 385] on span "[PERSON_NAME]3" at bounding box center [246, 390] width 97 height 17
type input "[PERSON_NAME]3"
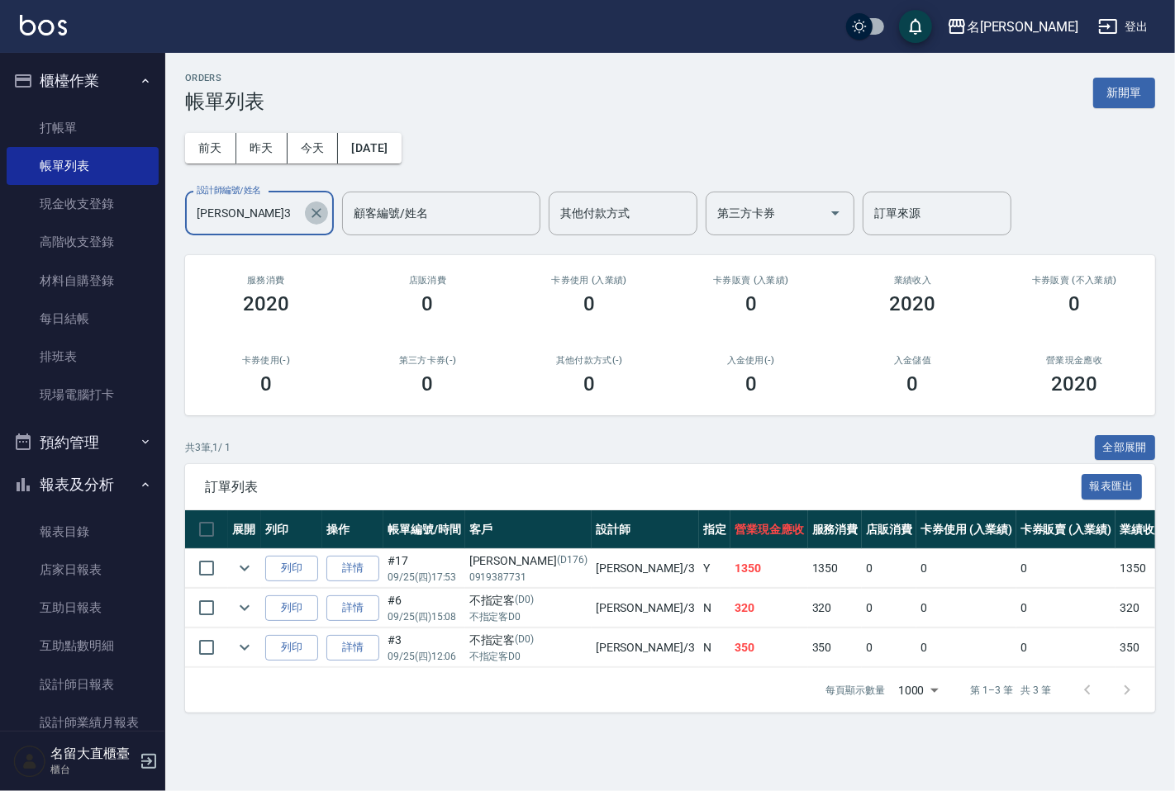
click at [312, 208] on icon "Clear" at bounding box center [316, 213] width 17 height 17
click at [274, 218] on input "設計師編號/姓名" at bounding box center [246, 213] width 109 height 29
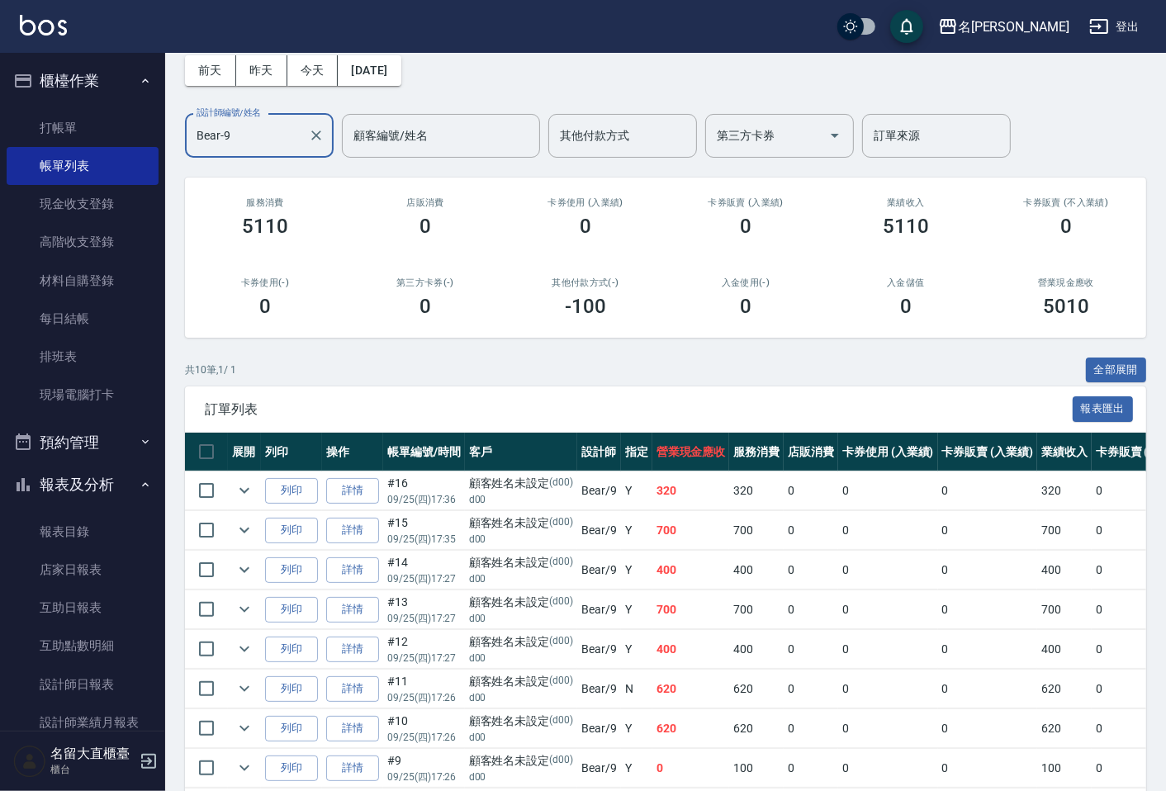
scroll to position [183, 0]
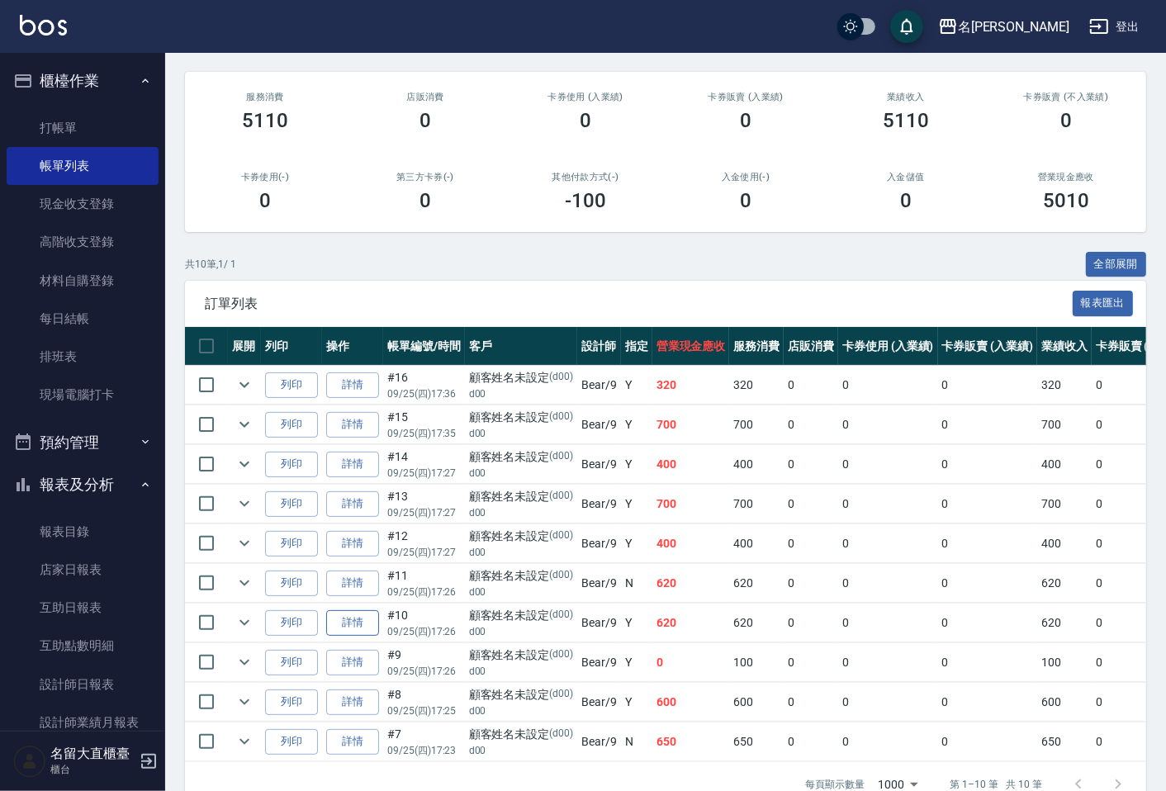
type input "Bear-9"
click at [355, 623] on link "詳情" at bounding box center [352, 623] width 53 height 26
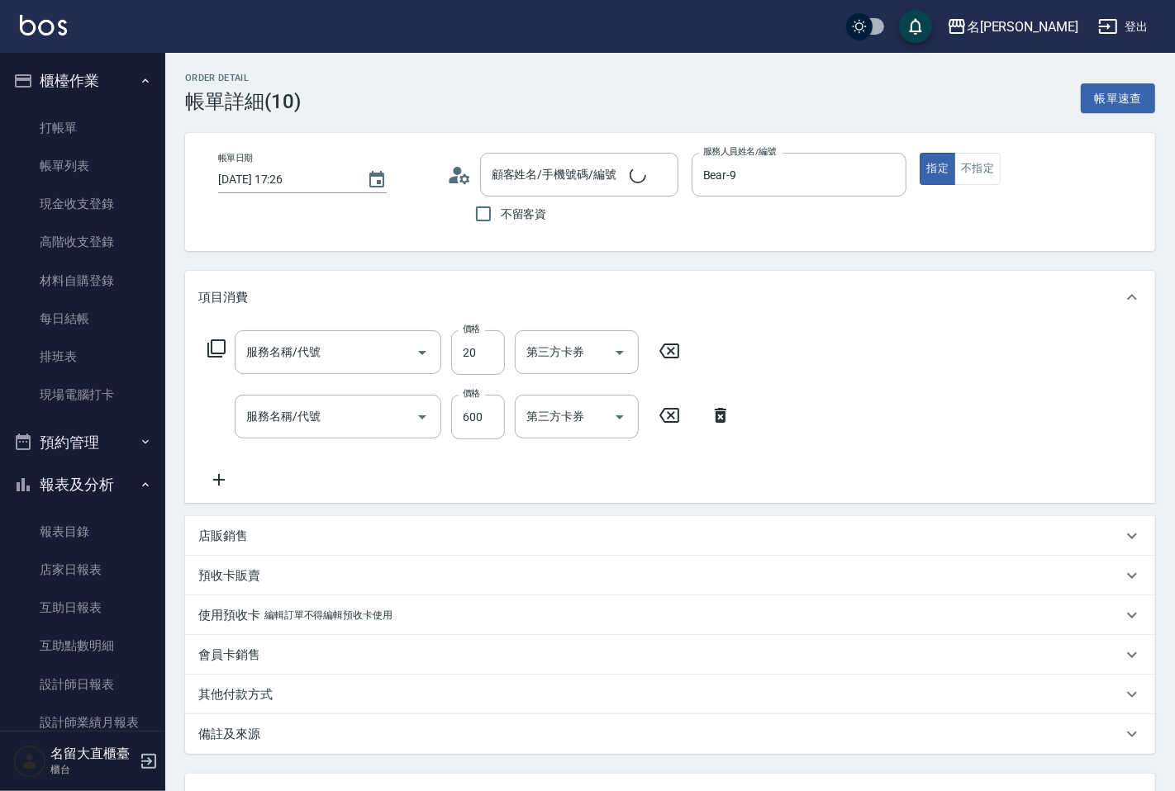
type input "[DATE] 17:26"
type input "Bear-9"
type input "顧客姓名未設定/d00/d00"
type input "[PERSON_NAME](802)"
type input "舒醒頭皮(517)"
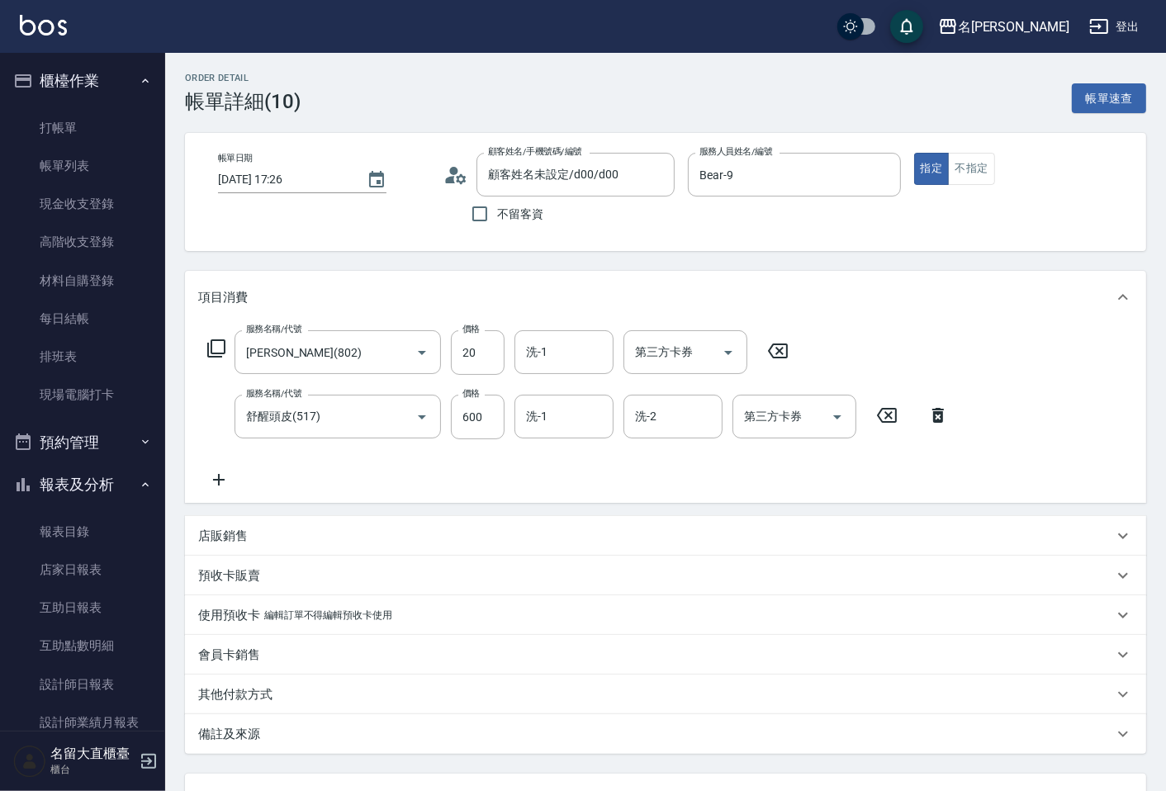
click at [253, 695] on p "其他付款方式" at bounding box center [235, 694] width 74 height 17
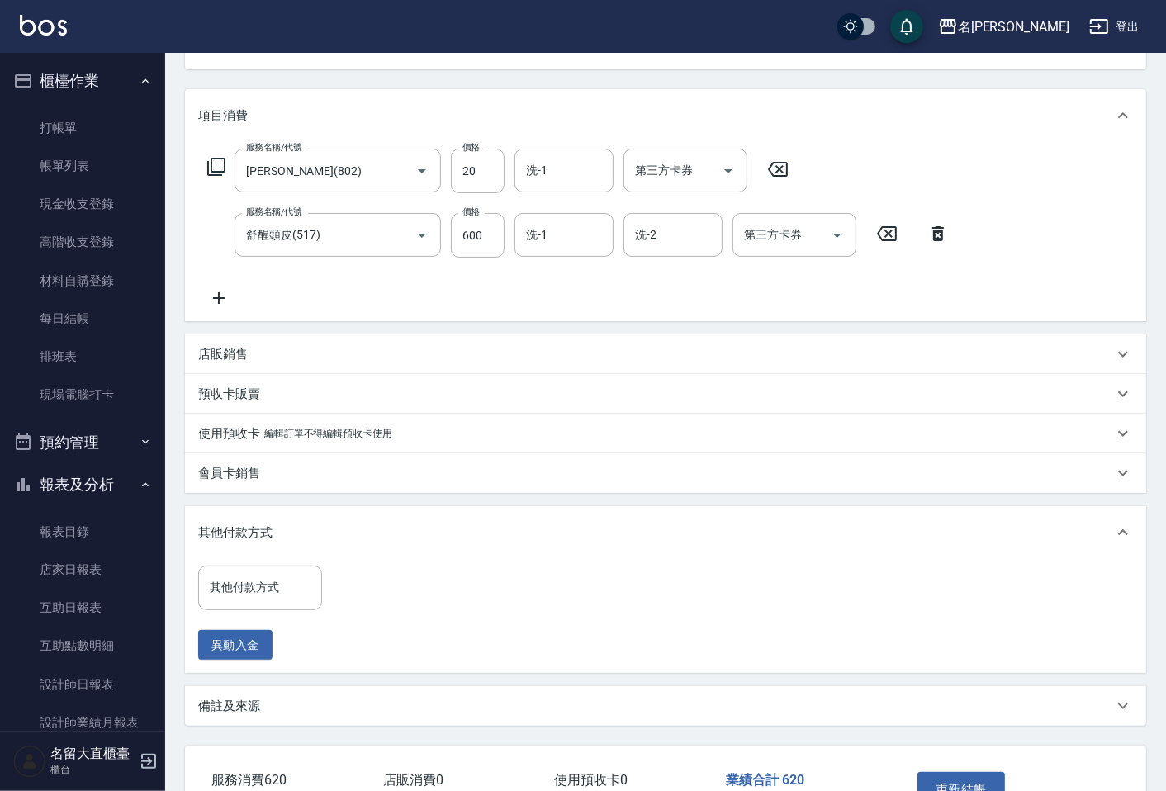
scroll to position [183, 0]
drag, startPoint x: 292, startPoint y: 588, endPoint x: 289, endPoint y: 604, distance: 16.0
click at [292, 588] on input "其他付款方式" at bounding box center [260, 586] width 109 height 29
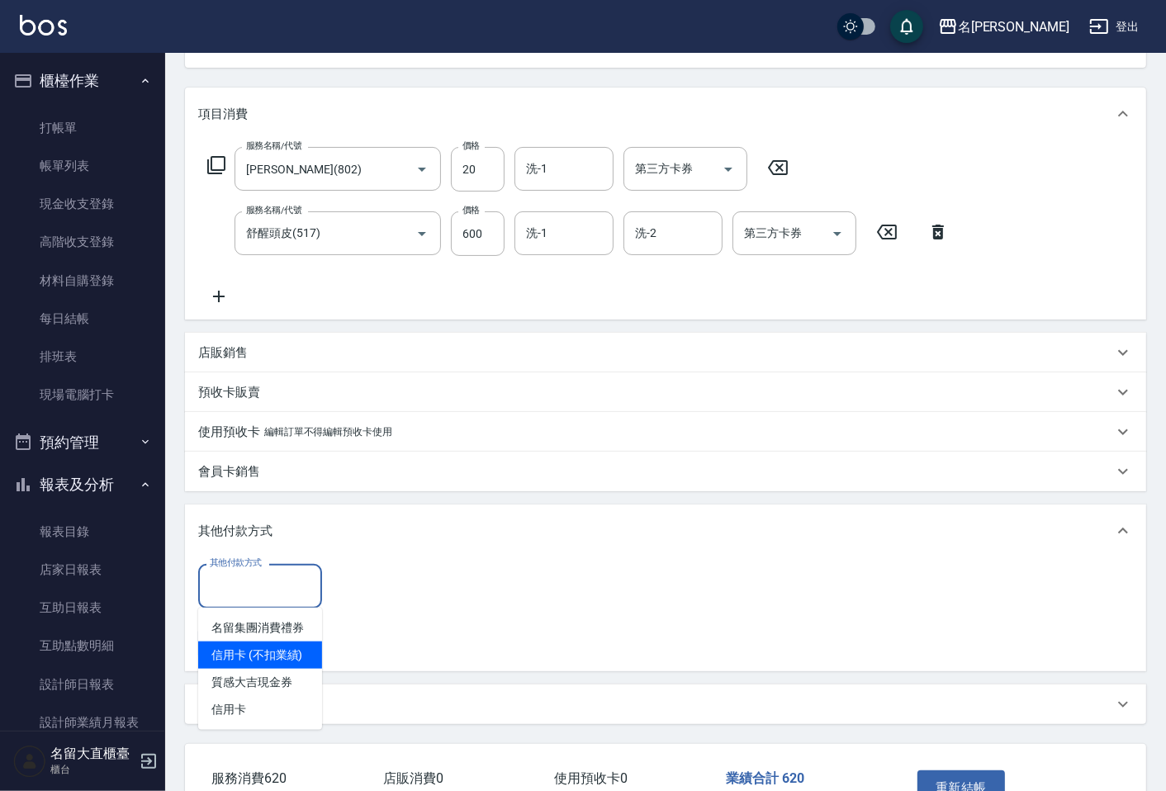
click at [279, 647] on span "信用卡 (不扣業績)" at bounding box center [260, 655] width 124 height 27
type input "信用卡 (不扣業績)"
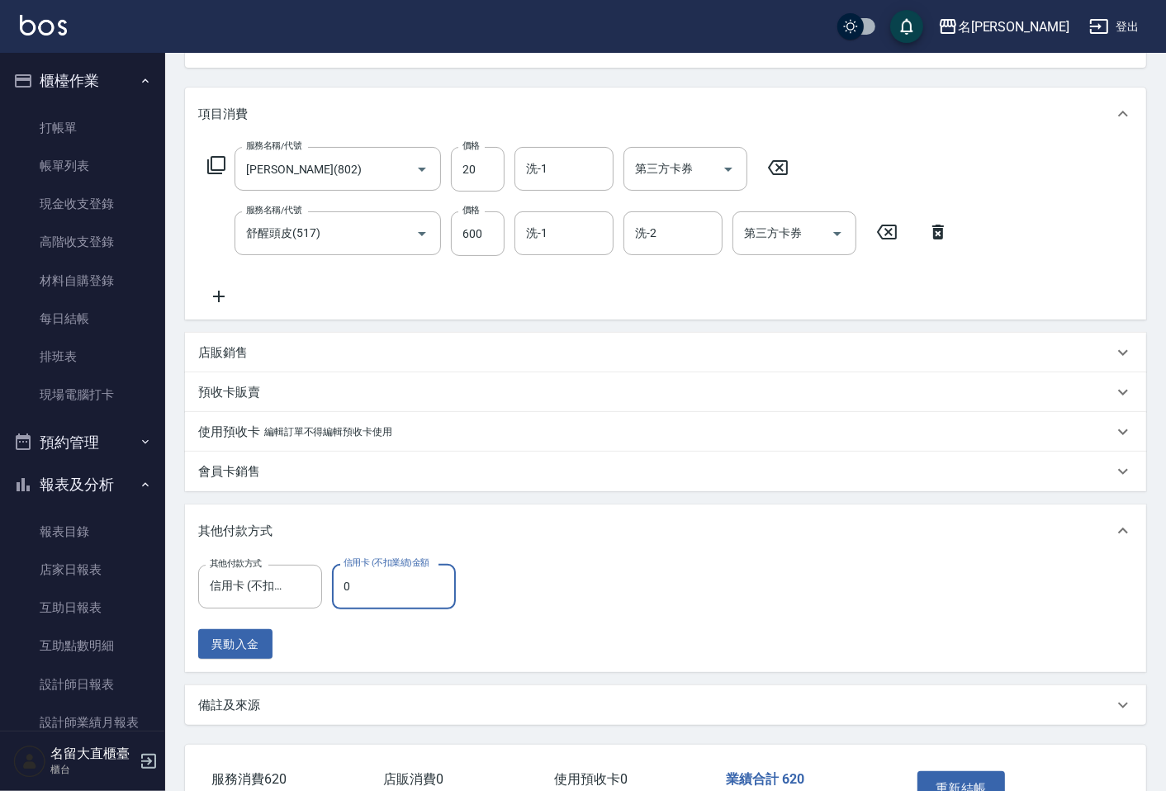
click at [377, 585] on input "0" at bounding box center [394, 586] width 124 height 45
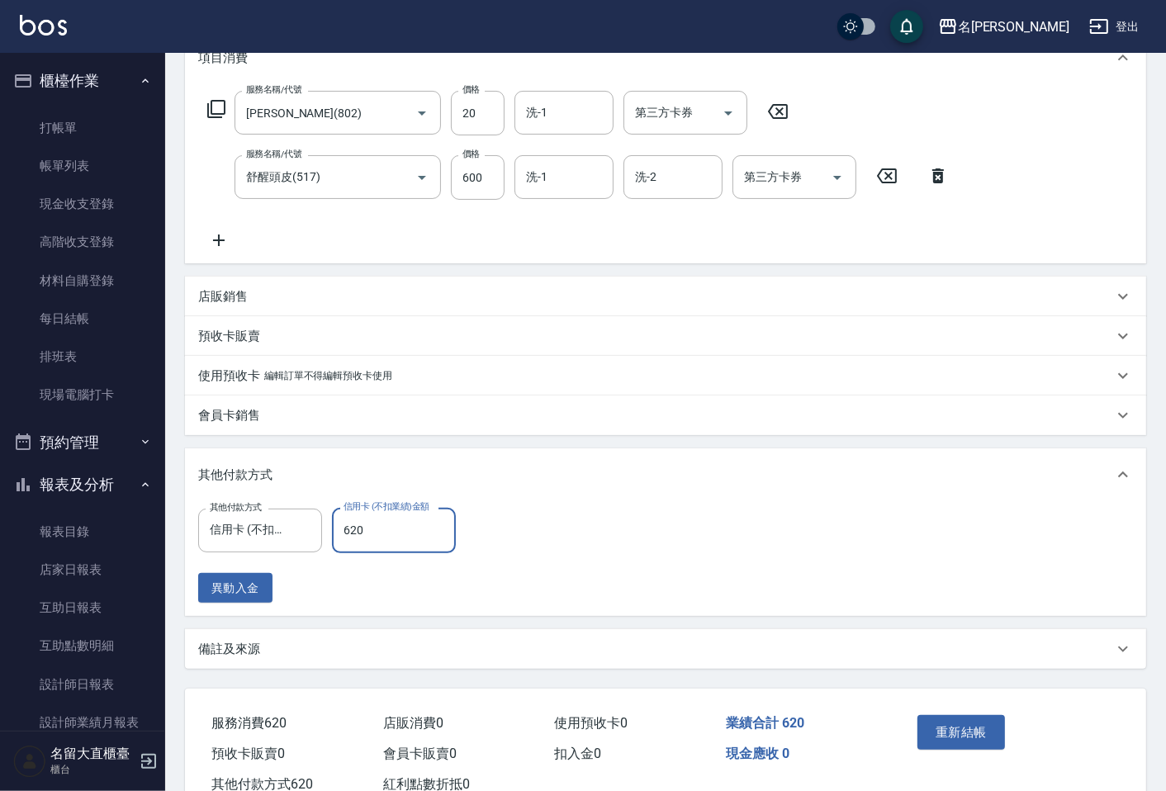
scroll to position [292, 0]
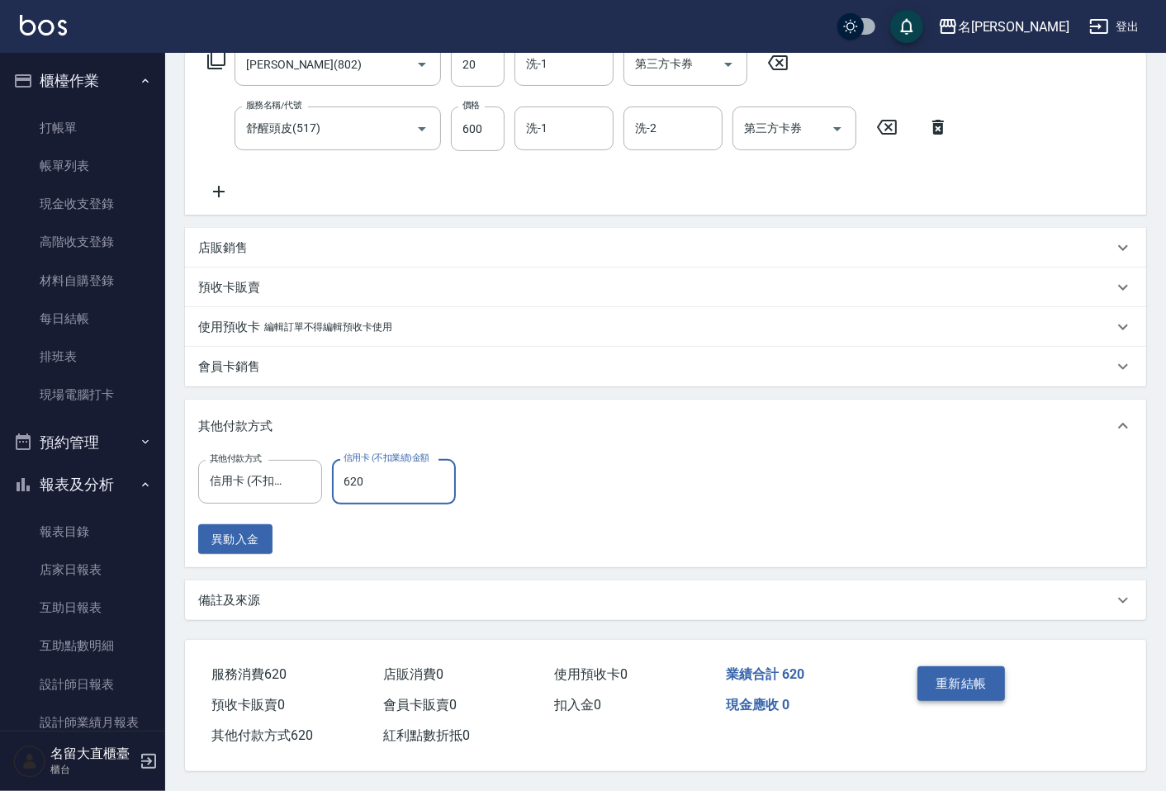
type input "620"
click at [950, 671] on button "重新結帳" at bounding box center [962, 684] width 88 height 35
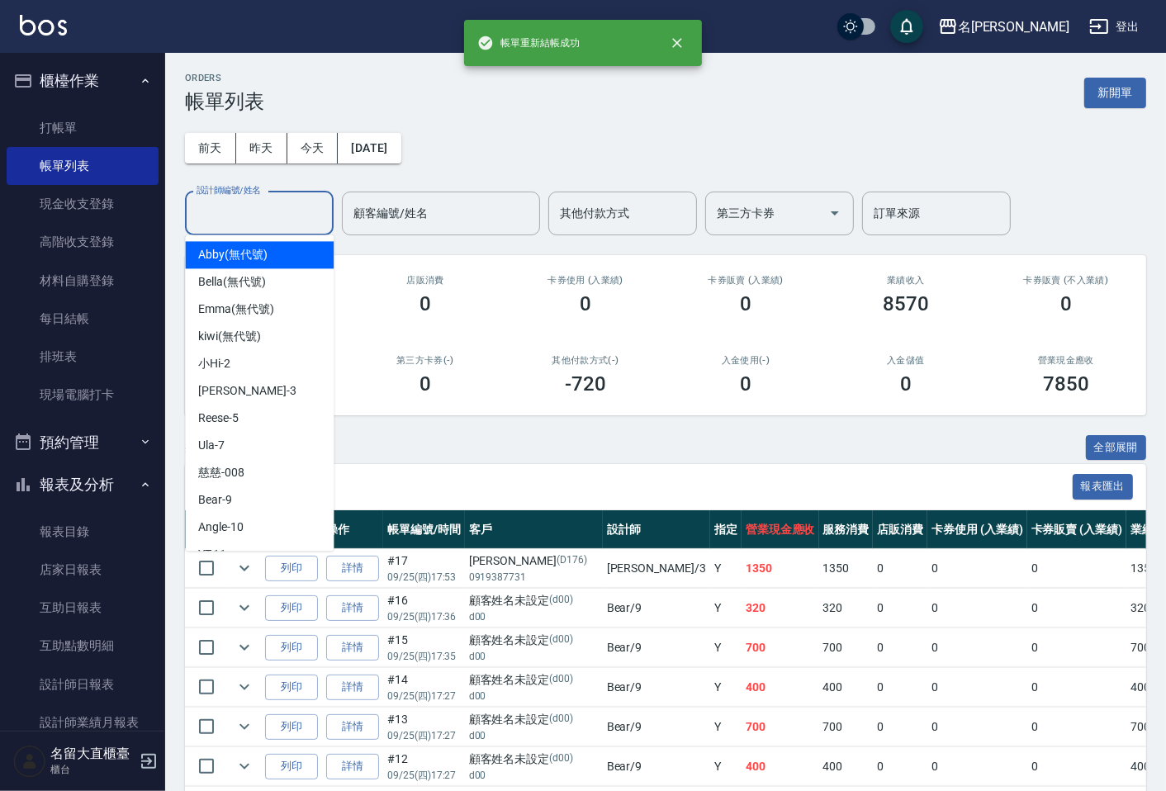
click at [225, 216] on input "設計師編號/姓名" at bounding box center [259, 213] width 134 height 29
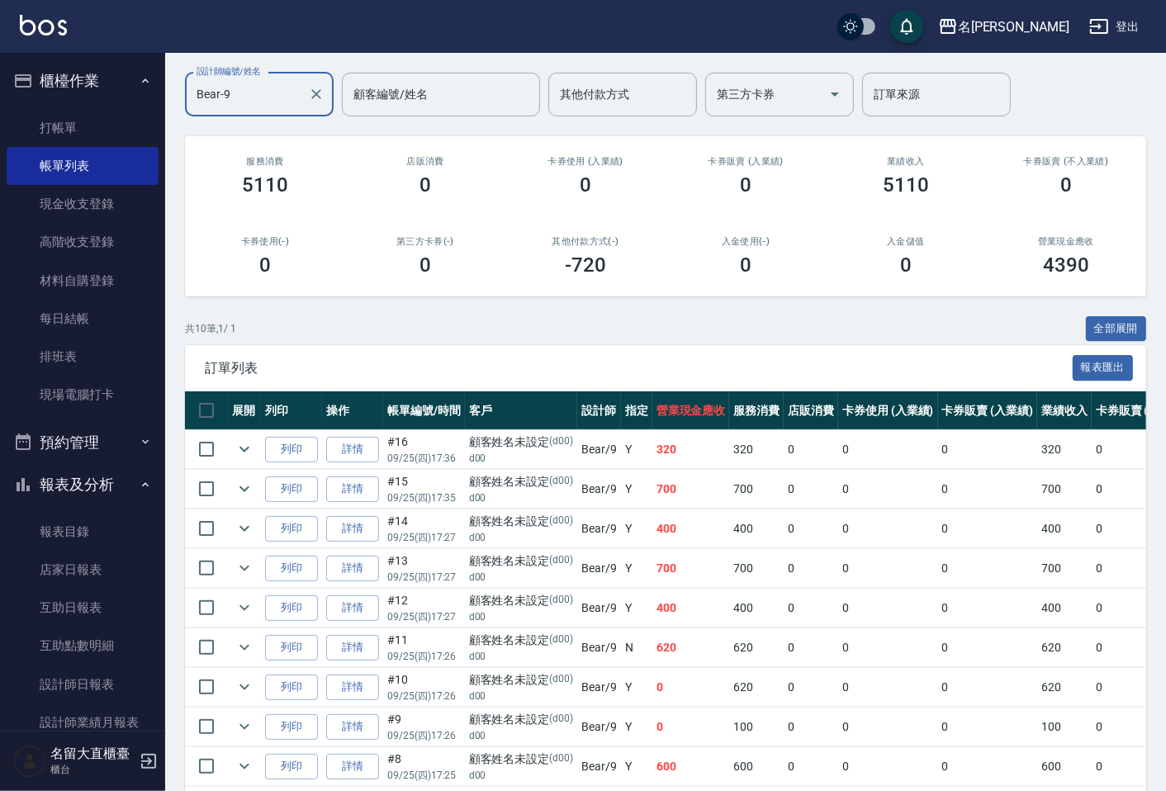
scroll to position [234, 0]
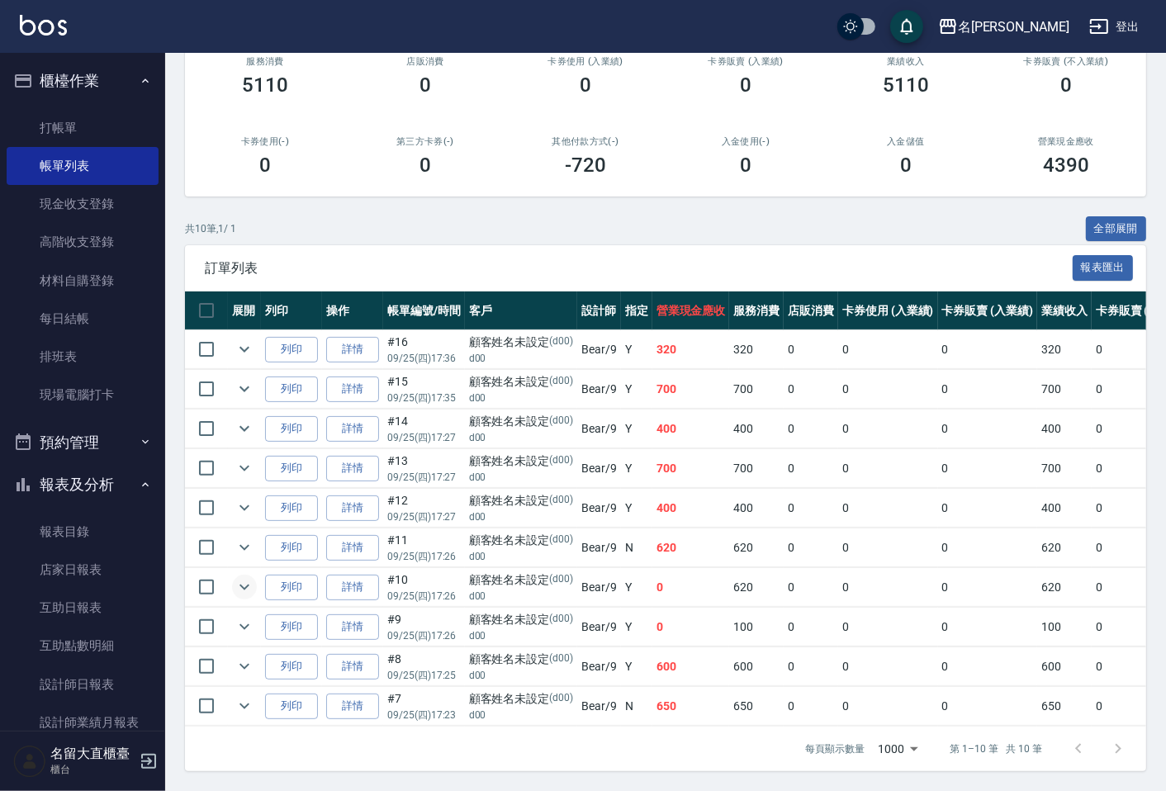
type input "Bear-9"
click at [252, 577] on icon "expand row" at bounding box center [245, 587] width 20 height 20
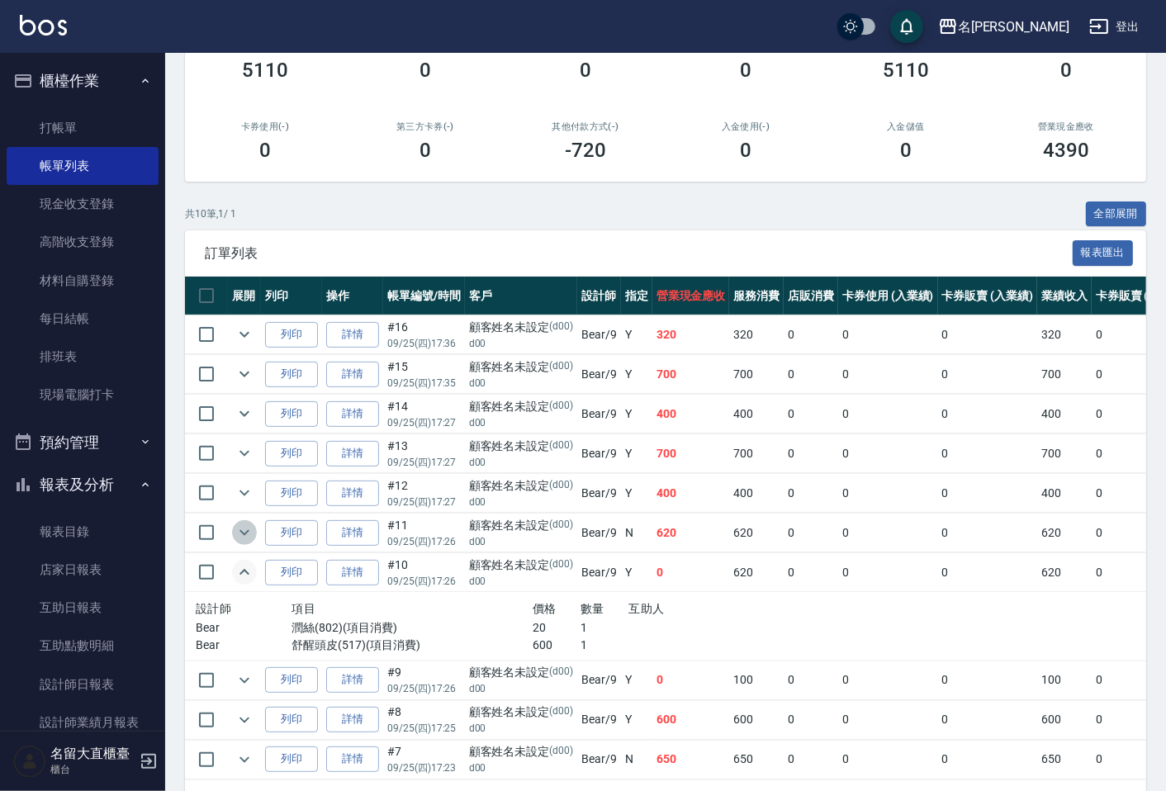
click at [244, 529] on icon "expand row" at bounding box center [245, 533] width 20 height 20
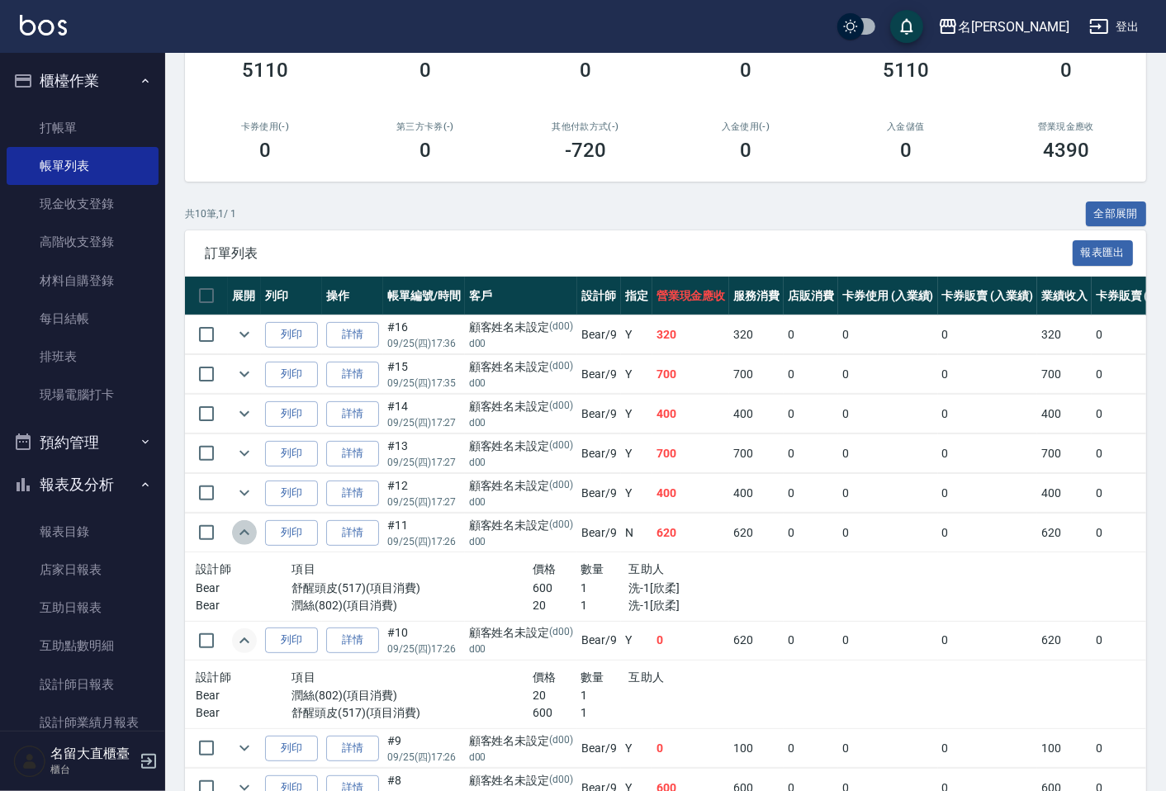
click at [244, 529] on icon "expand row" at bounding box center [245, 533] width 20 height 20
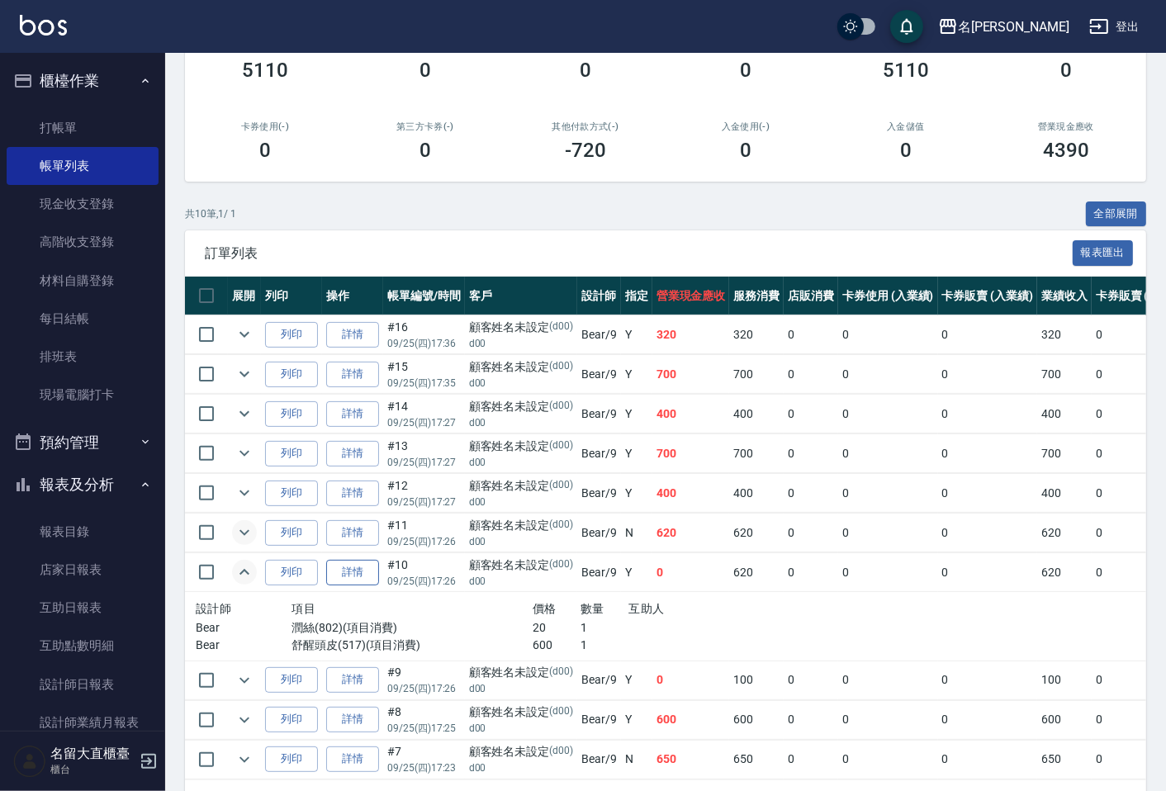
click at [344, 570] on link "詳情" at bounding box center [352, 573] width 53 height 26
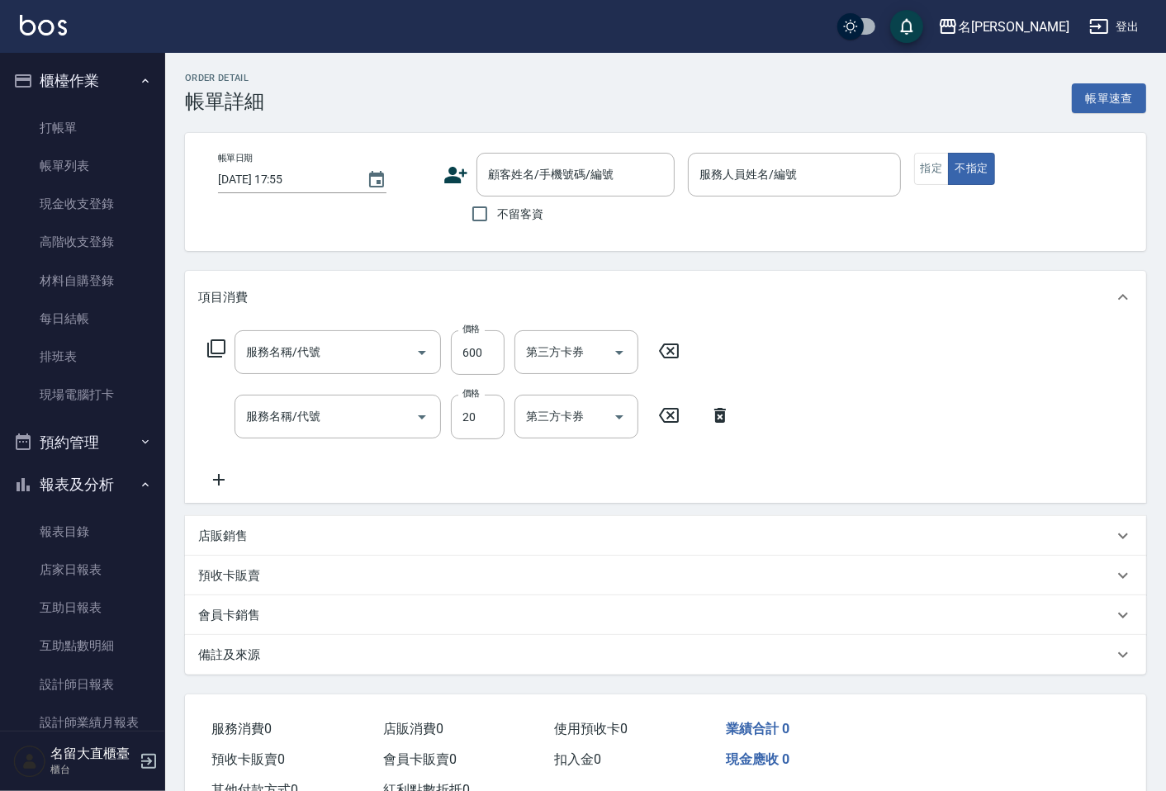
type input "舒醒頭皮(517)"
type input "[PERSON_NAME](802)"
type input "[DATE] 17:26"
type input "Bear-9"
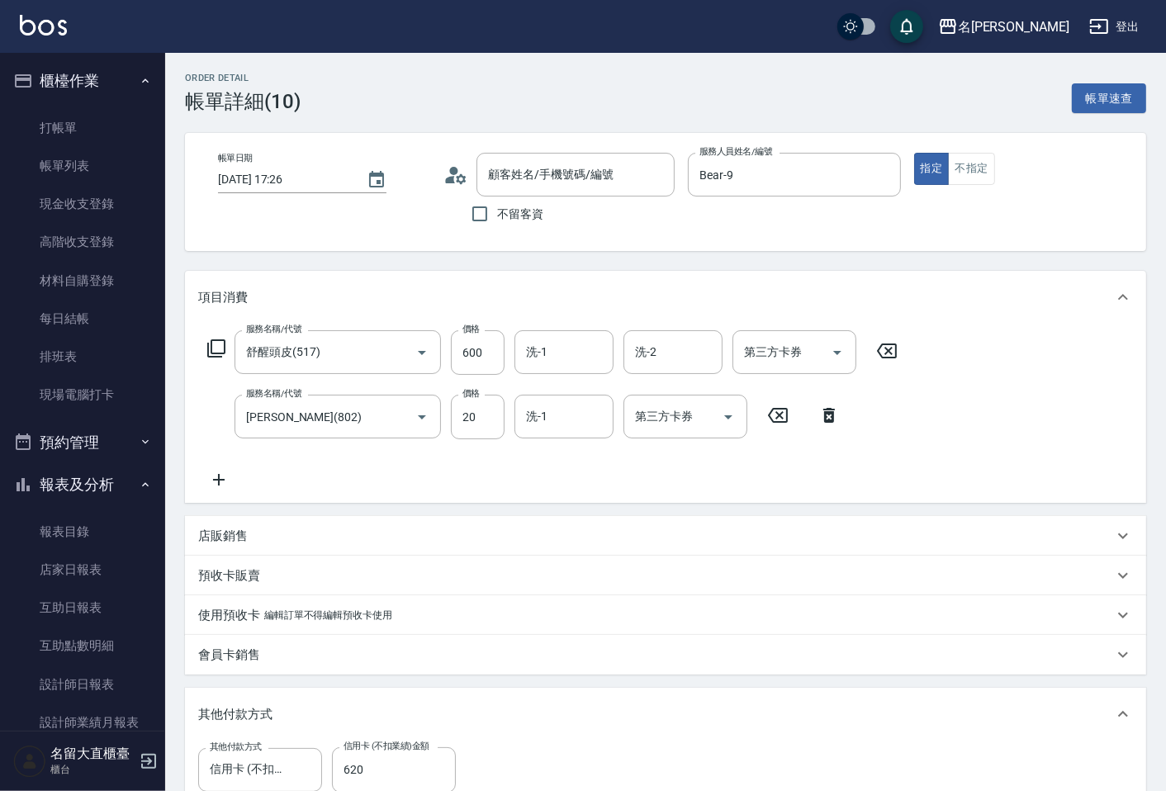
type input "顧客姓名未設定/d00/d00"
click at [971, 155] on button "不指定" at bounding box center [971, 169] width 46 height 32
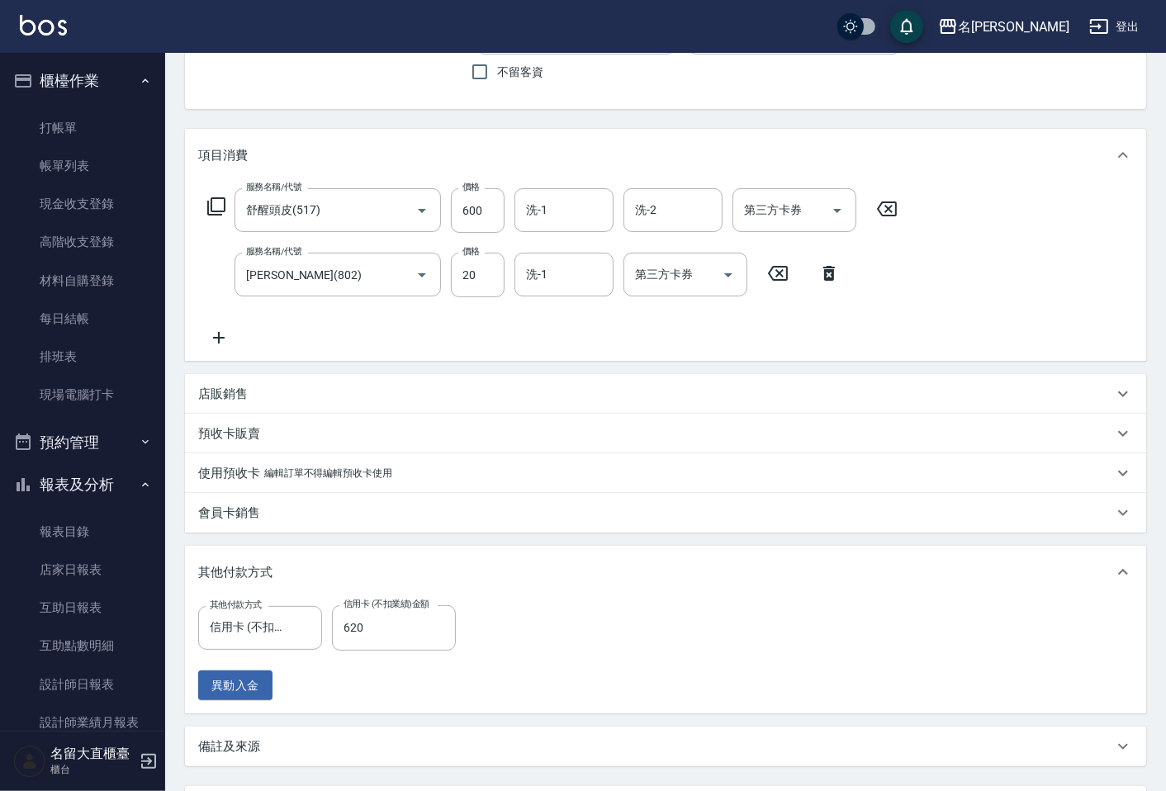
scroll to position [275, 0]
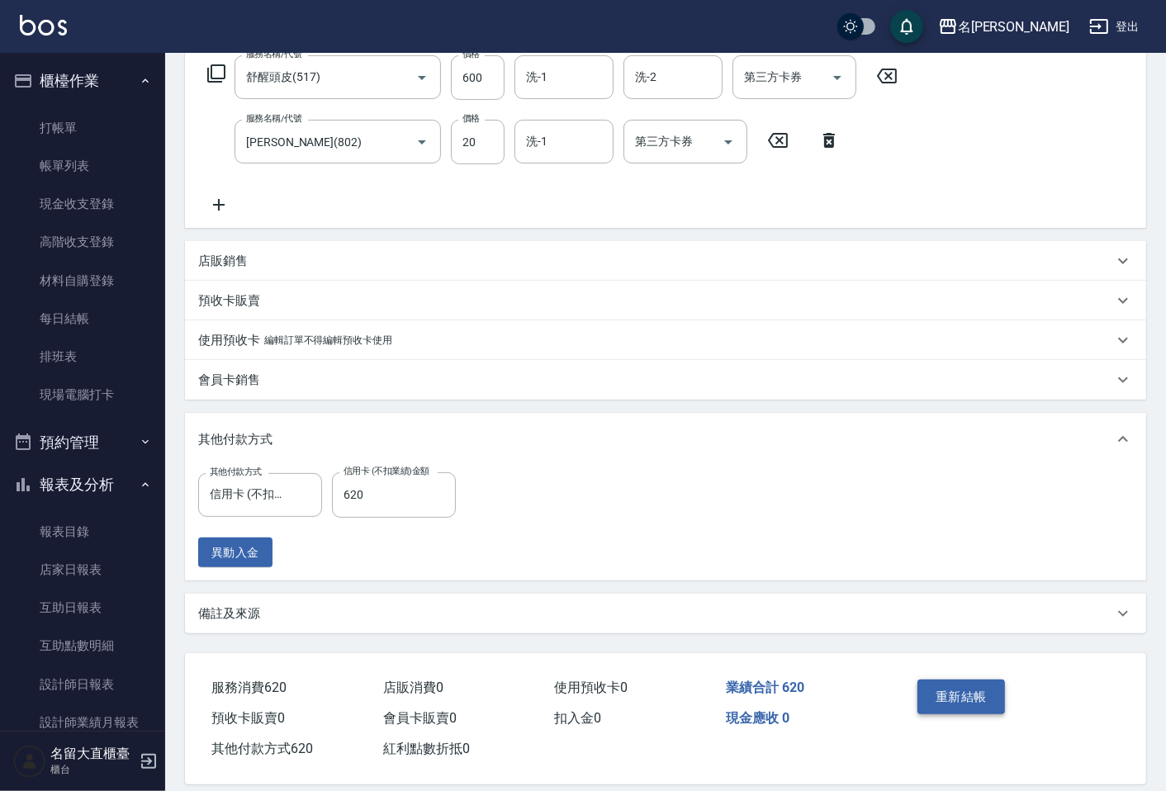
click at [942, 695] on button "重新結帳" at bounding box center [962, 697] width 88 height 35
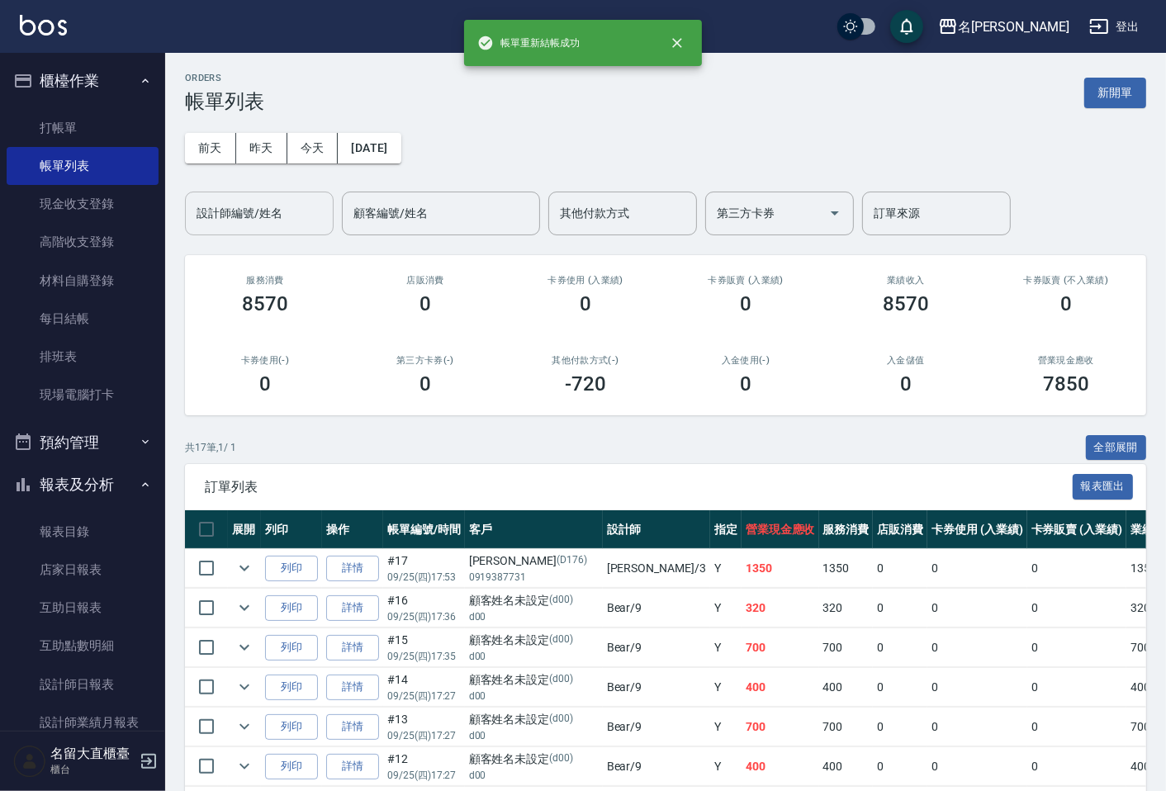
click at [263, 206] on input "設計師編號/姓名" at bounding box center [259, 213] width 134 height 29
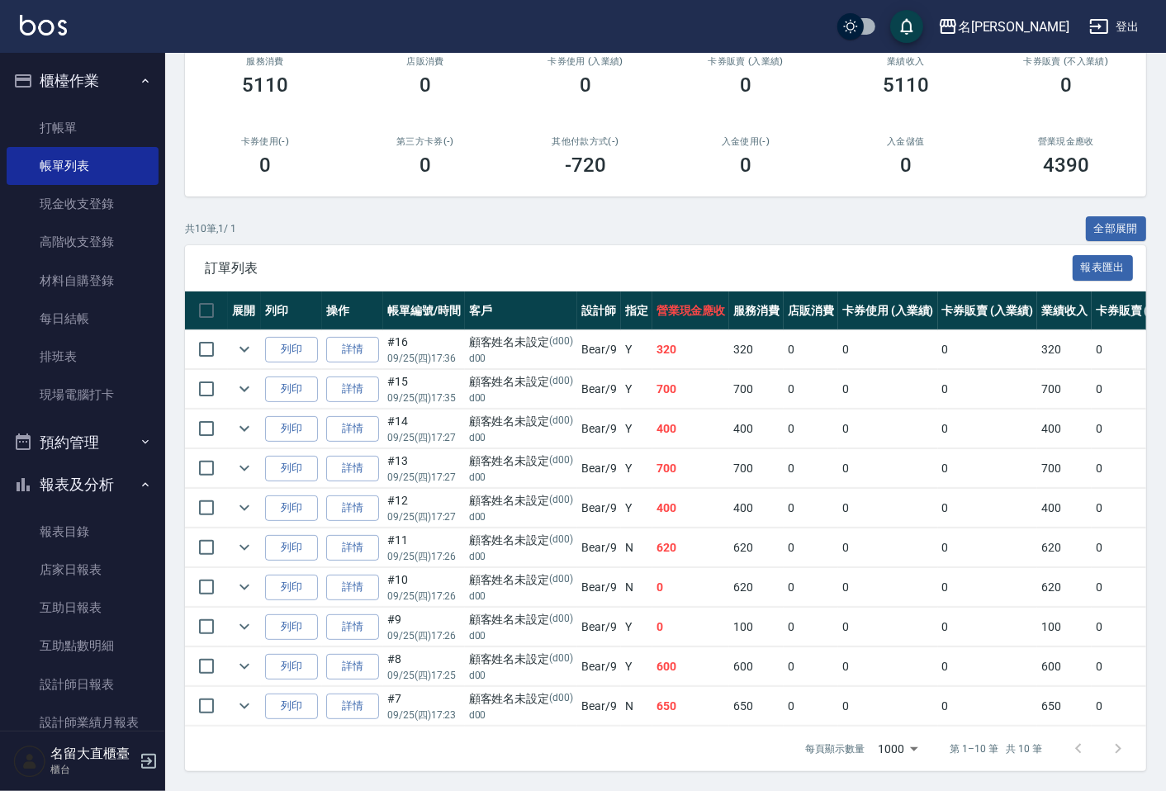
scroll to position [234, 0]
type input "Bear-9"
click at [351, 535] on link "詳情" at bounding box center [352, 548] width 53 height 26
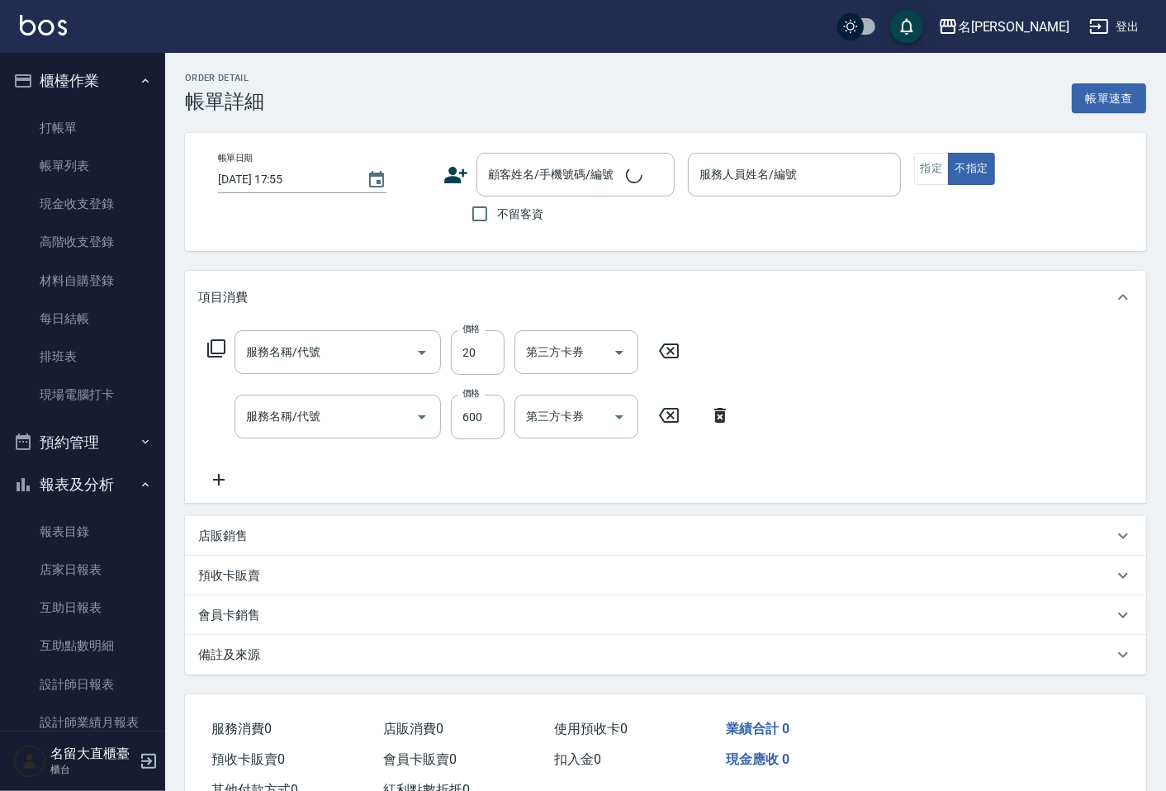
type input "[DATE] 17:26"
type input "Bear-9"
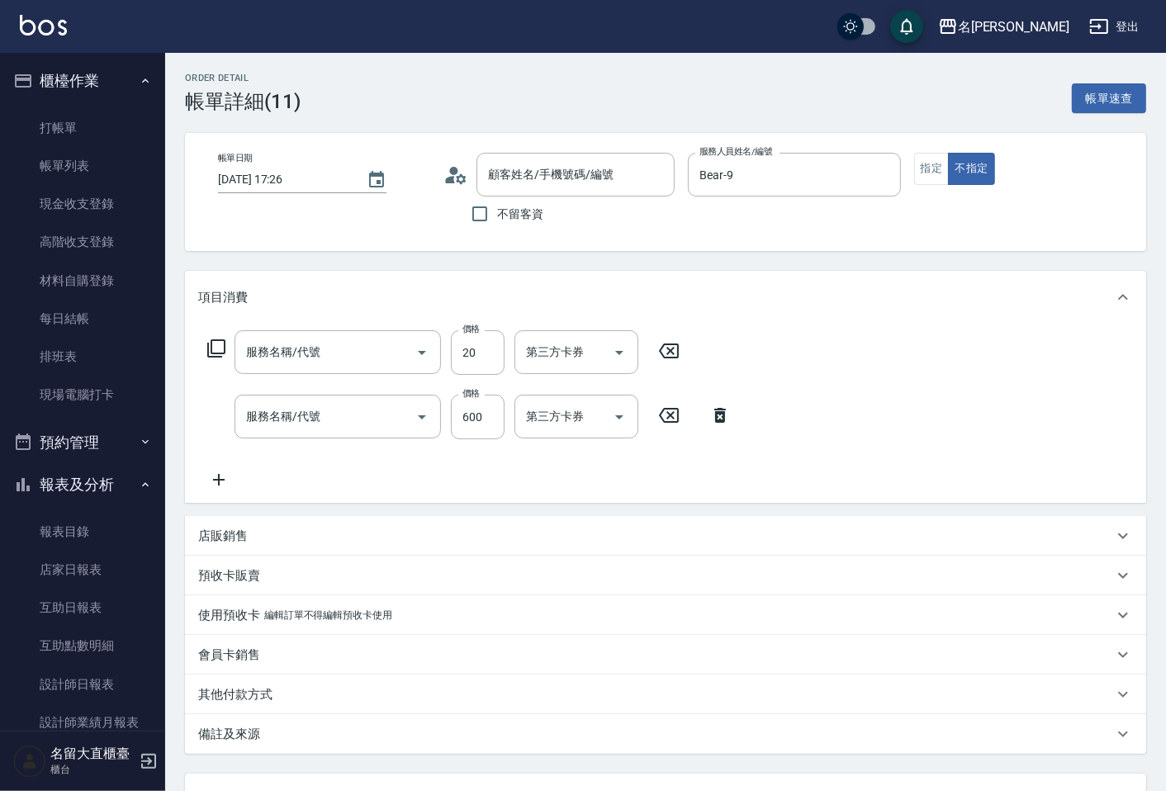
type input "[PERSON_NAME](802)"
type input "舒醒頭皮(517)"
type input "顧客姓名未設定/d00/d00"
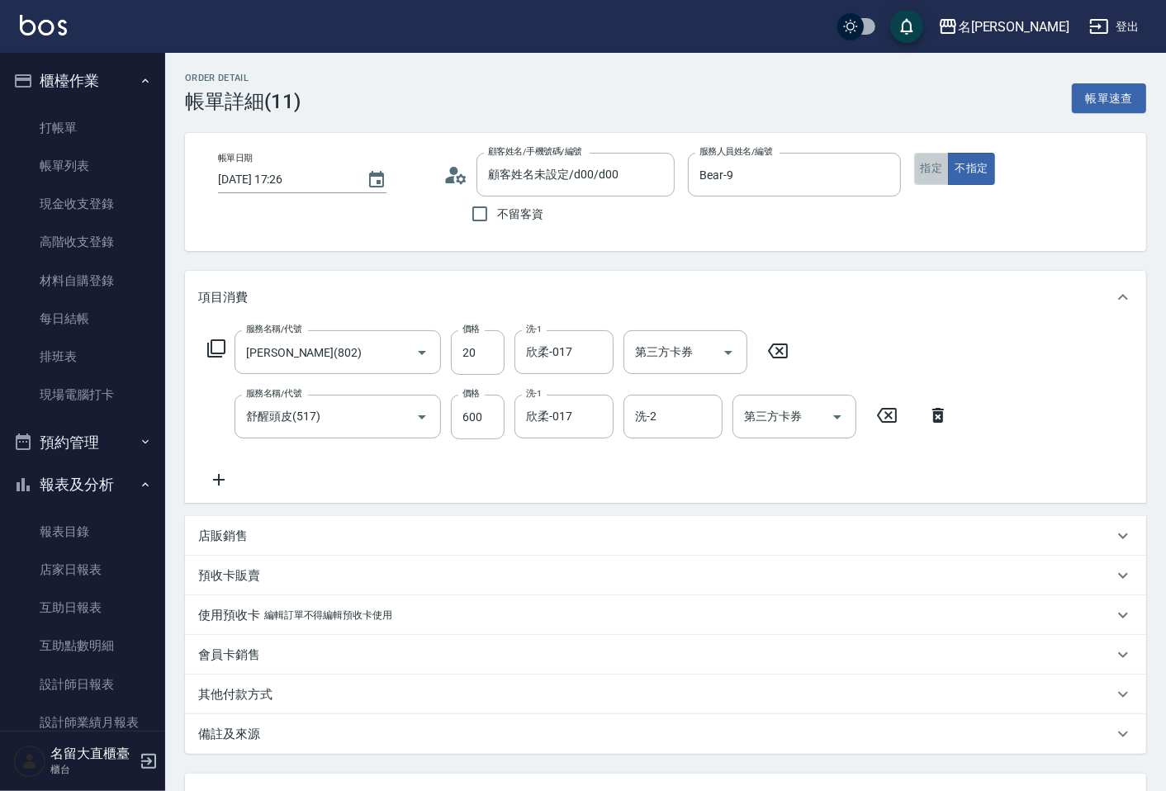
click at [942, 168] on button "指定" at bounding box center [932, 169] width 36 height 32
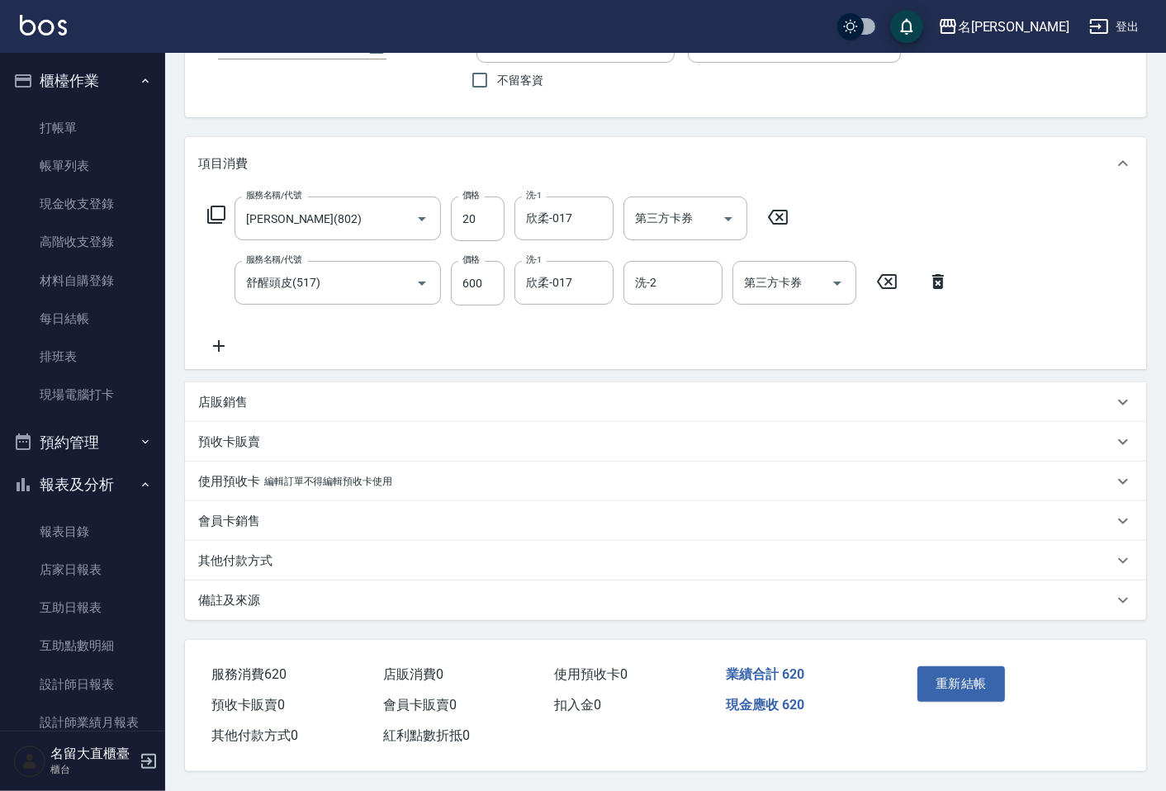
scroll to position [138, 0]
click at [971, 684] on button "重新結帳" at bounding box center [962, 684] width 88 height 35
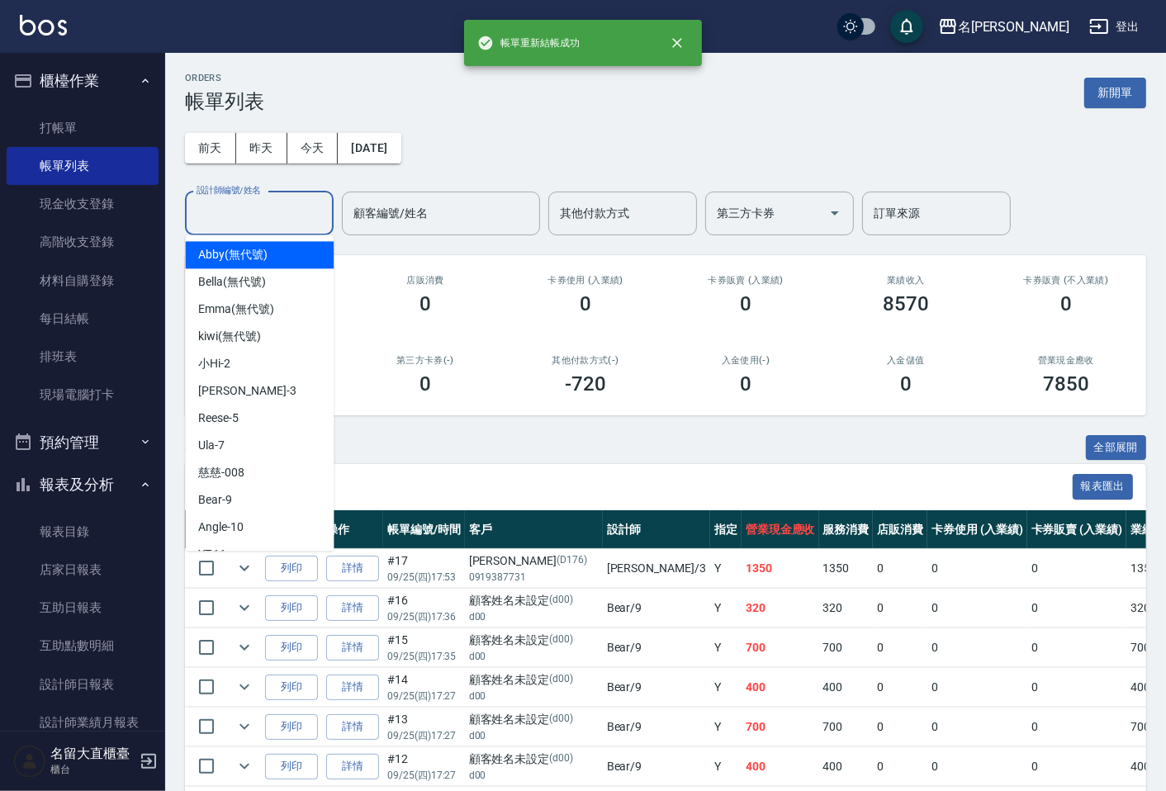
click at [259, 216] on input "設計師編號/姓名" at bounding box center [259, 213] width 134 height 29
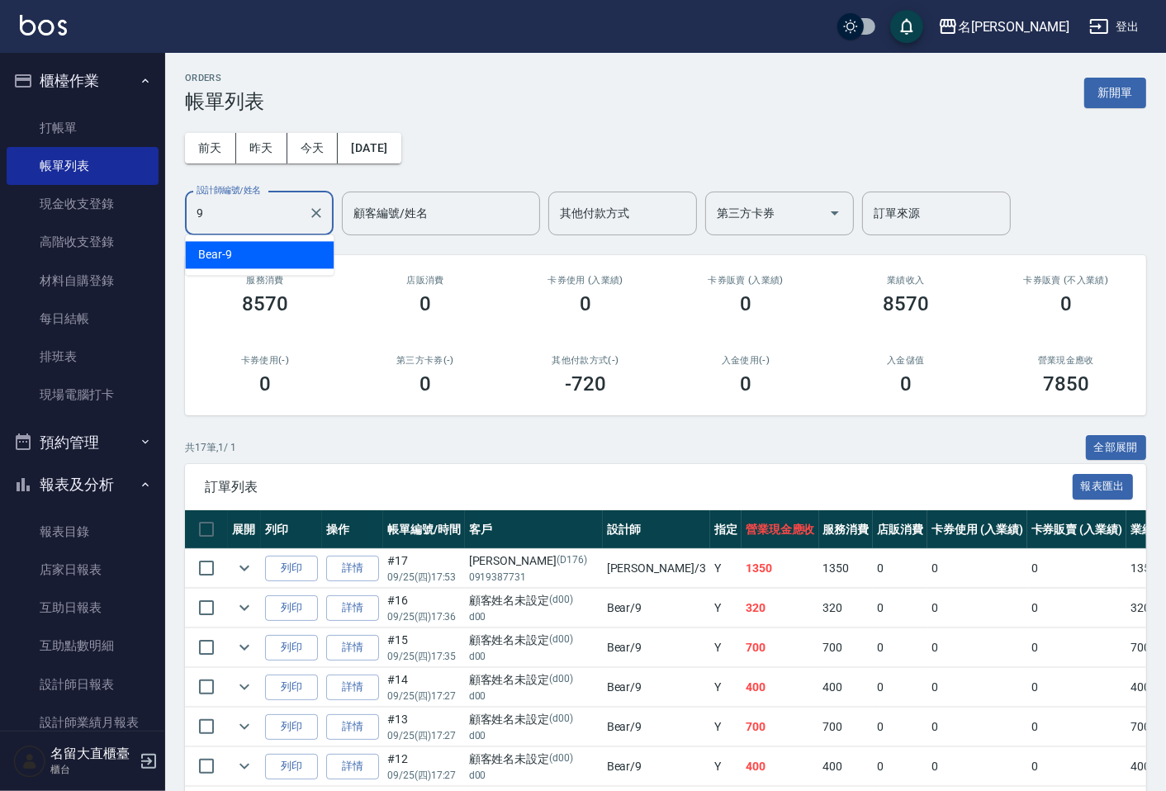
type input "Bear-9"
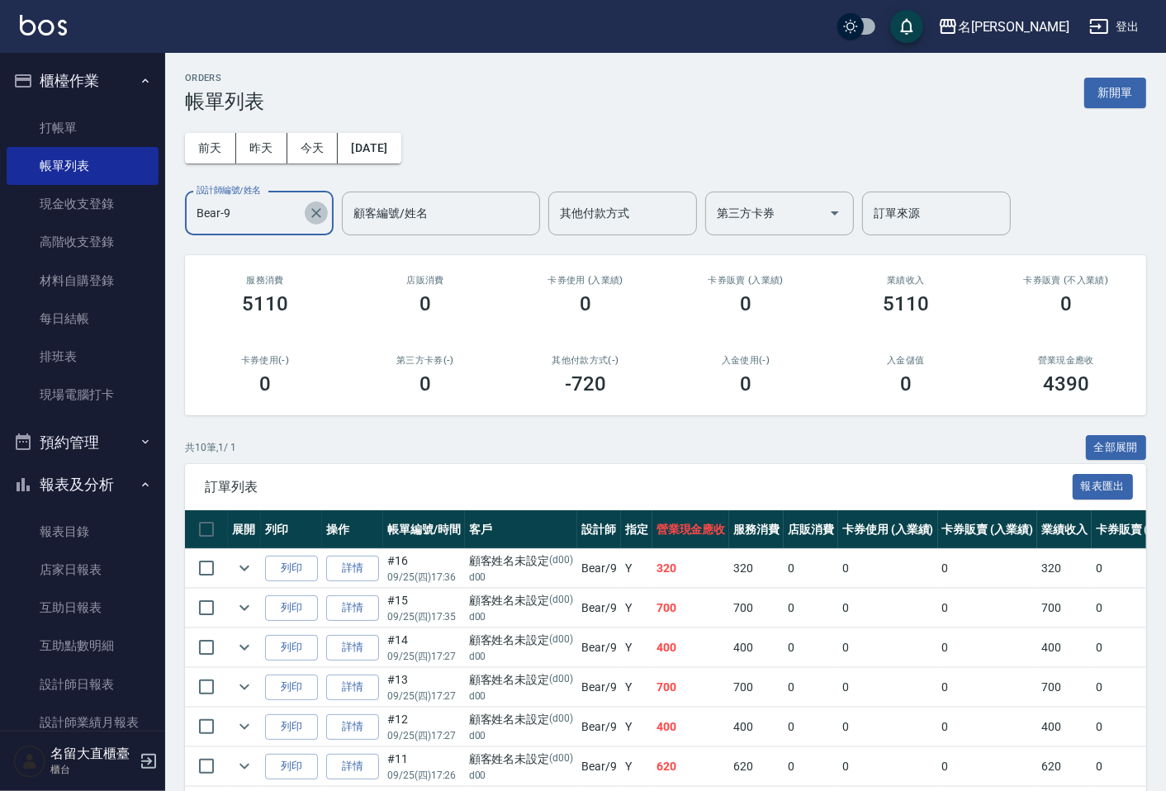
click at [317, 216] on icon "Clear" at bounding box center [316, 213] width 17 height 17
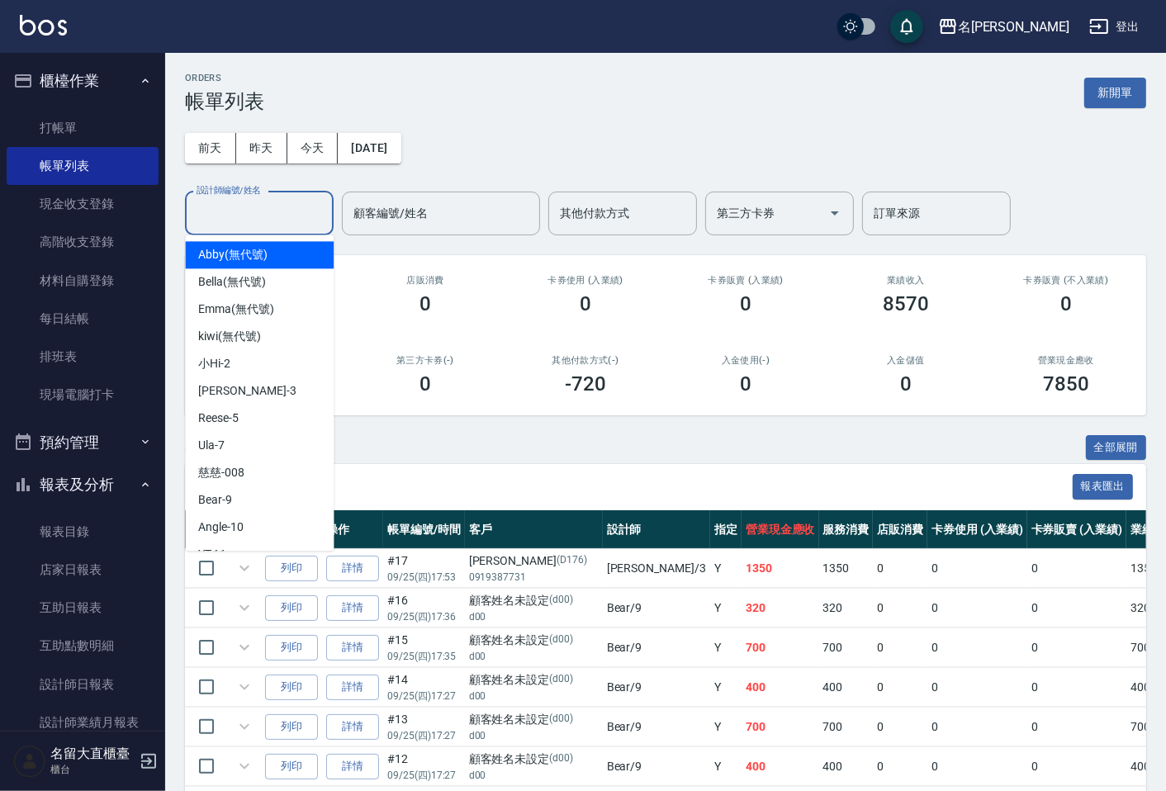
click at [278, 219] on input "設計師編號/姓名" at bounding box center [259, 213] width 134 height 29
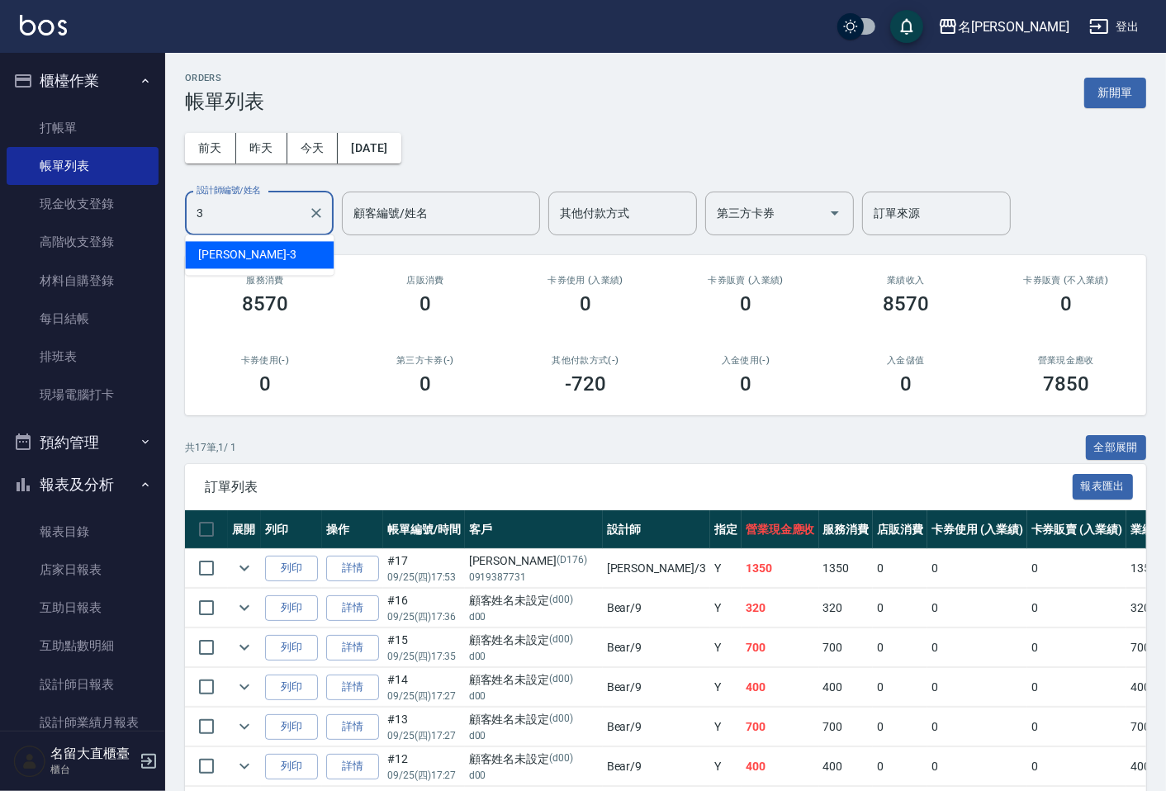
type input "[PERSON_NAME]3"
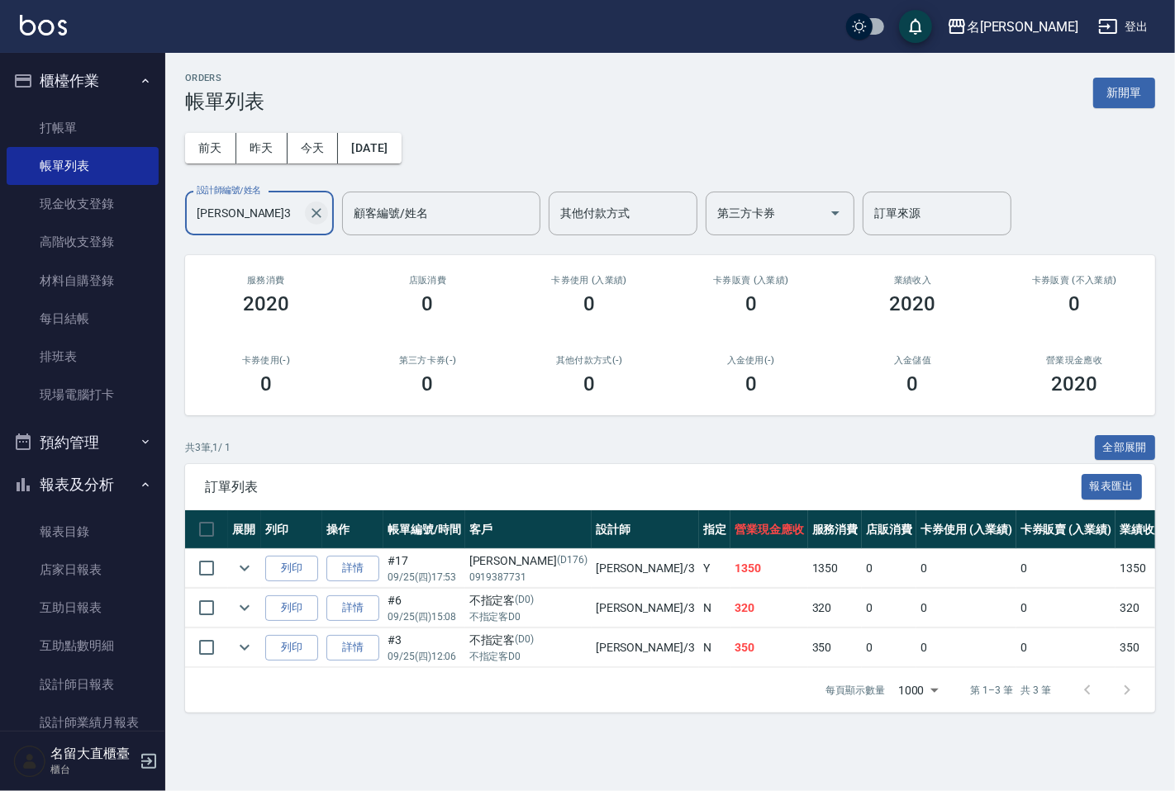
click at [319, 209] on icon "Clear" at bounding box center [316, 213] width 10 height 10
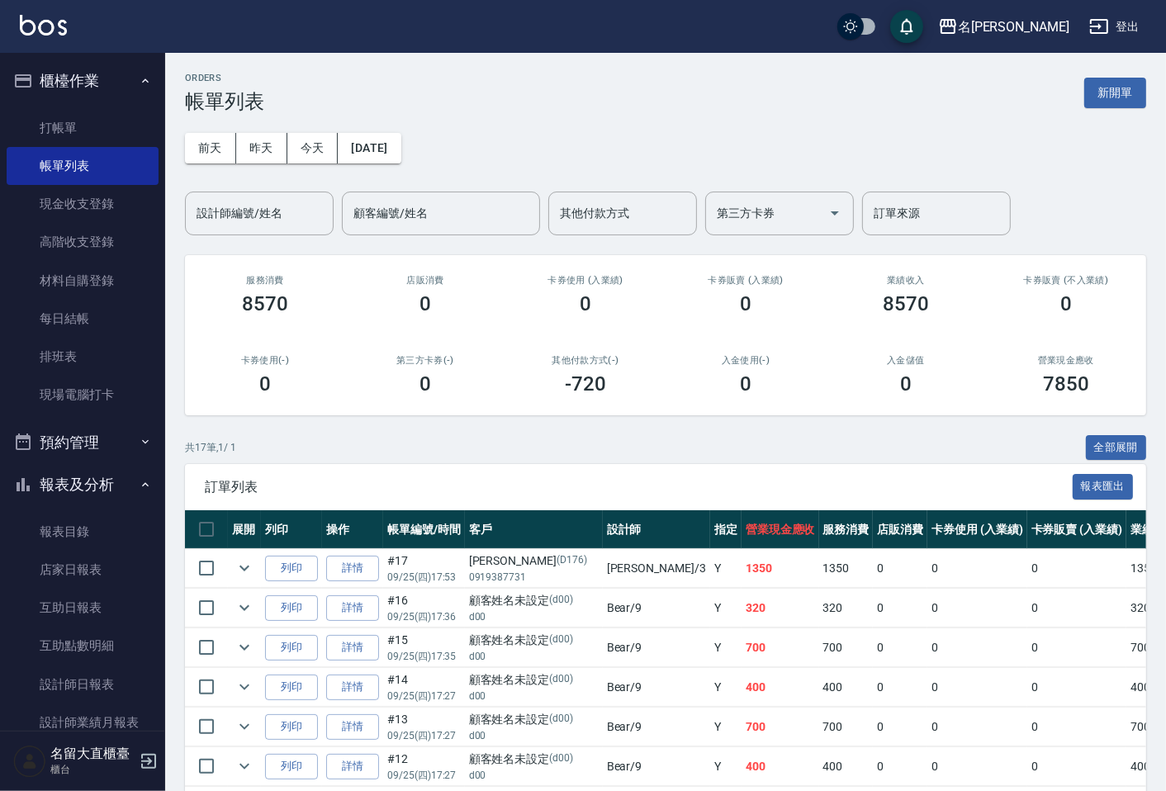
click at [703, 137] on div "[DATE] [DATE] [DATE] [DATE] 設計師編號/姓名 設計師編號/姓名 顧客編號/姓名 顧客編號/姓名 其他付款方式 其他付款方式 第三方…" at bounding box center [665, 174] width 961 height 122
click at [54, 139] on link "打帳單" at bounding box center [83, 128] width 152 height 38
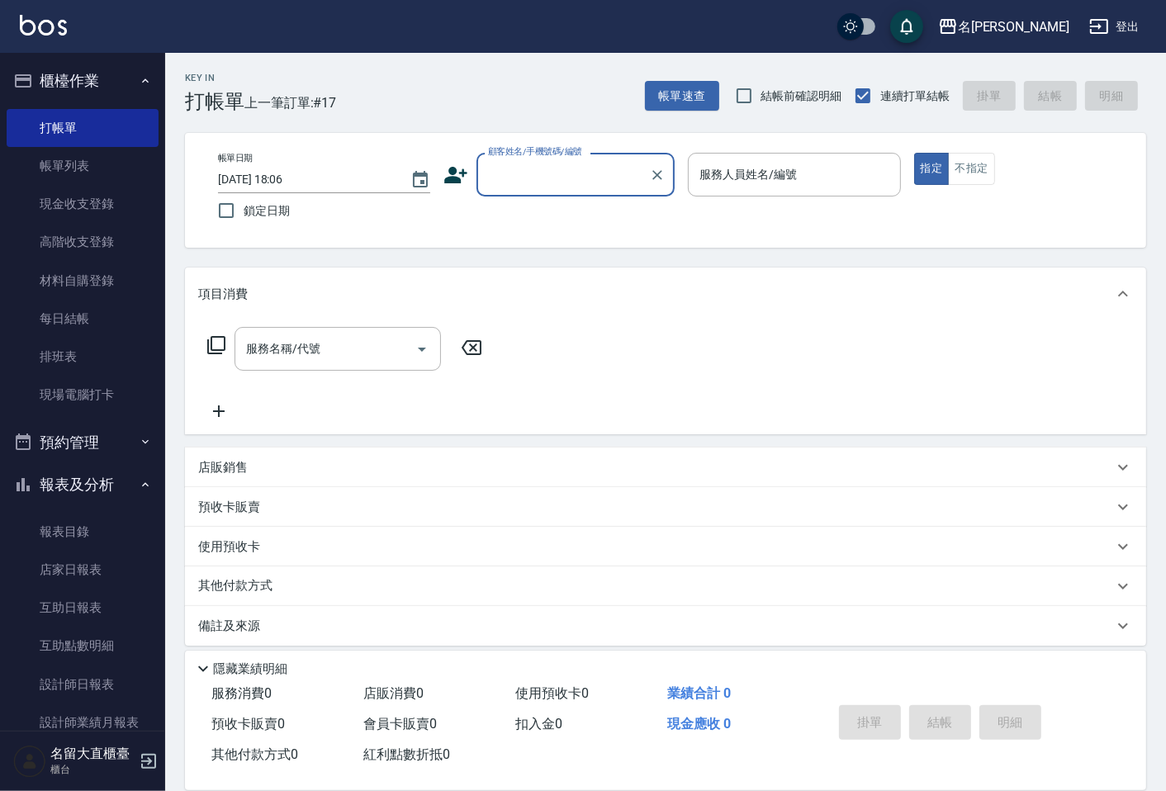
click at [570, 178] on input "顧客姓名/手機號碼/編號" at bounding box center [563, 174] width 159 height 29
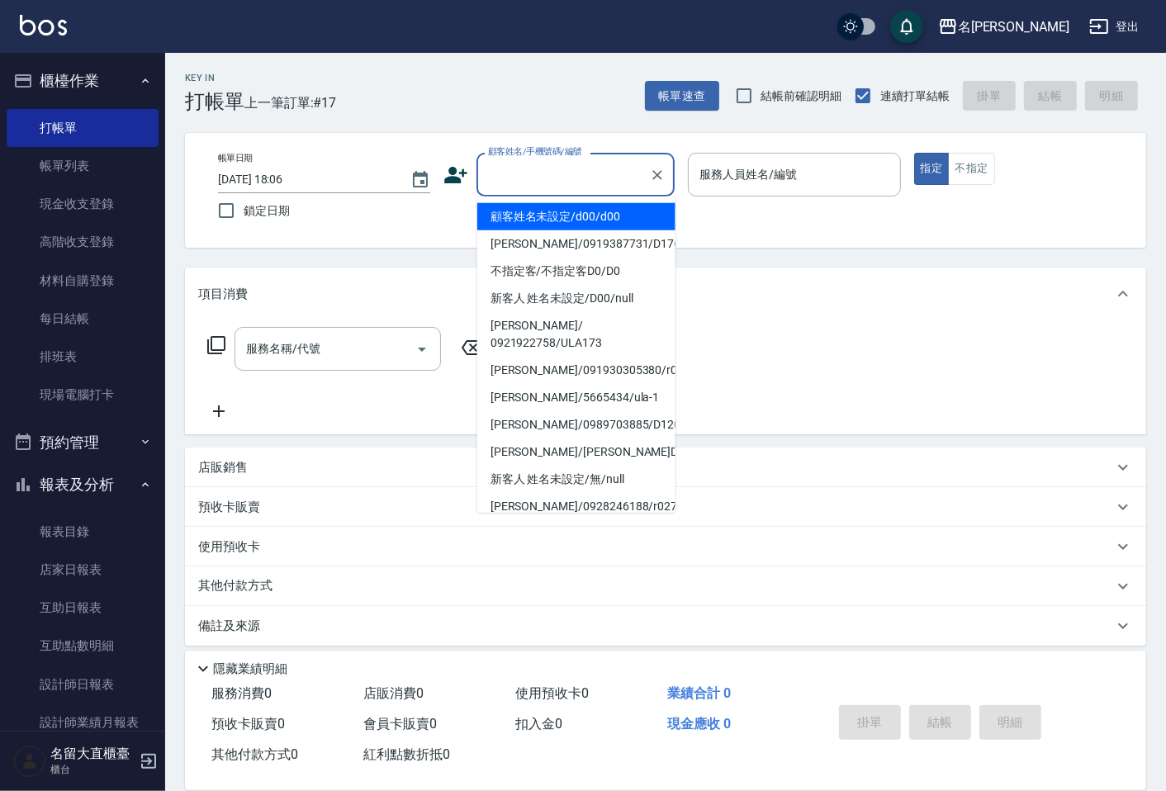
click at [583, 221] on li "顧客姓名未設定/d00/d00" at bounding box center [576, 216] width 198 height 27
type input "顧客姓名未設定/d00/d00"
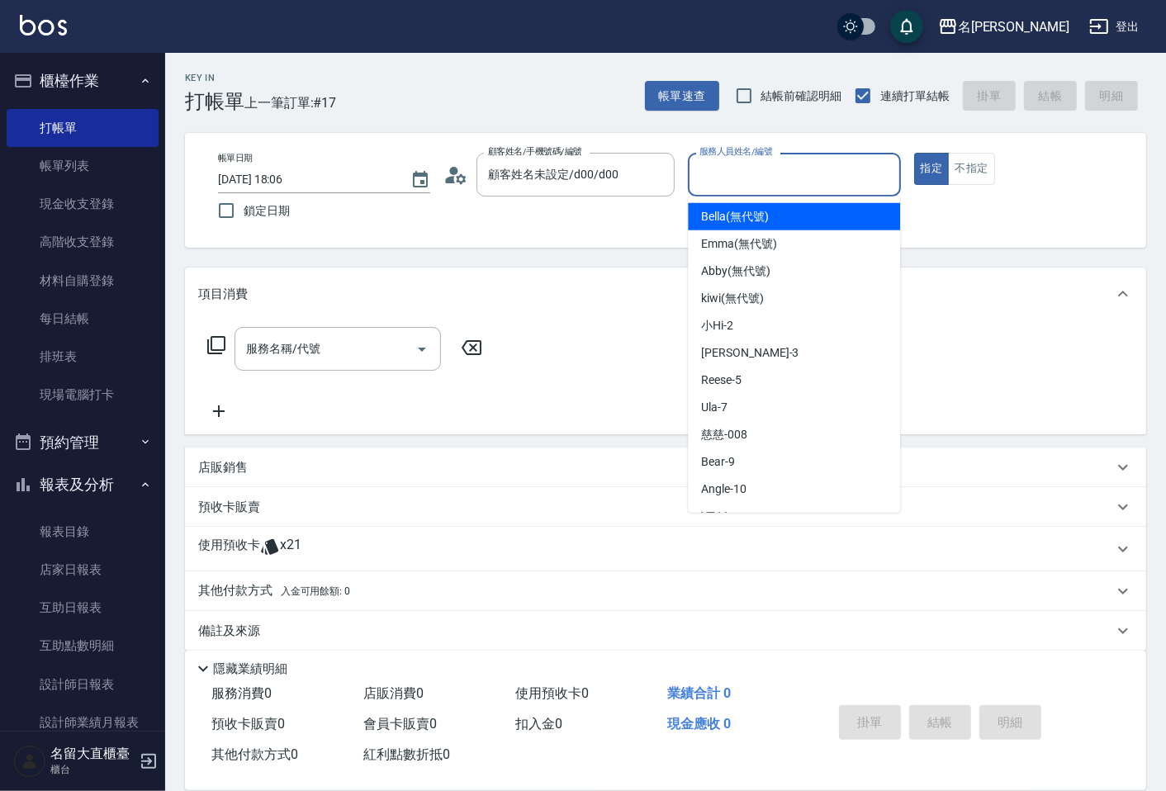
click at [739, 182] on input "服務人員姓名/編號" at bounding box center [793, 174] width 197 height 29
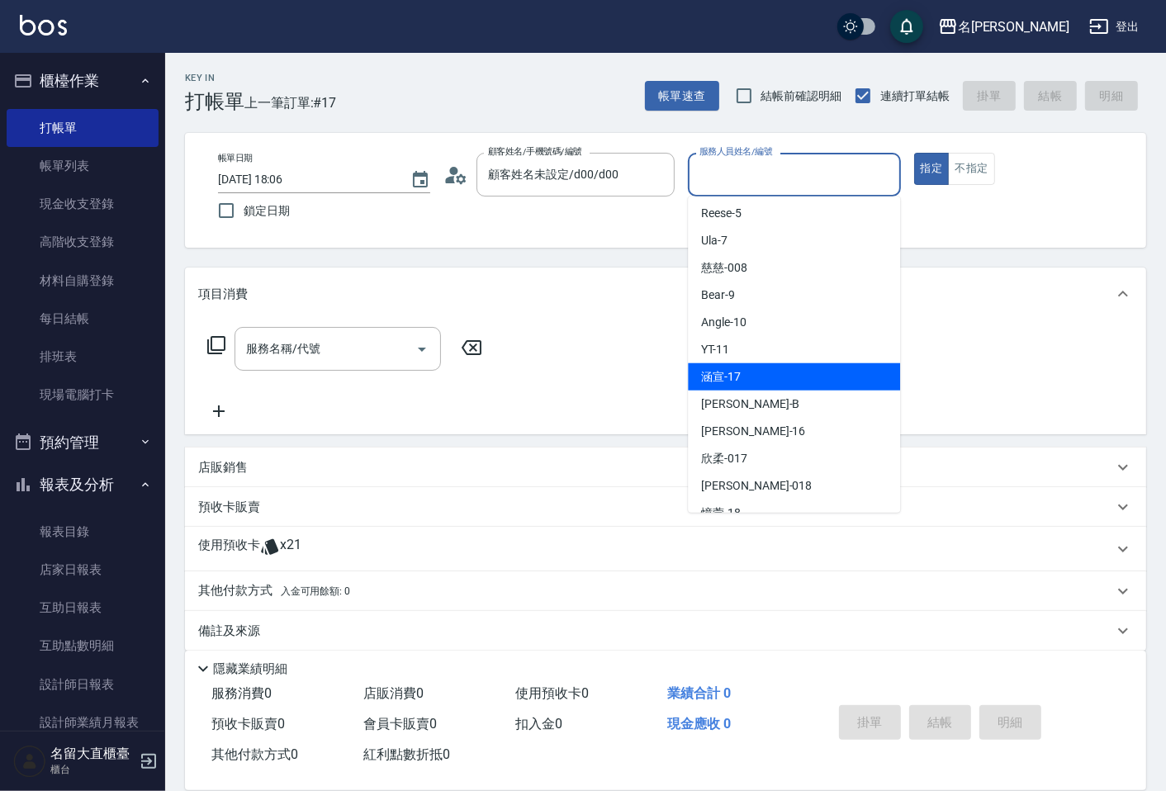
scroll to position [241, 0]
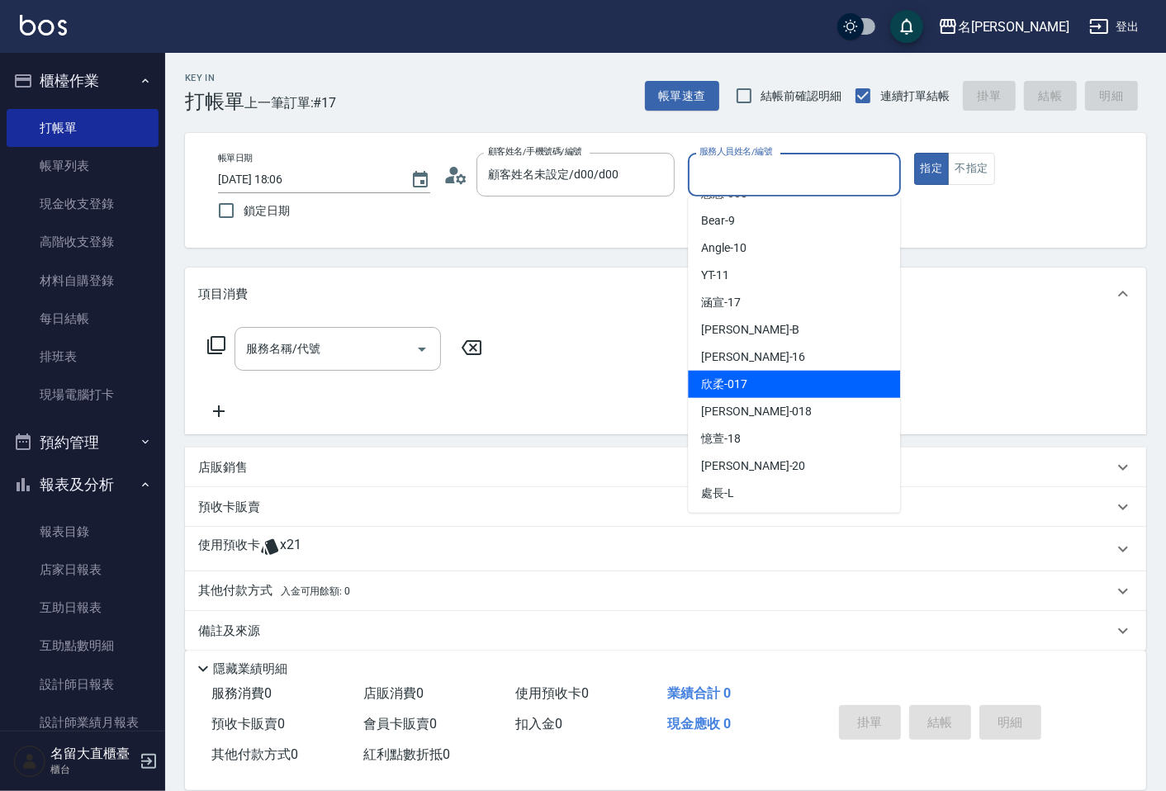
click at [741, 385] on span "欣柔 -017" at bounding box center [724, 384] width 46 height 17
type input "欣柔-017"
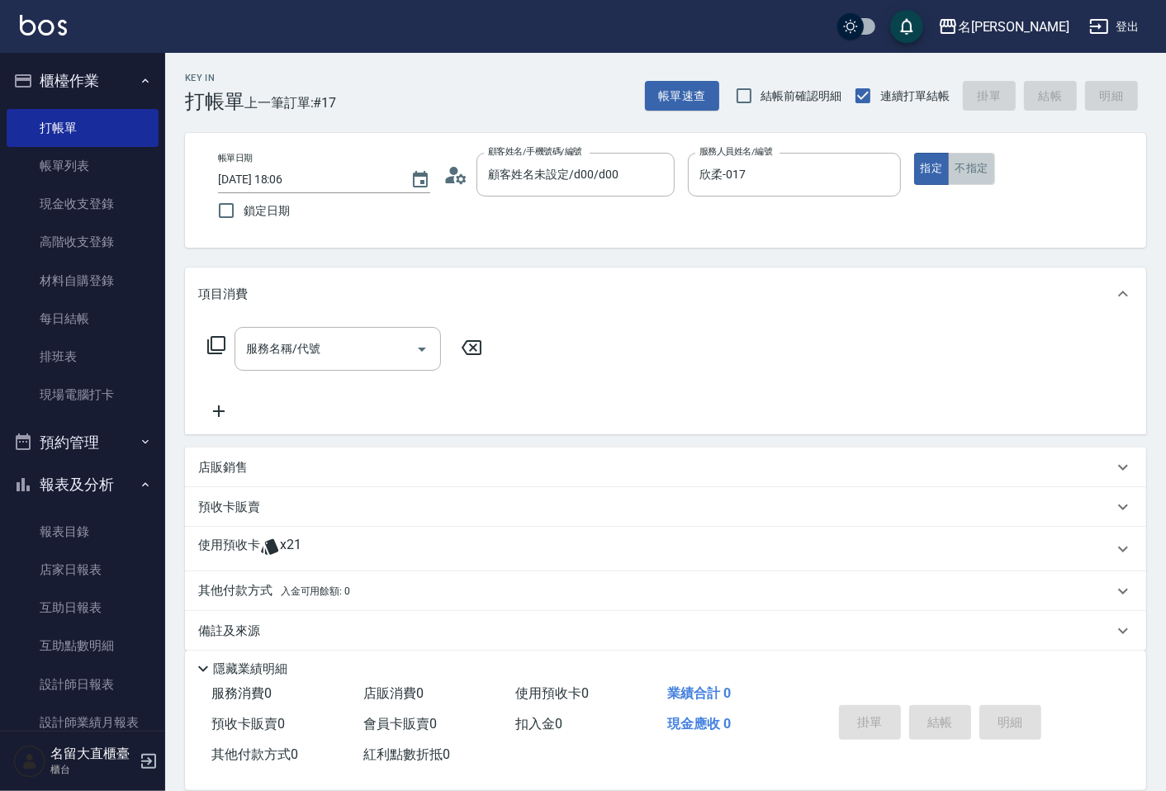
click at [956, 169] on button "不指定" at bounding box center [971, 169] width 46 height 32
click at [376, 344] on input "服務名稱/代號" at bounding box center [325, 349] width 167 height 29
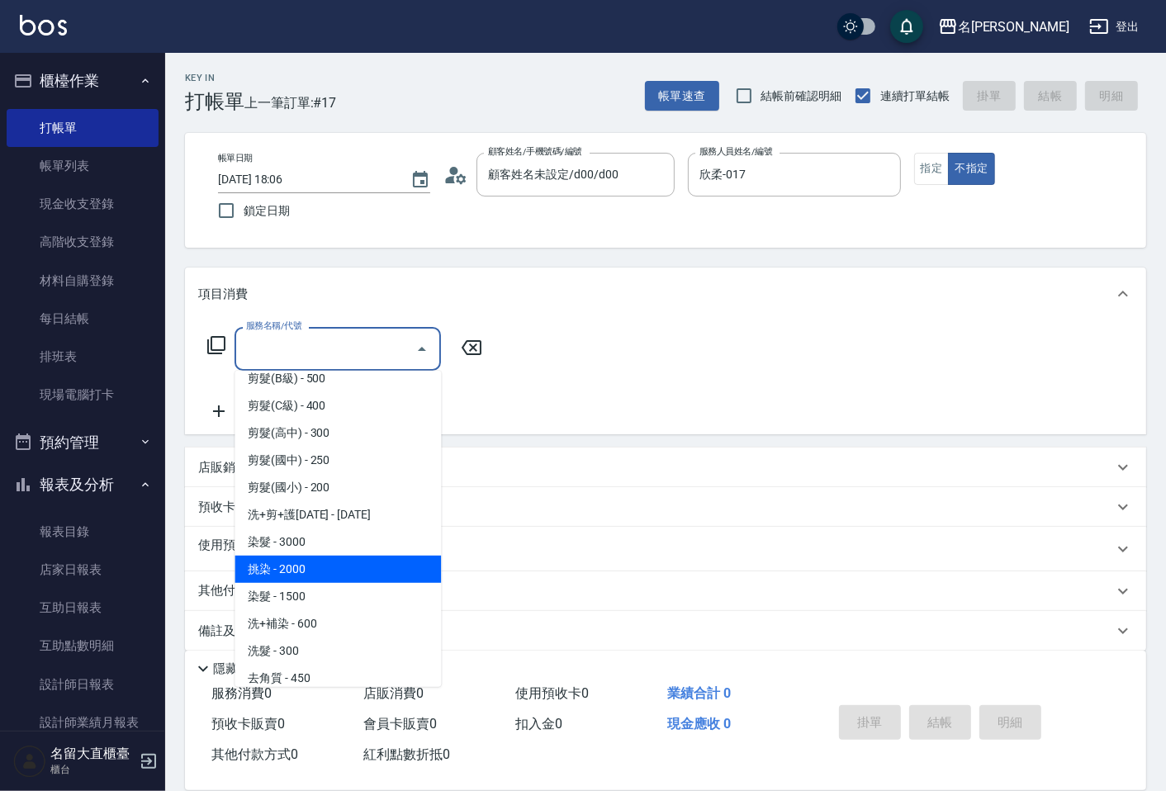
scroll to position [183, 0]
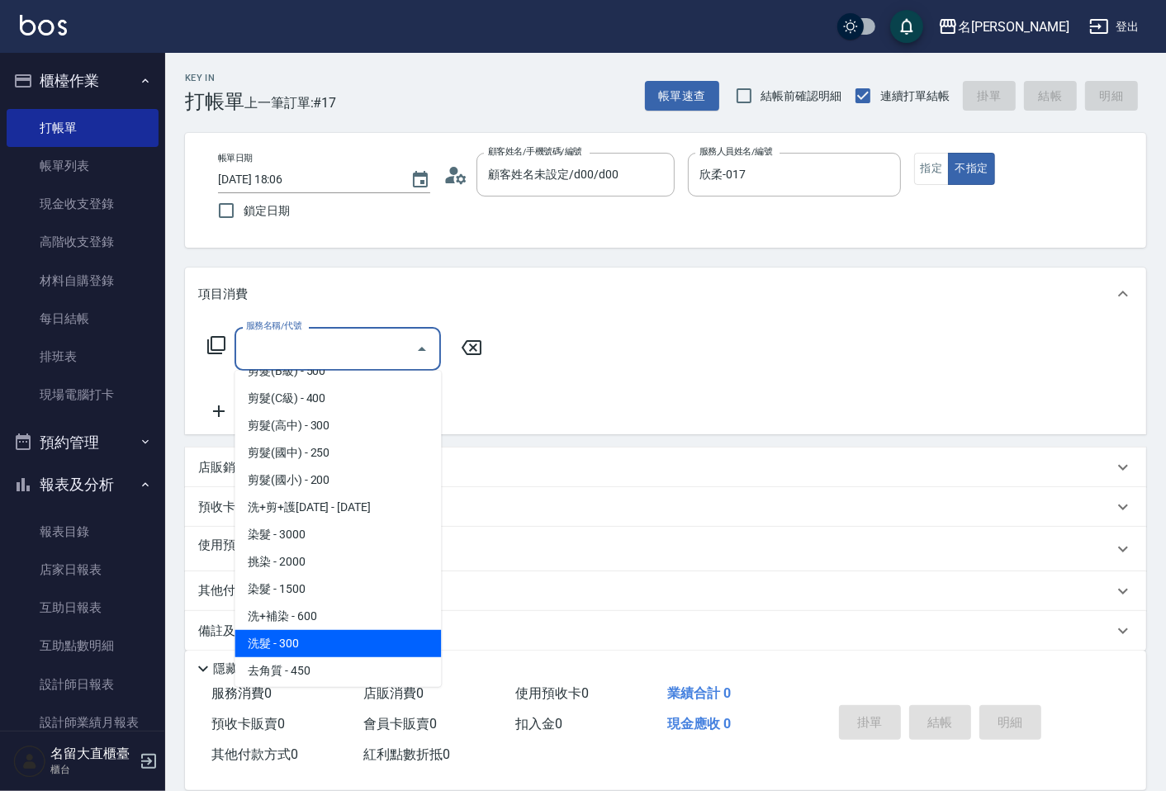
drag, startPoint x: 318, startPoint y: 638, endPoint x: 395, endPoint y: 515, distance: 145.1
click at [318, 637] on span "洗髮 - 300" at bounding box center [338, 643] width 206 height 27
type input "洗髮(500)"
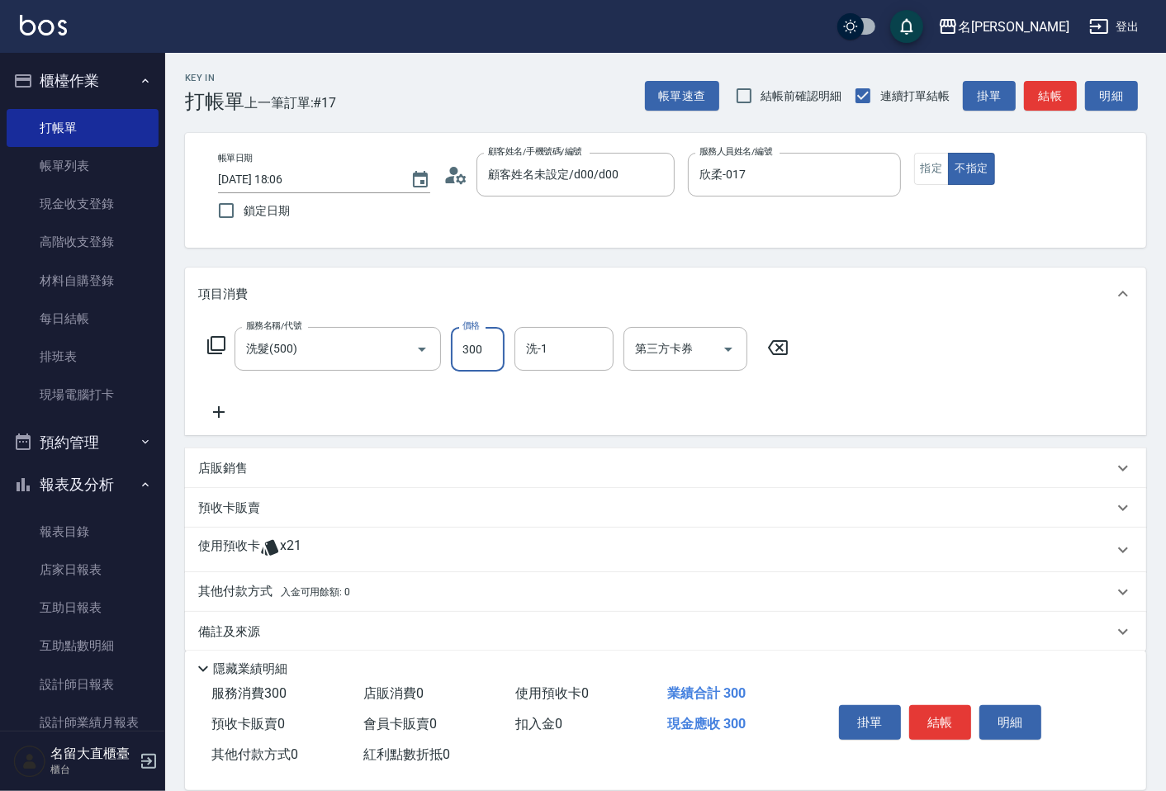
click at [463, 357] on input "300" at bounding box center [478, 349] width 54 height 45
type input "400"
click at [216, 413] on icon at bounding box center [219, 412] width 12 height 12
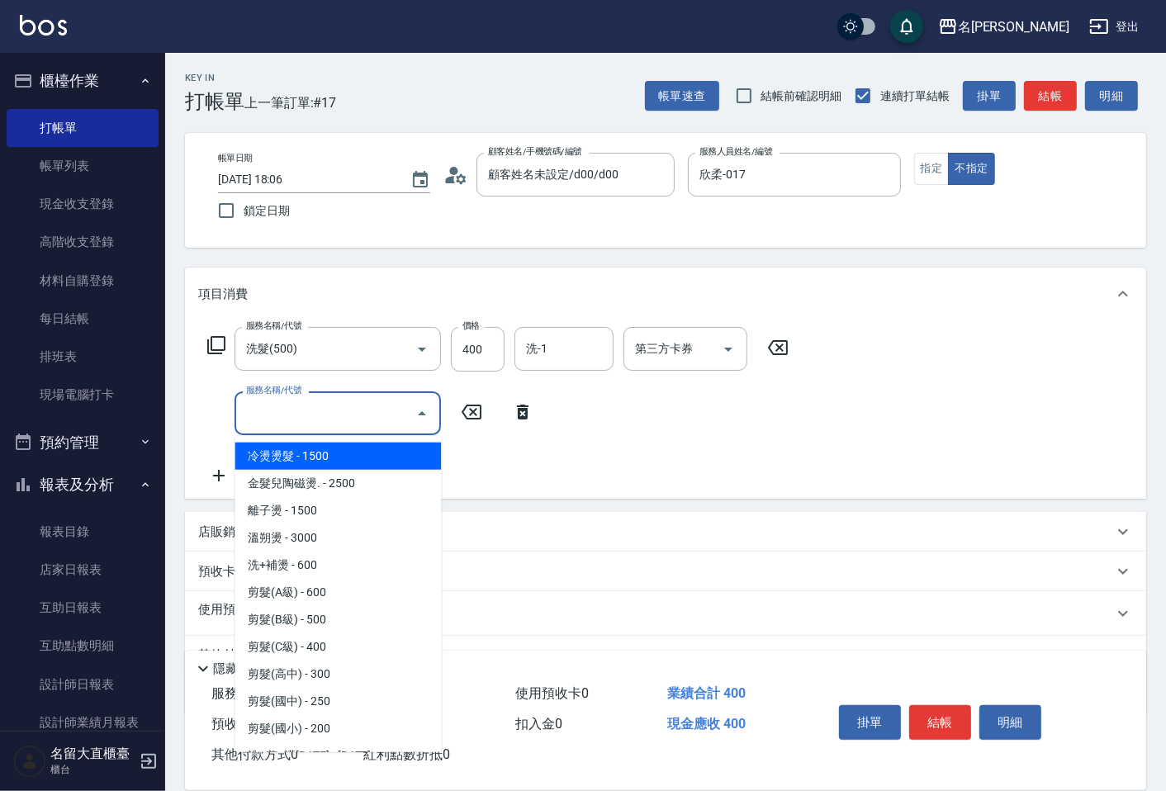
click at [273, 408] on input "服務名稱/代號" at bounding box center [325, 413] width 167 height 29
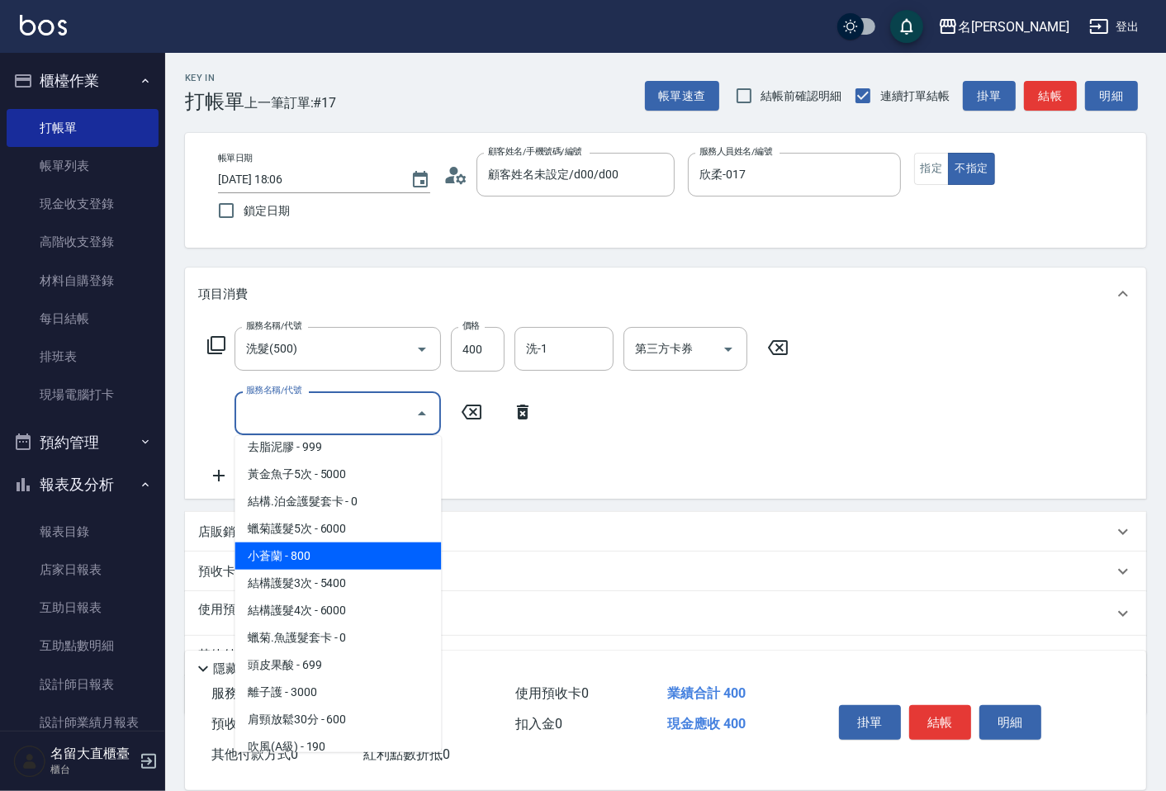
scroll to position [1284, 0]
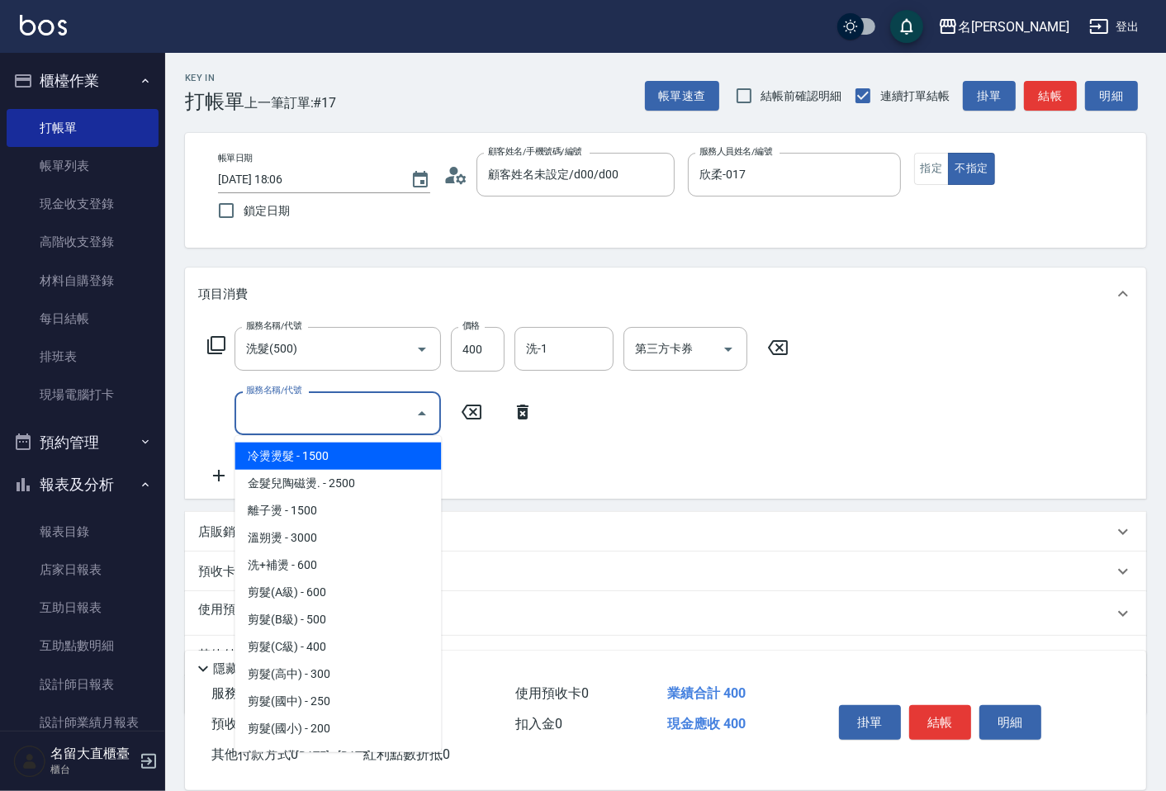
click at [335, 410] on input "服務名稱/代號" at bounding box center [325, 413] width 167 height 29
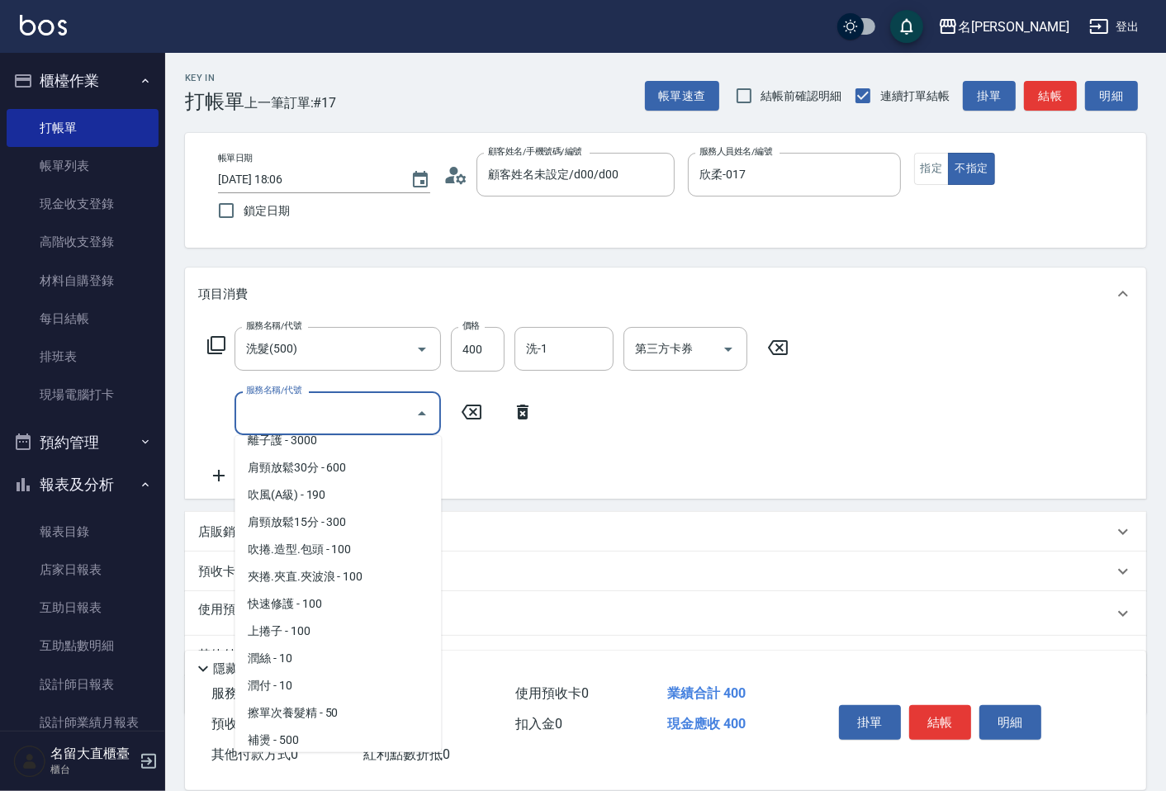
scroll to position [1376, 0]
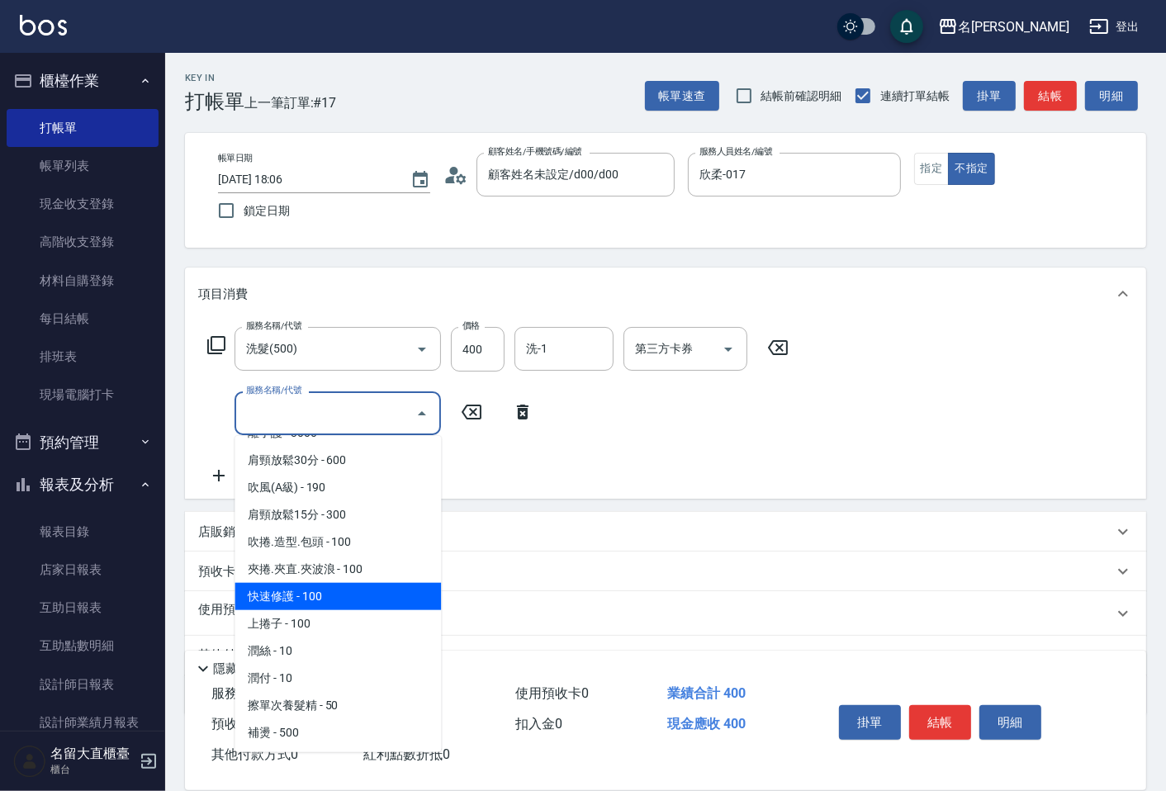
click at [287, 583] on span "快速修護 - 100" at bounding box center [338, 596] width 206 height 27
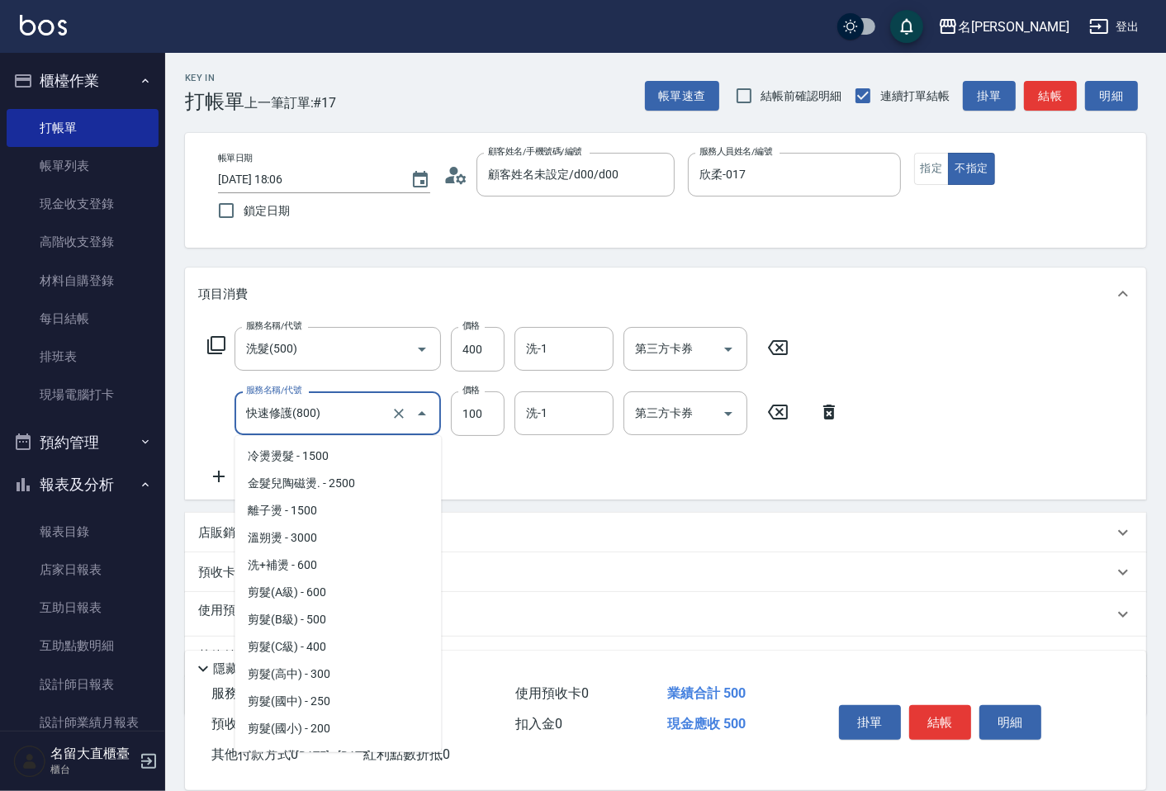
click at [358, 410] on input "快速修護(800)" at bounding box center [314, 413] width 145 height 29
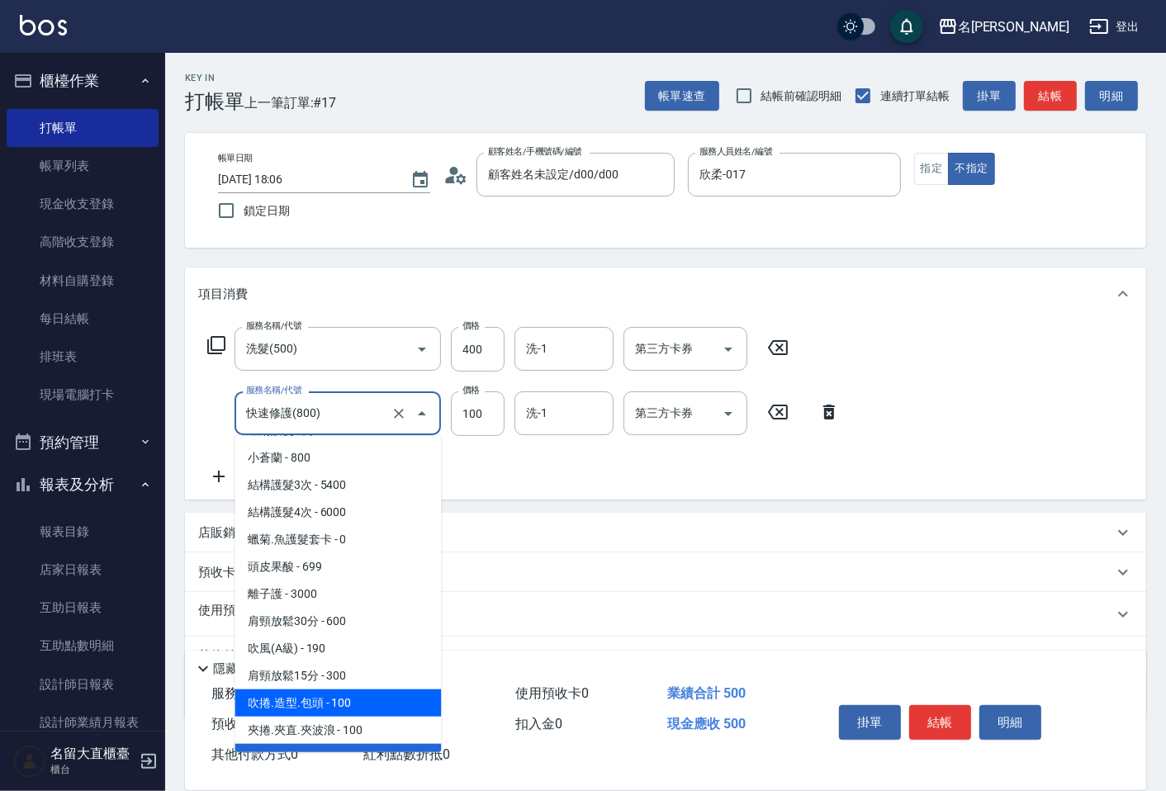
click at [282, 690] on span "吹捲.造型.包頭 - 100" at bounding box center [338, 703] width 206 height 27
type input "吹捲.造型.包頭(708)"
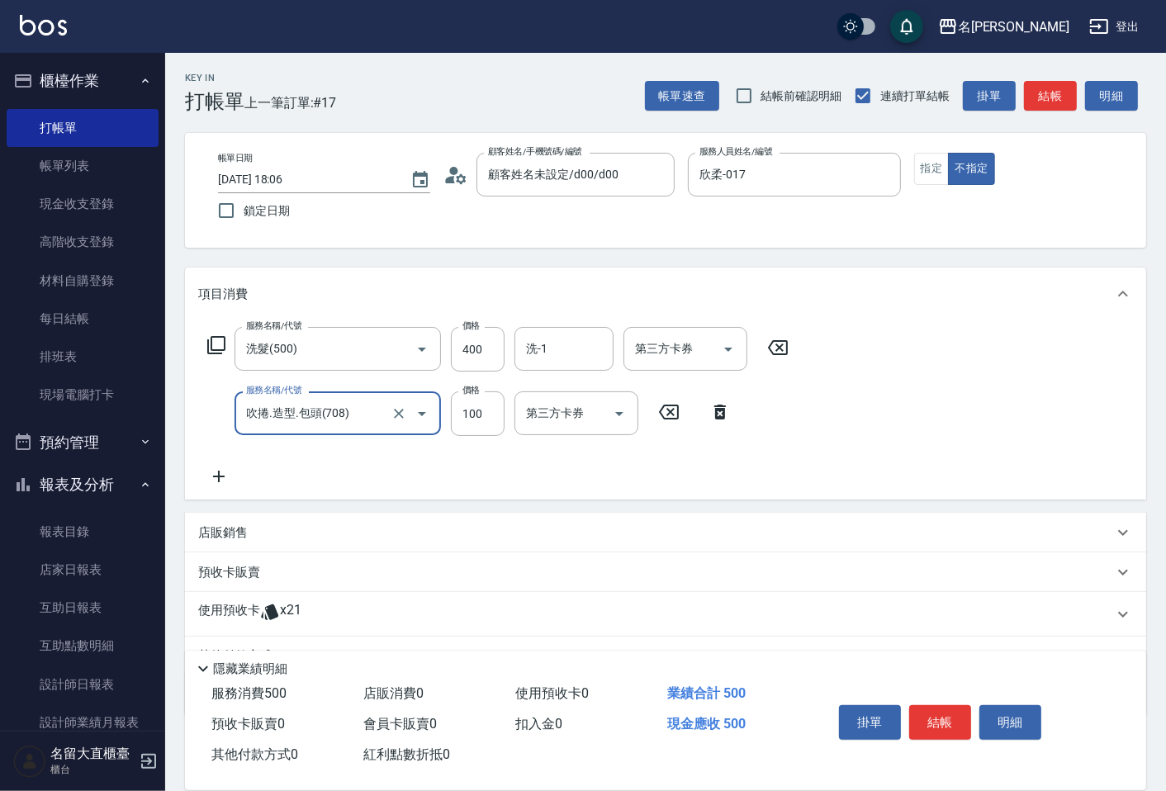
click at [220, 480] on icon at bounding box center [218, 477] width 41 height 20
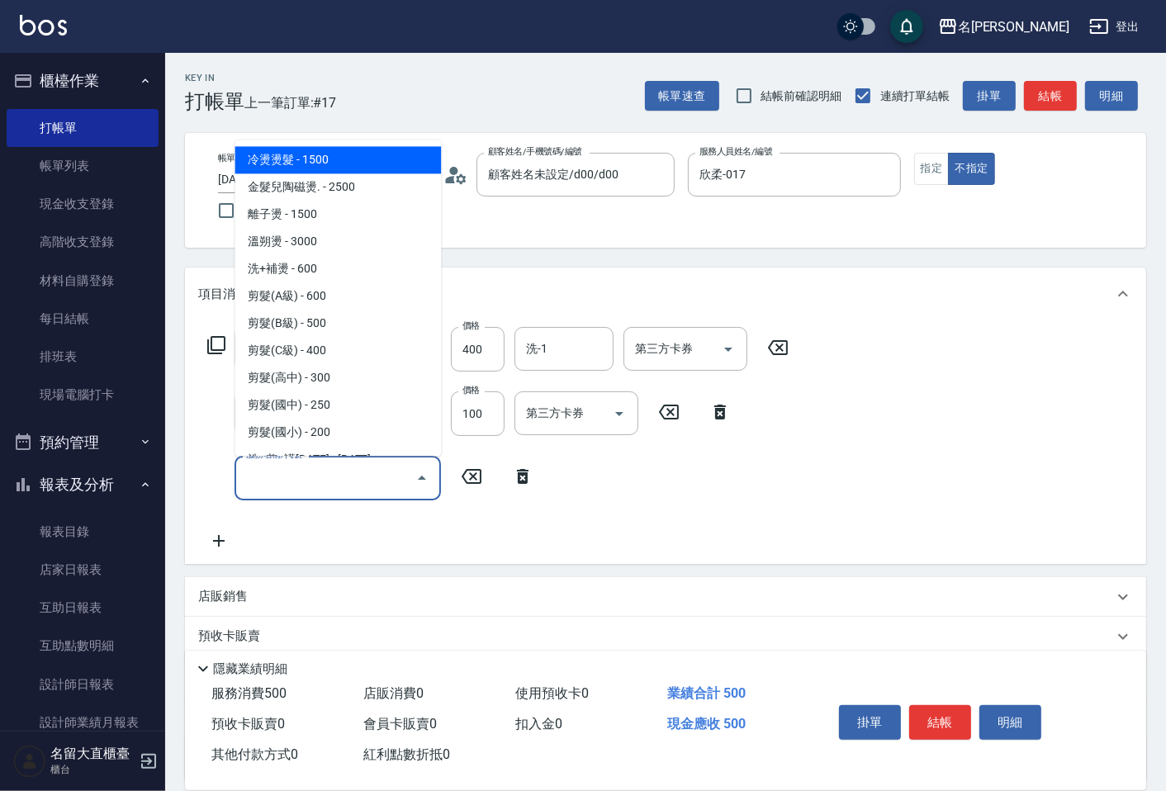
click at [273, 477] on input "服務名稱/代號" at bounding box center [325, 477] width 167 height 29
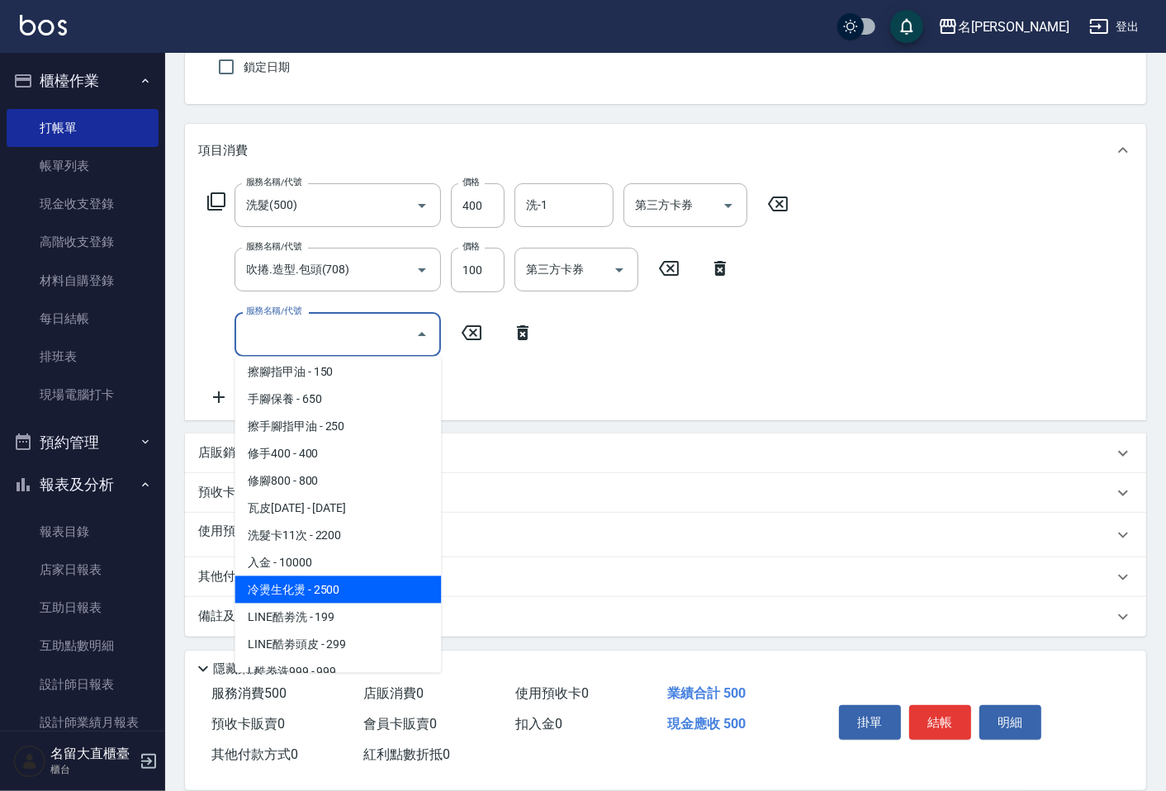
scroll to position [1508, 0]
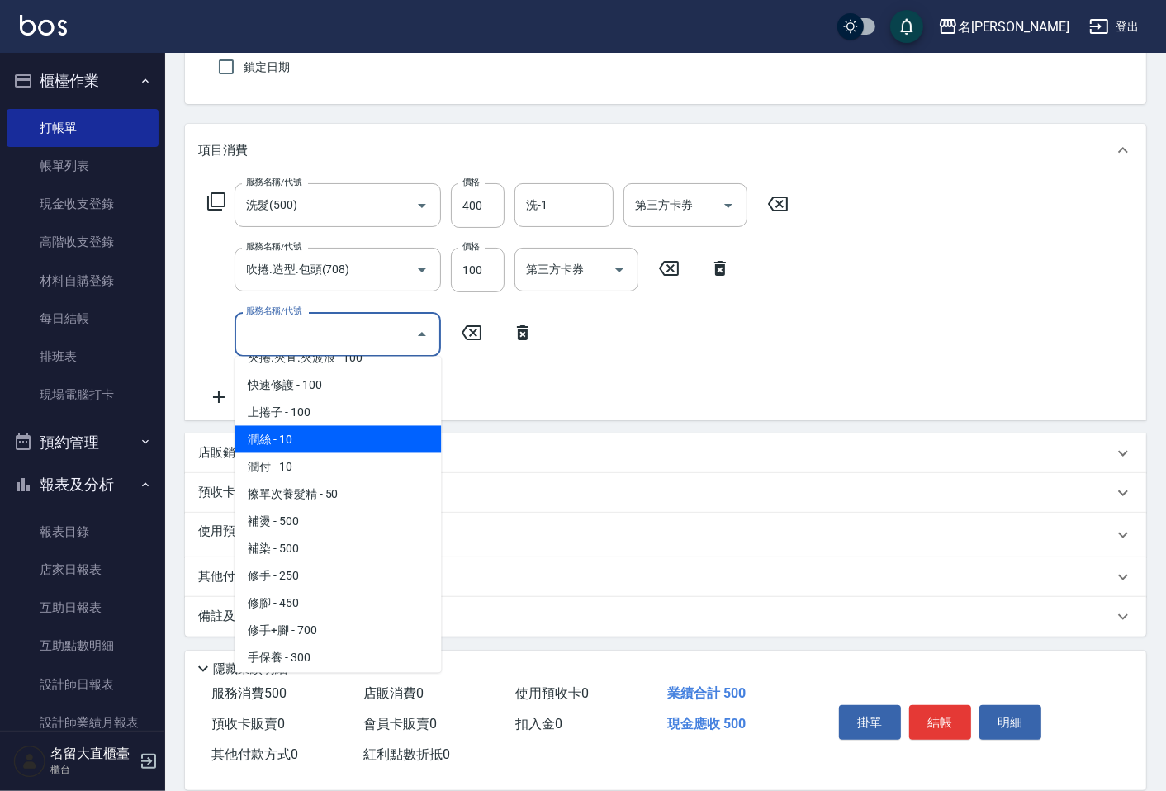
click at [283, 431] on span "潤絲 - 10" at bounding box center [338, 439] width 206 height 27
type input "[PERSON_NAME](802)"
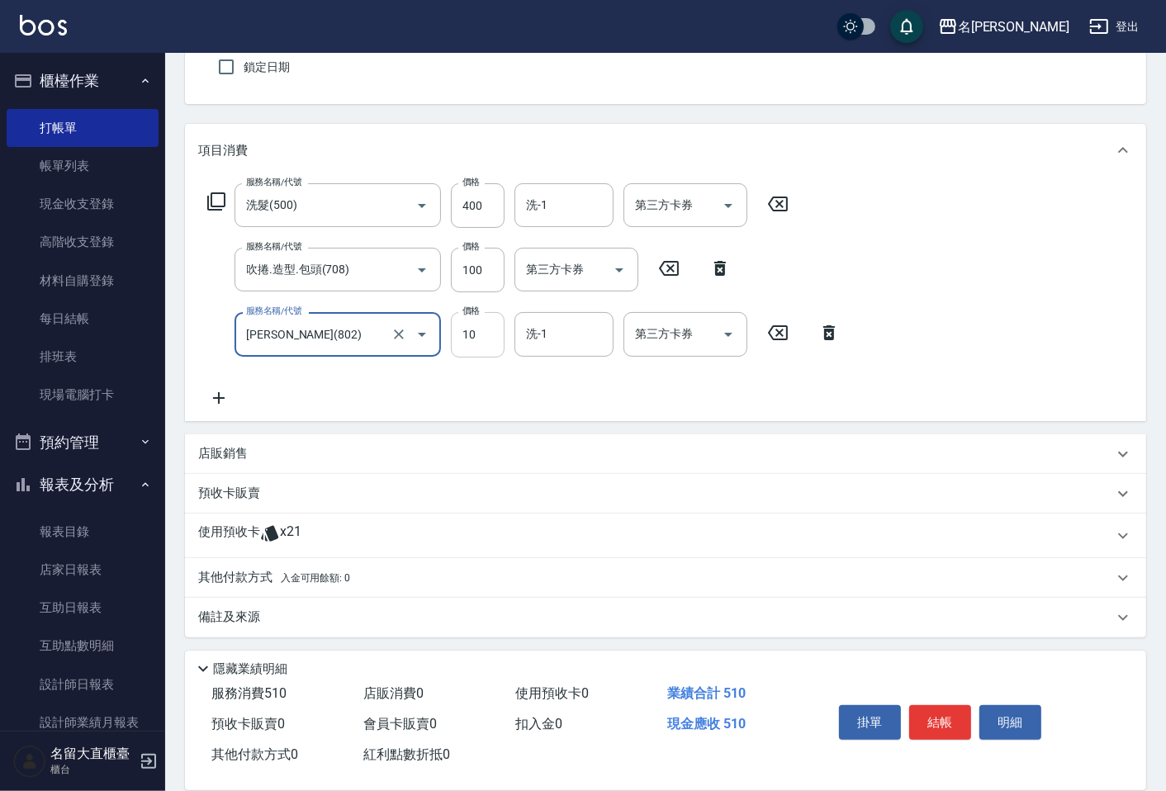
click at [464, 354] on input "10" at bounding box center [478, 334] width 54 height 45
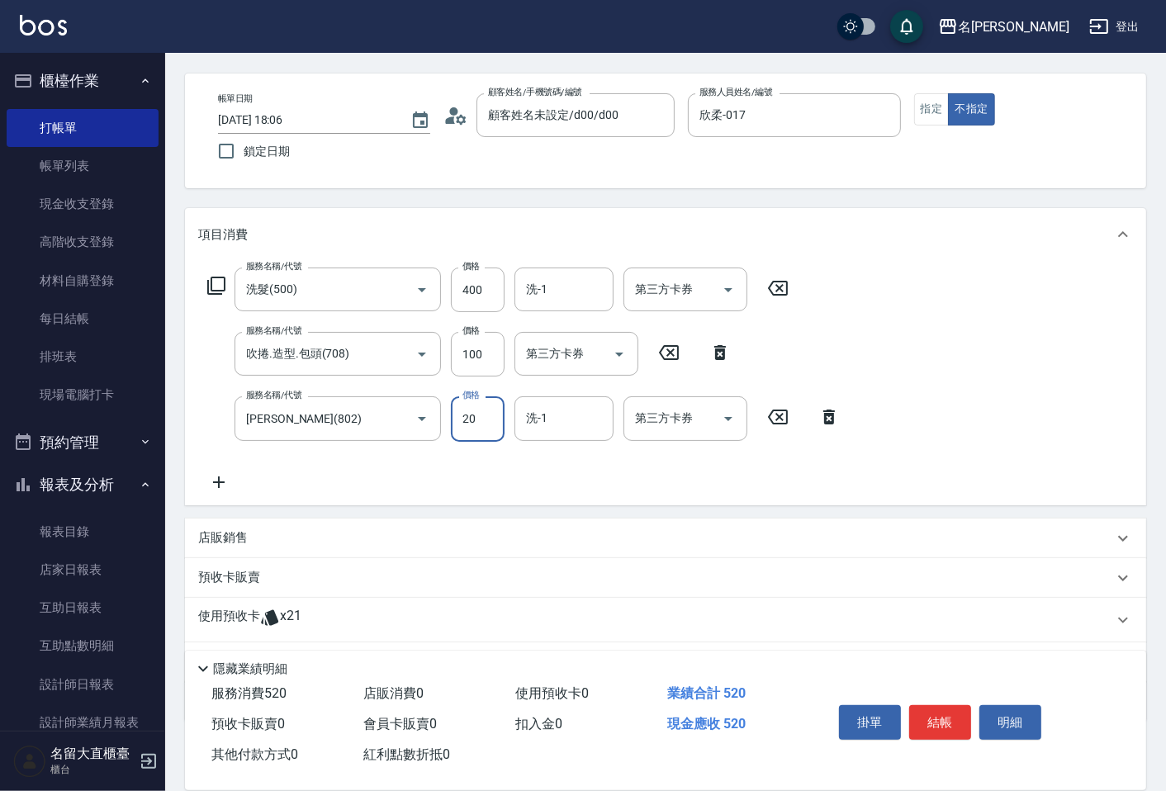
scroll to position [0, 0]
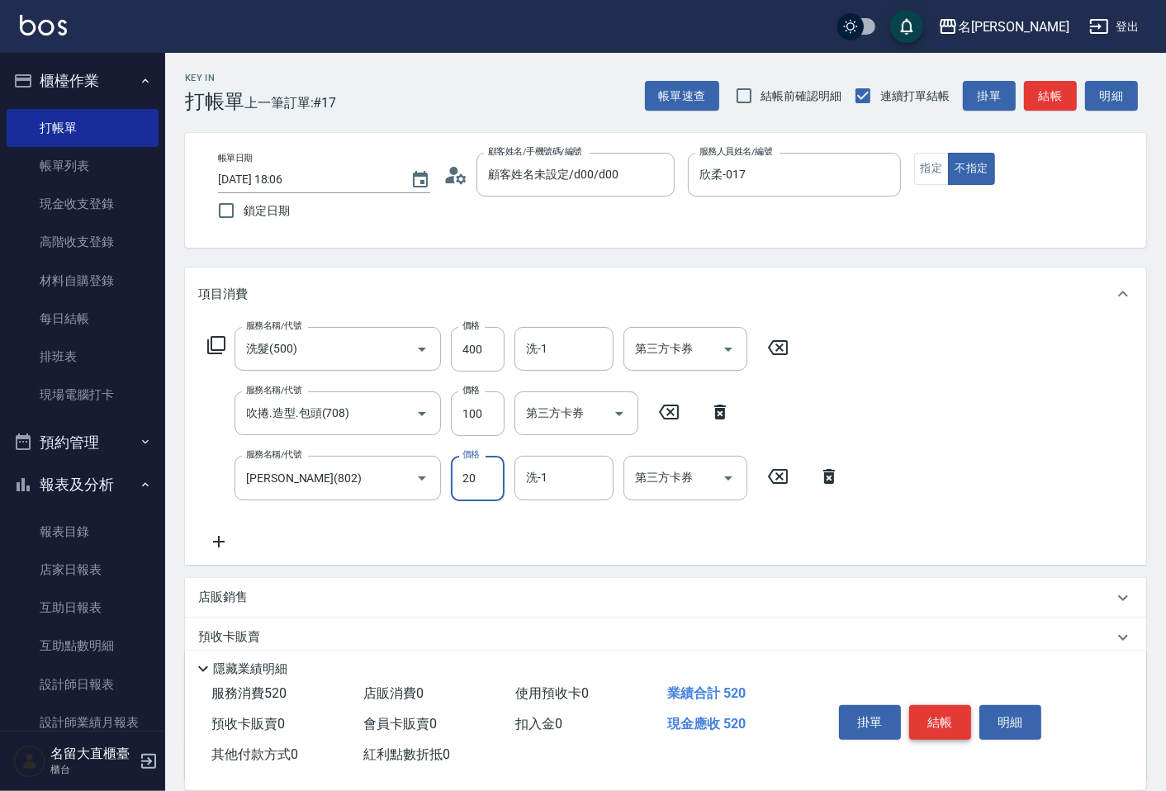
type input "20"
click at [952, 710] on button "結帳" at bounding box center [940, 722] width 62 height 35
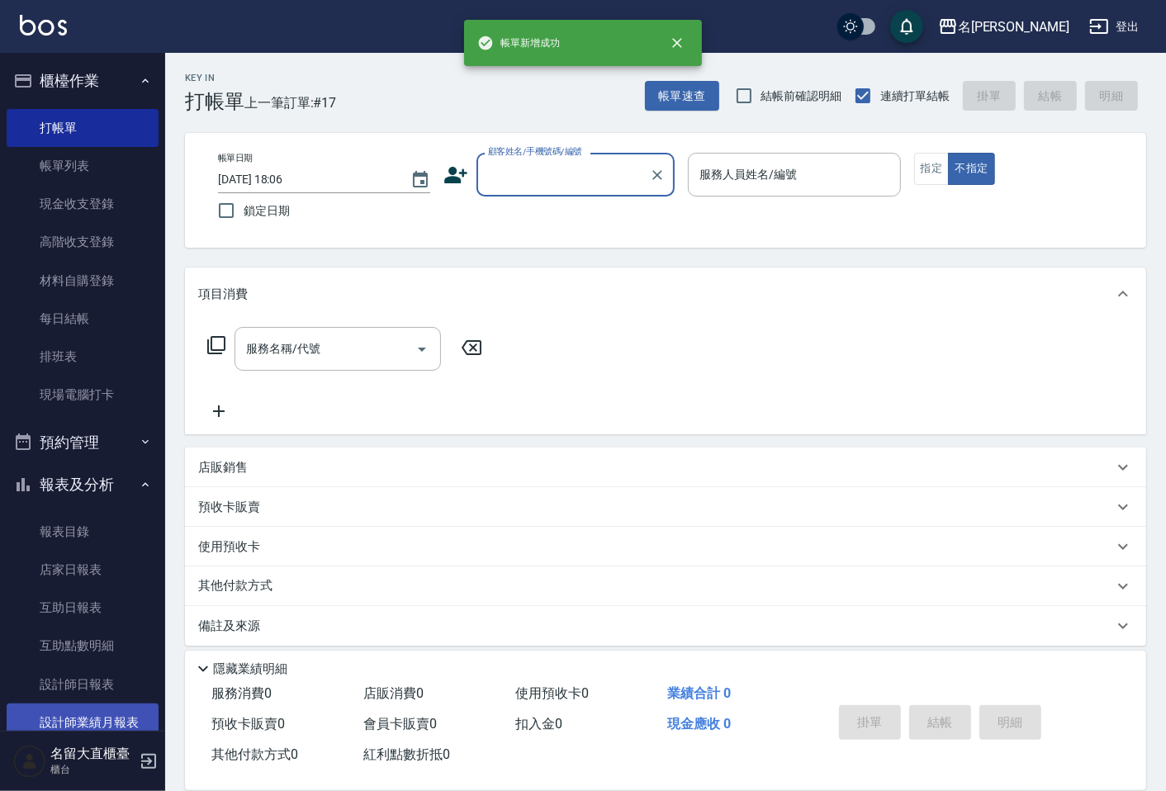
scroll to position [197, 0]
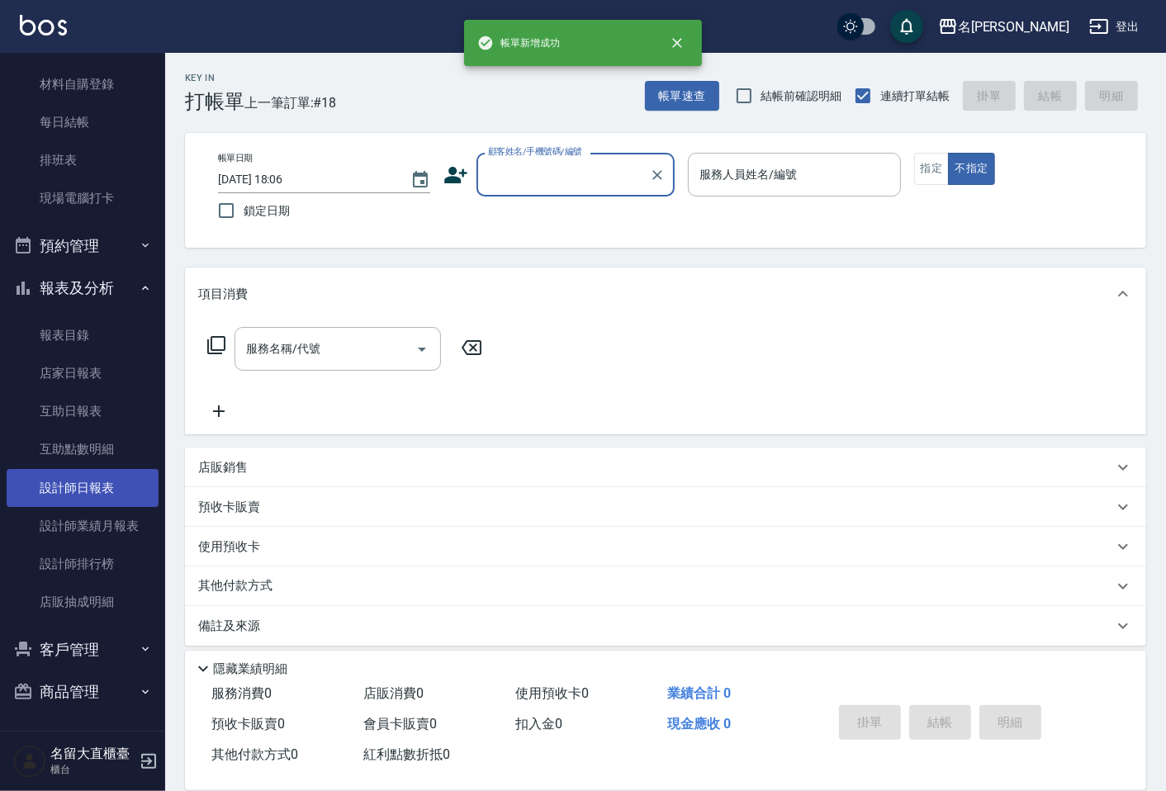
click at [73, 477] on link "設計師日報表" at bounding box center [83, 488] width 152 height 38
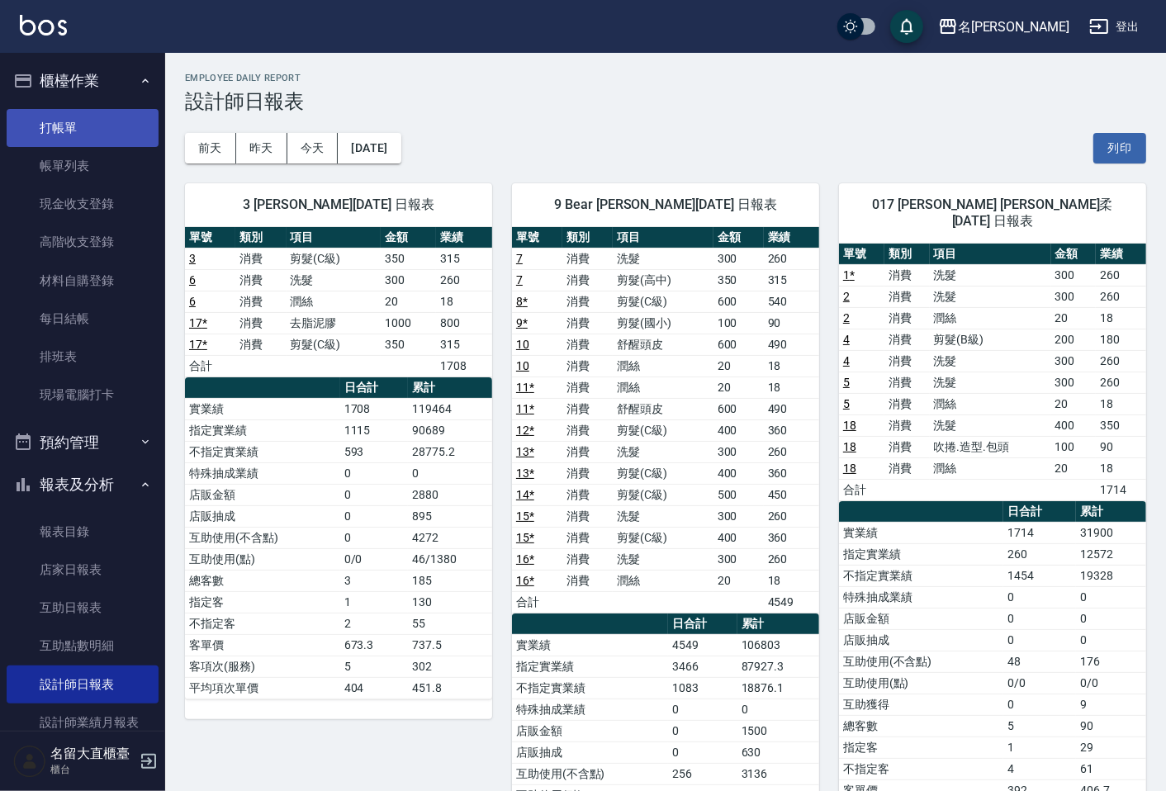
click at [78, 135] on link "打帳單" at bounding box center [83, 128] width 152 height 38
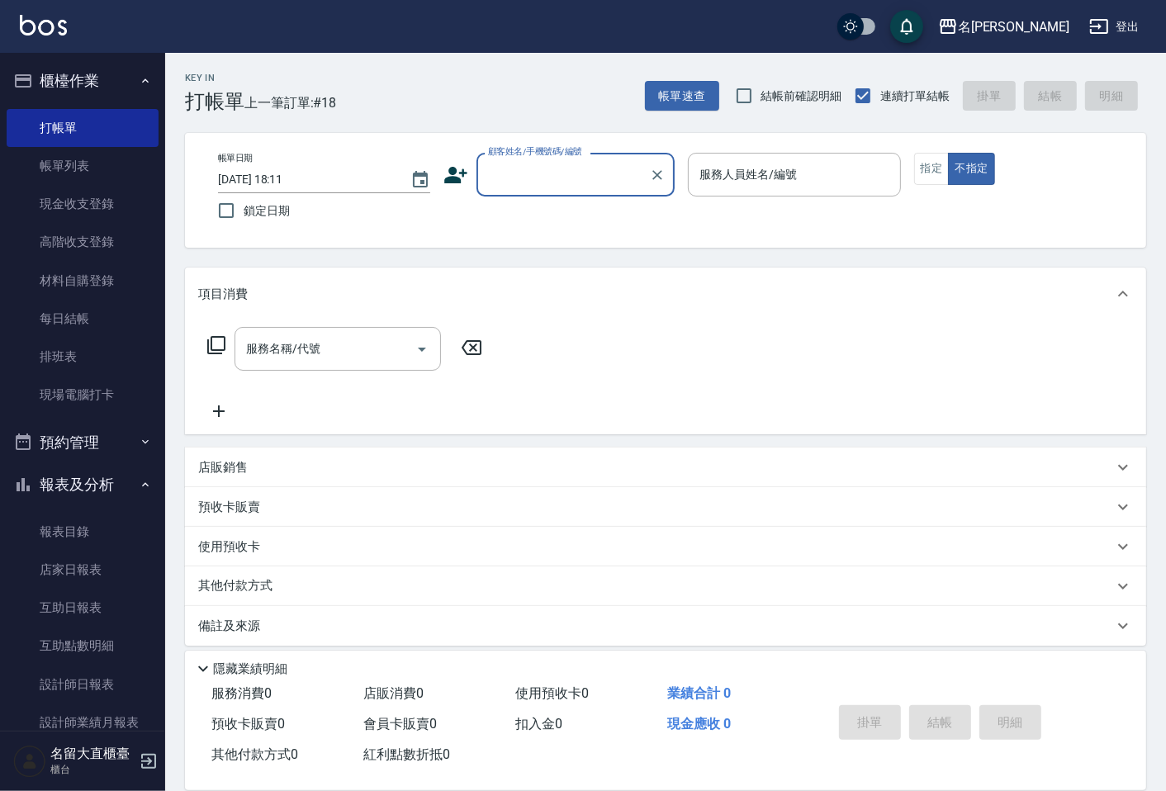
click at [538, 174] on input "顧客姓名/手機號碼/編號" at bounding box center [563, 174] width 159 height 29
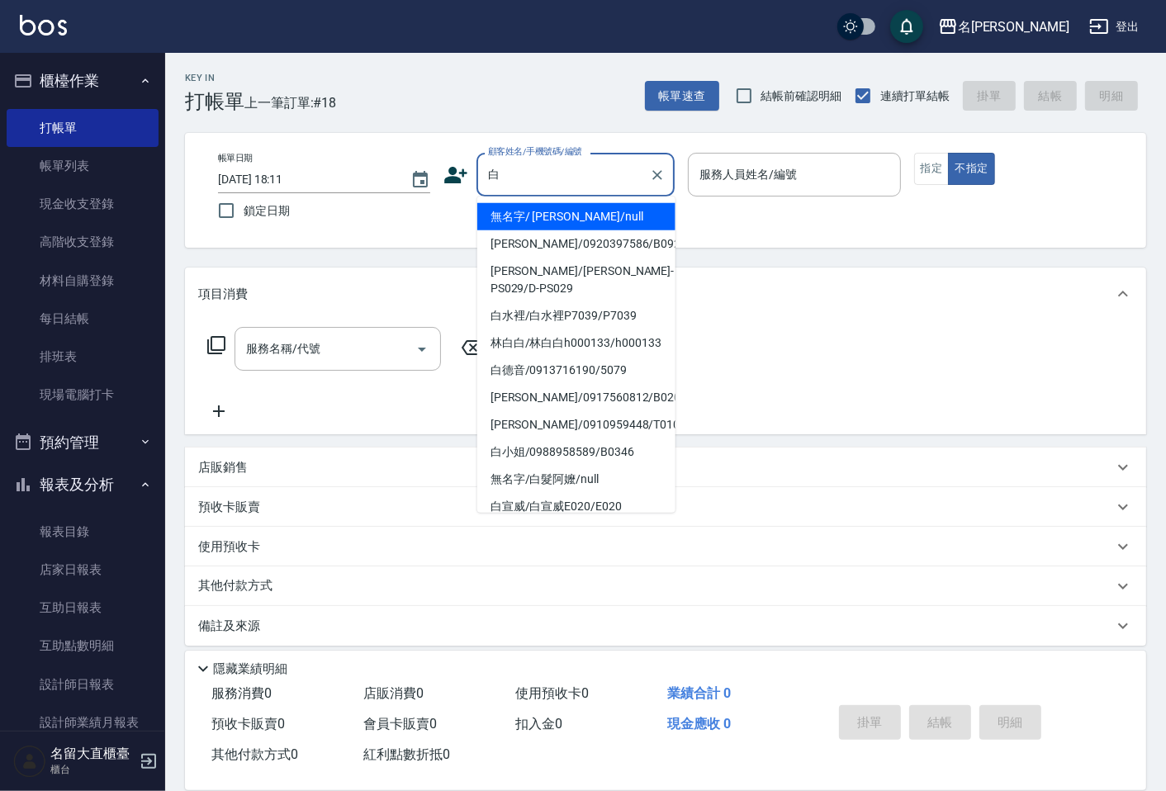
type input "無名字/ [PERSON_NAME]/null"
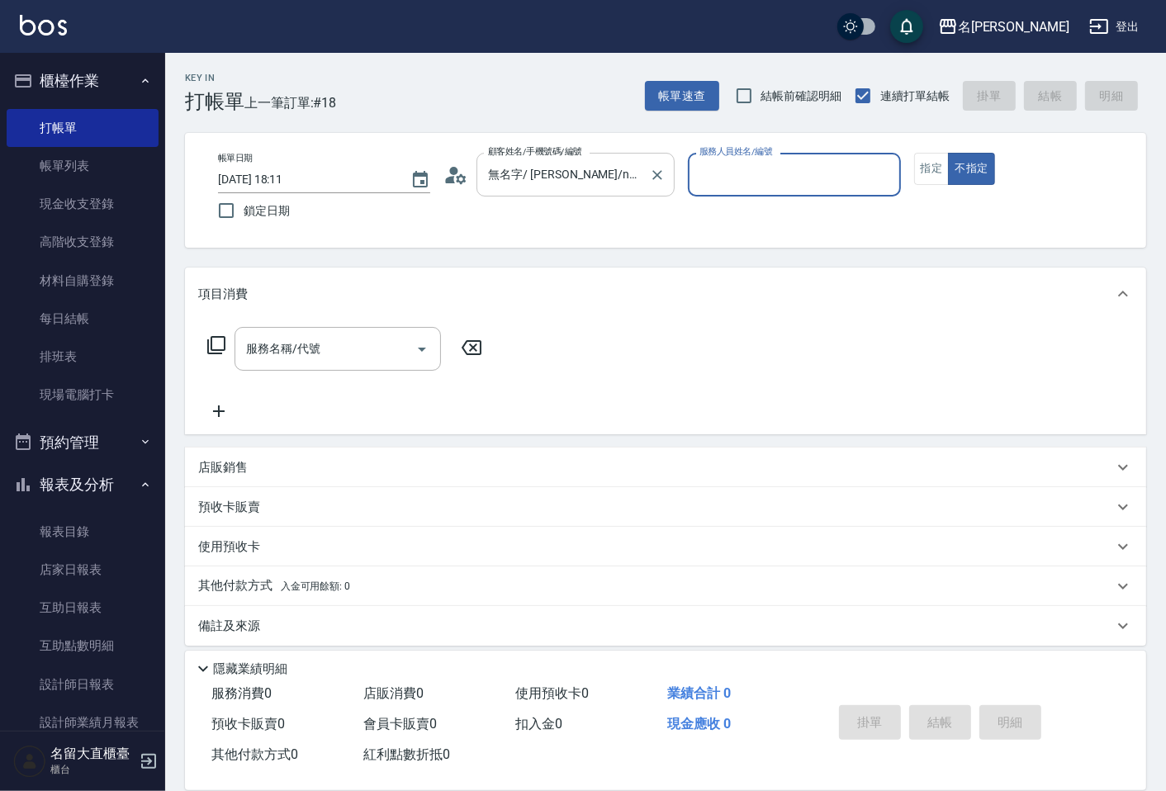
click at [948, 153] on button "不指定" at bounding box center [971, 169] width 46 height 32
type button "false"
click at [712, 190] on div "服務人員姓名/編號" at bounding box center [794, 175] width 212 height 44
type input "[PERSON_NAME]3"
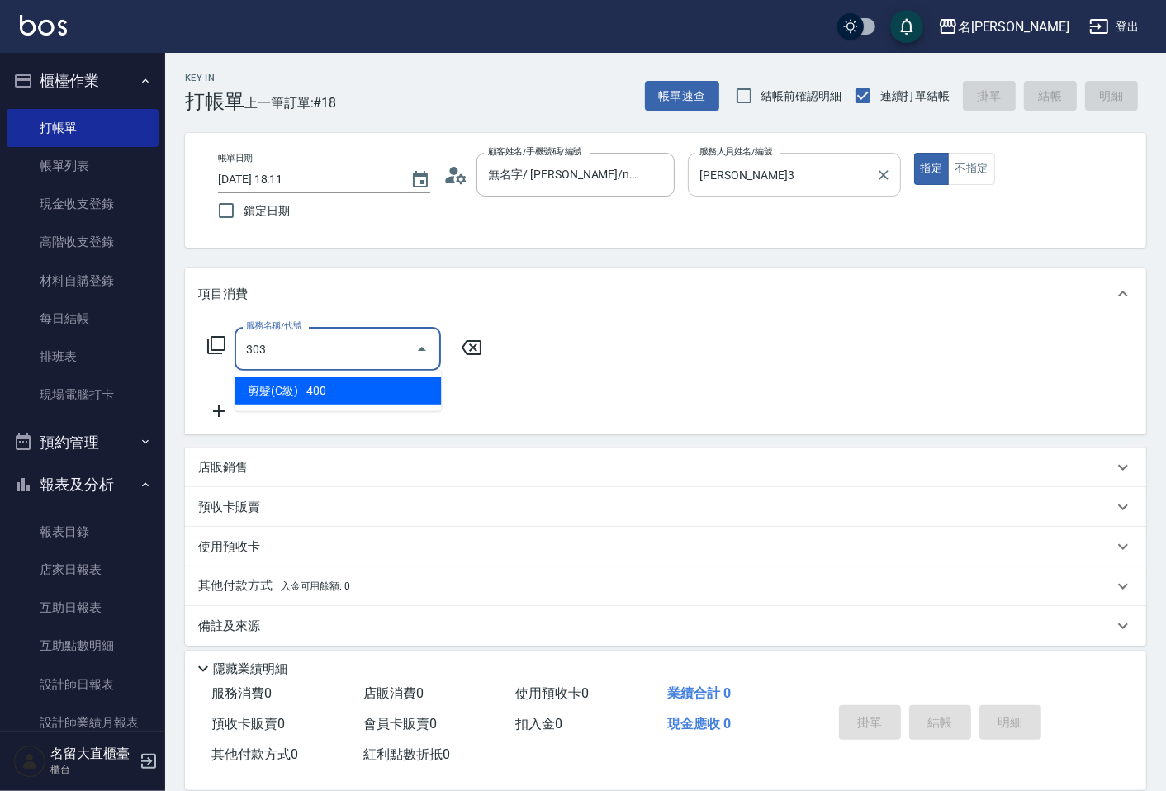
type input "剪髮(C級)(303)"
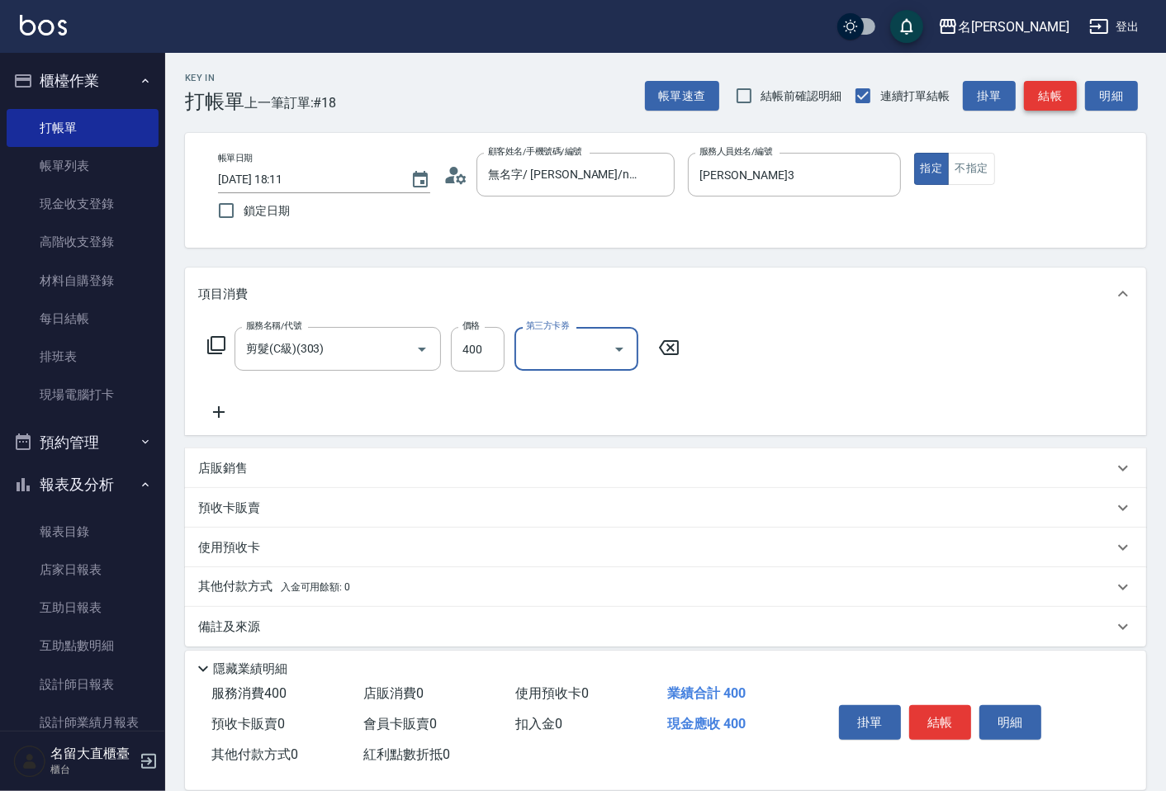
click at [1061, 97] on button "結帳" at bounding box center [1050, 96] width 53 height 31
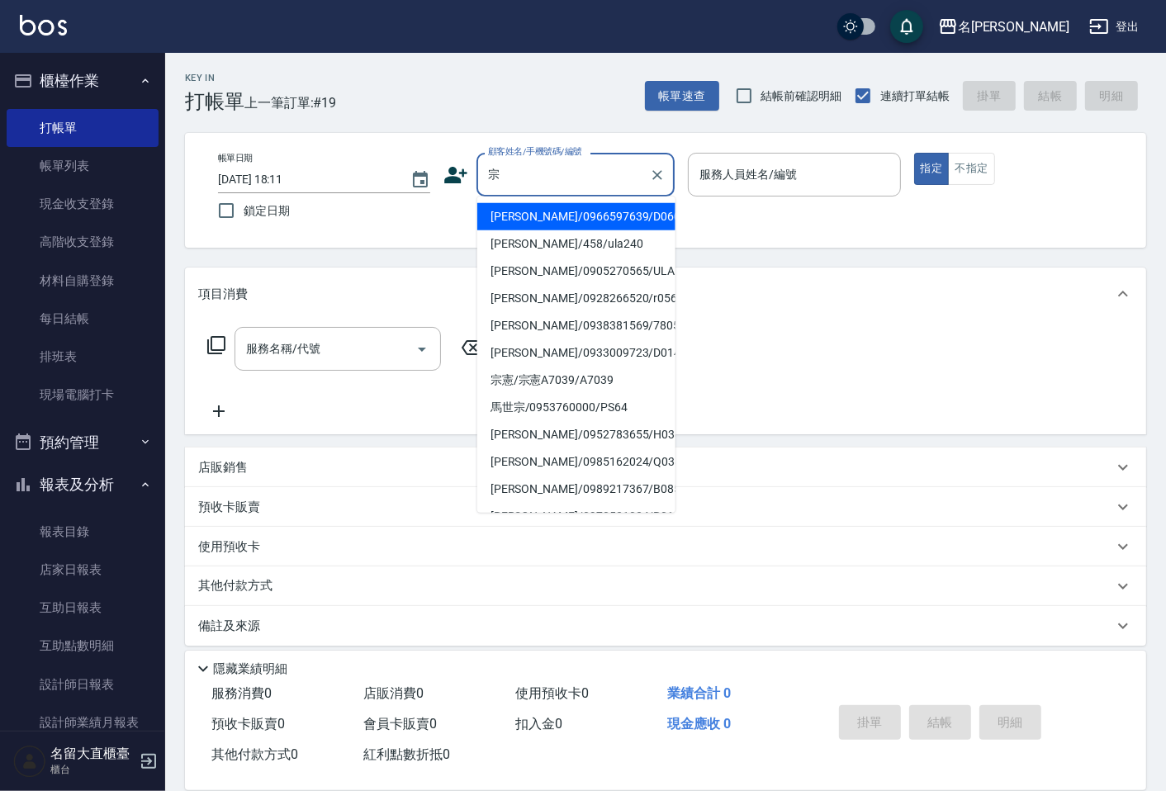
type input "[PERSON_NAME]/0966597639/D060"
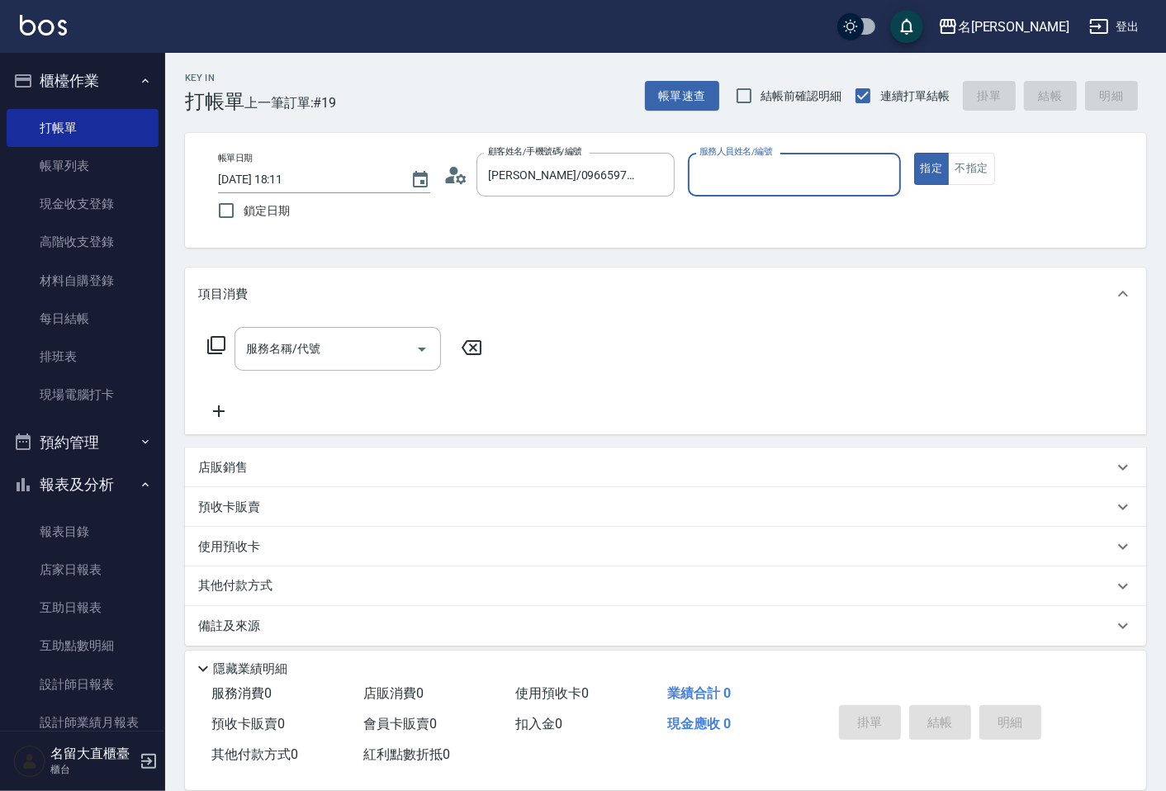
type input "[PERSON_NAME]3"
click at [914, 153] on button "指定" at bounding box center [932, 169] width 36 height 32
type button "true"
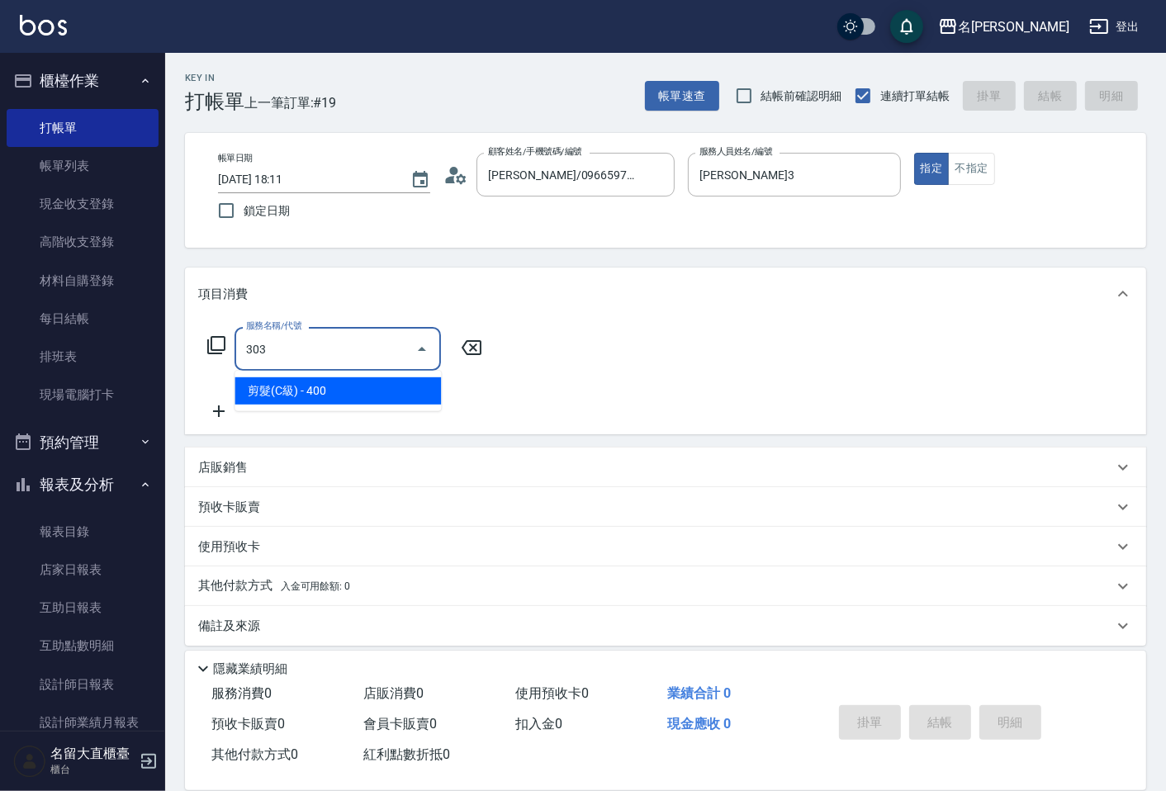
type input "剪髮(C級)(303)"
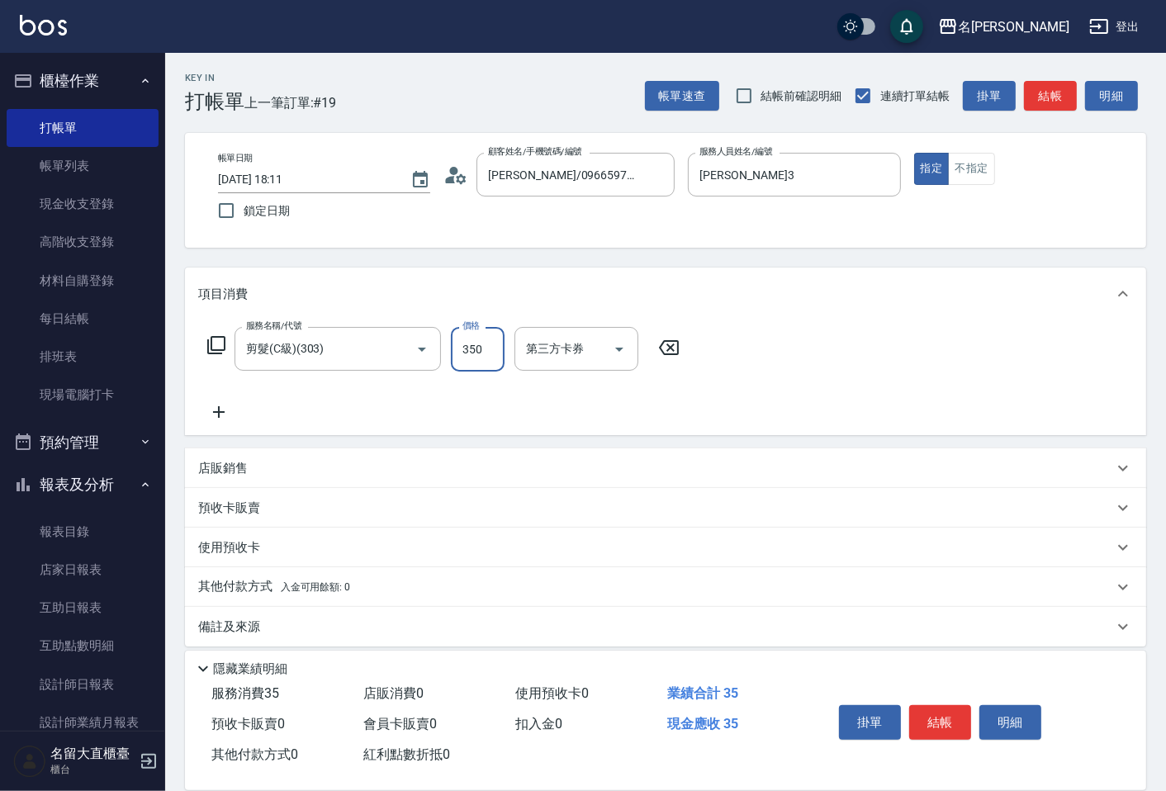
type input "350"
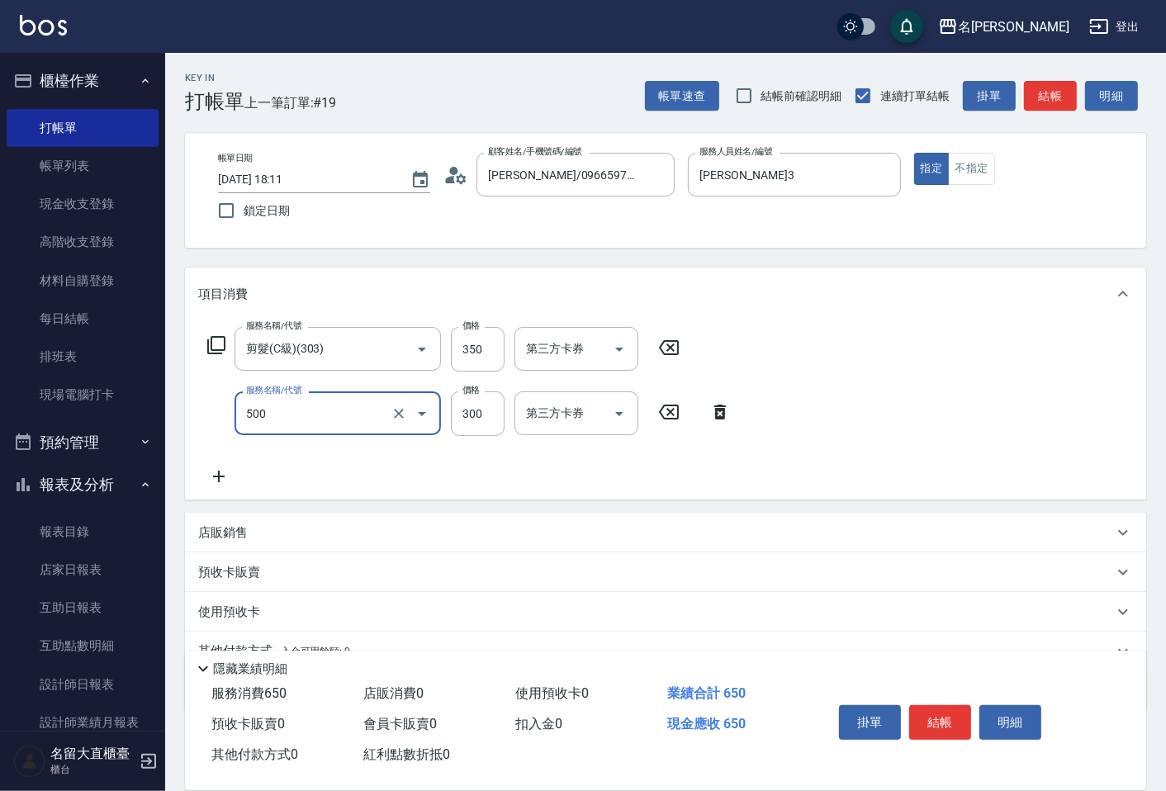
type input "洗髮(500)"
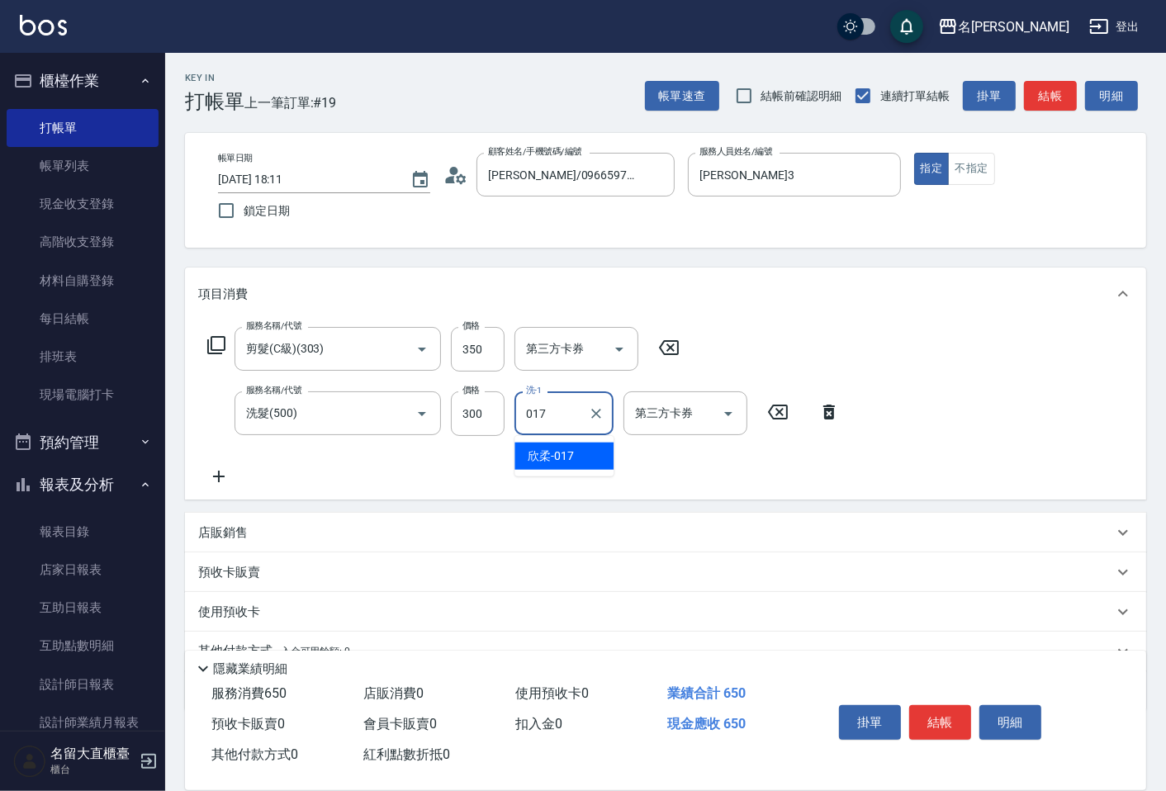
type input "欣柔-017"
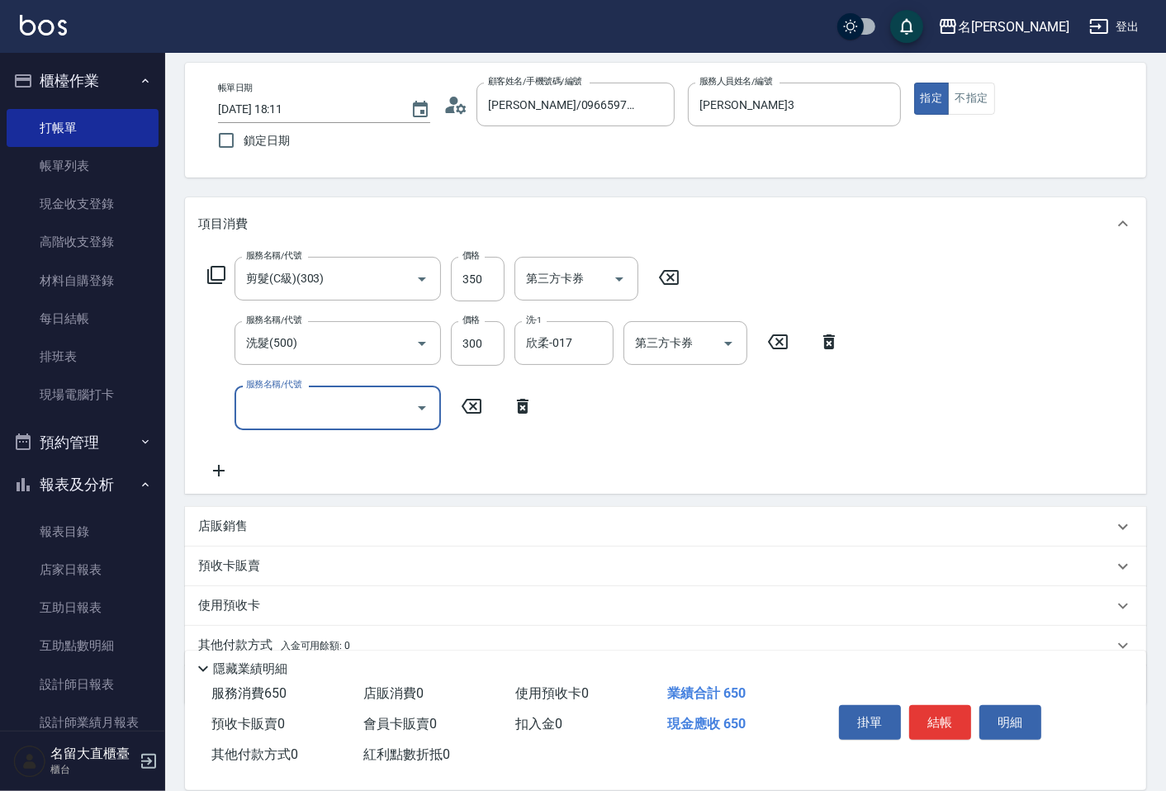
scroll to position [139, 0]
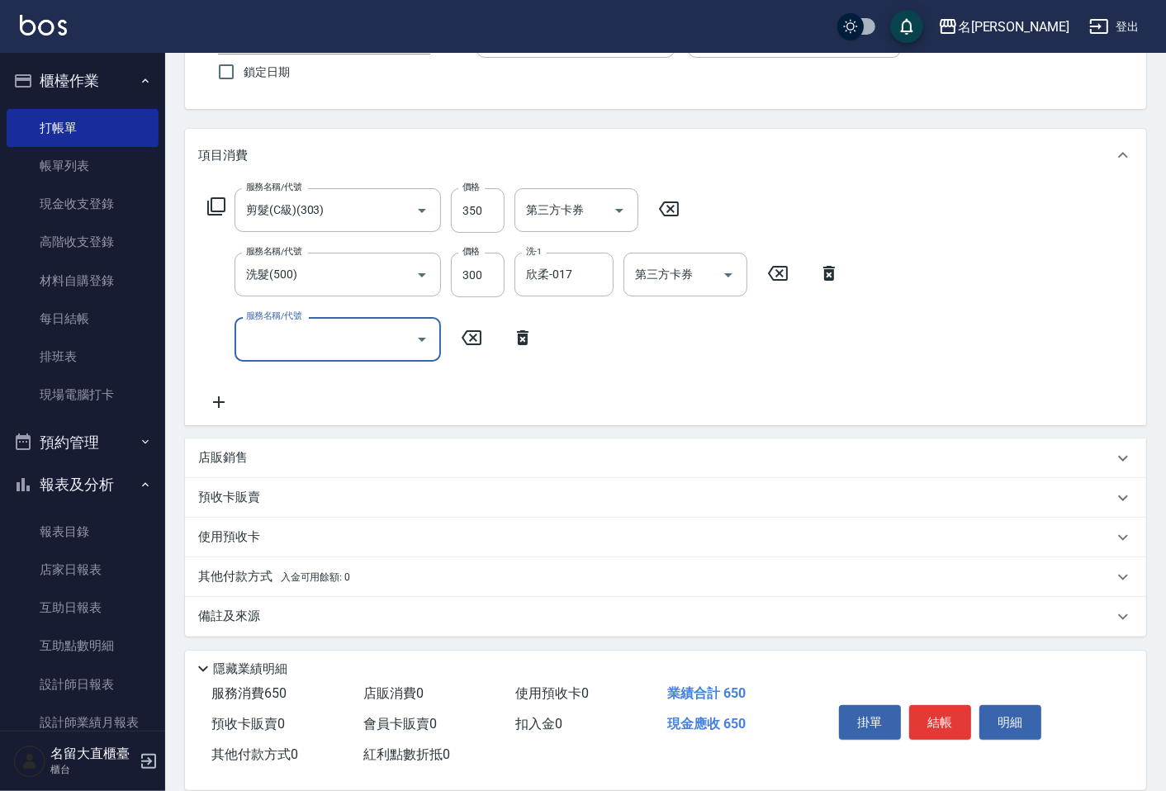
click at [249, 613] on p "備註及來源" at bounding box center [229, 616] width 62 height 17
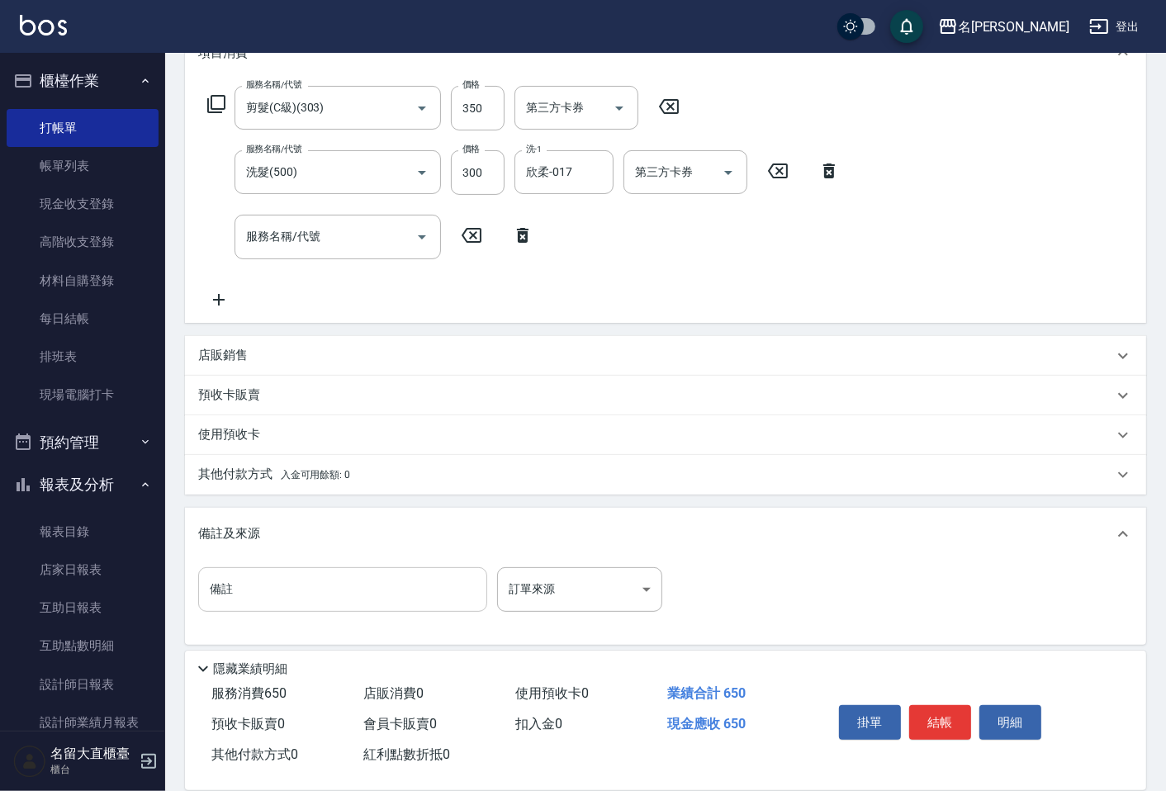
scroll to position [248, 0]
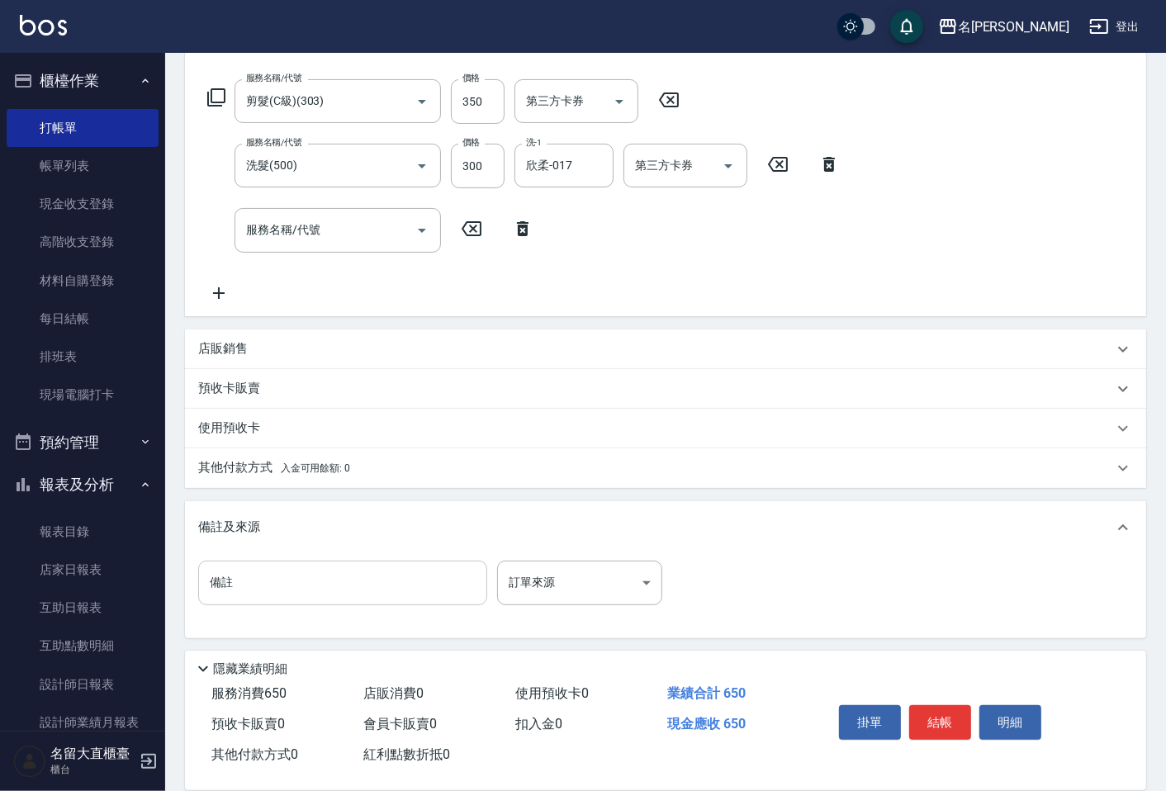
click at [254, 591] on input "備註" at bounding box center [342, 583] width 289 height 45
type input "y"
type input "宗宏"
click at [918, 724] on button "結帳" at bounding box center [940, 722] width 62 height 35
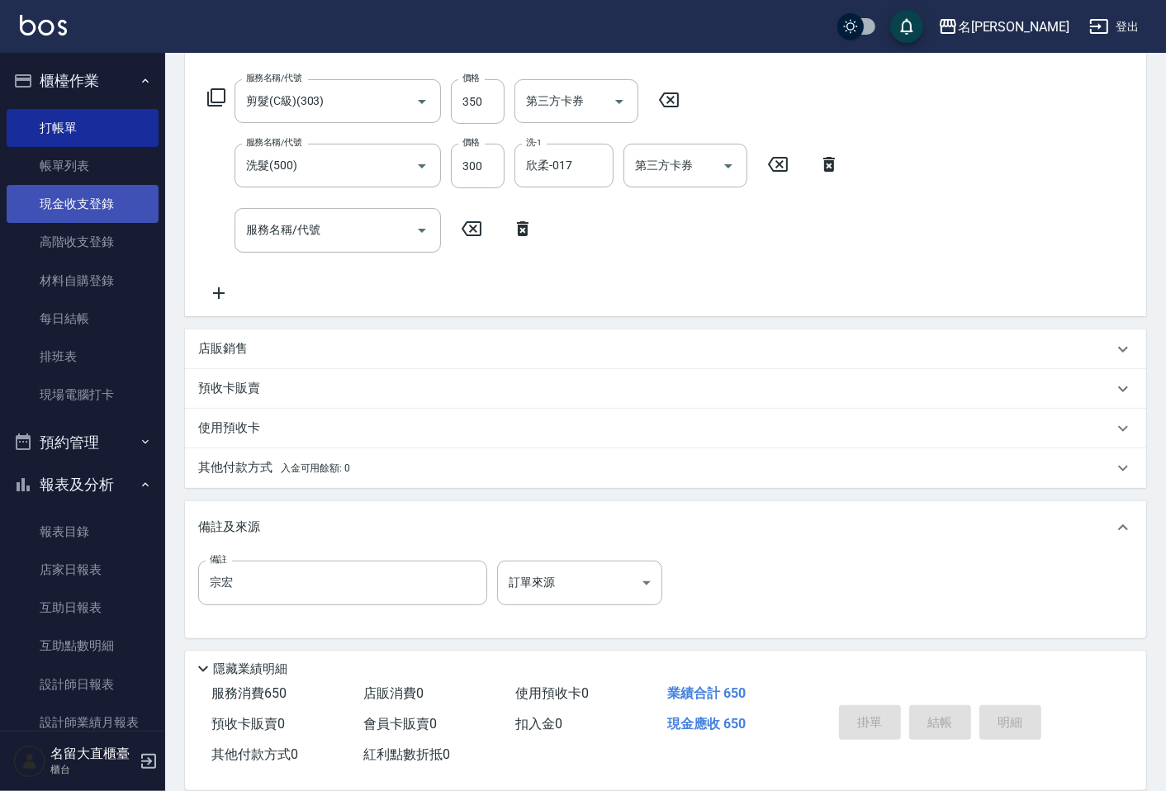
type input "[DATE] 18:17"
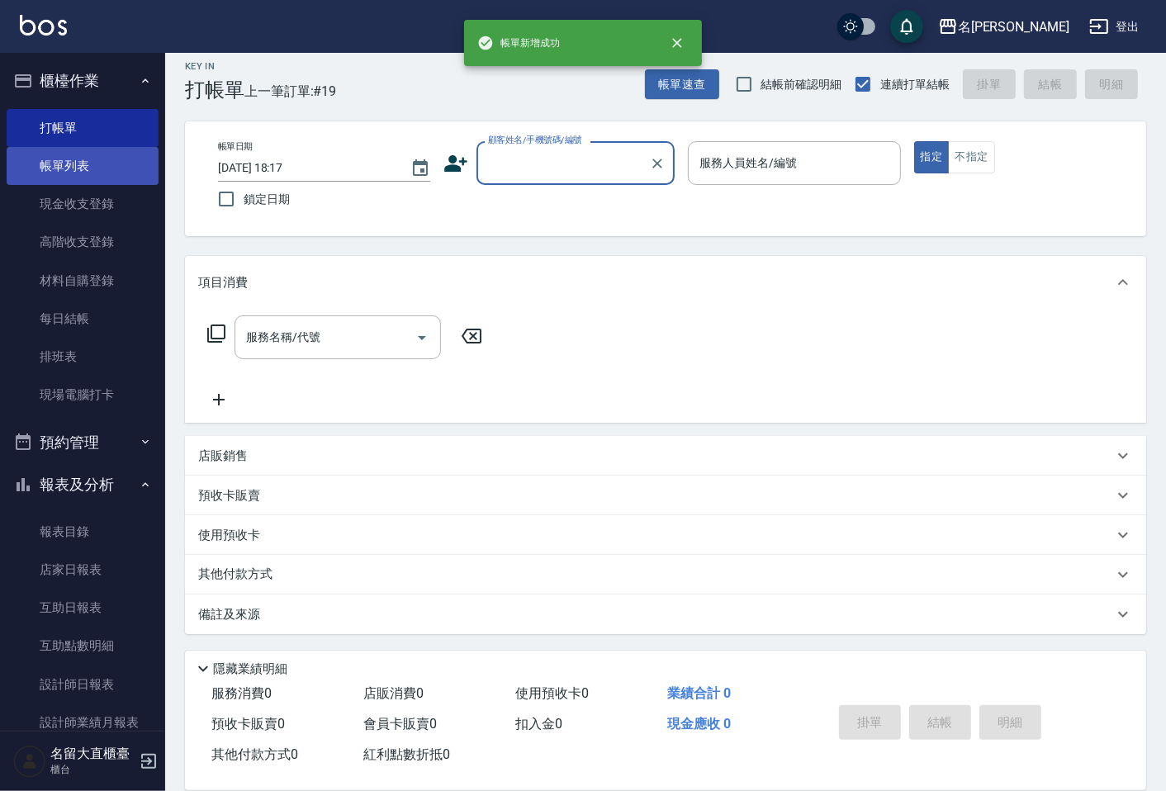
scroll to position [0, 0]
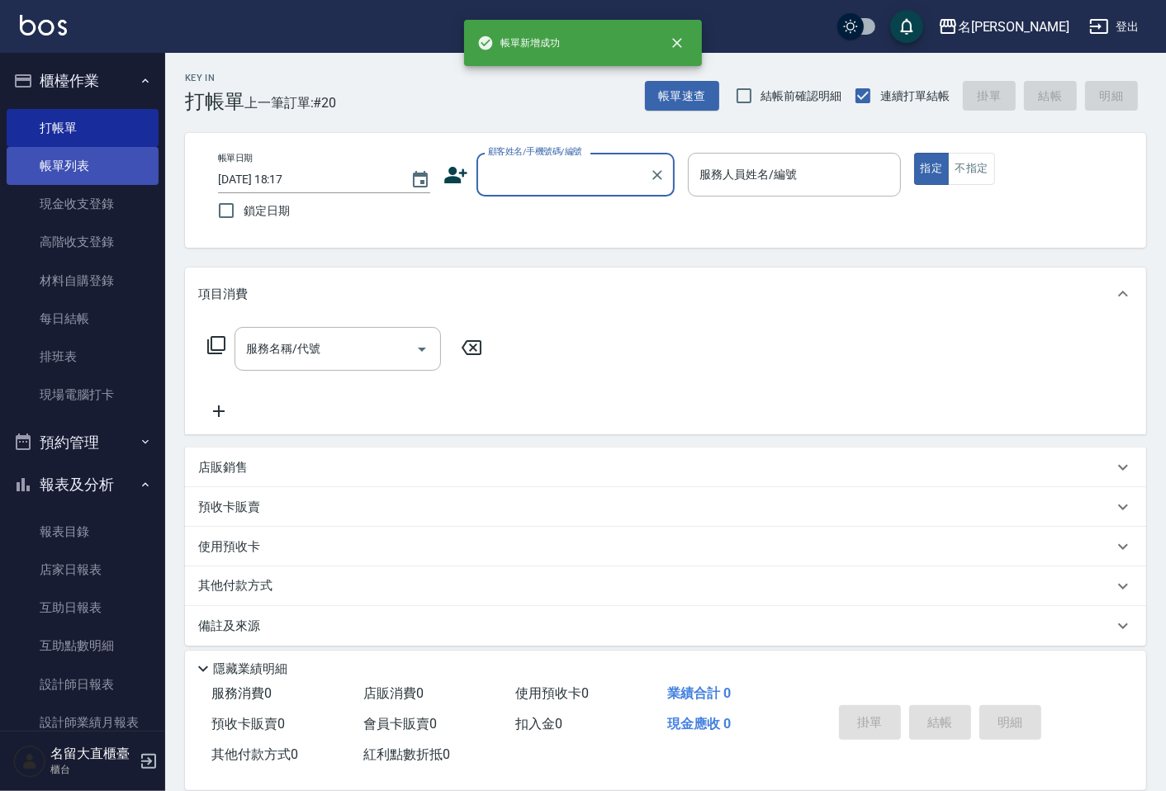
click at [59, 170] on link "帳單列表" at bounding box center [83, 166] width 152 height 38
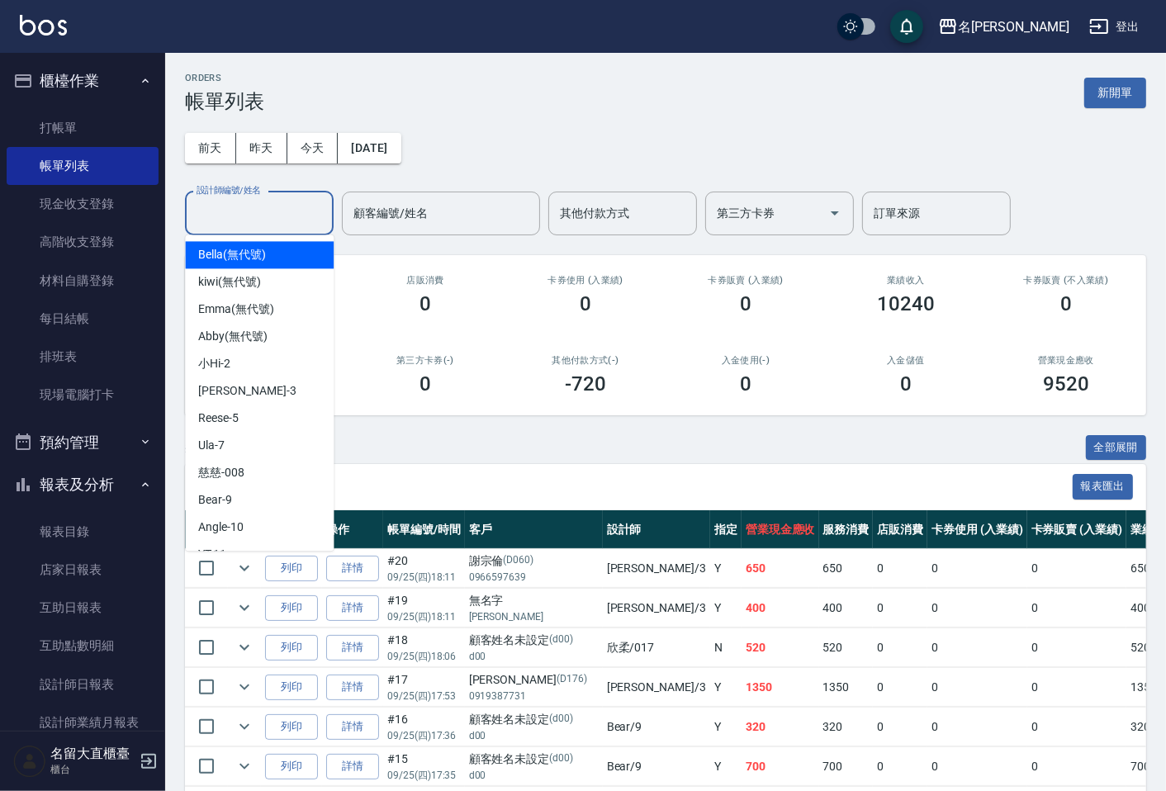
click at [278, 232] on div "設計師編號/姓名" at bounding box center [259, 214] width 149 height 44
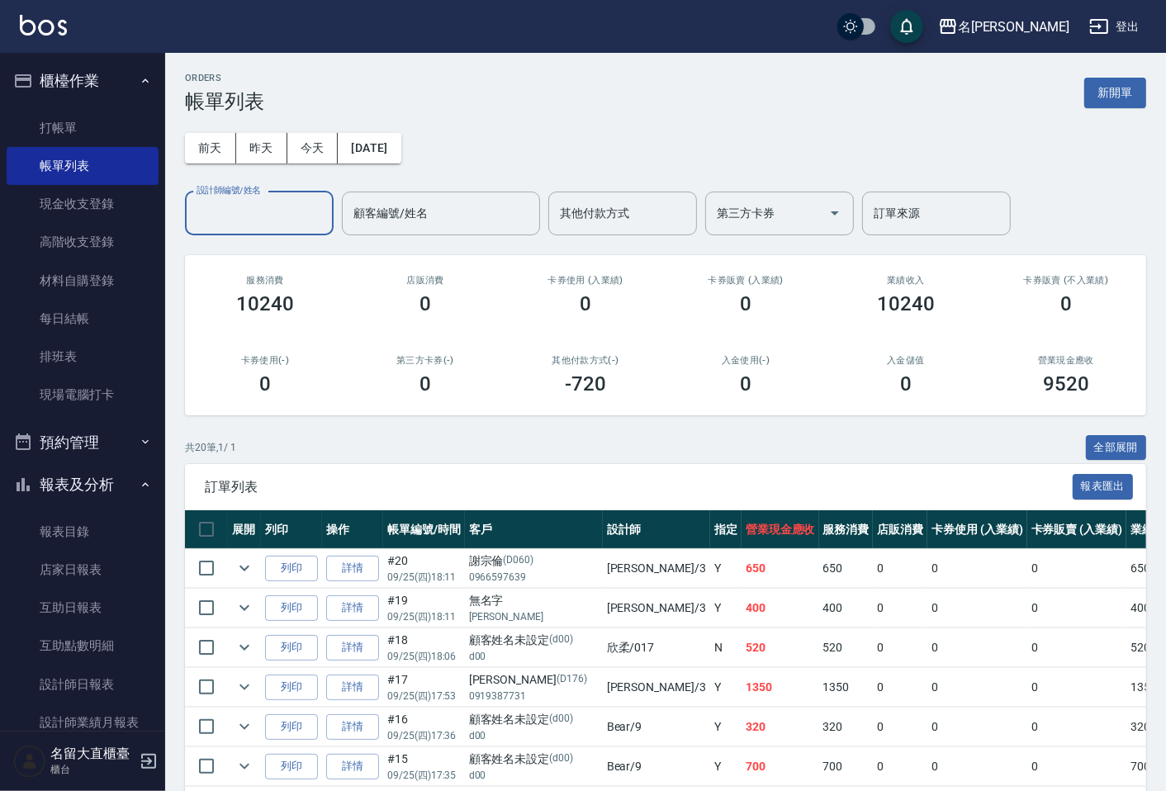
click at [233, 226] on input "設計師編號/姓名" at bounding box center [259, 213] width 134 height 29
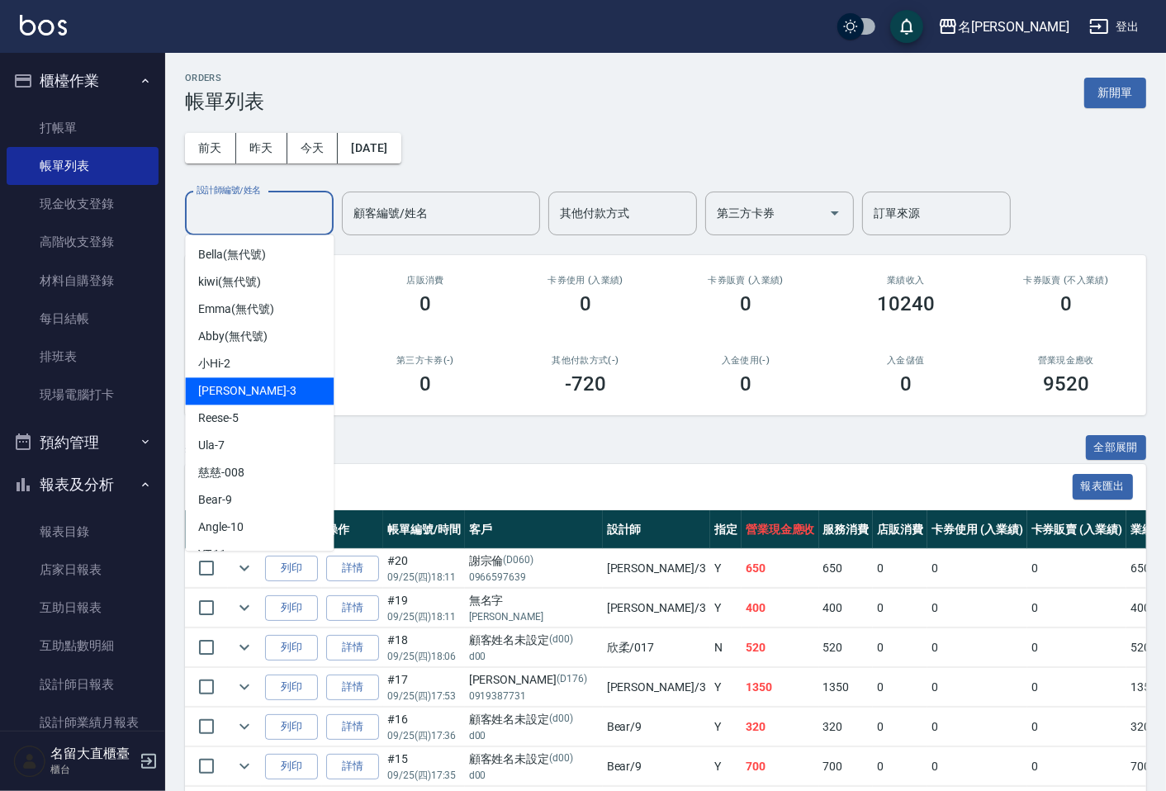
click at [223, 386] on span "[PERSON_NAME]3" at bounding box center [246, 390] width 97 height 17
type input "[PERSON_NAME]3"
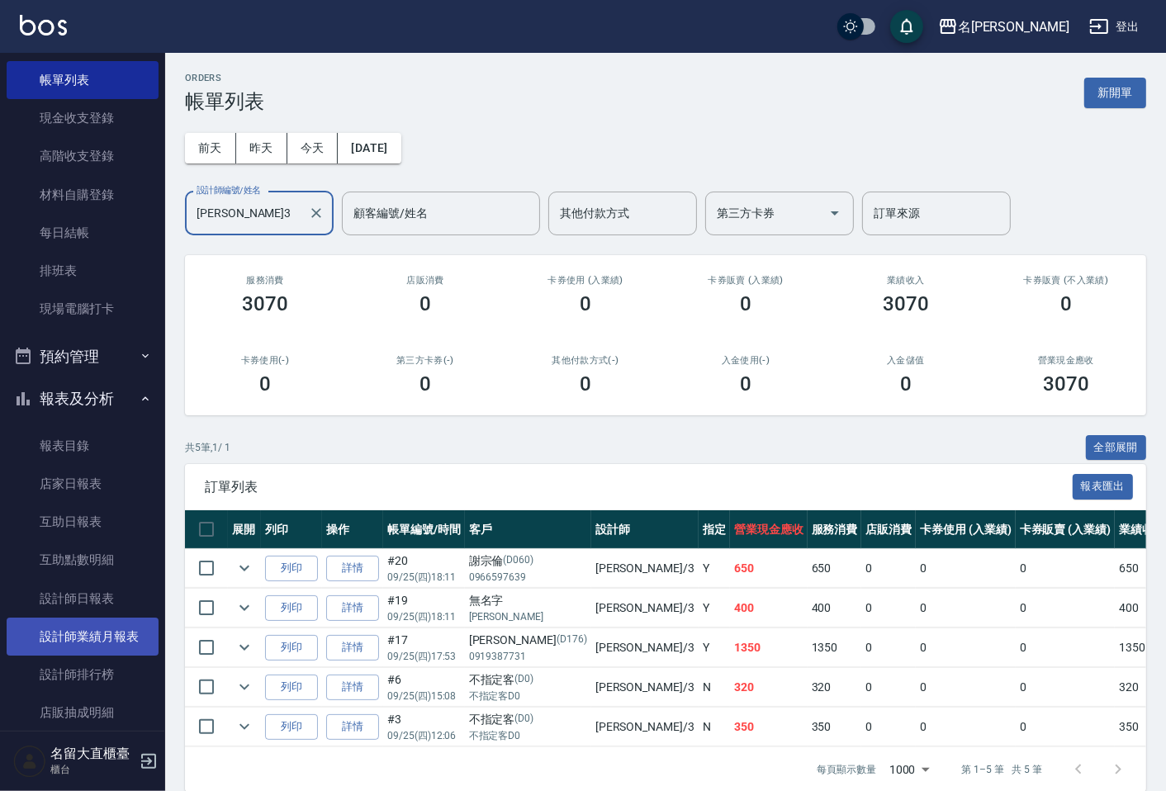
scroll to position [183, 0]
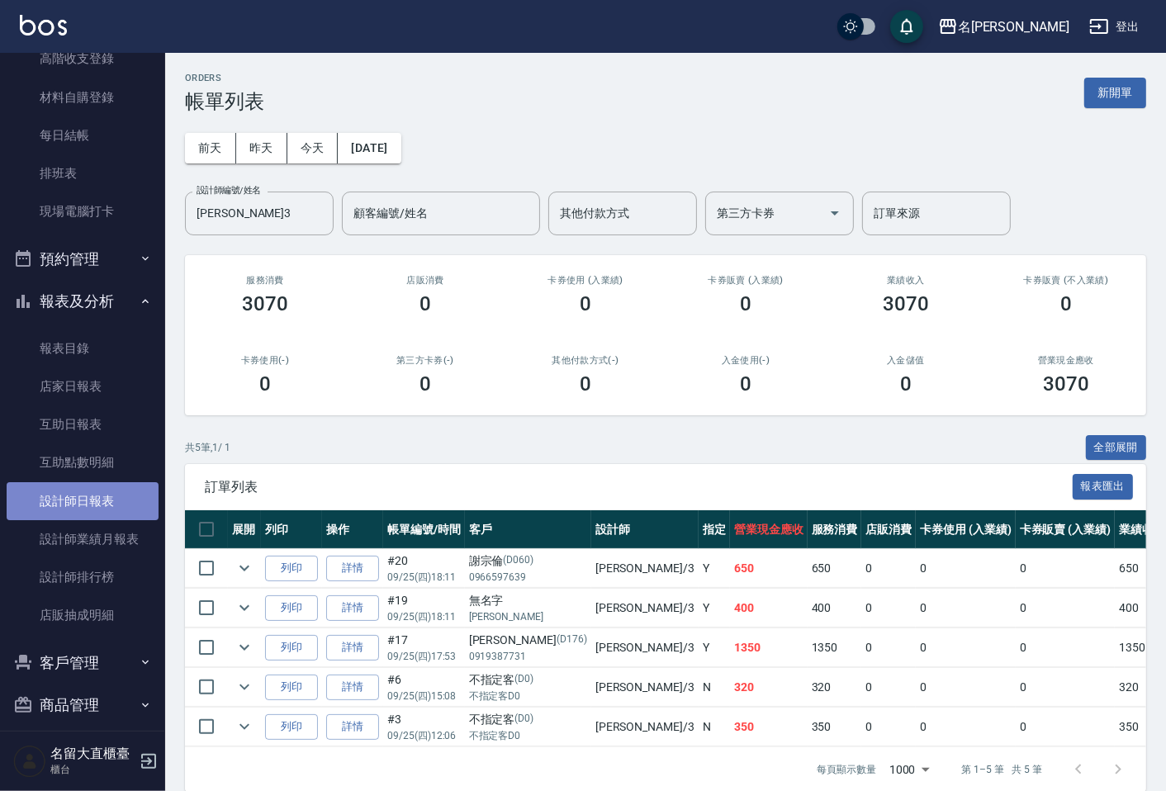
click at [87, 509] on link "設計師日報表" at bounding box center [83, 501] width 152 height 38
